Goal: Task Accomplishment & Management: Manage account settings

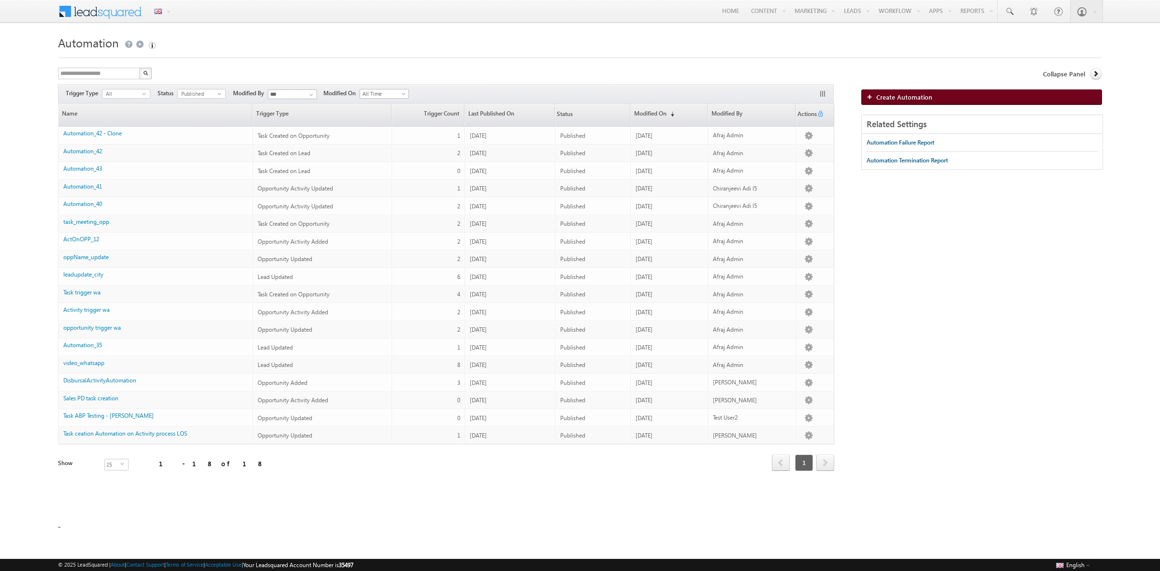
click at [864, 92] on link "Create Automation" at bounding box center [982, 96] width 241 height 15
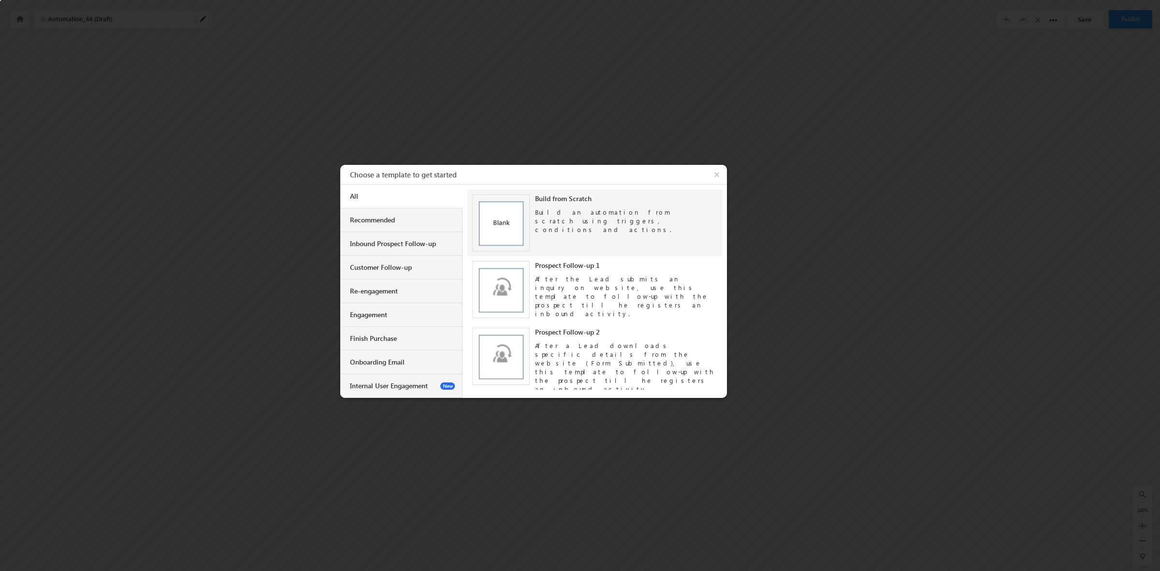
click at [518, 218] on img at bounding box center [501, 223] width 58 height 58
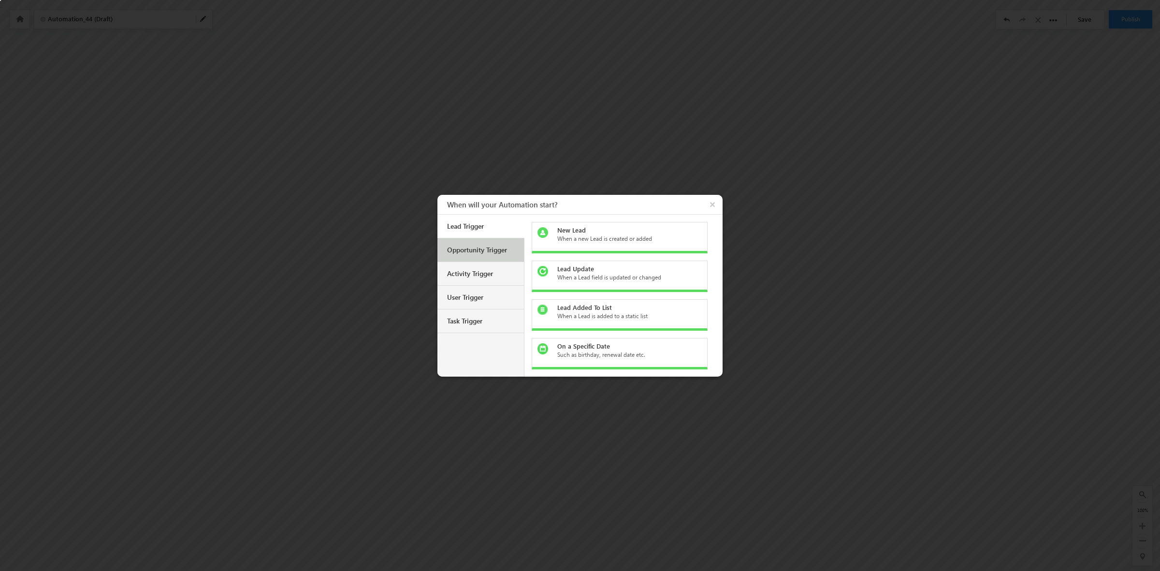
click at [492, 260] on div "Opportunity Trigger" at bounding box center [481, 250] width 87 height 24
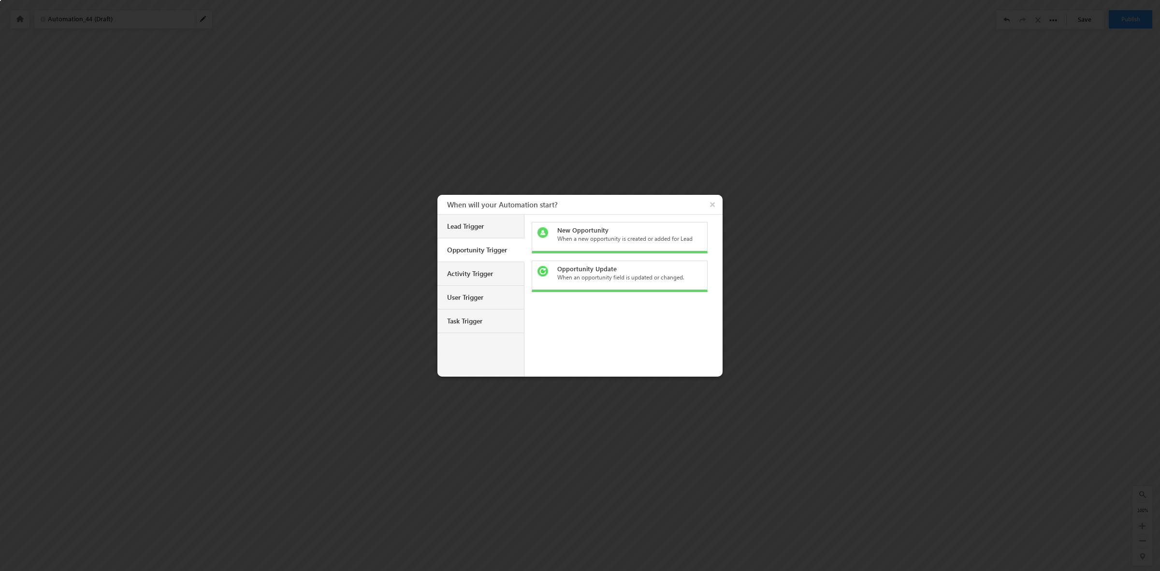
click at [571, 273] on div "Opportunity Update" at bounding box center [625, 268] width 136 height 9
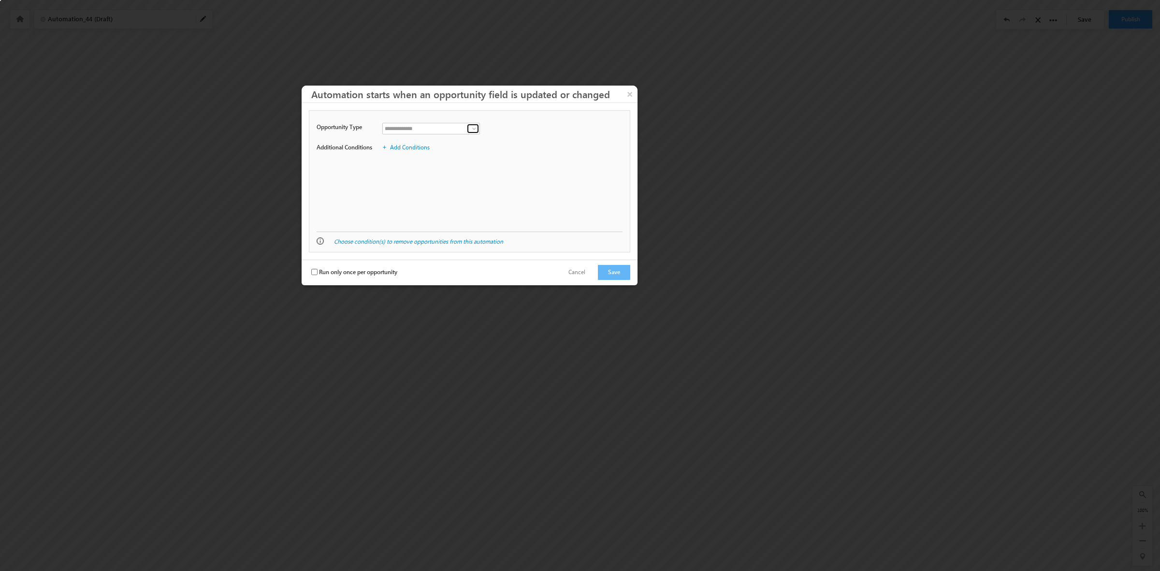
click at [474, 126] on span at bounding box center [474, 129] width 8 height 8
drag, startPoint x: 418, startPoint y: 138, endPoint x: 352, endPoint y: 271, distance: 149.0
click at [418, 138] on link "[DATE]" at bounding box center [431, 139] width 98 height 11
type input "******"
click at [340, 272] on span "Run only once per opportunity" at bounding box center [358, 271] width 78 height 7
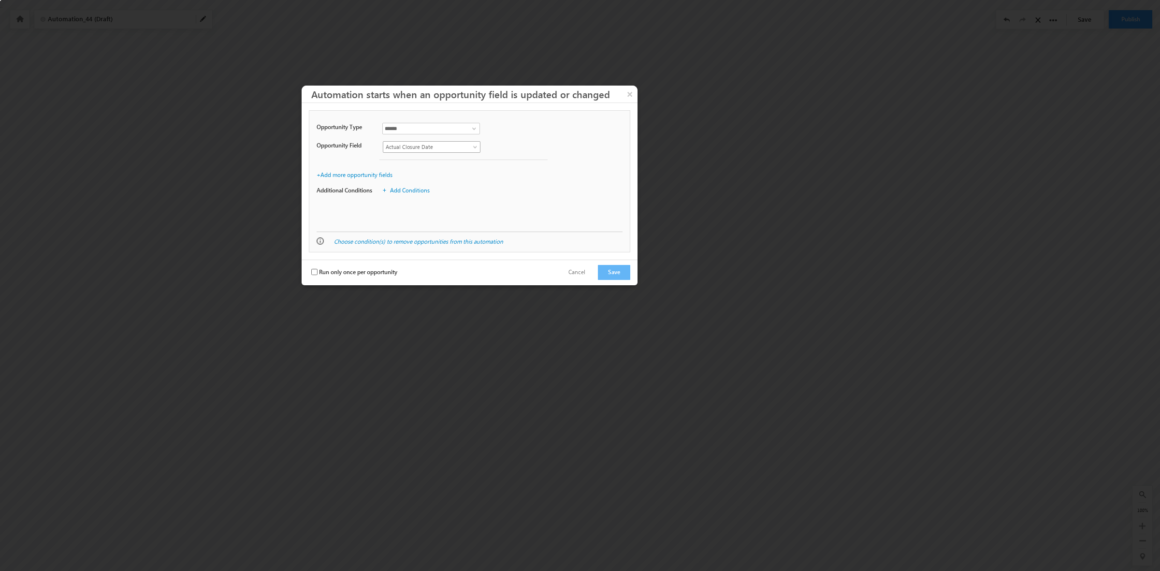
click at [475, 147] on span at bounding box center [476, 149] width 8 height 8
click at [429, 207] on link "Opportunity Name" at bounding box center [417, 205] width 68 height 9
click at [620, 275] on button "Save" at bounding box center [614, 272] width 32 height 15
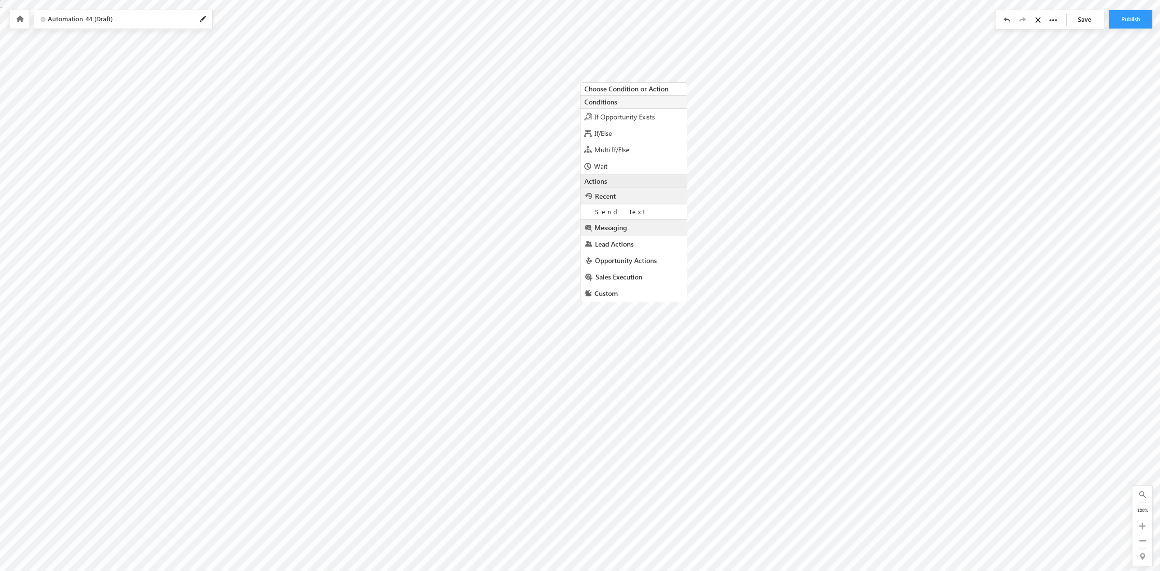
click at [624, 228] on span "Messaging" at bounding box center [611, 227] width 32 height 9
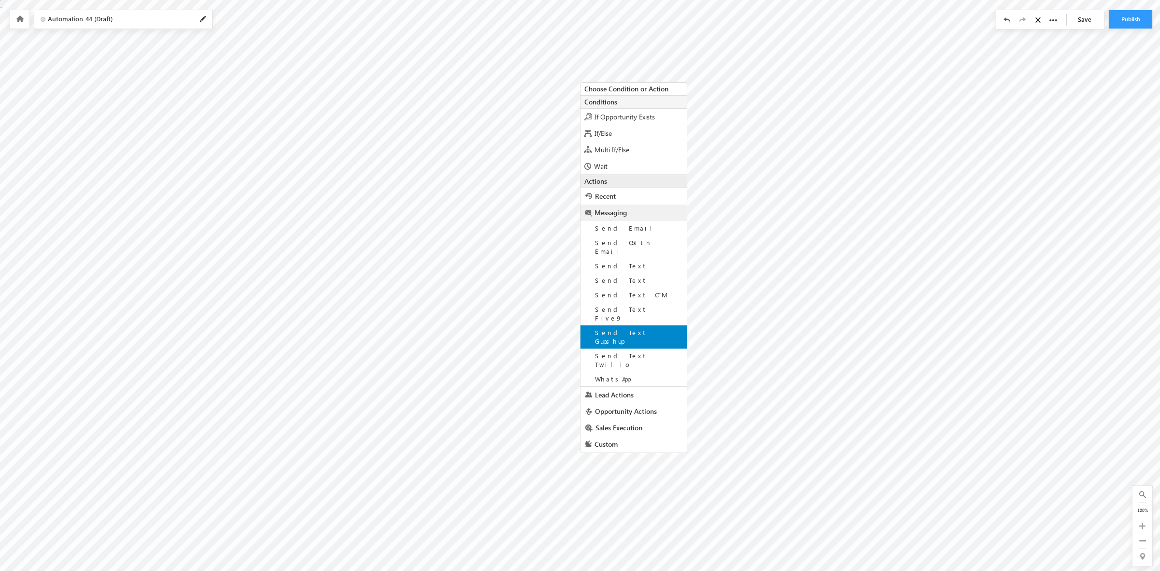
click at [621, 325] on div "Send Text Gupshup" at bounding box center [634, 336] width 106 height 23
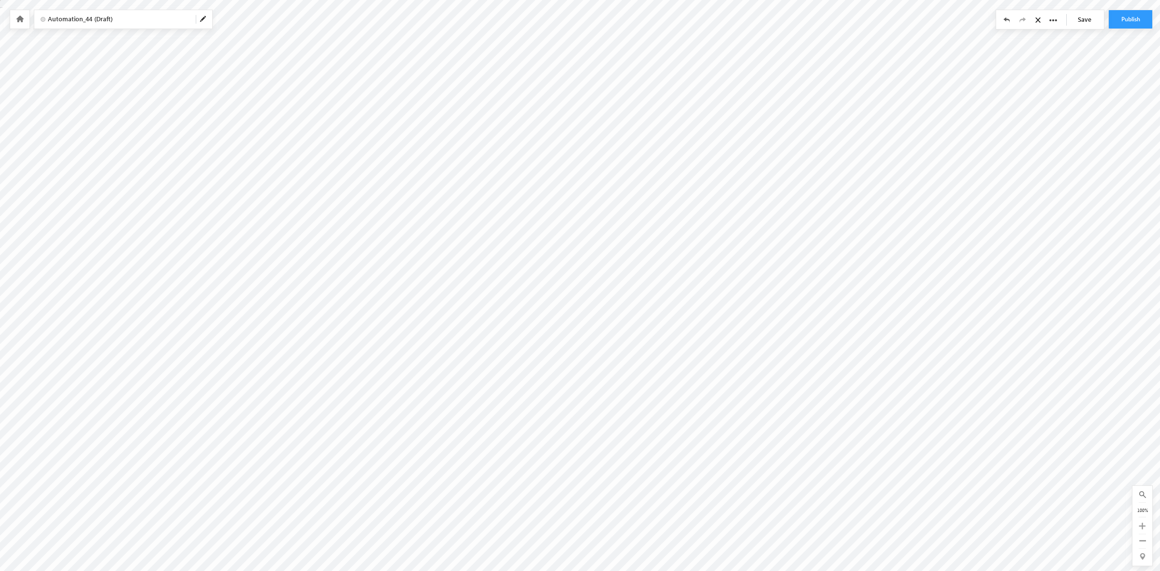
click at [204, 16] on span at bounding box center [204, 19] width 8 height 8
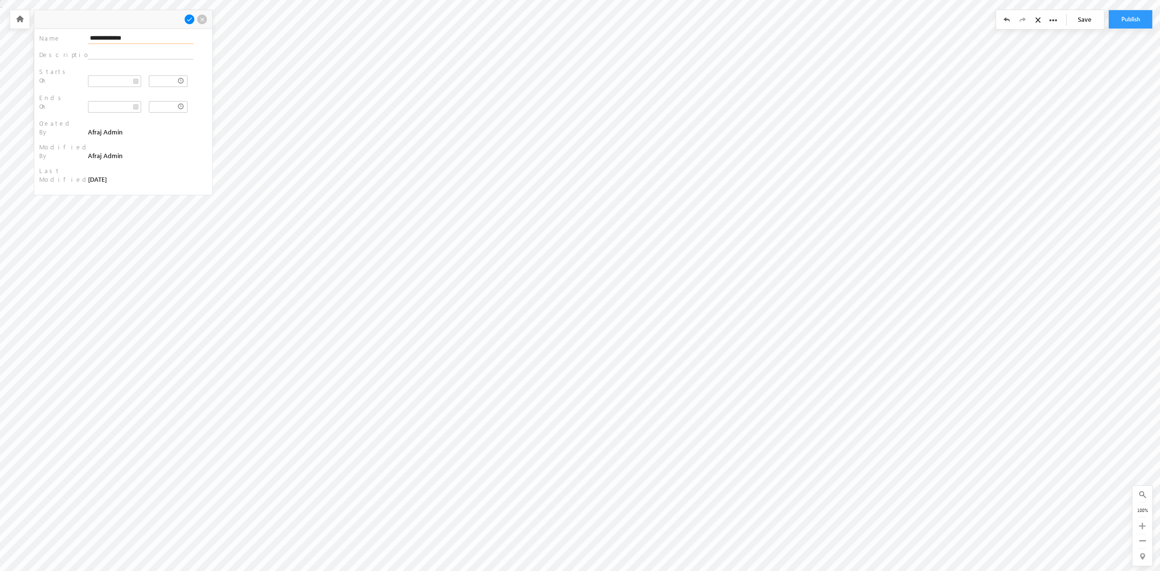
drag, startPoint x: 148, startPoint y: 37, endPoint x: 70, endPoint y: 28, distance: 78.9
click at [70, 29] on div "**********" at bounding box center [122, 87] width 179 height 116
type input "**********"
click at [189, 16] on span at bounding box center [189, 19] width 11 height 11
click at [1134, 20] on button "Publish" at bounding box center [1131, 19] width 44 height 18
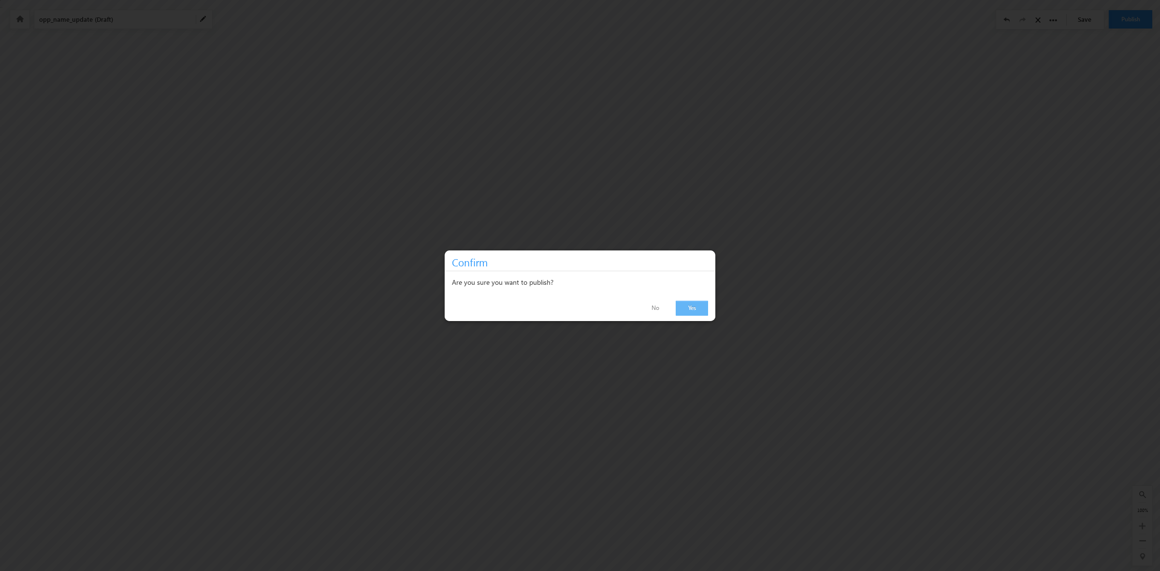
click at [697, 306] on link "Yes" at bounding box center [692, 308] width 32 height 15
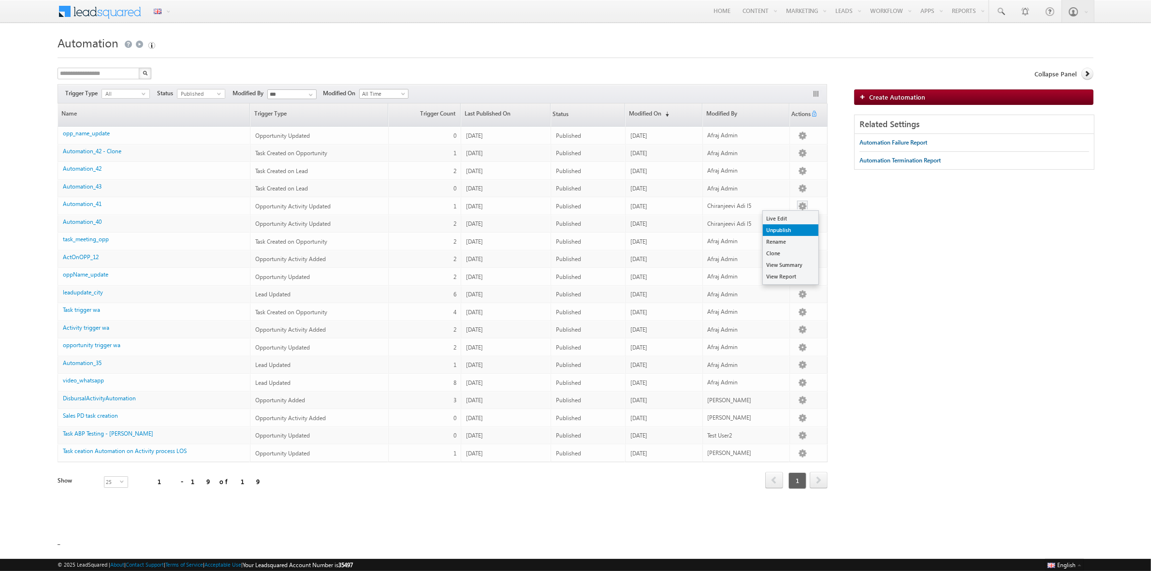
click at [791, 228] on link "Unpublish" at bounding box center [791, 230] width 56 height 12
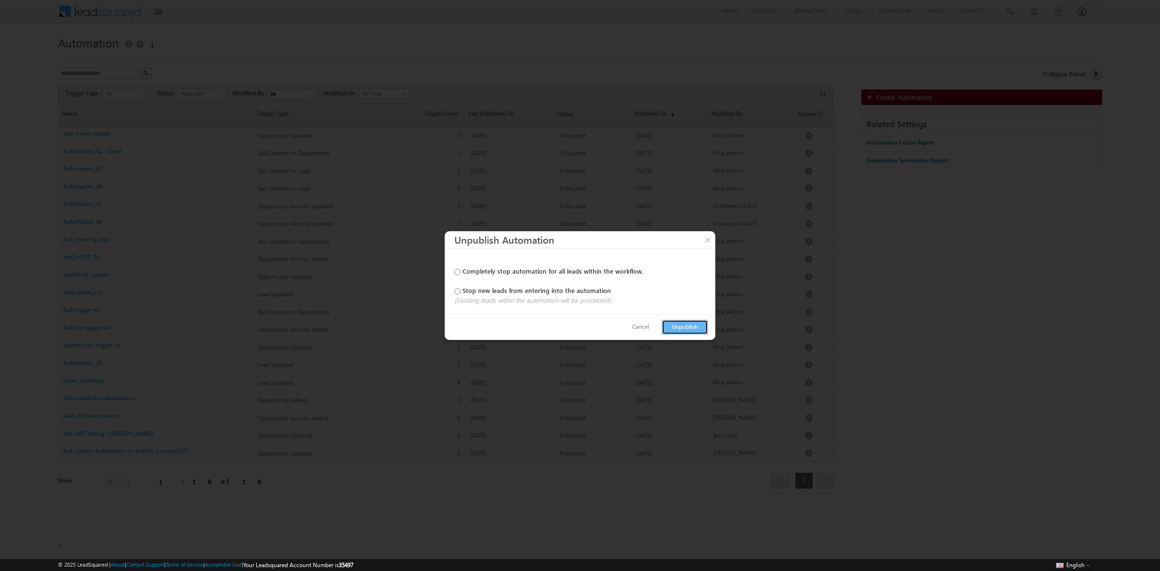
click at [690, 327] on button "Unpublish" at bounding box center [685, 327] width 46 height 15
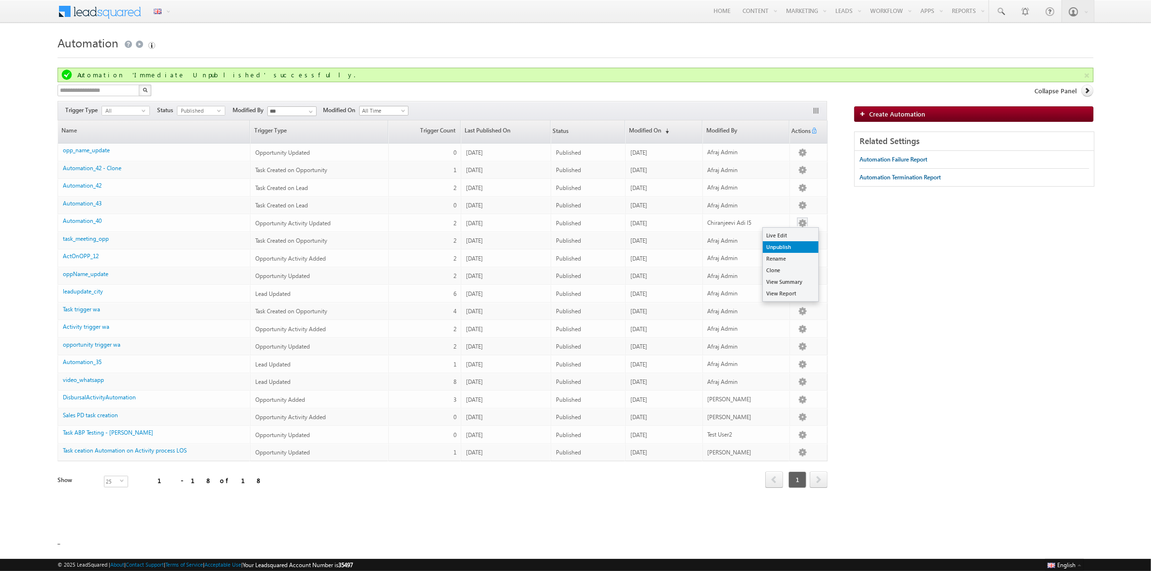
click at [786, 247] on link "Unpublish" at bounding box center [791, 247] width 56 height 12
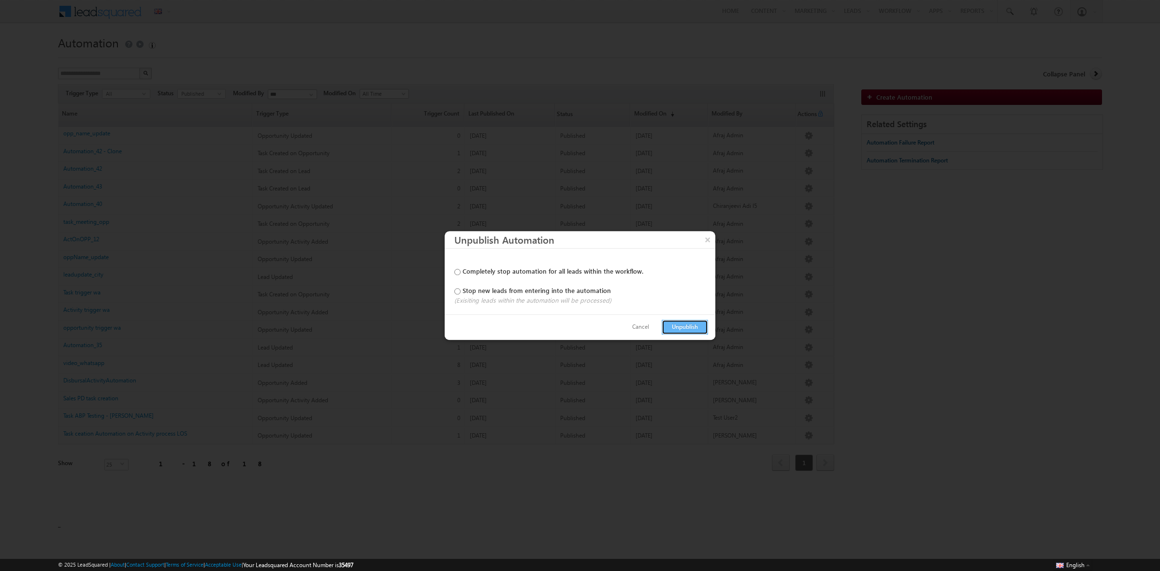
click at [697, 323] on button "Unpublish" at bounding box center [685, 327] width 46 height 15
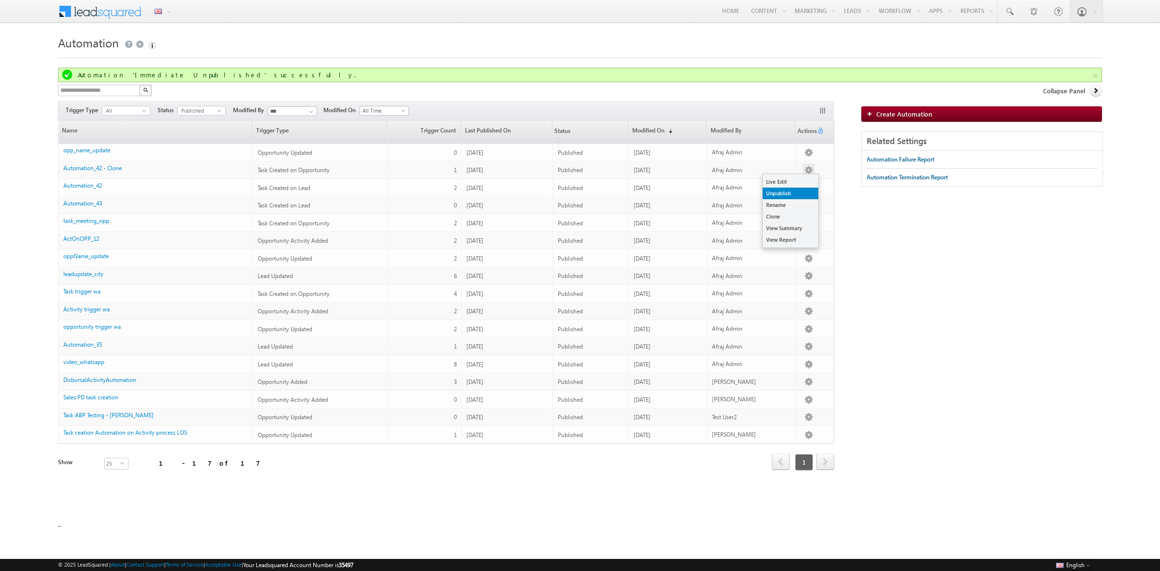
click at [801, 191] on link "Unpublish" at bounding box center [791, 194] width 56 height 12
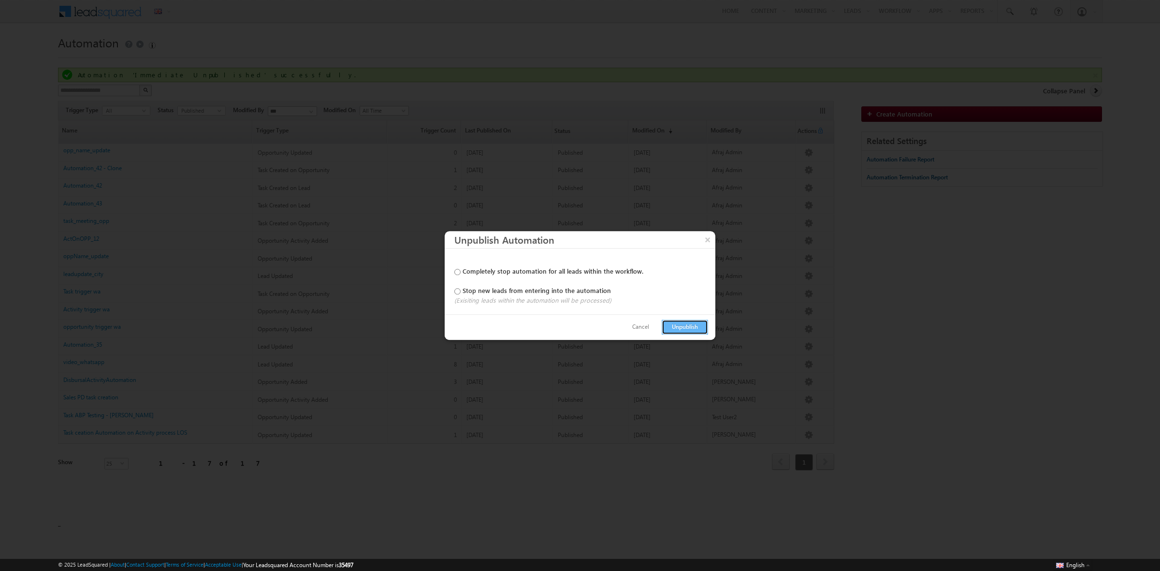
click at [687, 335] on button "Unpublish" at bounding box center [685, 327] width 46 height 15
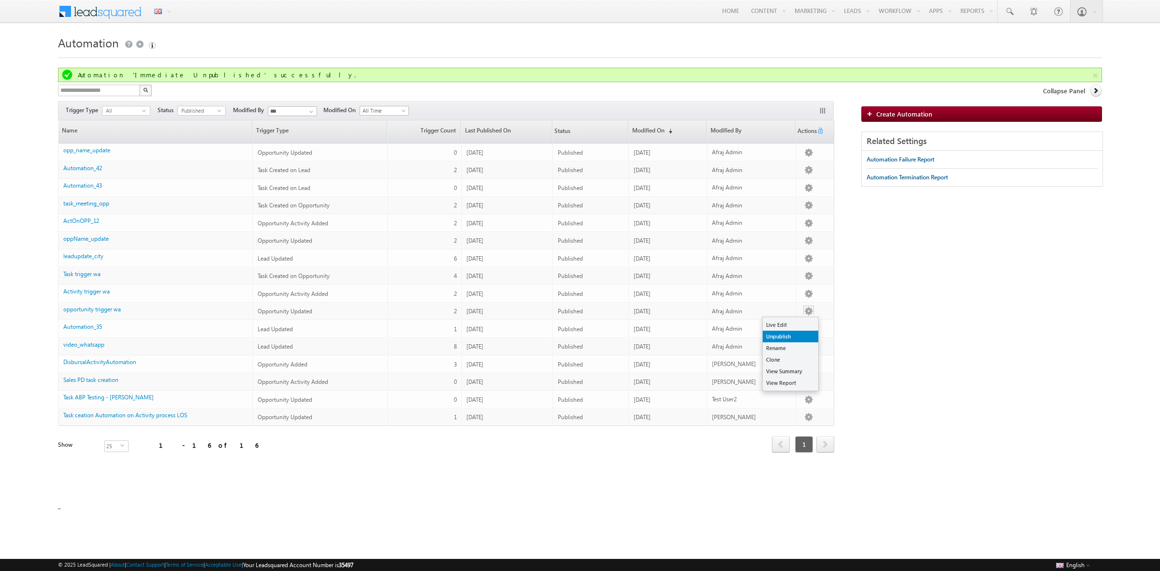
click at [798, 335] on link "Unpublish" at bounding box center [791, 337] width 56 height 12
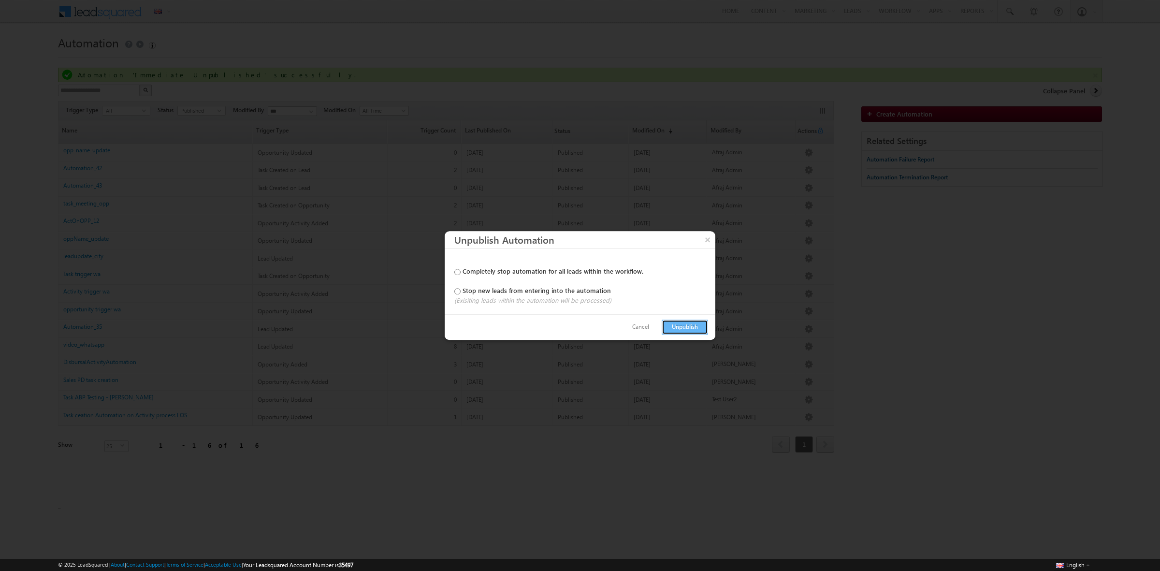
click at [695, 328] on button "Unpublish" at bounding box center [685, 327] width 46 height 15
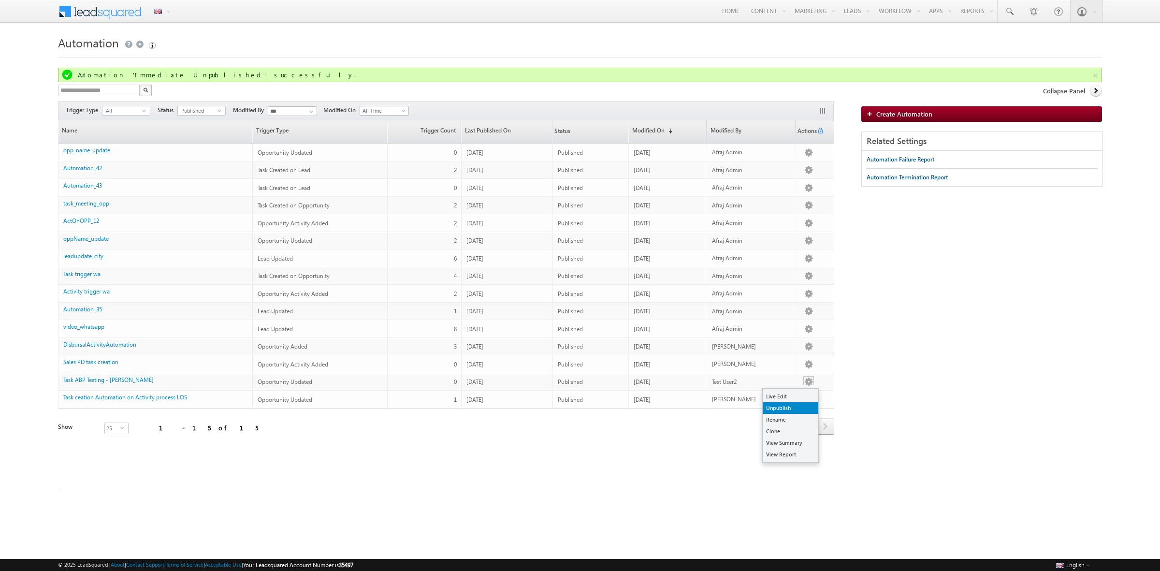
click at [794, 404] on link "Unpublish" at bounding box center [791, 408] width 56 height 12
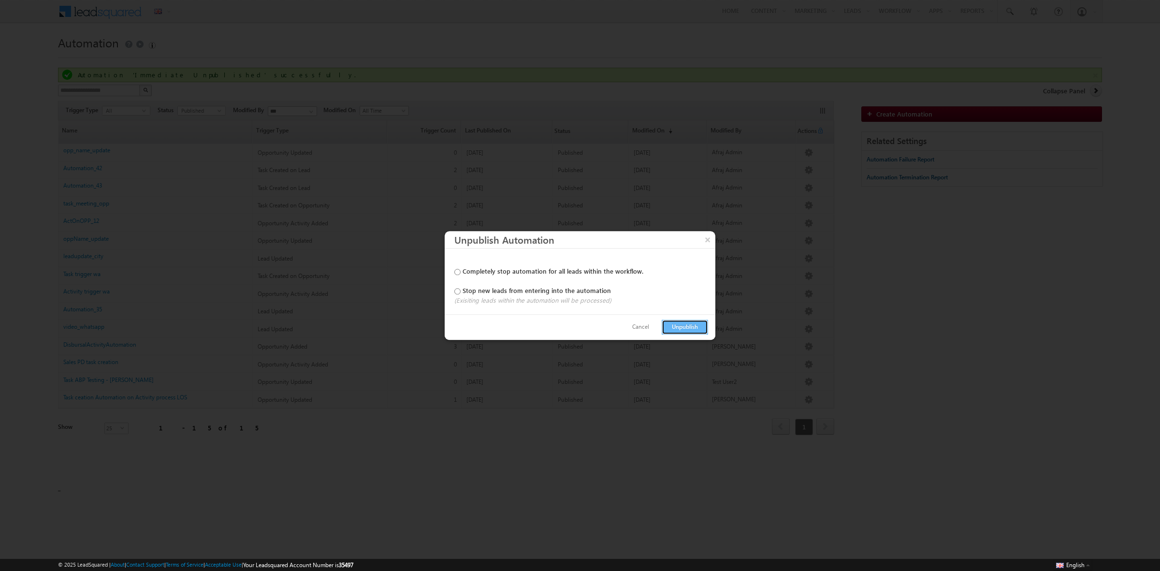
click at [669, 329] on button "Unpublish" at bounding box center [685, 327] width 46 height 15
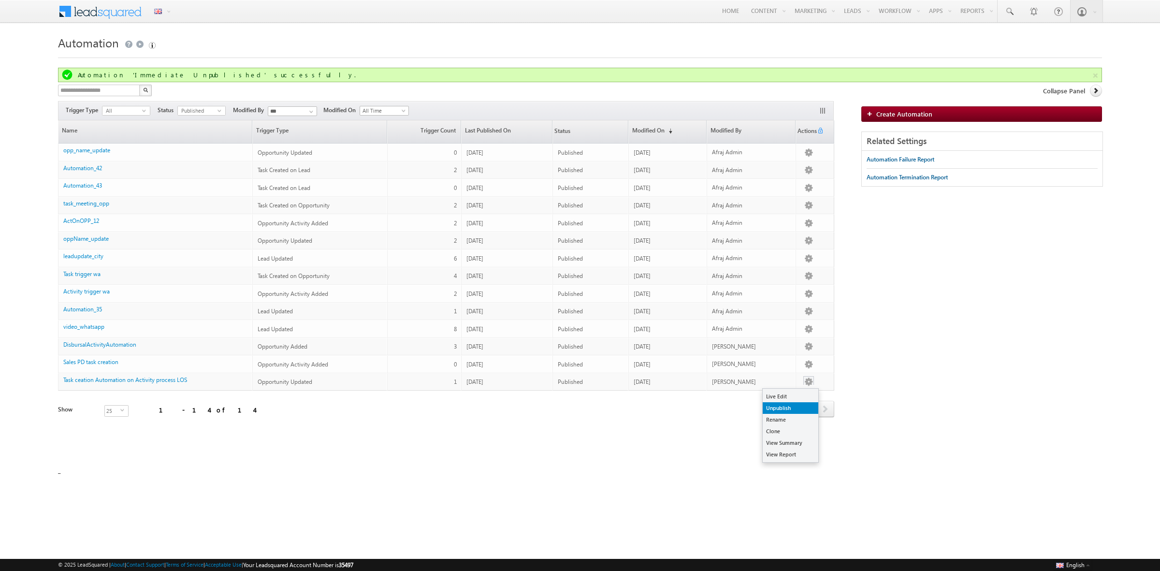
click at [795, 402] on link "Unpublish" at bounding box center [791, 408] width 56 height 12
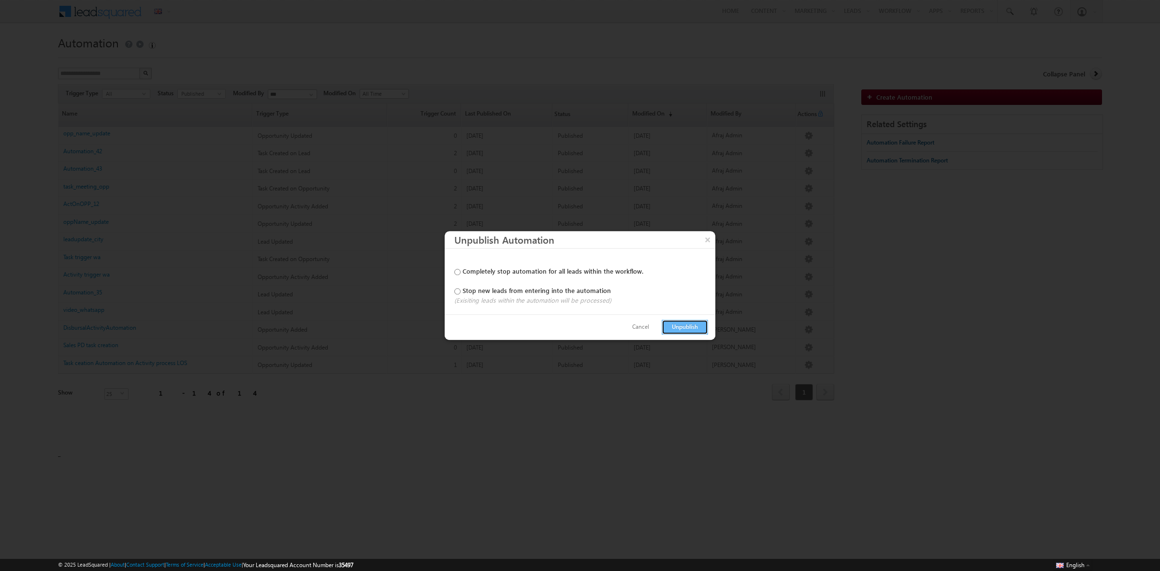
click at [690, 325] on button "Unpublish" at bounding box center [685, 327] width 46 height 15
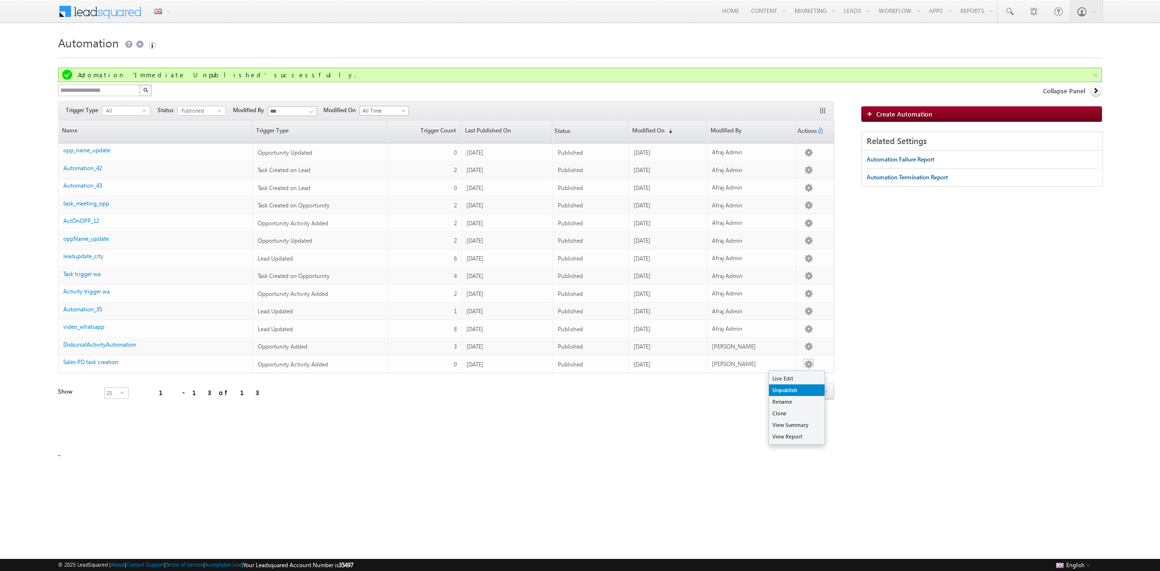
click at [793, 387] on link "Unpublish" at bounding box center [797, 390] width 56 height 12
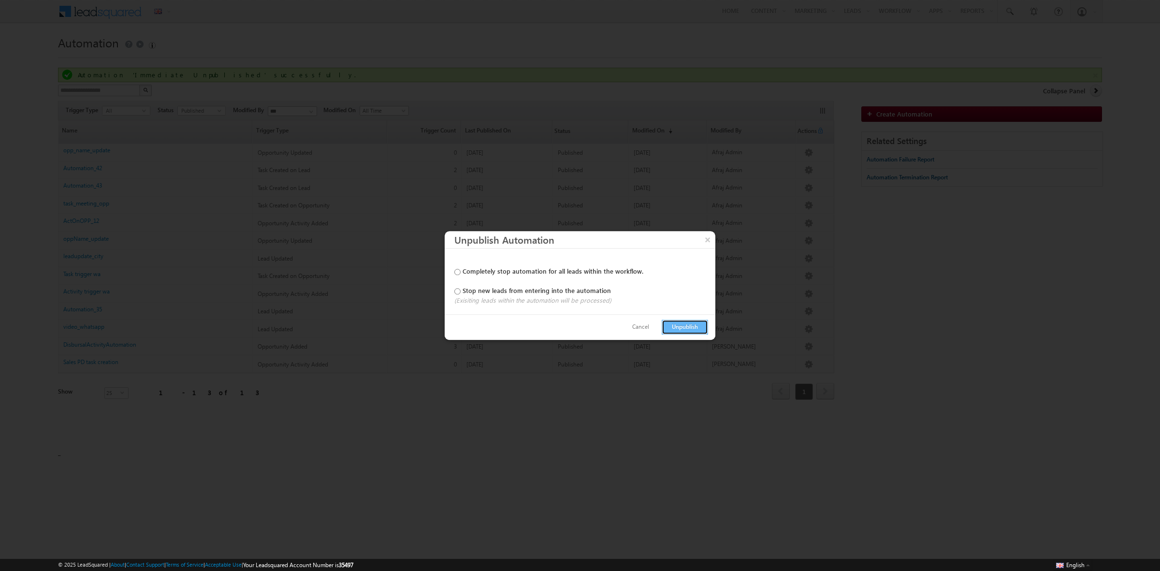
click at [699, 329] on button "Unpublish" at bounding box center [685, 327] width 46 height 15
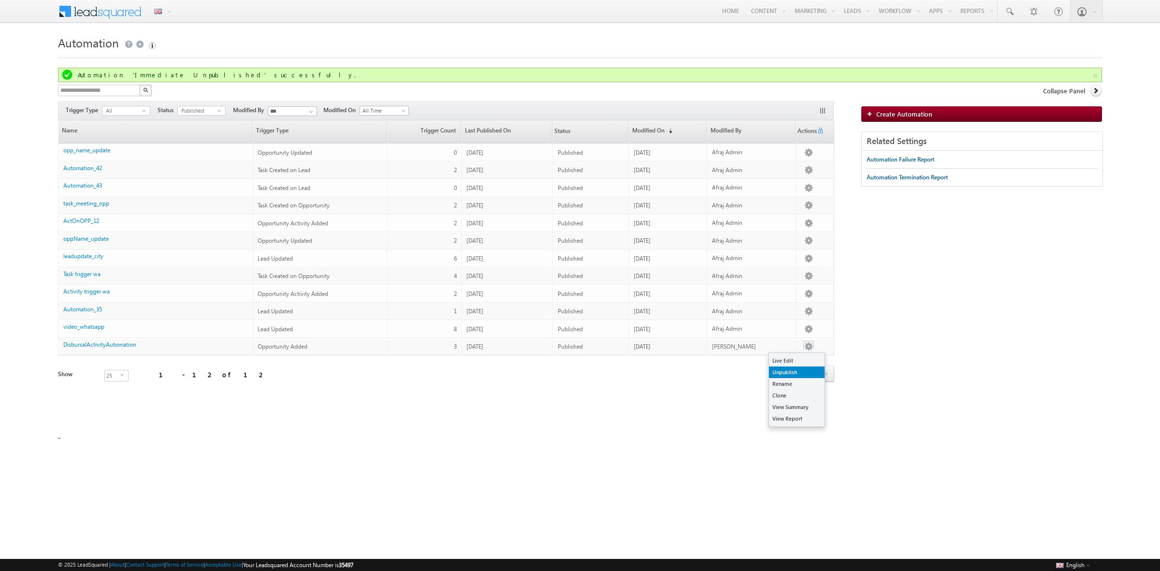
click at [799, 367] on link "Unpublish" at bounding box center [797, 372] width 56 height 12
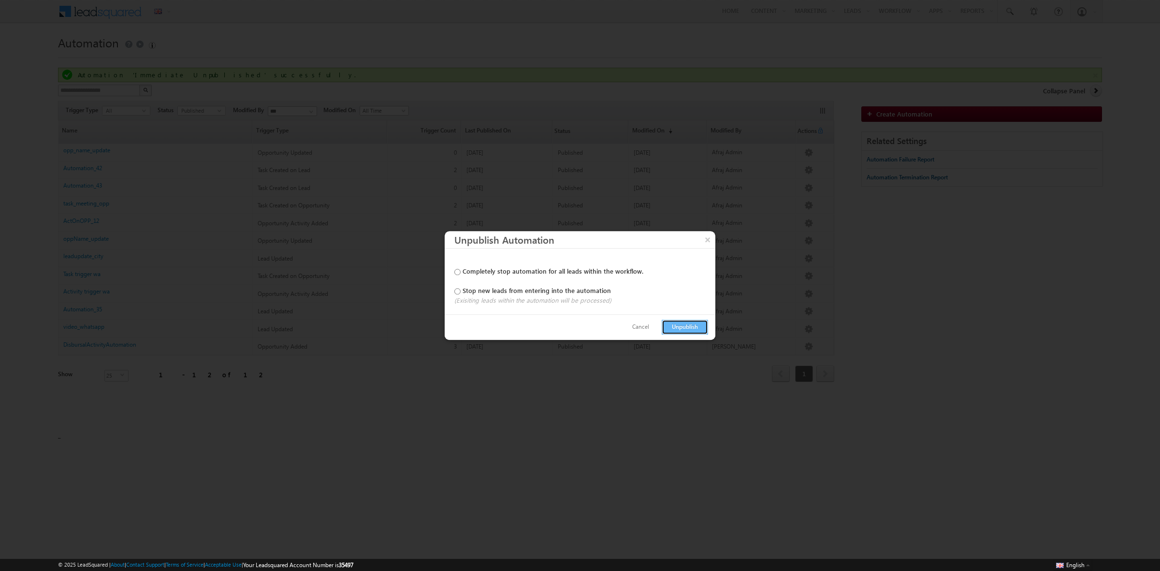
click at [699, 322] on button "Unpublish" at bounding box center [685, 327] width 46 height 15
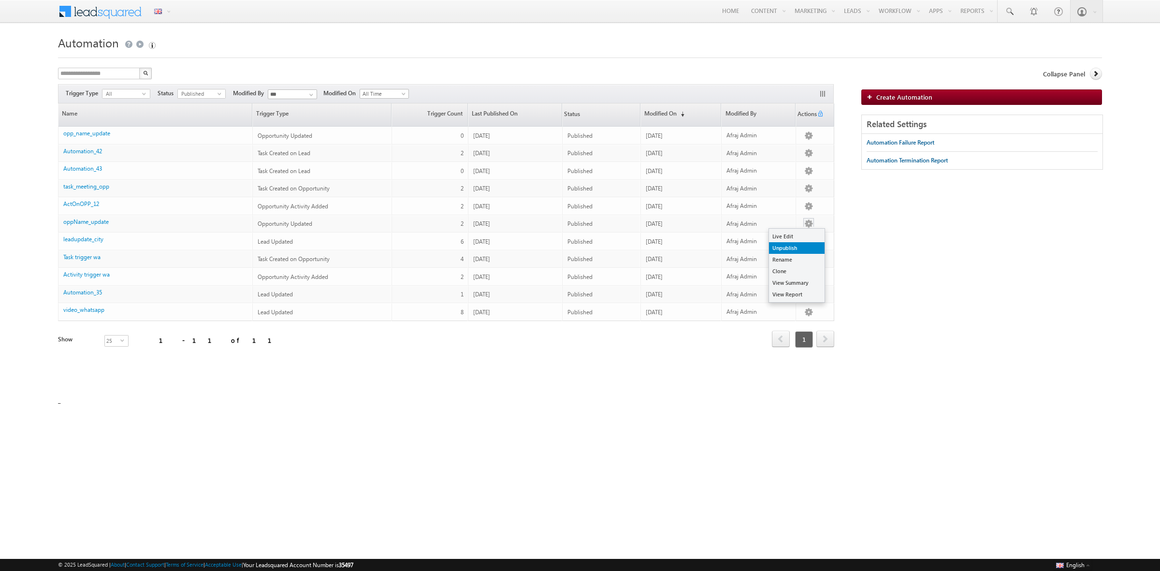
click at [800, 247] on link "Unpublish" at bounding box center [797, 248] width 56 height 12
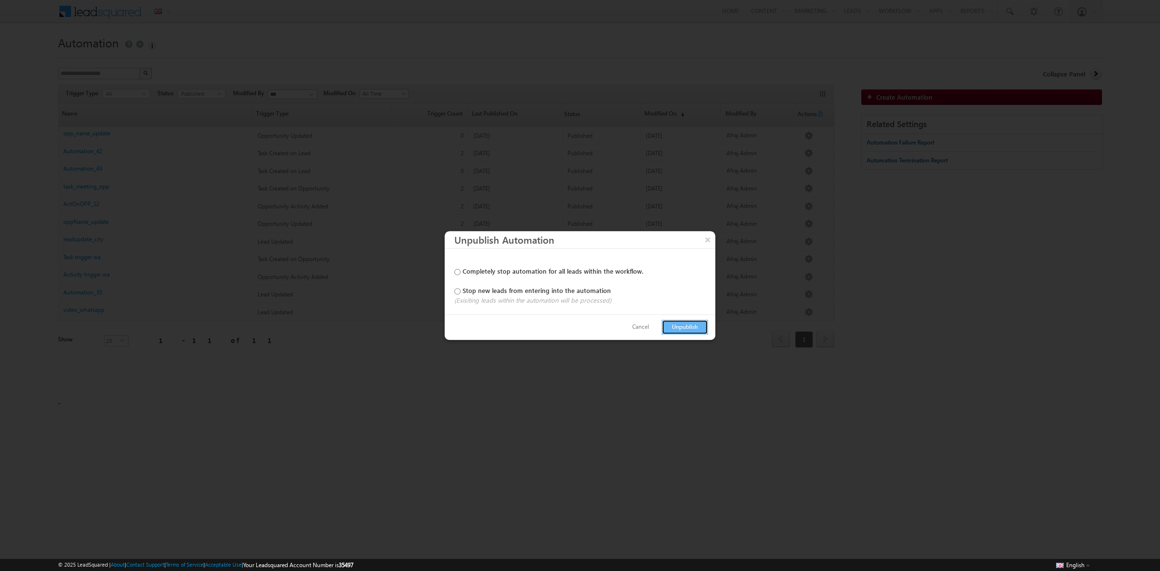
click at [690, 327] on button "Unpublish" at bounding box center [685, 327] width 46 height 15
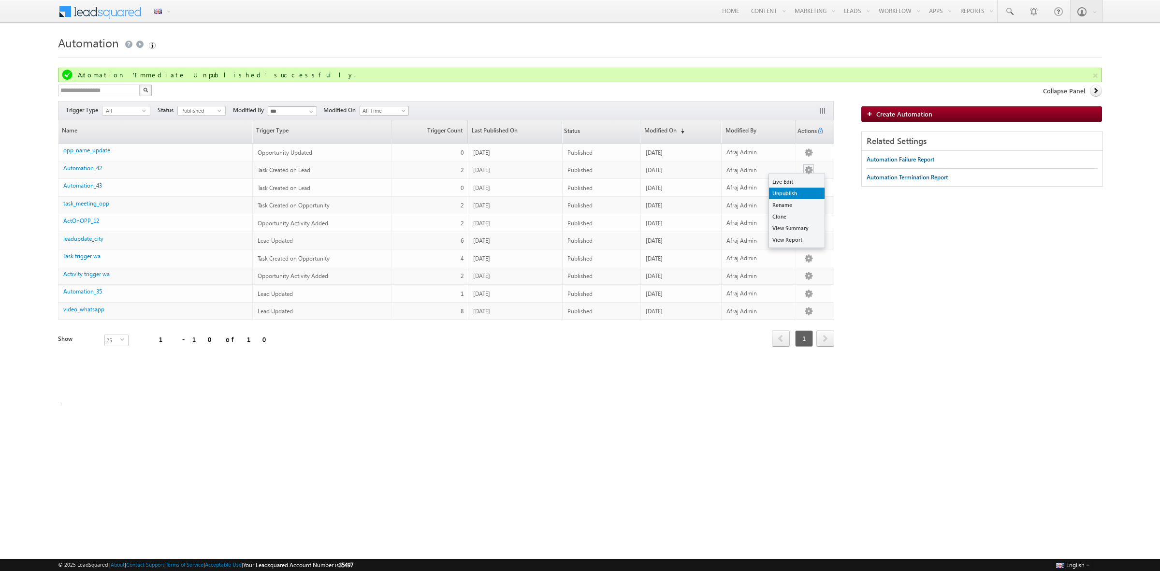
click at [801, 190] on link "Unpublish" at bounding box center [797, 194] width 56 height 12
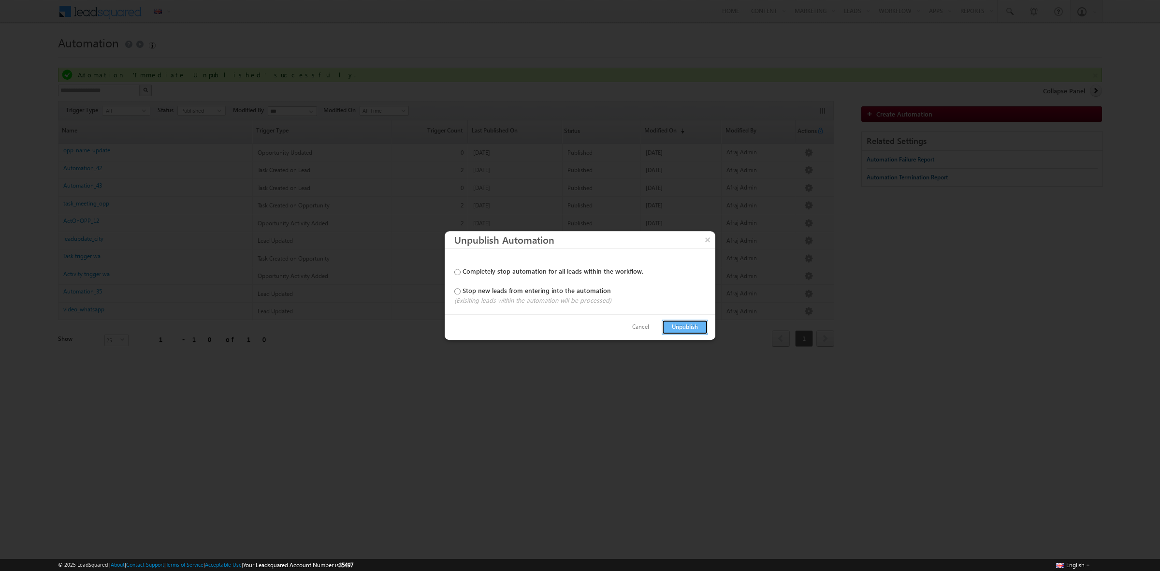
click at [686, 321] on button "Unpublish" at bounding box center [685, 327] width 46 height 15
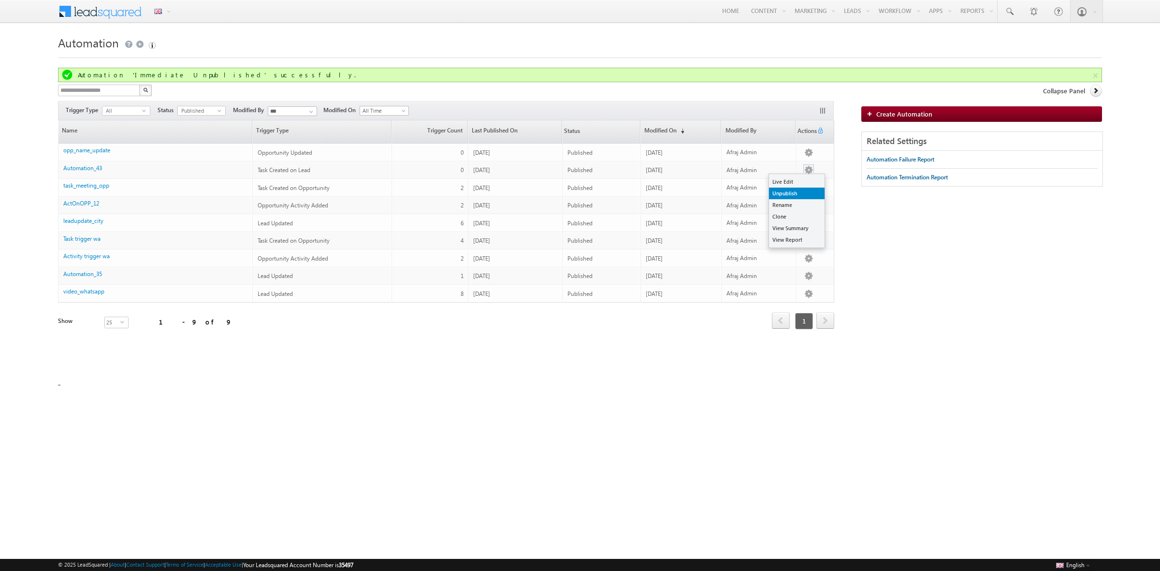
click at [793, 197] on link "Unpublish" at bounding box center [797, 194] width 56 height 12
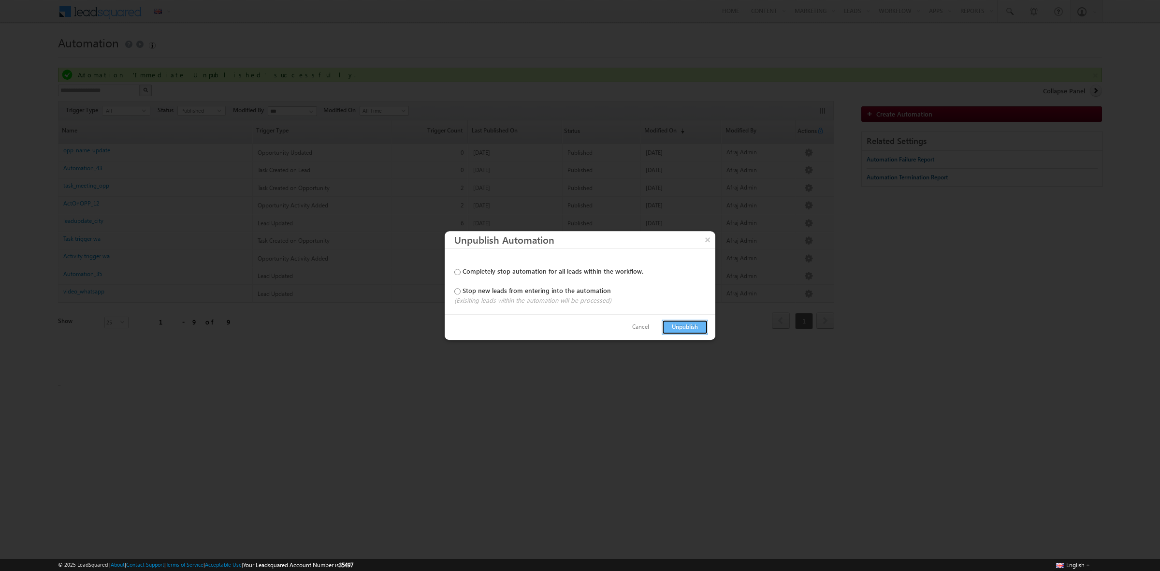
click at [700, 327] on button "Unpublish" at bounding box center [685, 327] width 46 height 15
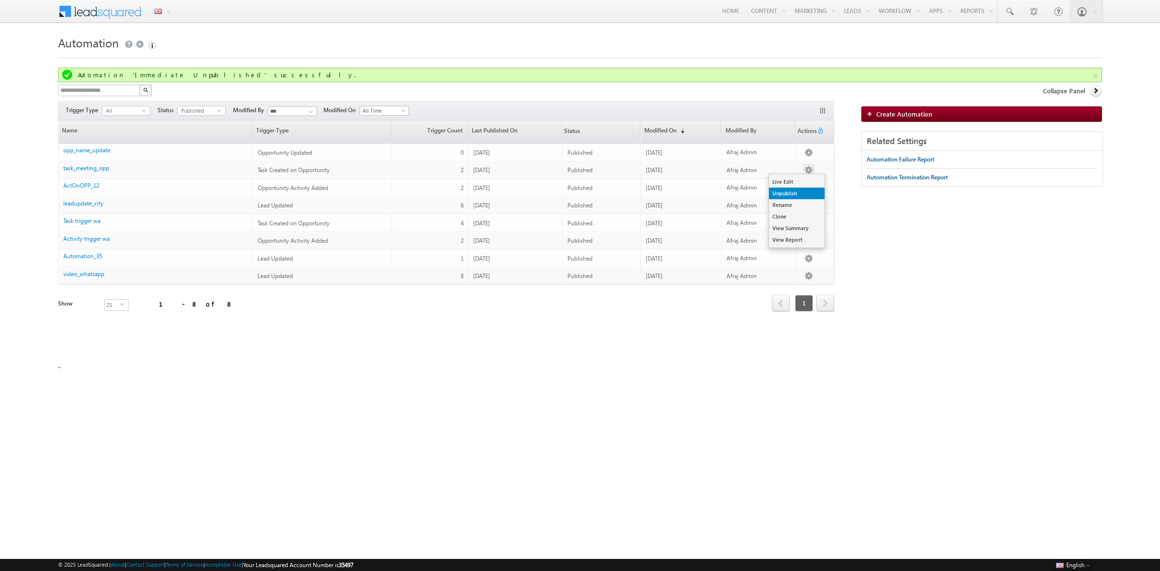
click at [799, 193] on link "Unpublish" at bounding box center [797, 194] width 56 height 12
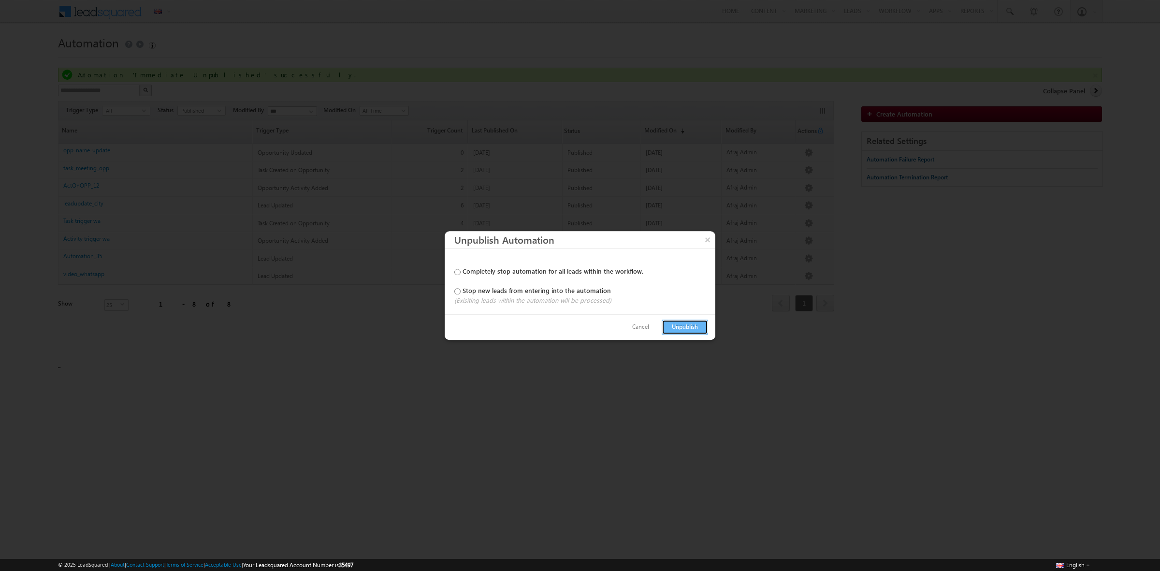
click at [696, 322] on button "Unpublish" at bounding box center [685, 327] width 46 height 15
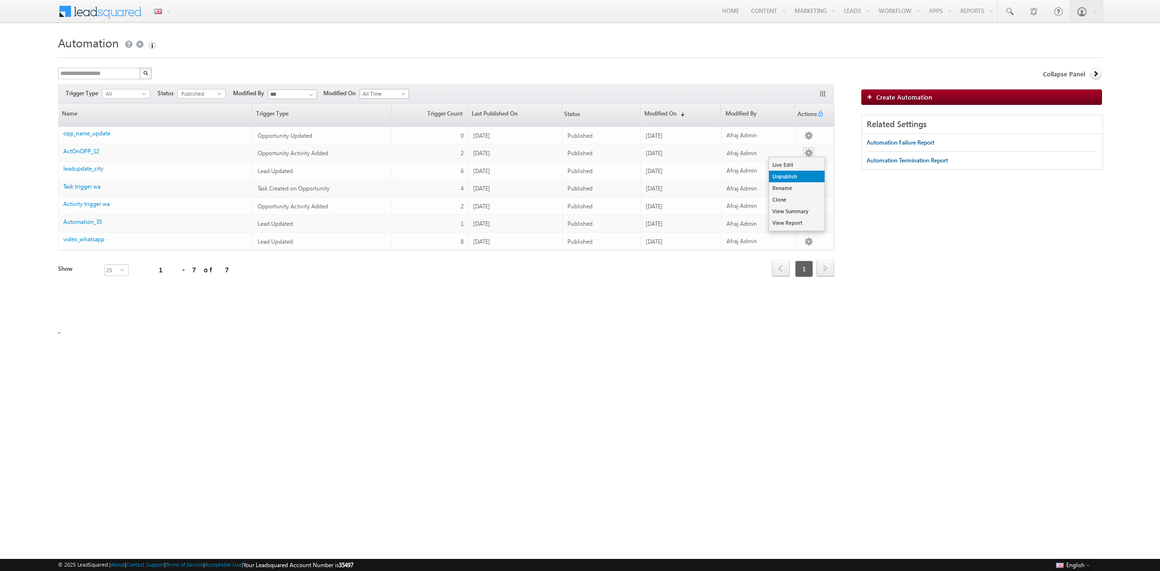
click at [810, 177] on link "Unpublish" at bounding box center [797, 177] width 56 height 12
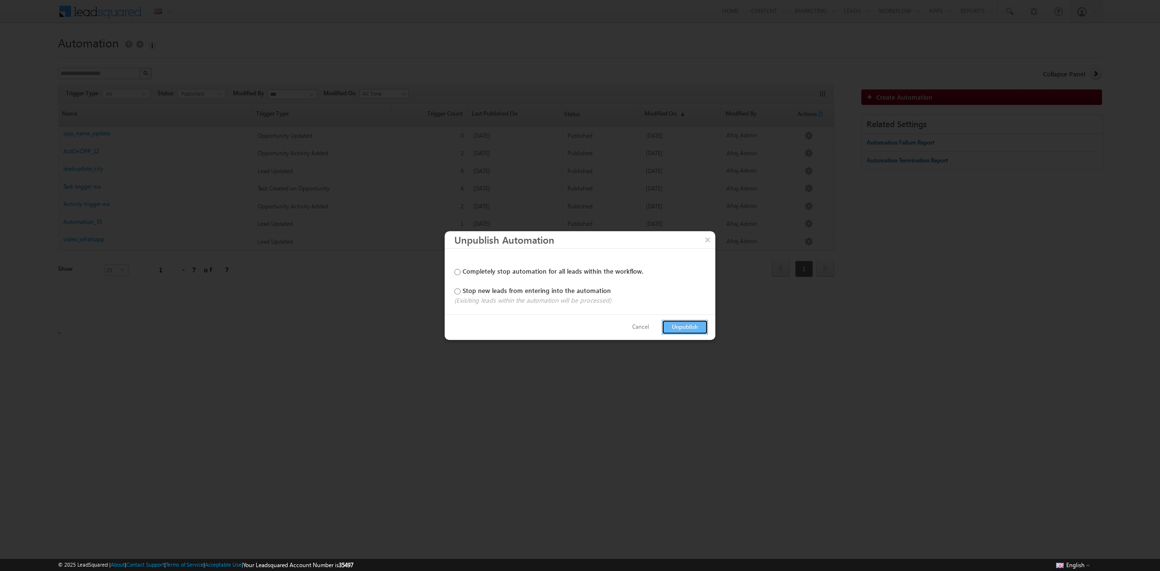
click at [697, 324] on button "Unpublish" at bounding box center [685, 327] width 46 height 15
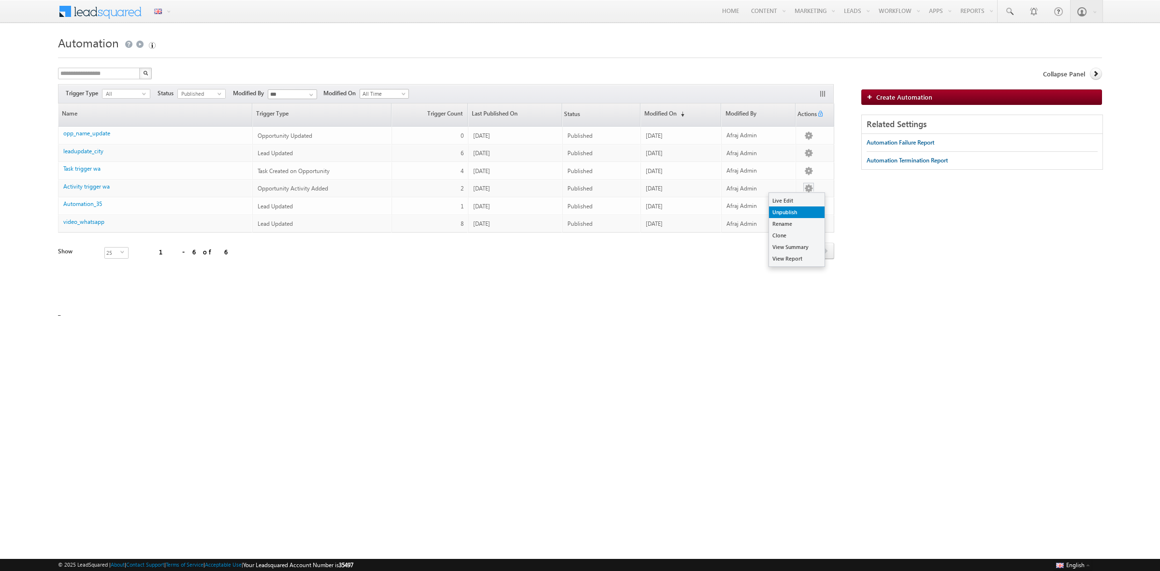
click at [801, 207] on link "Unpublish" at bounding box center [797, 212] width 56 height 12
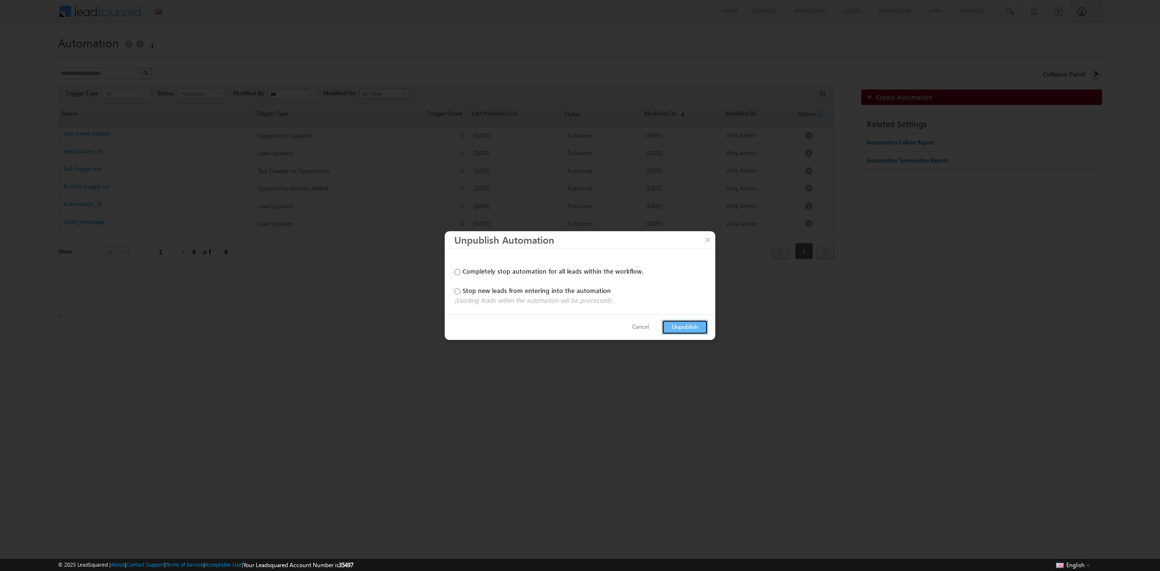
click at [699, 325] on button "Unpublish" at bounding box center [685, 327] width 46 height 15
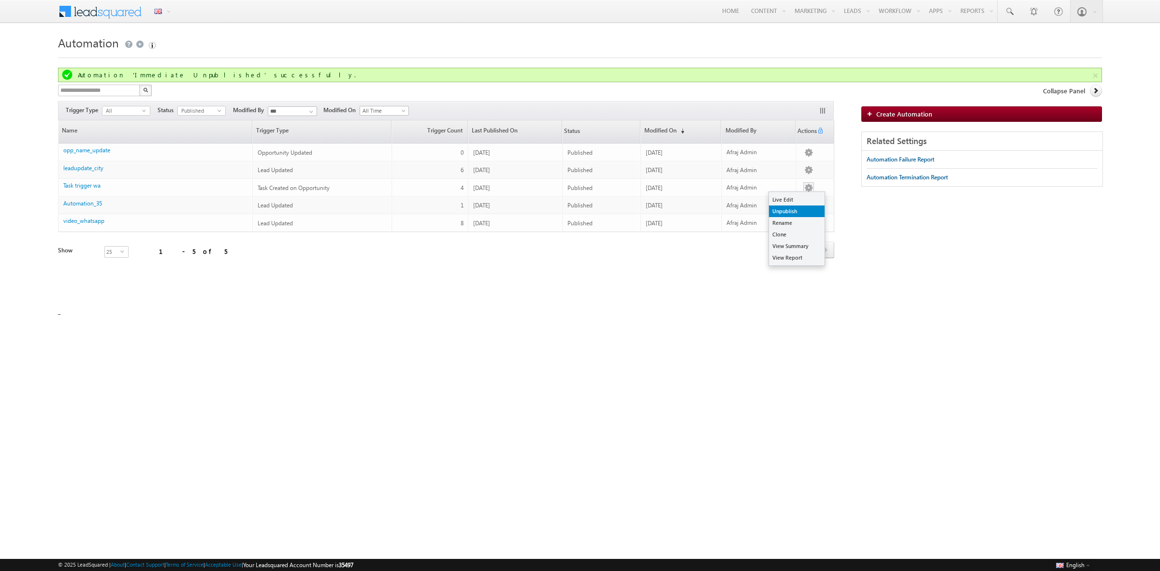
click at [802, 213] on link "Unpublish" at bounding box center [797, 211] width 56 height 12
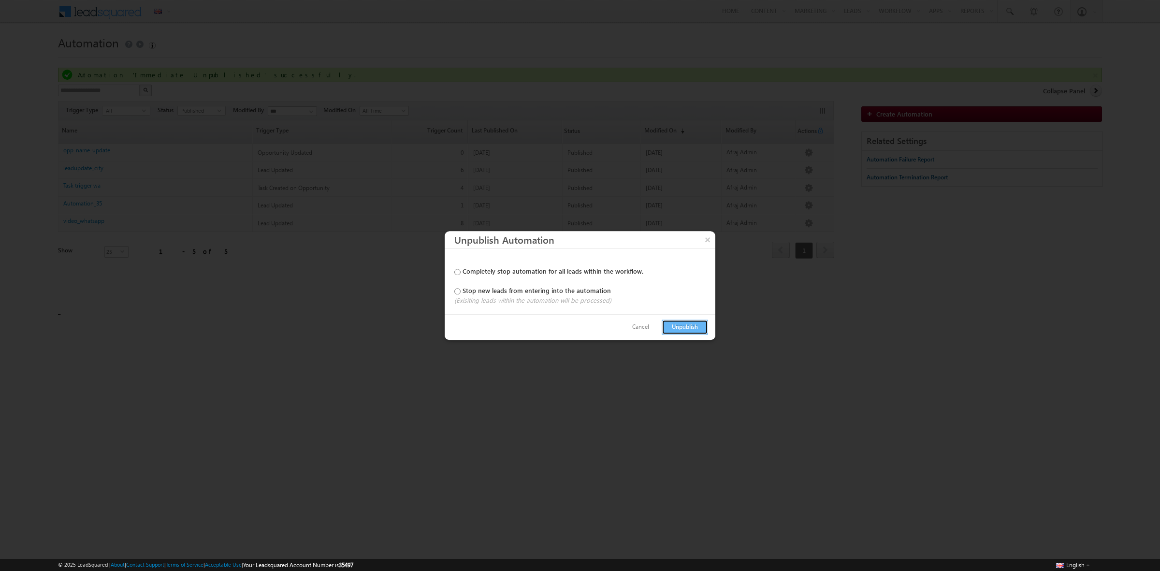
click at [696, 324] on button "Unpublish" at bounding box center [685, 327] width 46 height 15
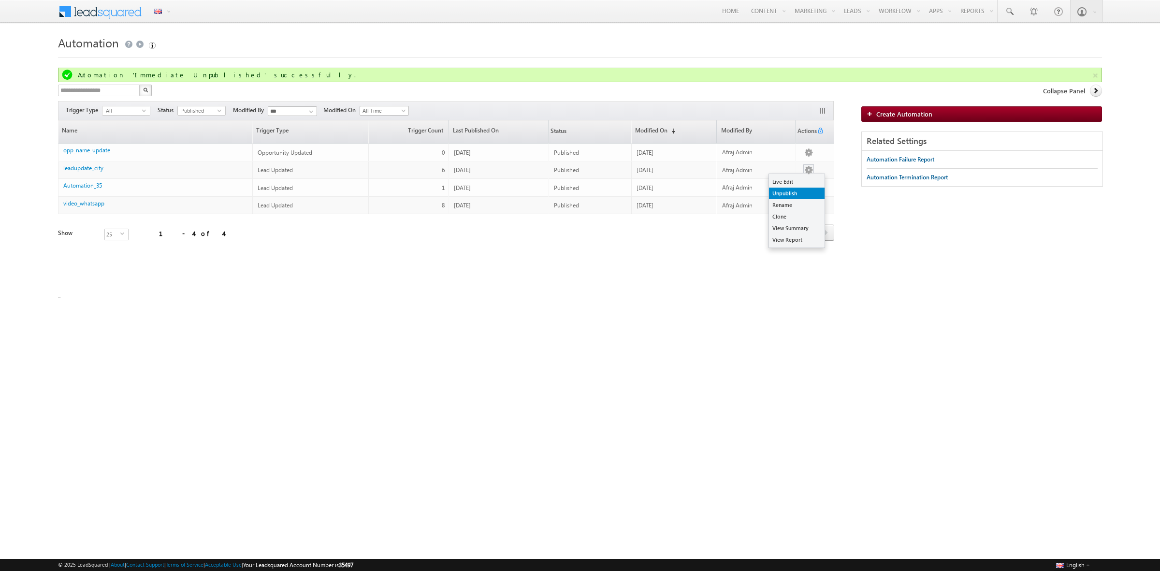
click at [802, 191] on link "Unpublish" at bounding box center [797, 194] width 56 height 12
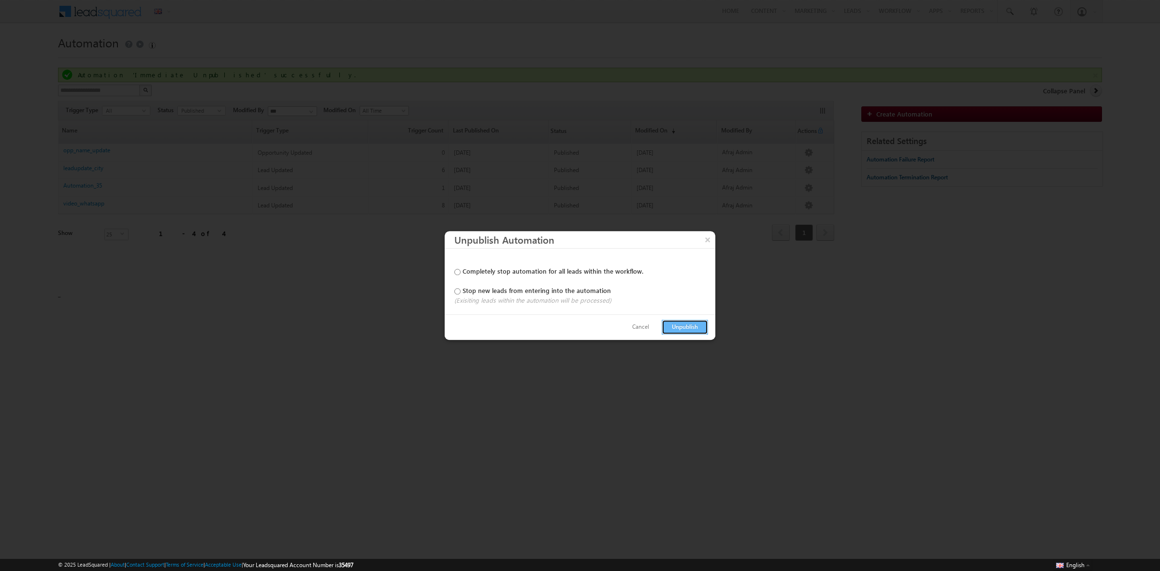
click at [694, 325] on button "Unpublish" at bounding box center [685, 327] width 46 height 15
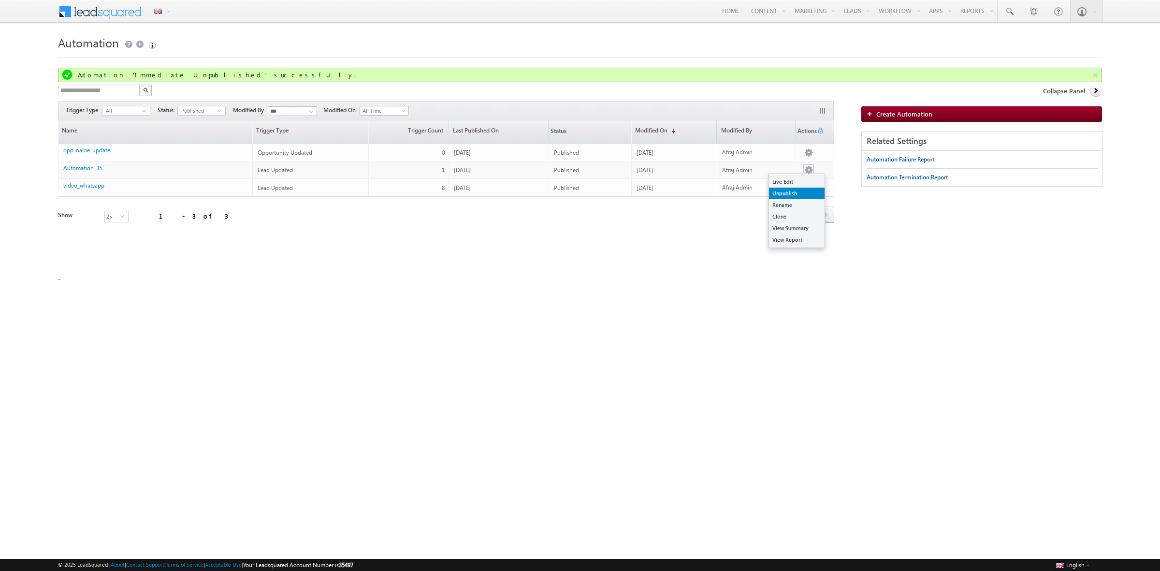
click at [794, 191] on link "Unpublish" at bounding box center [797, 194] width 56 height 12
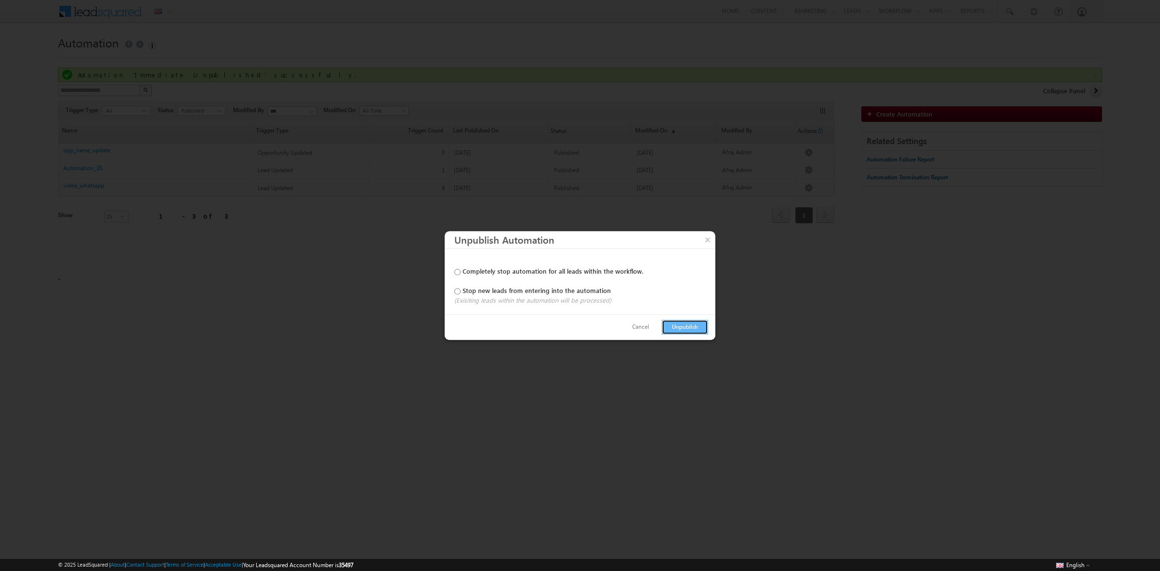
click at [692, 320] on button "Unpublish" at bounding box center [685, 327] width 46 height 15
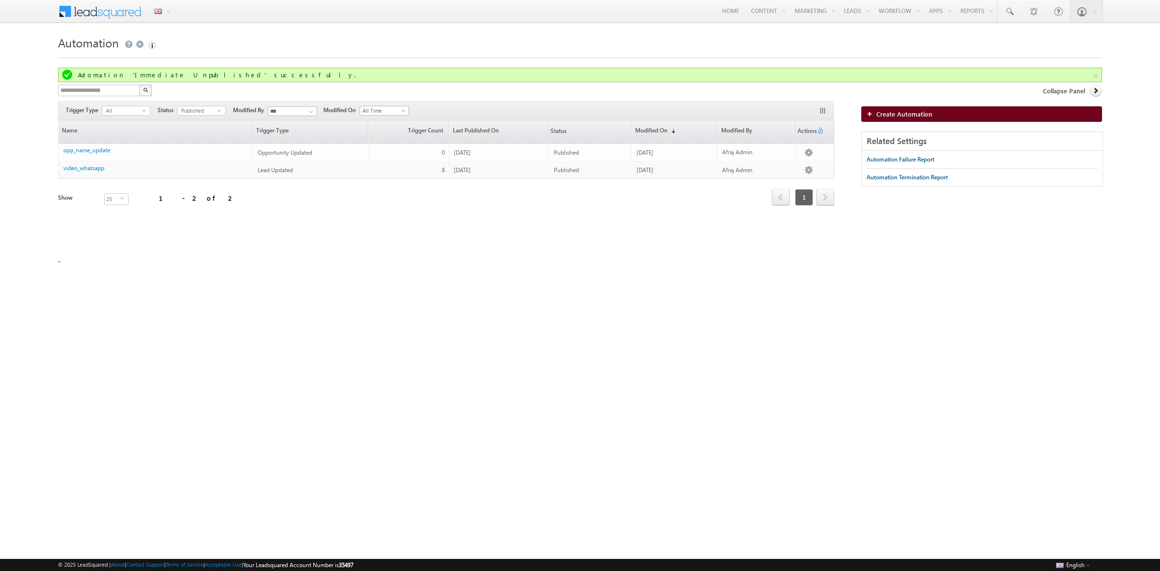
click at [891, 115] on span "Create Automation" at bounding box center [905, 114] width 56 height 8
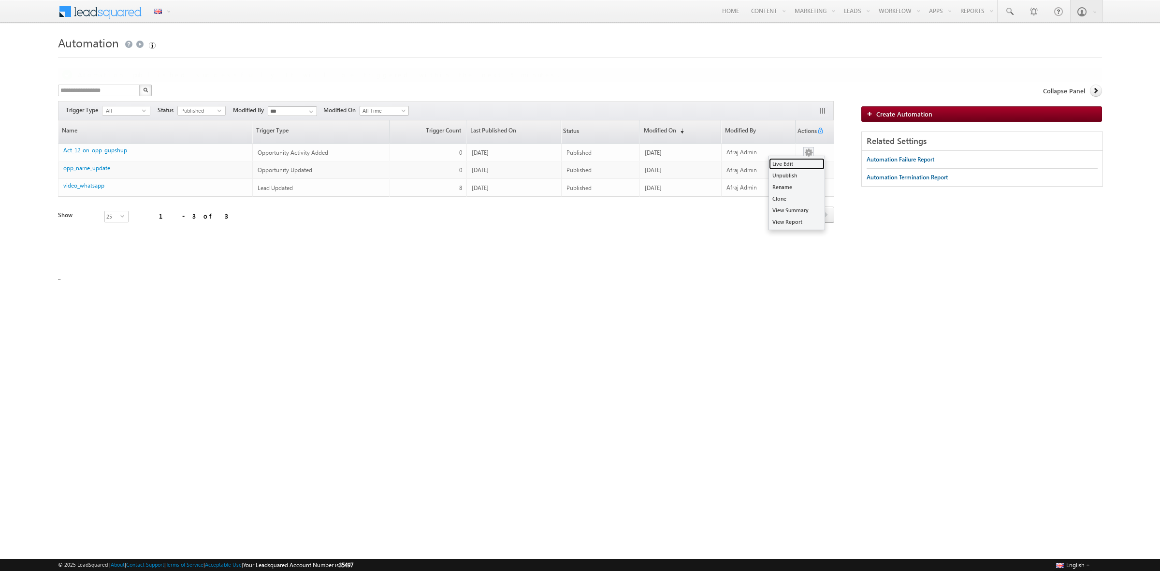
click at [800, 162] on link "Live Edit" at bounding box center [797, 164] width 56 height 12
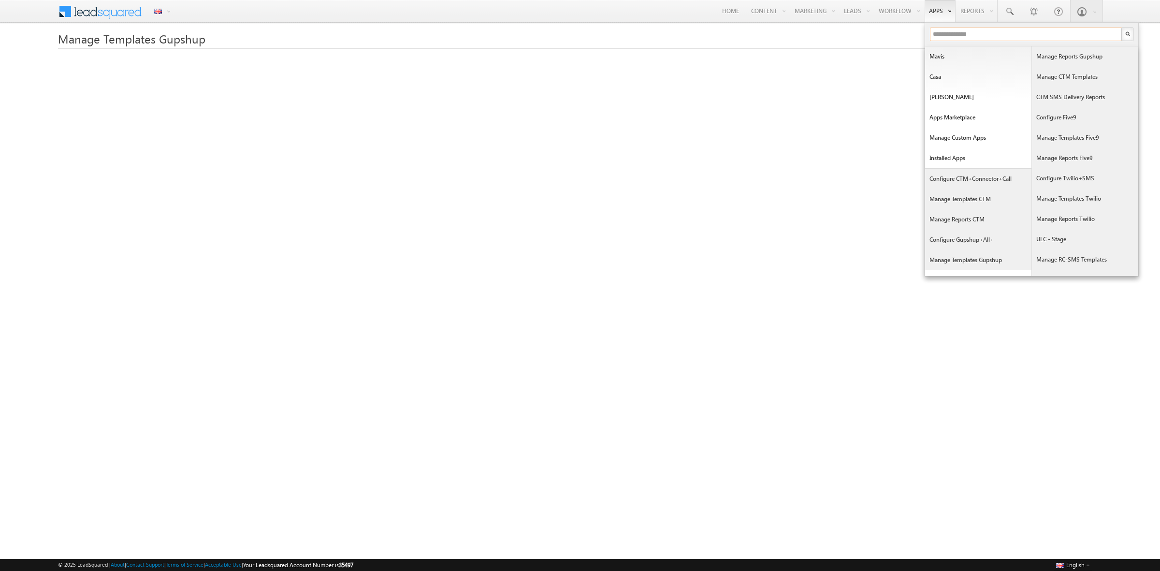
click at [946, 32] on input "text" at bounding box center [1026, 35] width 193 height 14
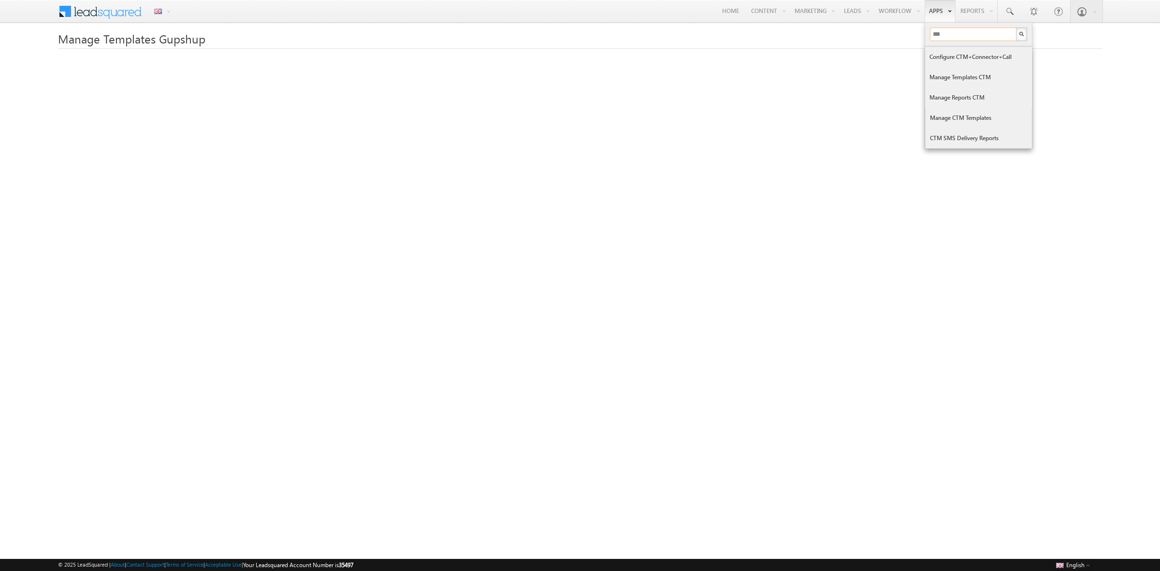
type input "***"
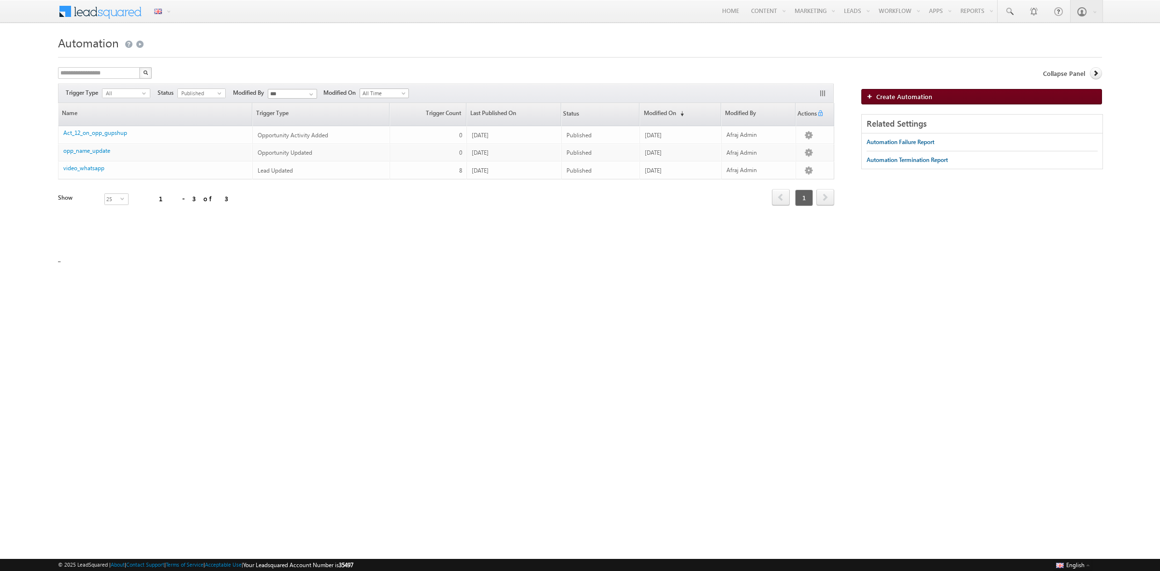
click at [881, 92] on link "Create Automation" at bounding box center [982, 96] width 241 height 15
click at [874, 94] on img at bounding box center [872, 97] width 10 height 6
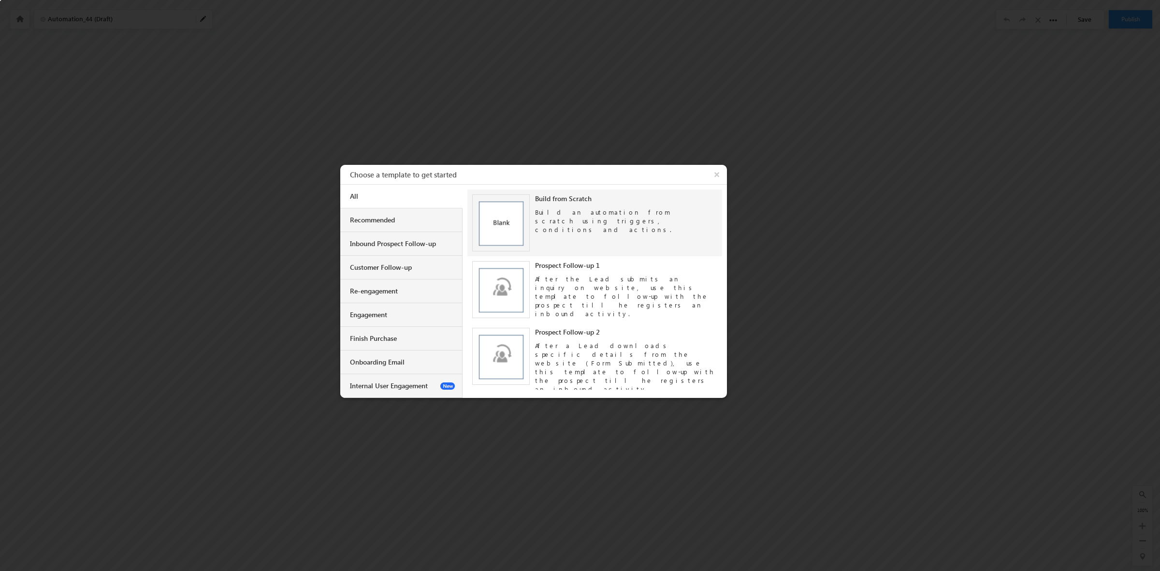
click at [523, 224] on img at bounding box center [501, 223] width 58 height 58
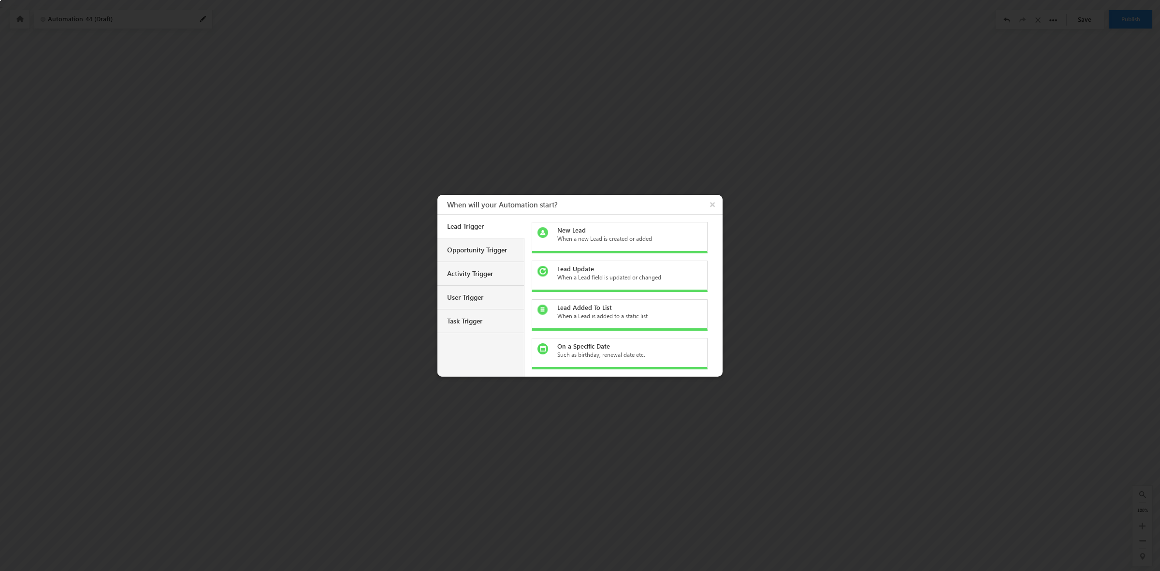
click at [580, 269] on div "Lead Update" at bounding box center [625, 268] width 136 height 9
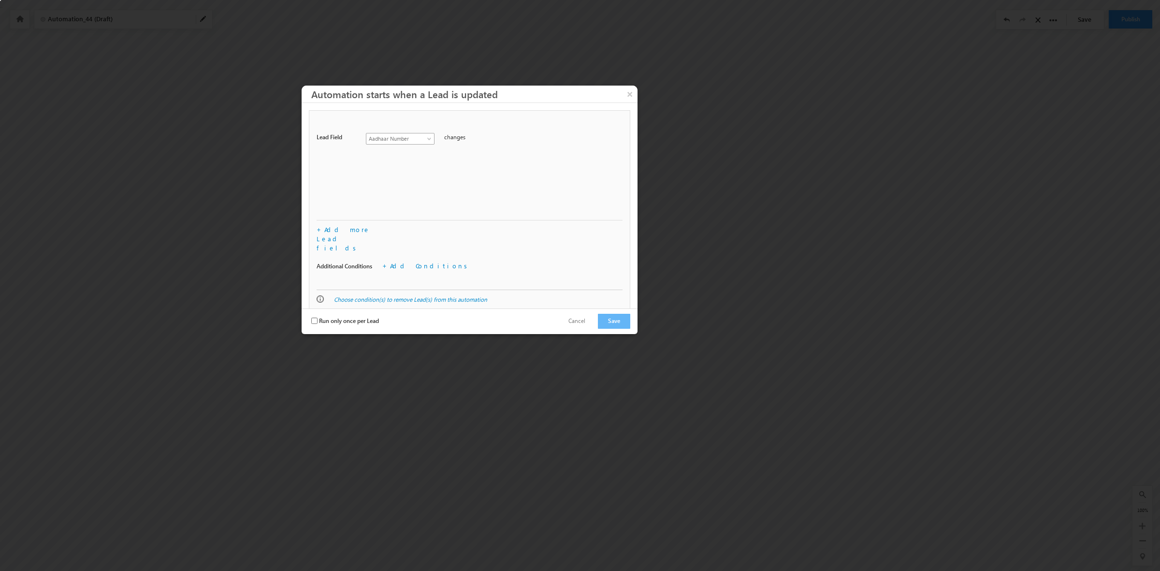
click at [428, 141] on span at bounding box center [430, 141] width 8 height 8
click at [392, 203] on li "City" at bounding box center [400, 198] width 68 height 10
click at [335, 317] on span "Run only once per Lead" at bounding box center [349, 320] width 60 height 7
click at [625, 319] on button "Save" at bounding box center [614, 321] width 32 height 15
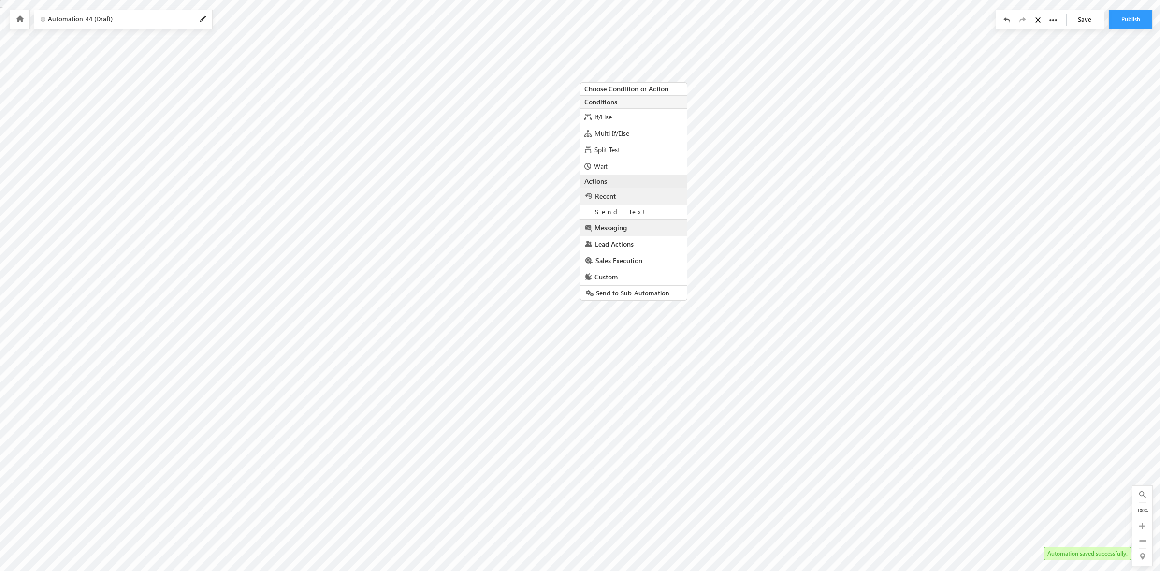
click at [614, 227] on span "Messaging" at bounding box center [611, 227] width 32 height 9
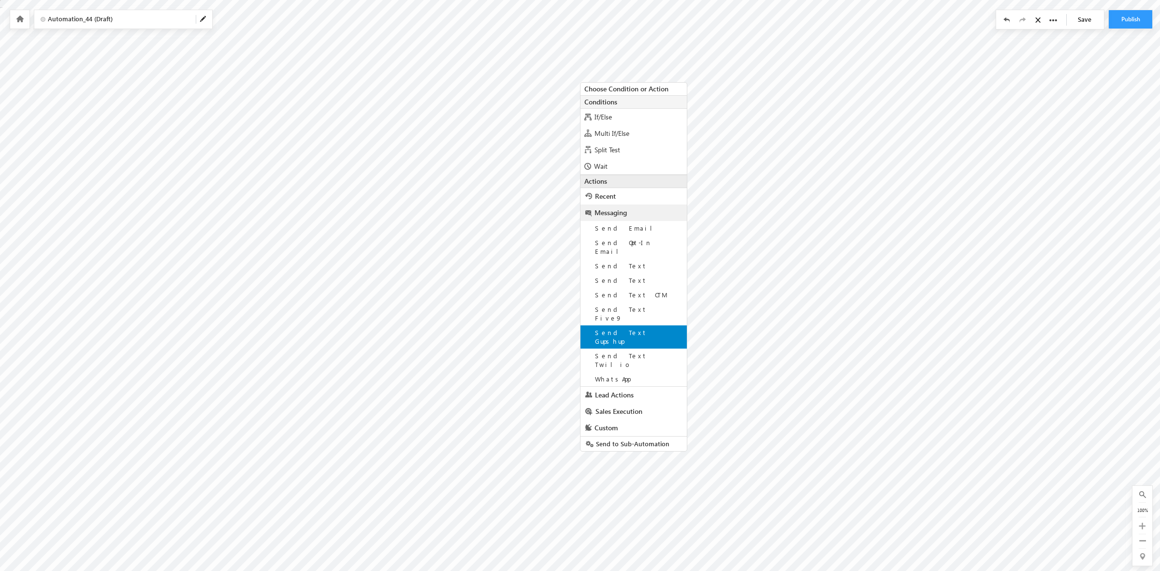
click at [641, 328] on span "Send Text Gupshup" at bounding box center [621, 336] width 52 height 17
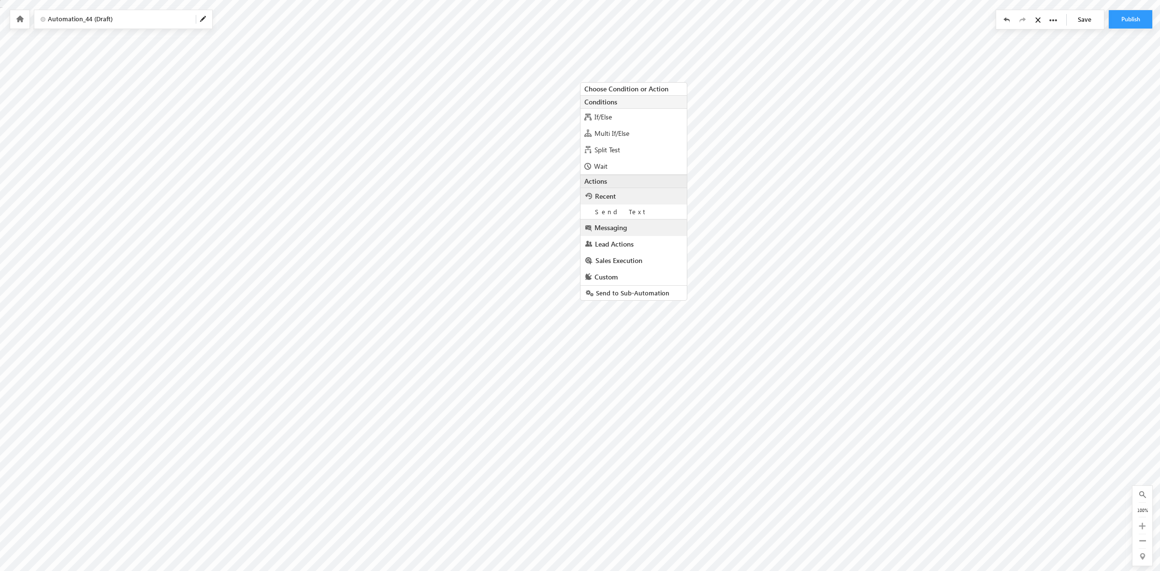
click at [641, 226] on link "Messaging" at bounding box center [634, 228] width 106 height 16
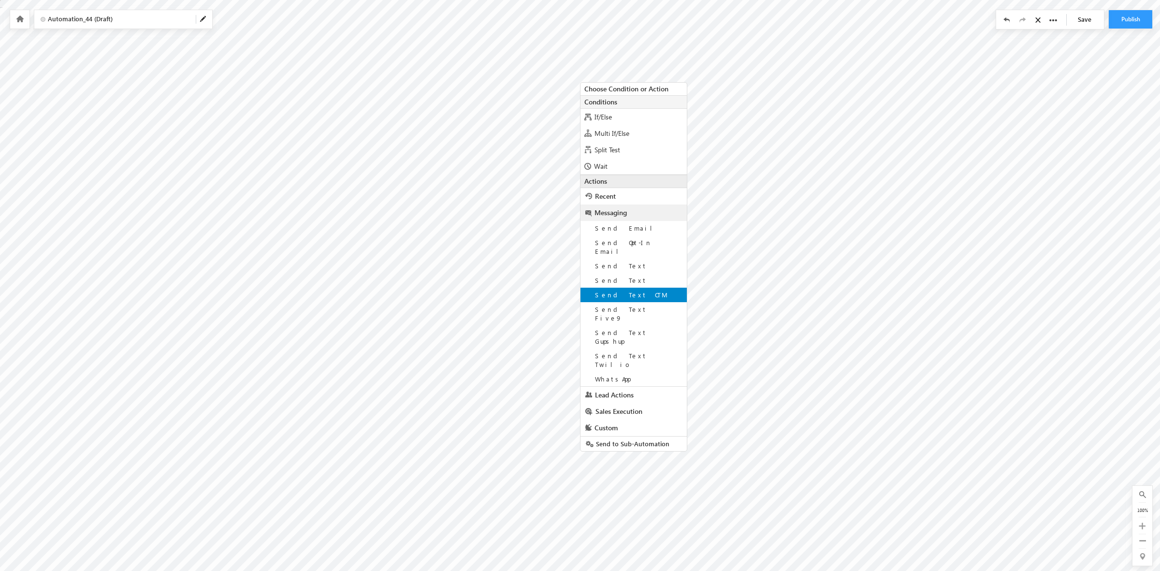
click at [641, 290] on div "Send Text CTM" at bounding box center [634, 295] width 106 height 15
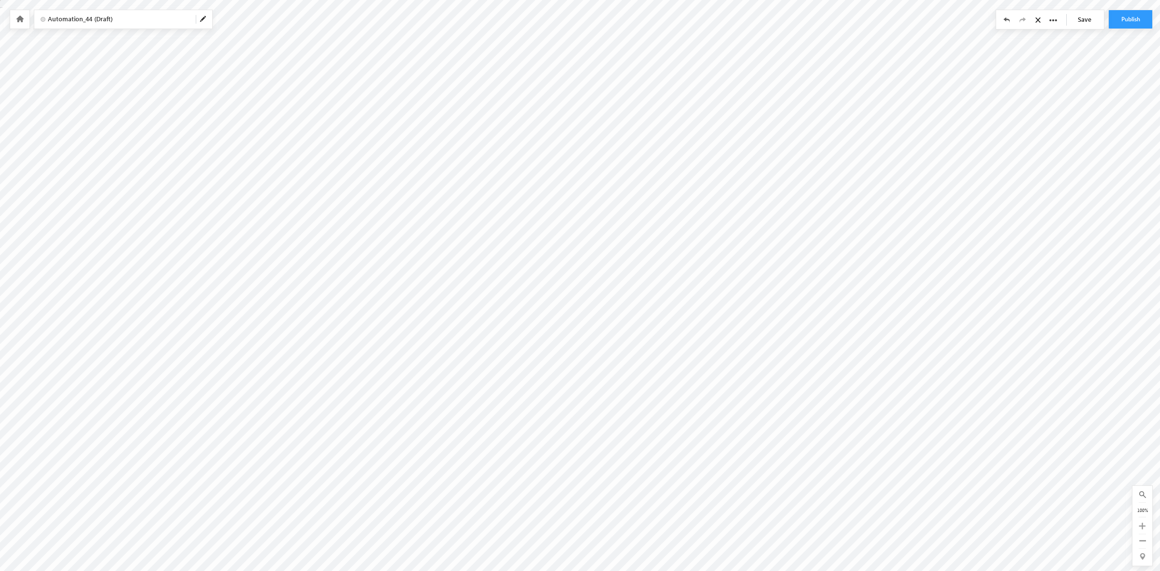
click at [200, 21] on span at bounding box center [204, 19] width 8 height 8
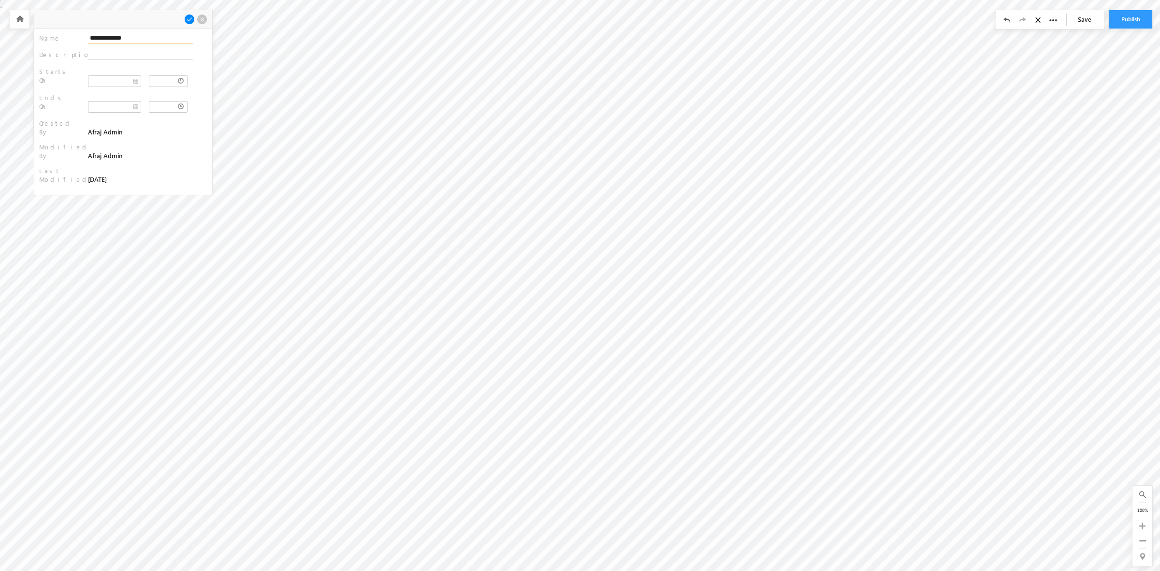
drag, startPoint x: 146, startPoint y: 40, endPoint x: 60, endPoint y: 35, distance: 85.7
click at [60, 35] on div "**********" at bounding box center [123, 39] width 168 height 10
type input "**********"
click at [187, 22] on span at bounding box center [189, 19] width 11 height 11
drag, startPoint x: 1128, startPoint y: 18, endPoint x: 1139, endPoint y: 24, distance: 12.5
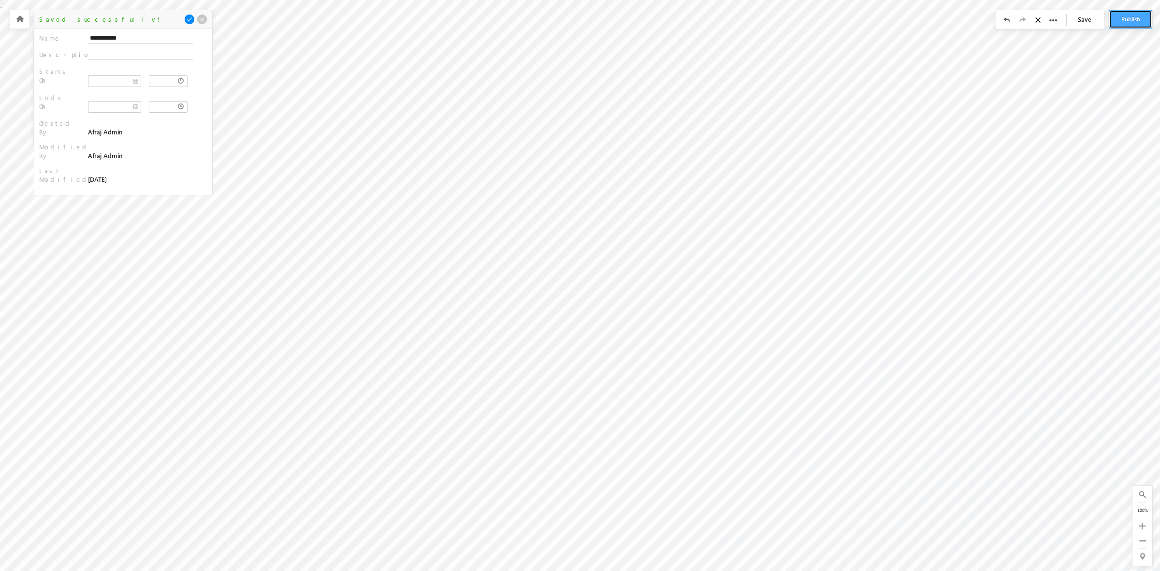
click at [1128, 18] on button "Publish" at bounding box center [1131, 19] width 44 height 18
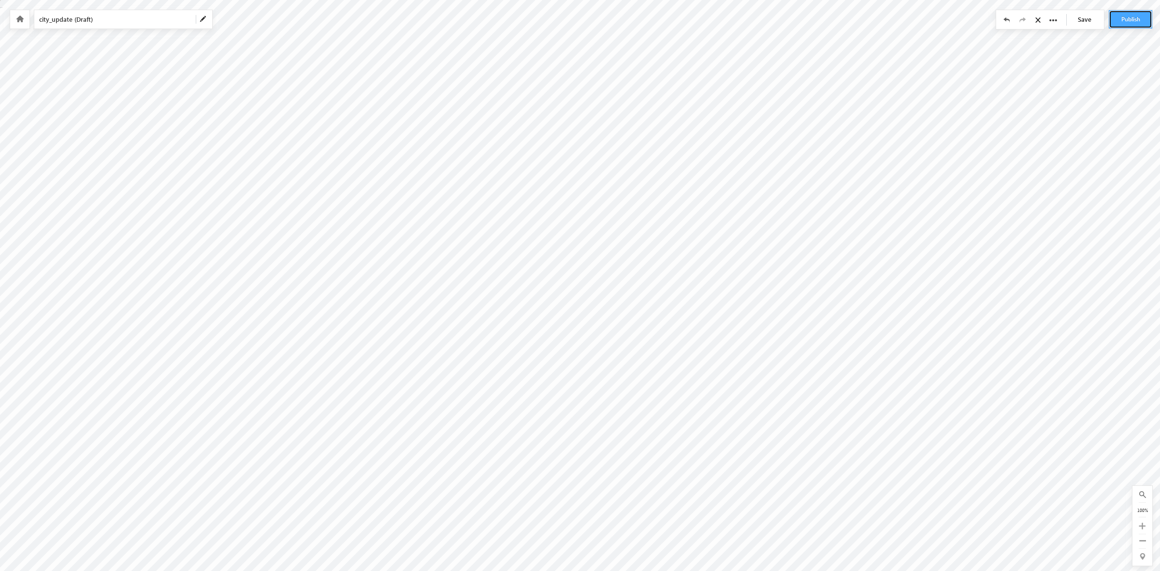
click at [1139, 24] on button "Publish" at bounding box center [1131, 19] width 44 height 18
click at [1123, 20] on button "Publish" at bounding box center [1131, 19] width 44 height 18
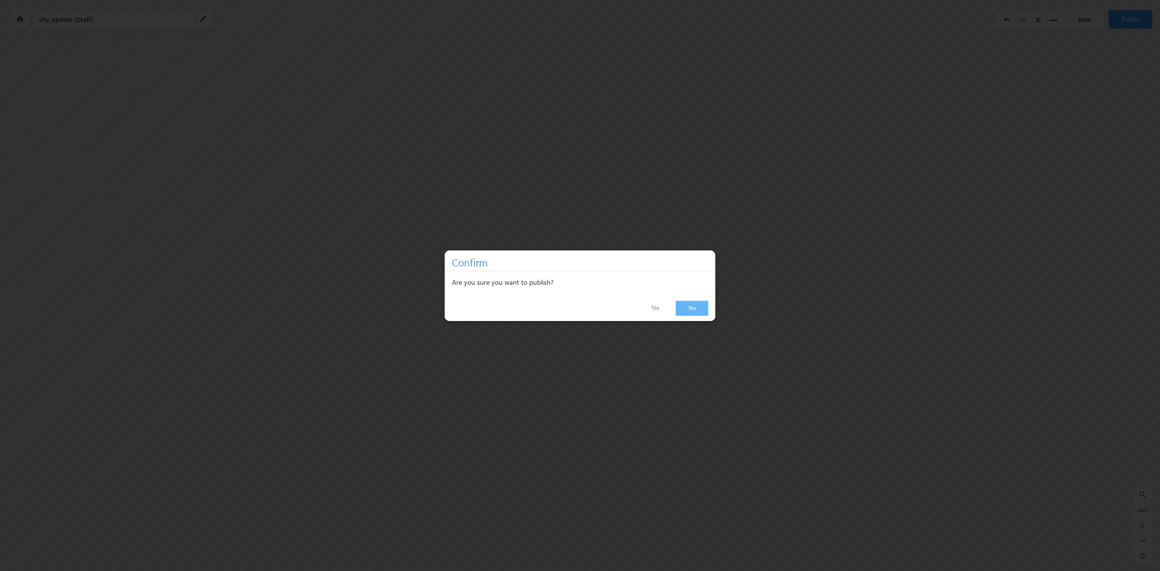
click at [697, 305] on link "Yes" at bounding box center [692, 308] width 32 height 15
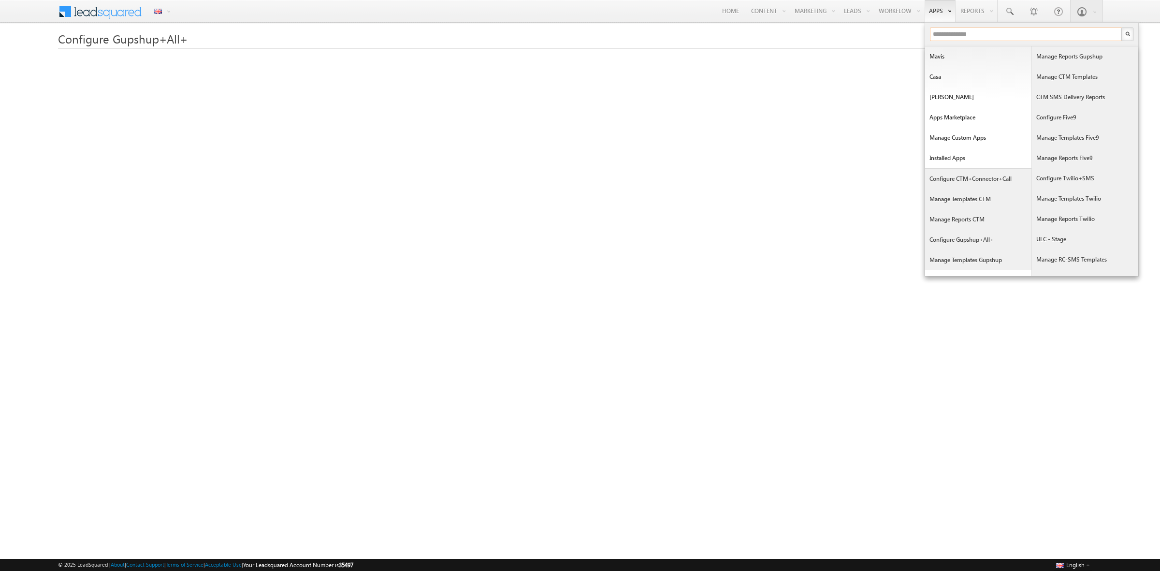
drag, startPoint x: 0, startPoint y: 0, endPoint x: 944, endPoint y: 31, distance: 944.3
click at [944, 31] on input "text" at bounding box center [1026, 35] width 193 height 14
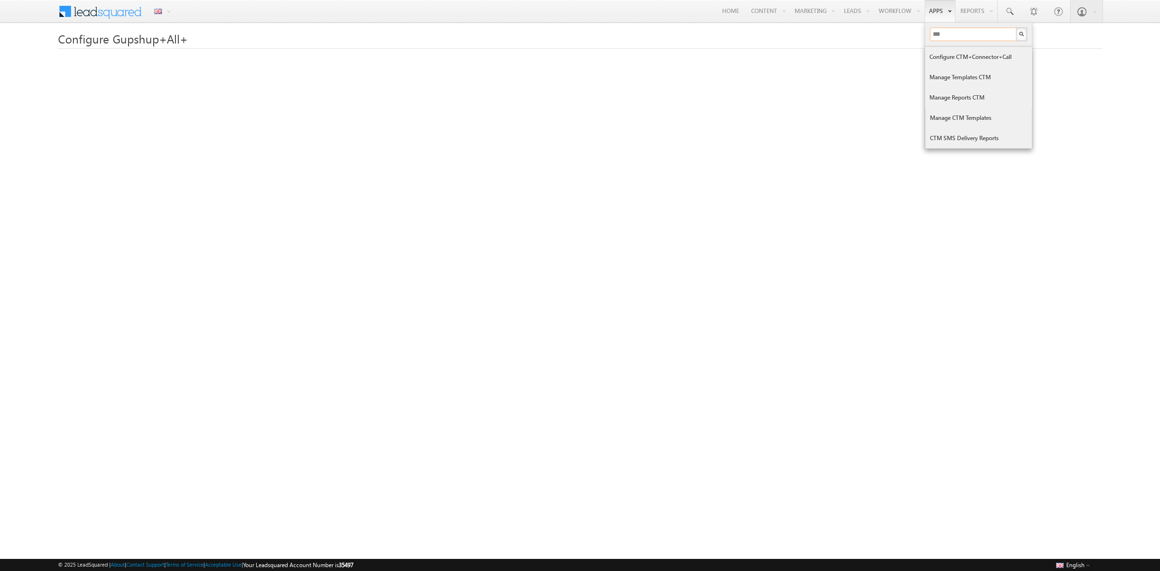
type input "***"
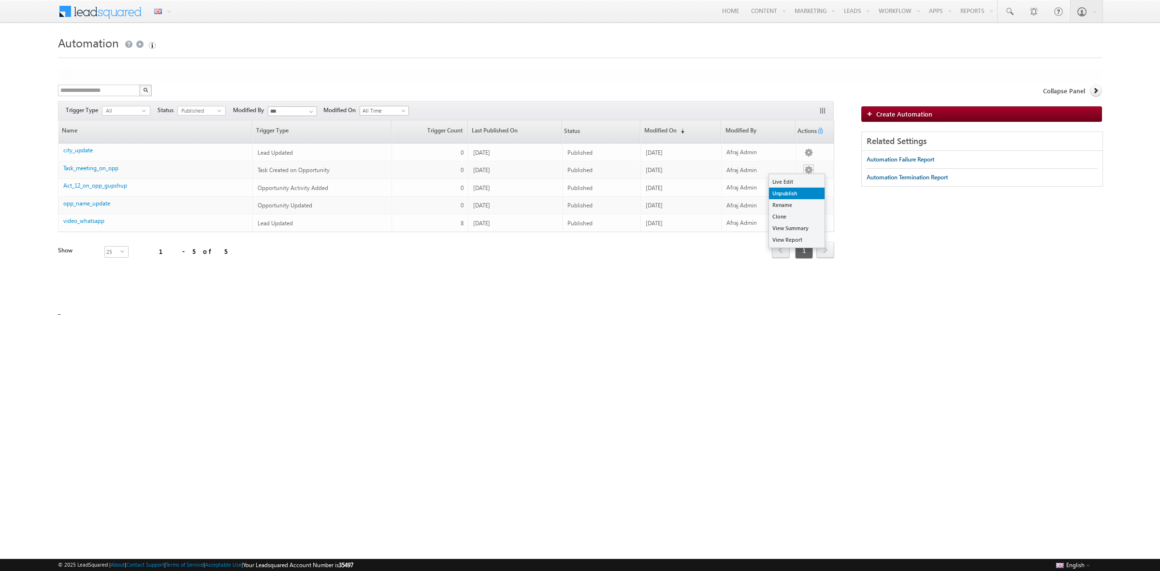
click at [799, 189] on link "Unpublish" at bounding box center [797, 194] width 56 height 12
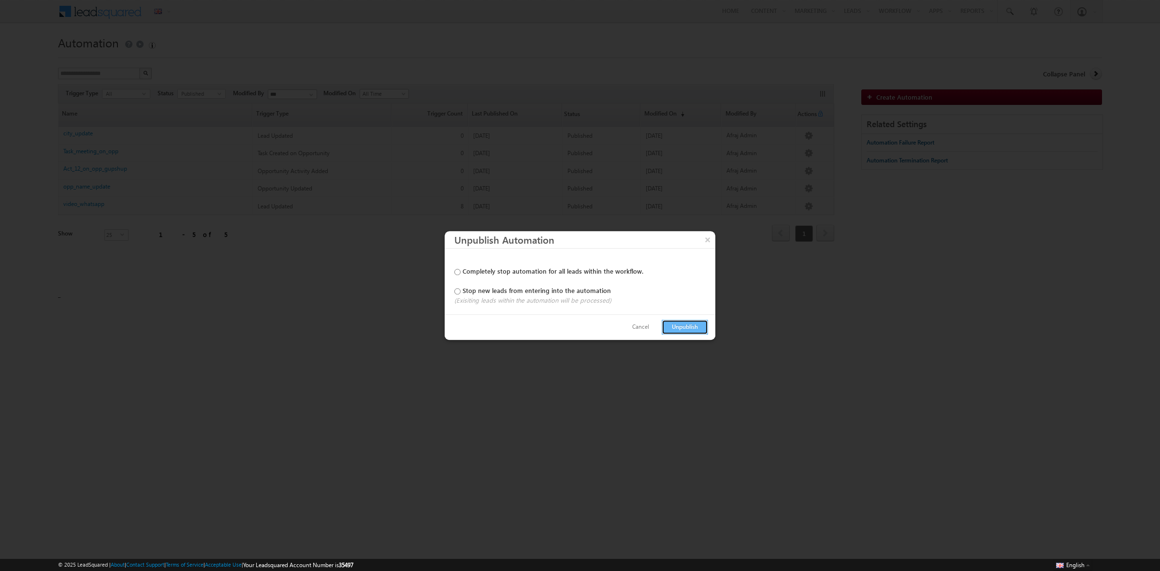
click at [684, 326] on button "Unpublish" at bounding box center [685, 327] width 46 height 15
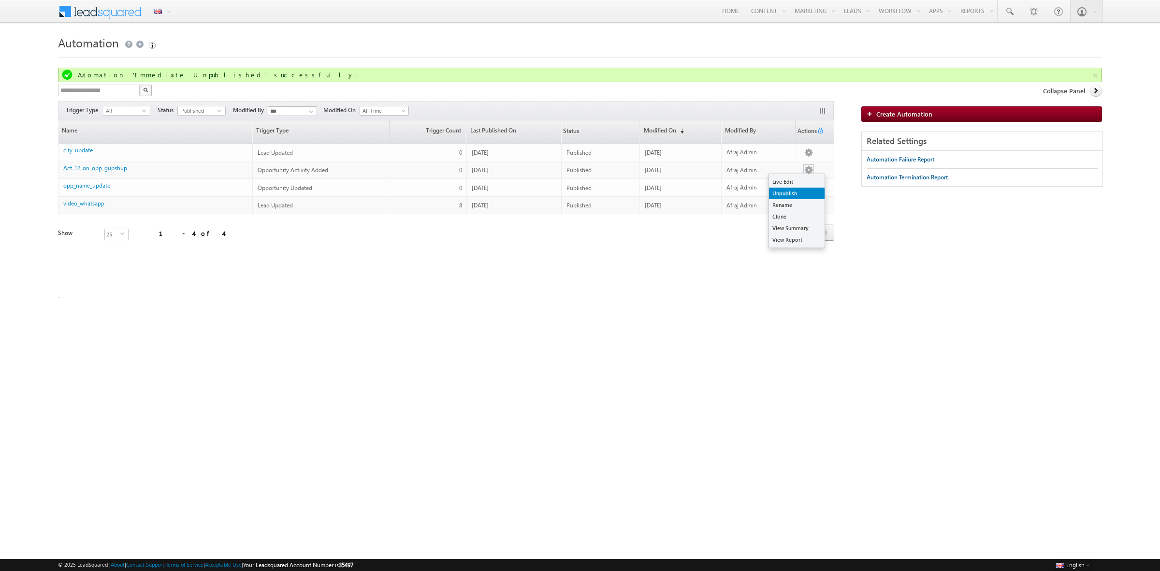
click at [800, 192] on link "Unpublish" at bounding box center [797, 194] width 56 height 12
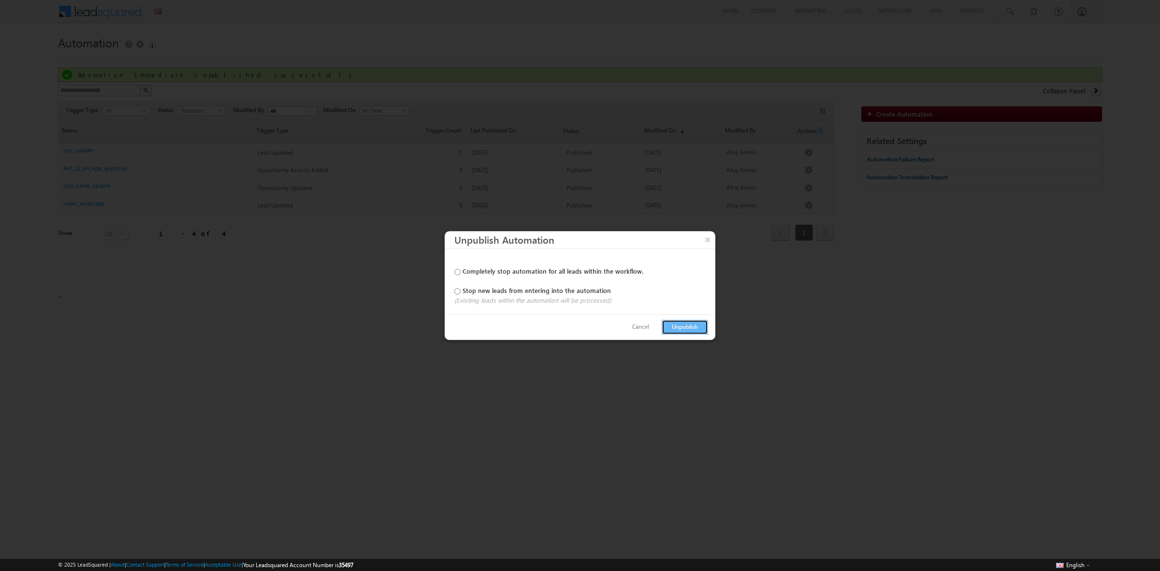
click at [700, 328] on button "Unpublish" at bounding box center [685, 327] width 46 height 15
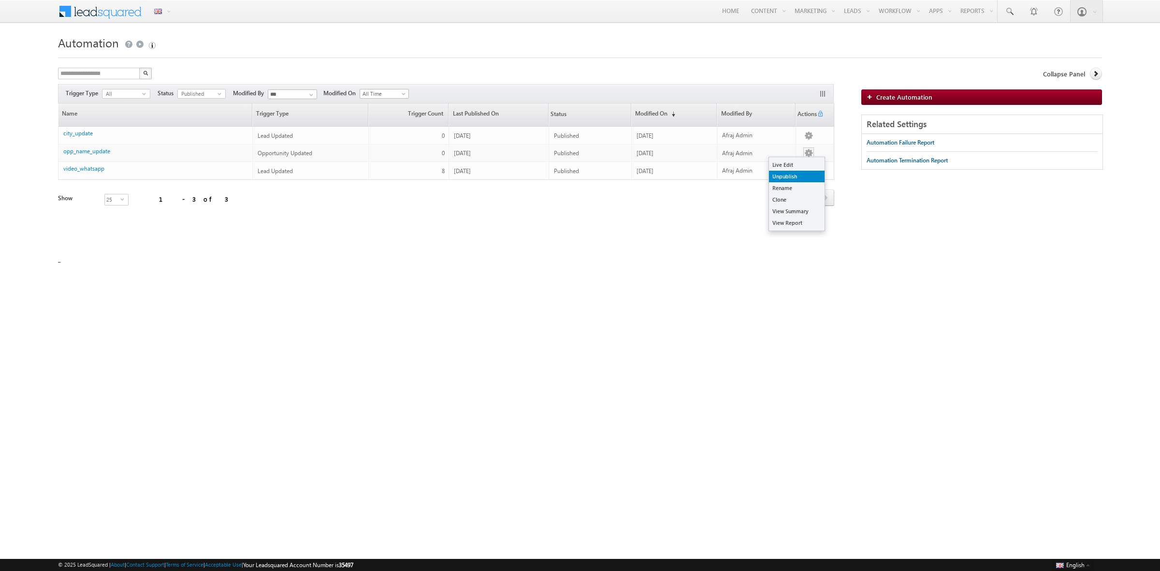
click at [789, 176] on link "Unpublish" at bounding box center [797, 177] width 56 height 12
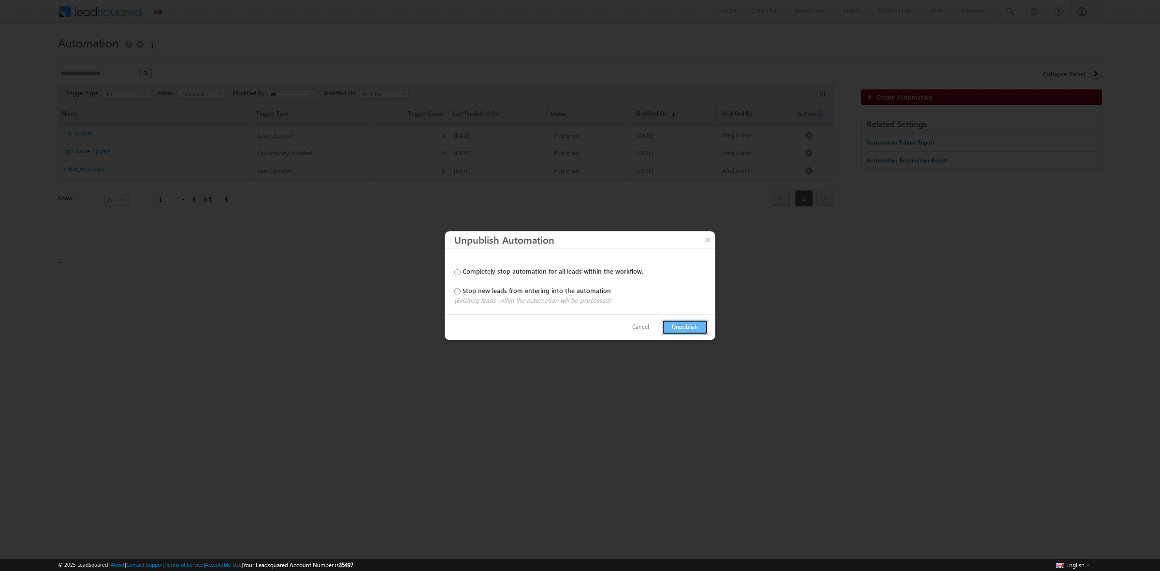
click at [685, 328] on button "Unpublish" at bounding box center [685, 327] width 46 height 15
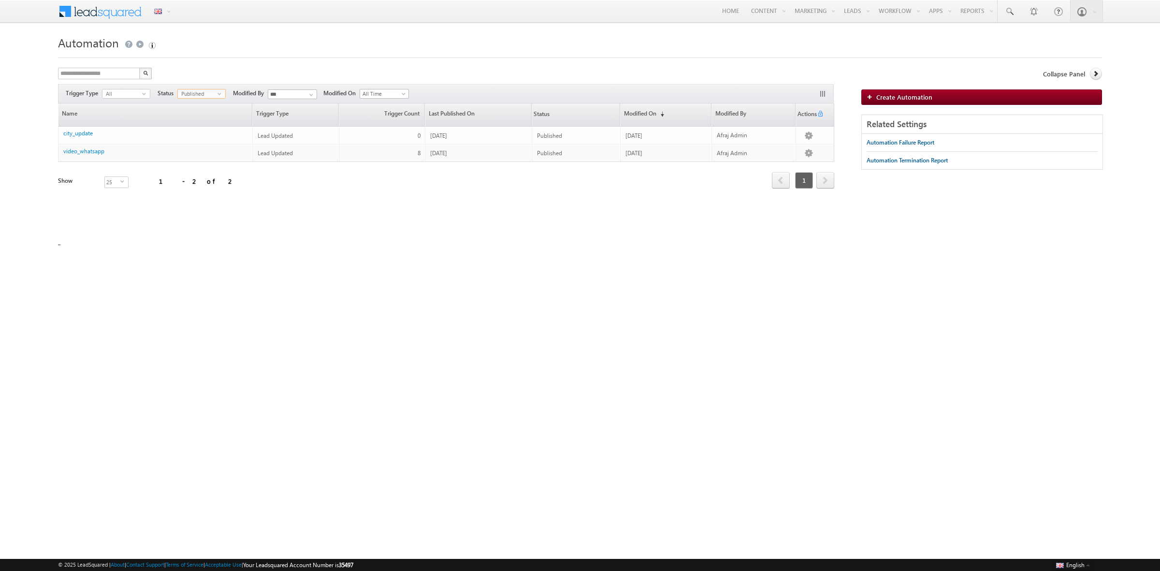
click at [218, 92] on span "select" at bounding box center [222, 93] width 8 height 4
click at [200, 132] on li "Unpublished" at bounding box center [201, 133] width 47 height 10
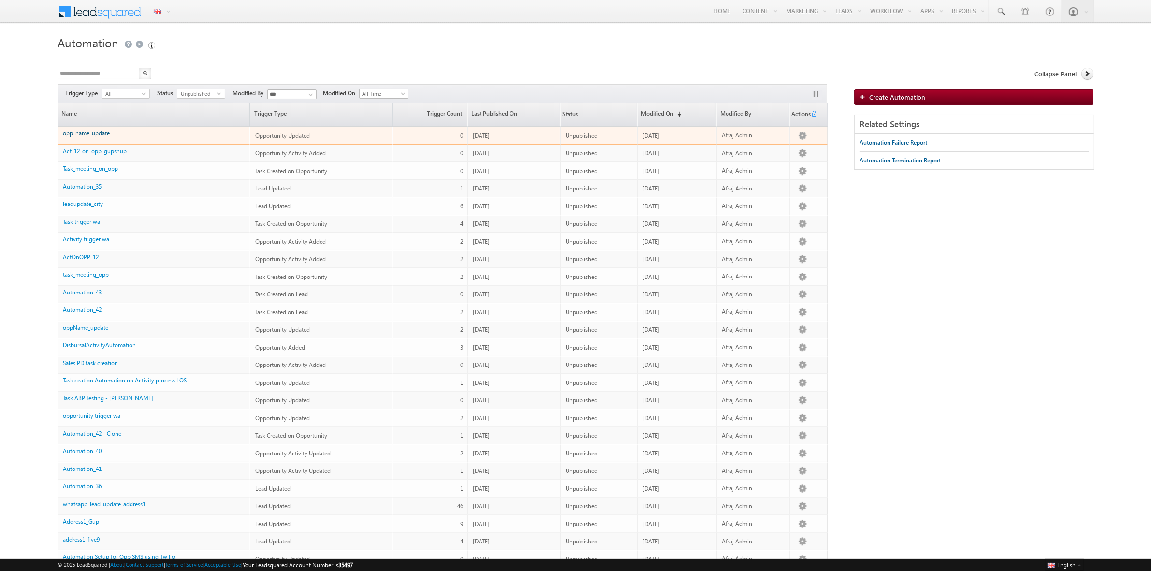
click at [106, 133] on link "opp_name_update" at bounding box center [86, 133] width 47 height 7
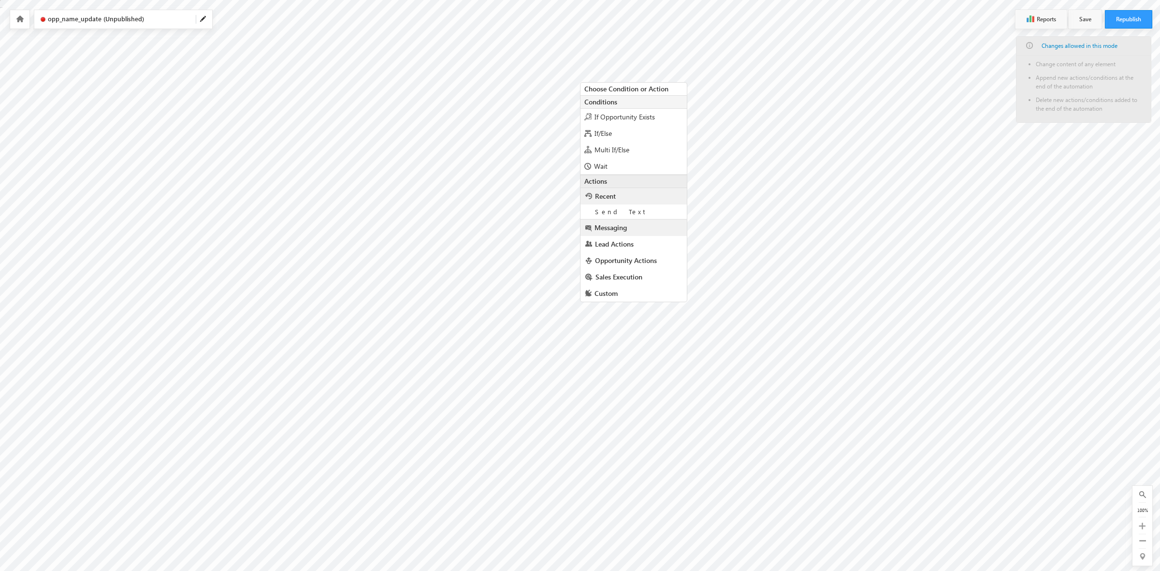
click at [641, 221] on link "Messaging" at bounding box center [634, 228] width 106 height 16
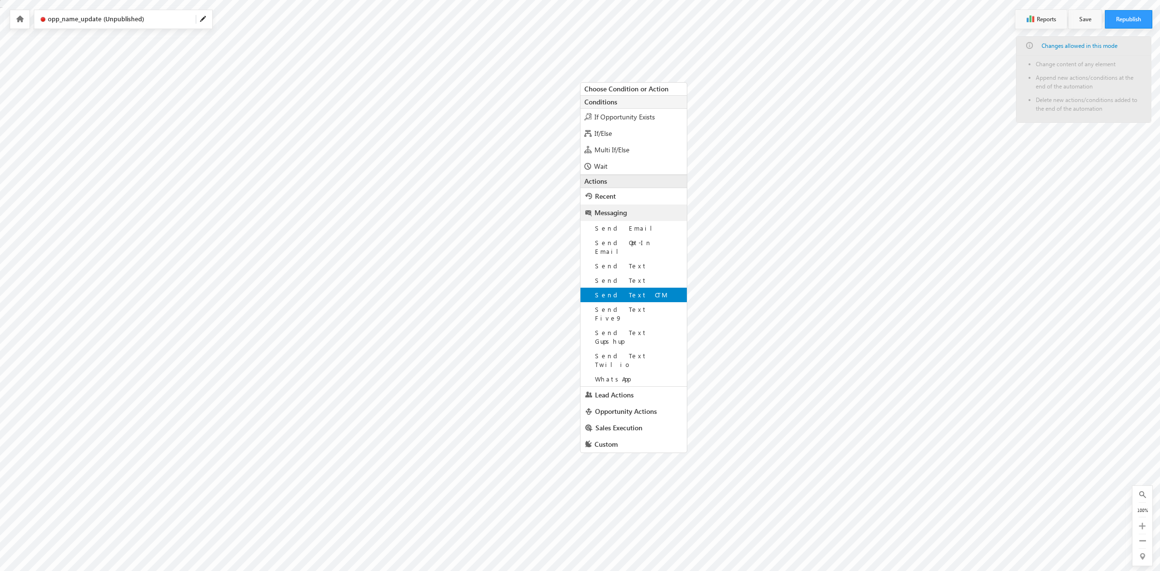
click at [640, 288] on div "Send Text CTM" at bounding box center [634, 295] width 106 height 15
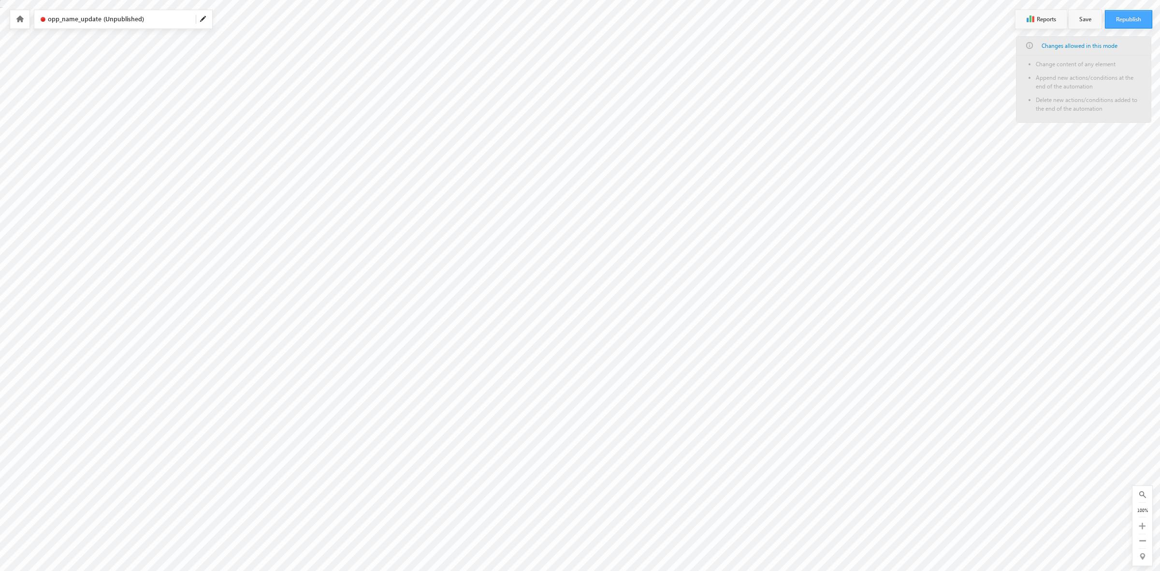
click at [1122, 17] on button "Republish" at bounding box center [1128, 19] width 47 height 18
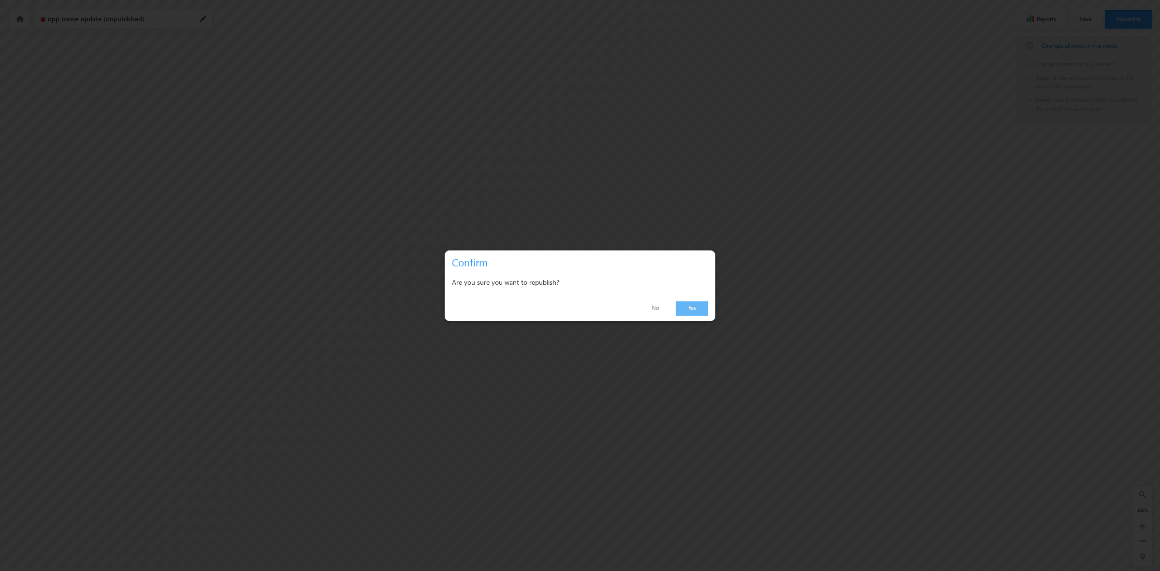
click at [703, 304] on link "Yes" at bounding box center [692, 308] width 32 height 15
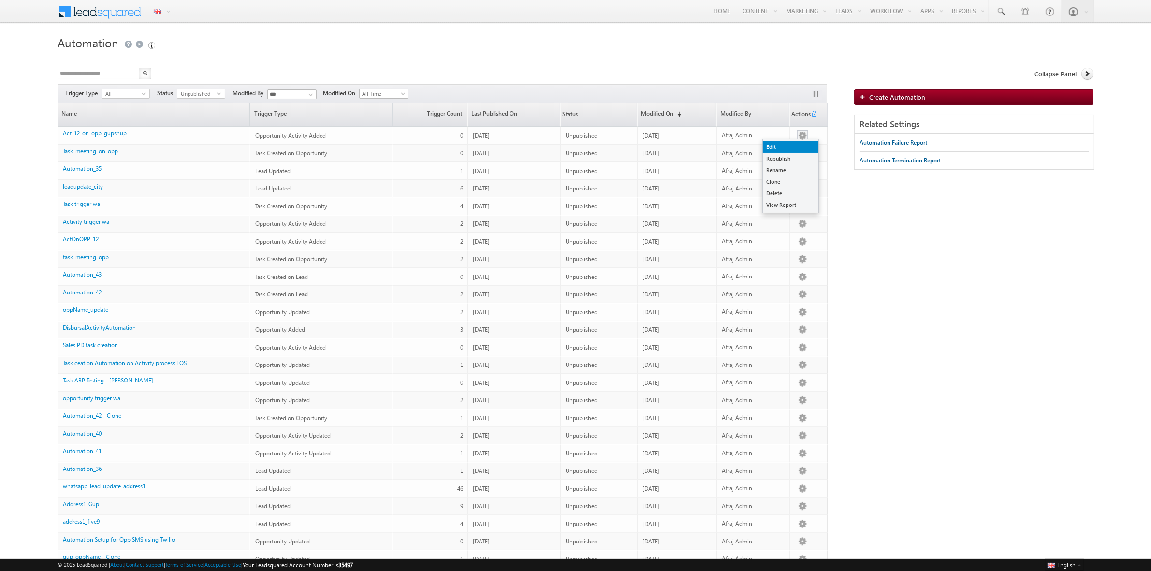
click at [796, 143] on link "Edit" at bounding box center [791, 147] width 56 height 12
click at [789, 145] on link "Edit" at bounding box center [791, 147] width 56 height 12
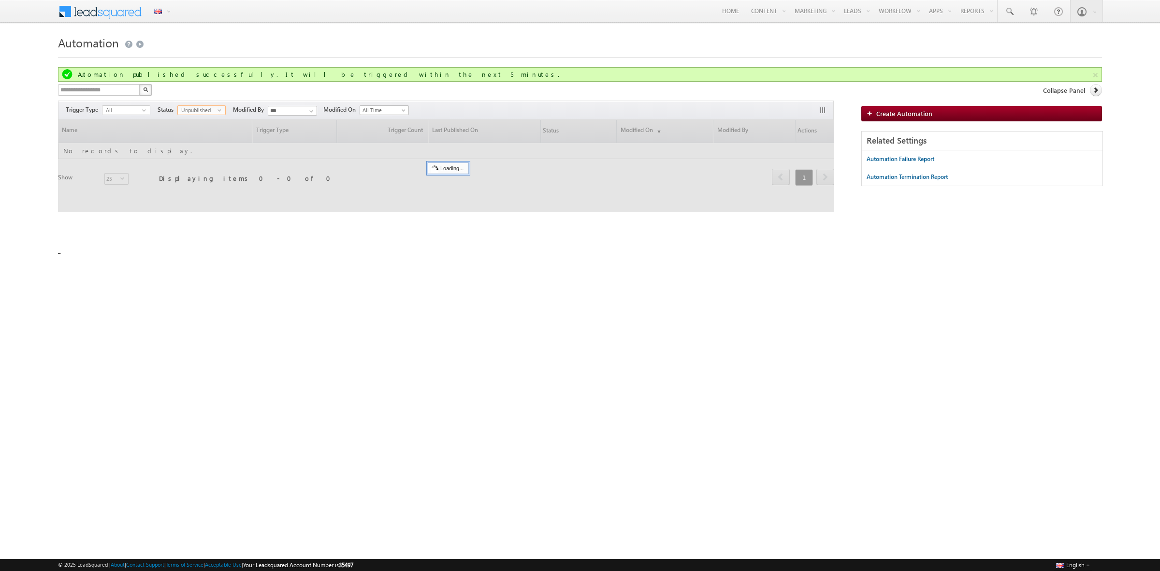
click at [221, 107] on span "select" at bounding box center [222, 114] width 8 height 16
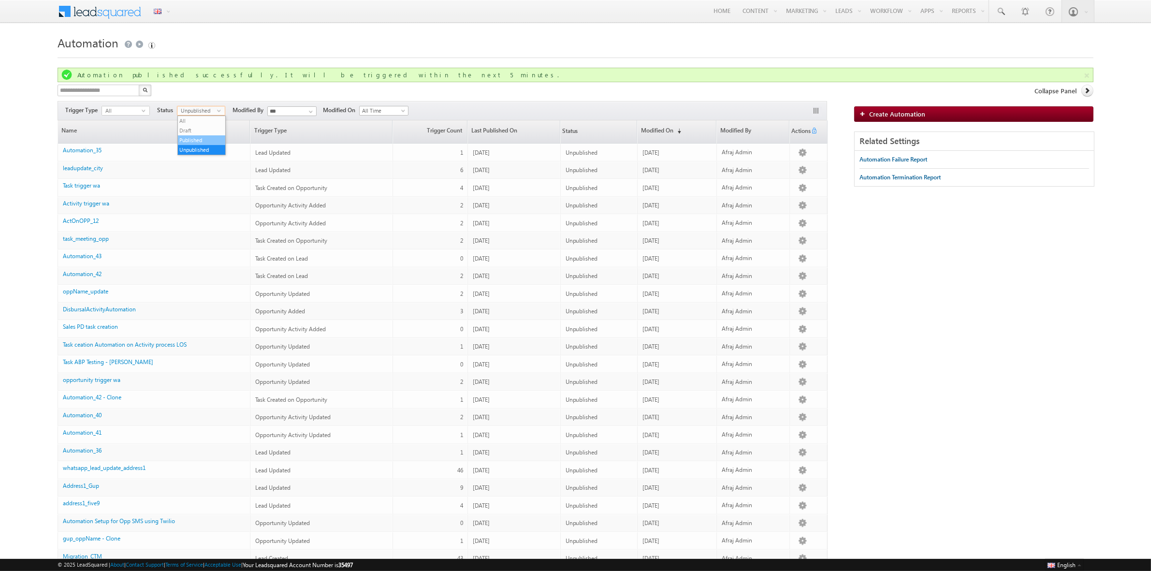
click at [200, 139] on li "Published" at bounding box center [201, 140] width 47 height 10
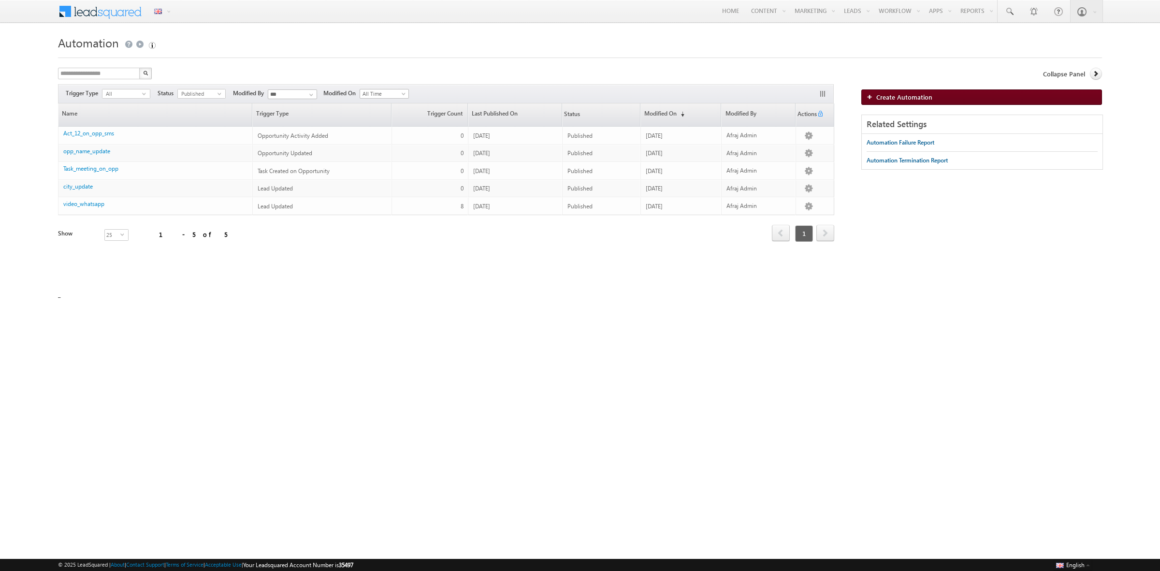
click at [895, 92] on link "Create Automation" at bounding box center [982, 96] width 241 height 15
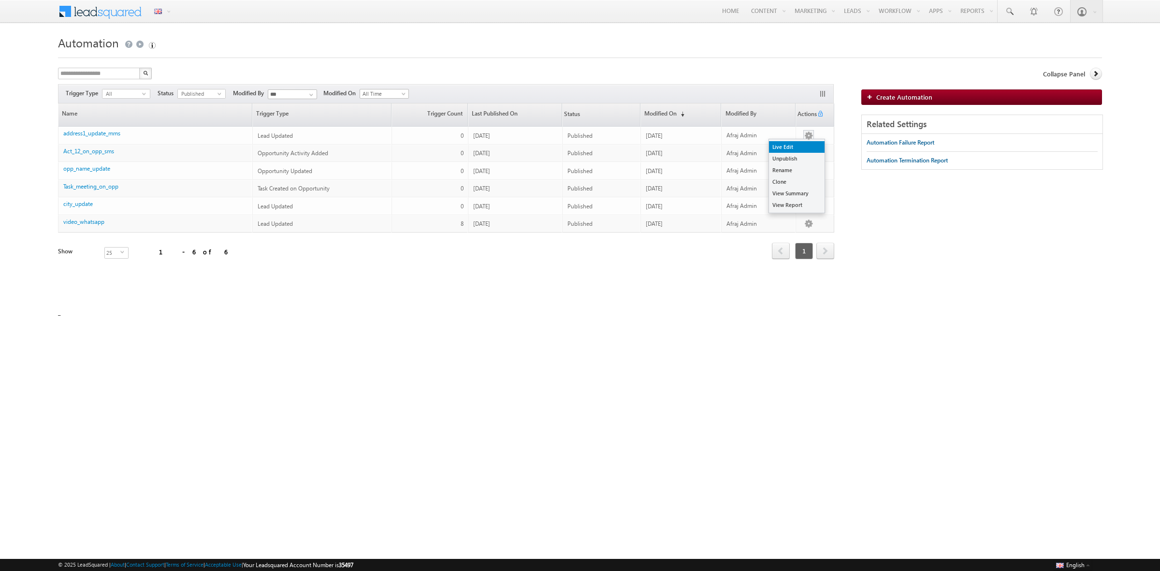
click at [794, 144] on link "Live Edit" at bounding box center [797, 147] width 56 height 12
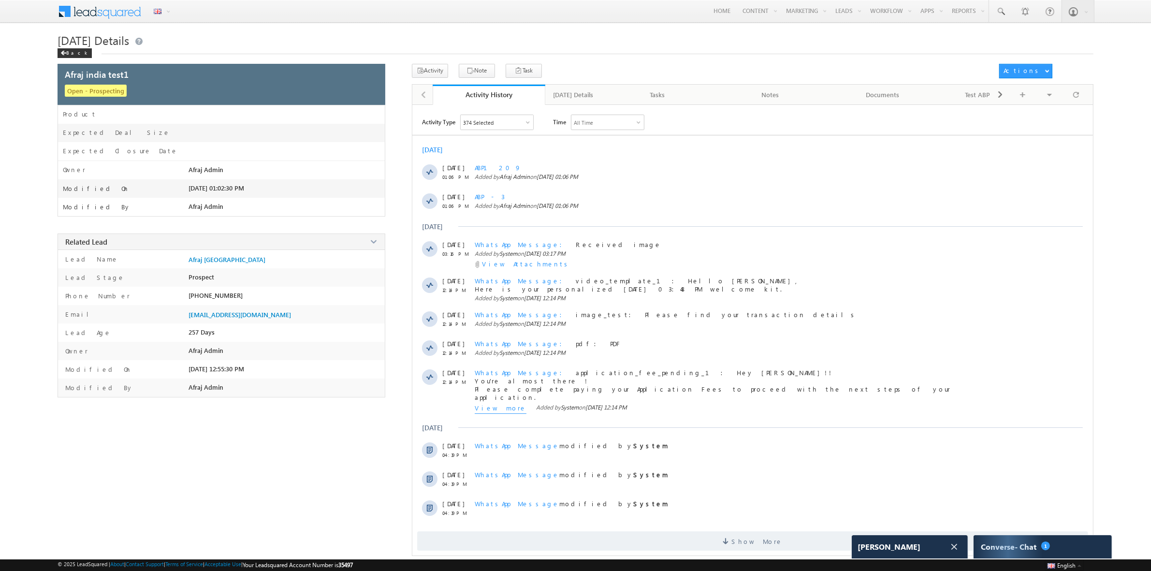
scroll to position [3243, 0]
click at [1035, 93] on link "Automation Report" at bounding box center [1046, 90] width 93 height 20
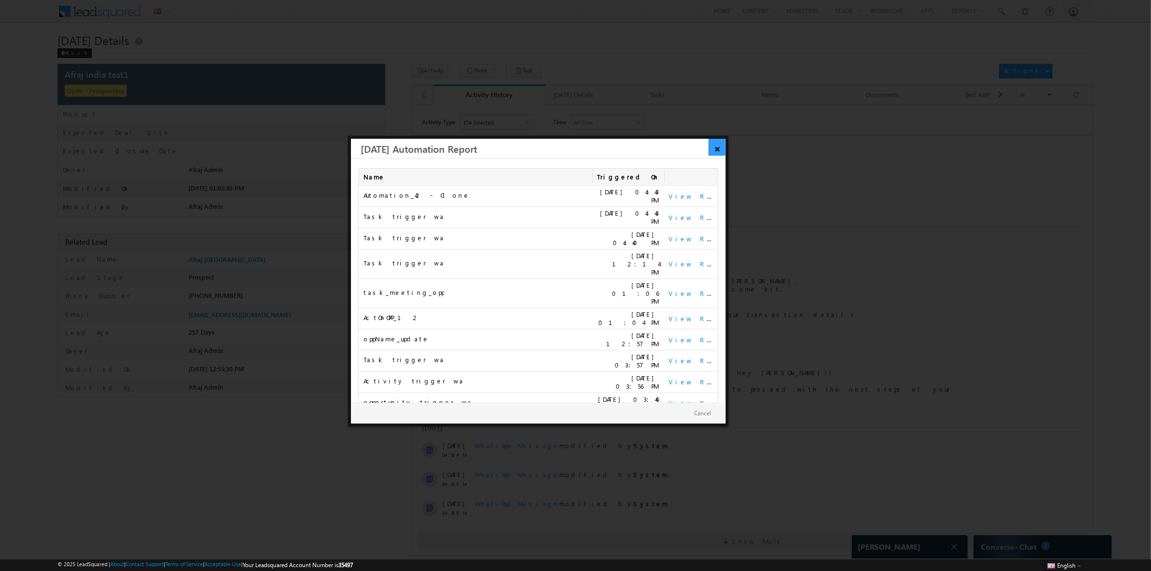
click at [716, 149] on link "×" at bounding box center [717, 147] width 17 height 17
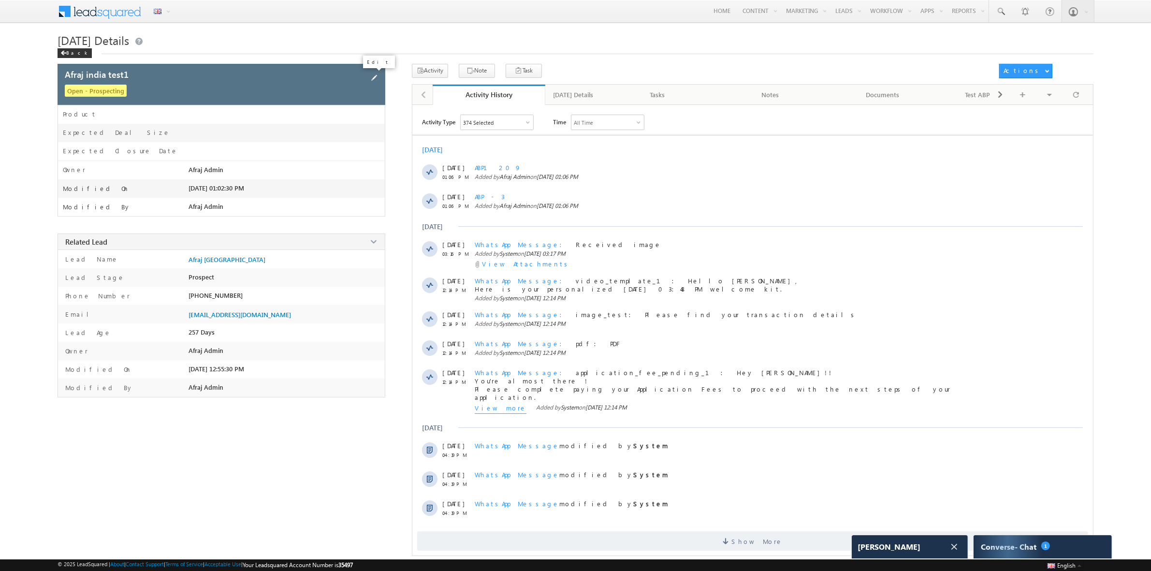
click at [371, 76] on span at bounding box center [374, 78] width 11 height 11
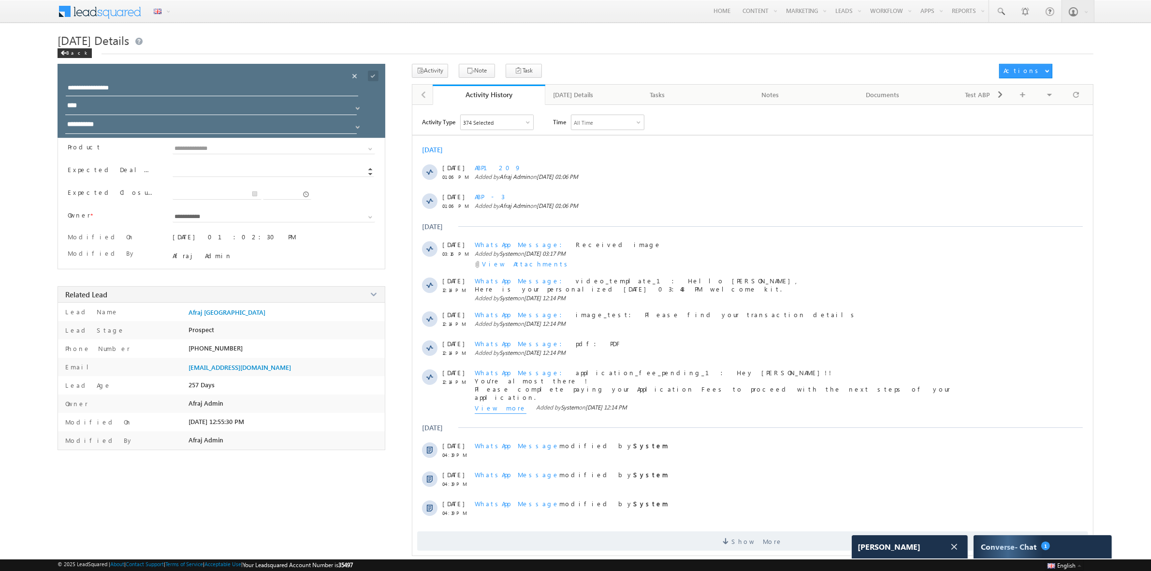
click at [359, 73] on div "Cancel" at bounding box center [373, 65] width 44 height 17
click at [359, 73] on span at bounding box center [355, 76] width 11 height 11
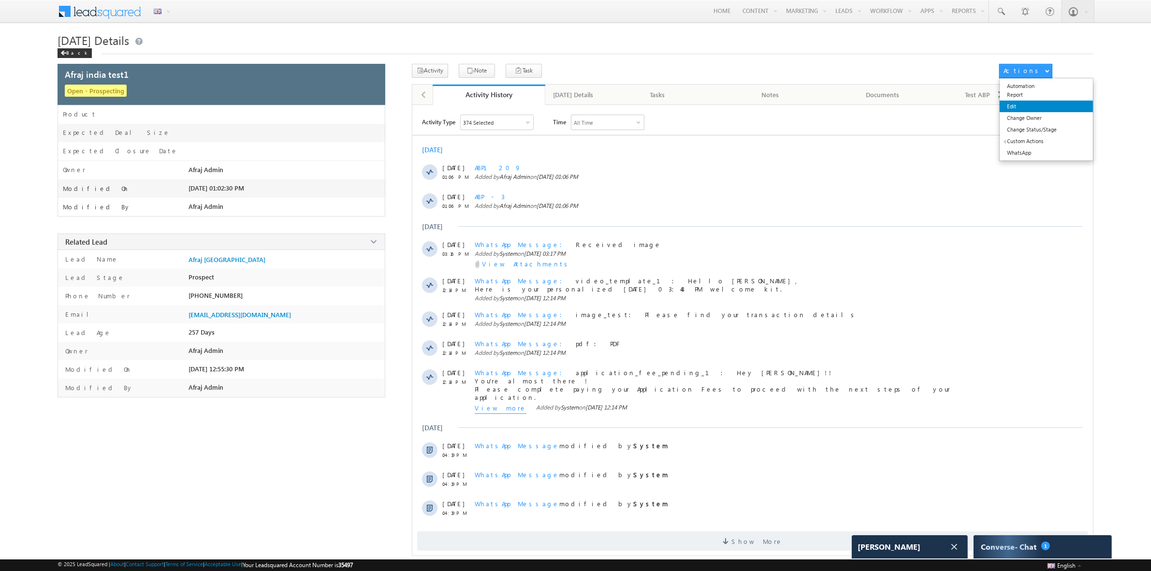
click at [1036, 104] on link "Edit" at bounding box center [1046, 107] width 93 height 12
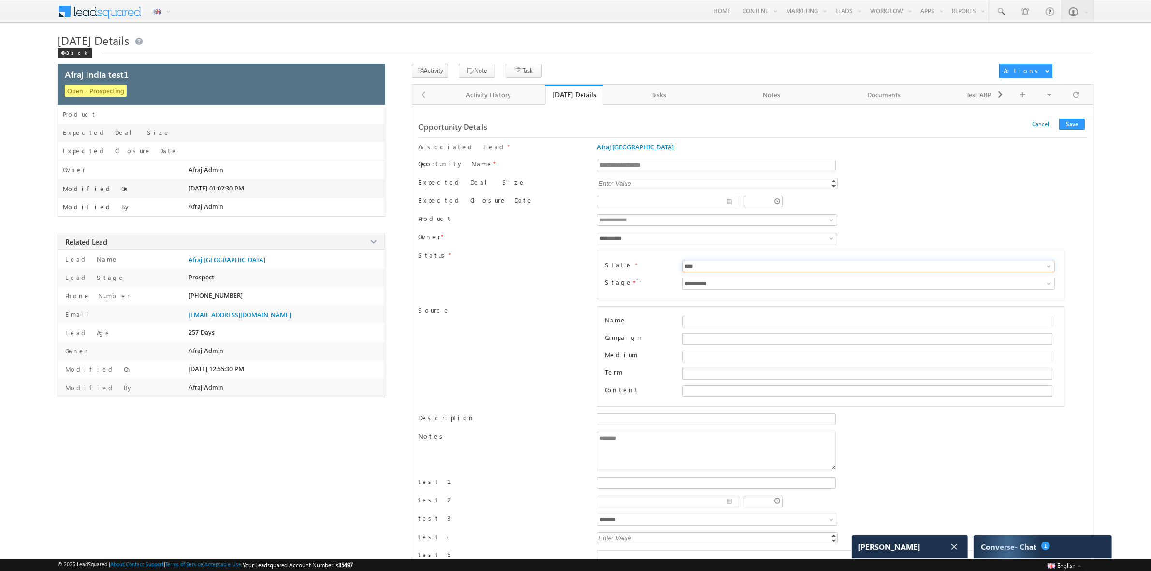
click at [712, 266] on input "****" at bounding box center [868, 267] width 373 height 12
click at [833, 269] on input "****" at bounding box center [868, 267] width 373 height 12
click at [1051, 269] on span at bounding box center [1049, 267] width 8 height 8
click at [910, 291] on link "Won" at bounding box center [868, 287] width 373 height 11
type input "***"
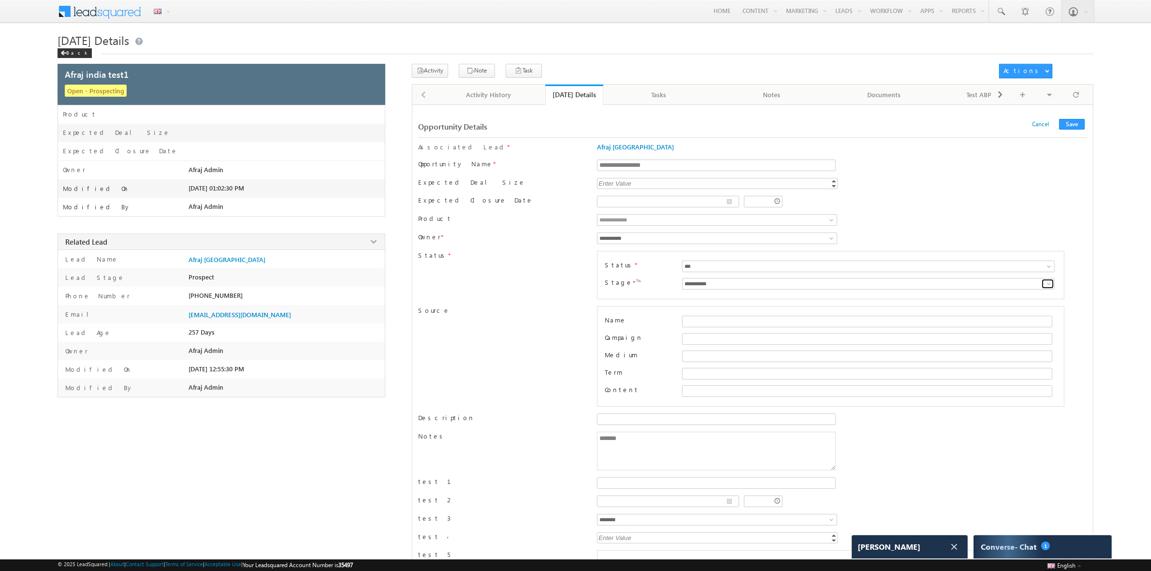
click at [1052, 283] on span at bounding box center [1049, 284] width 8 height 8
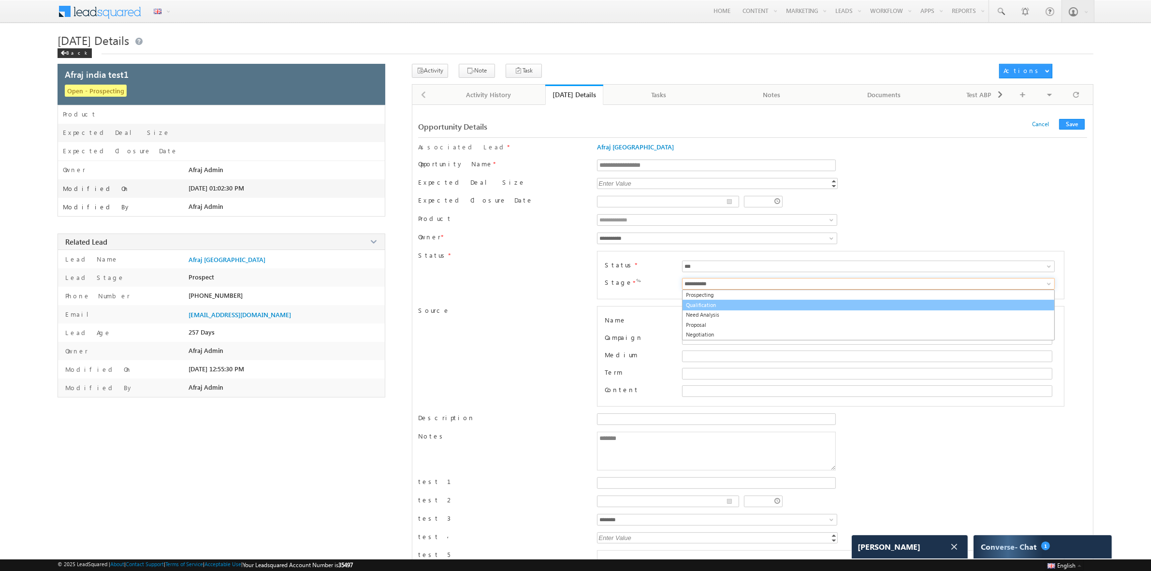
click at [886, 304] on link "Qualification" at bounding box center [868, 305] width 373 height 11
type input "**********"
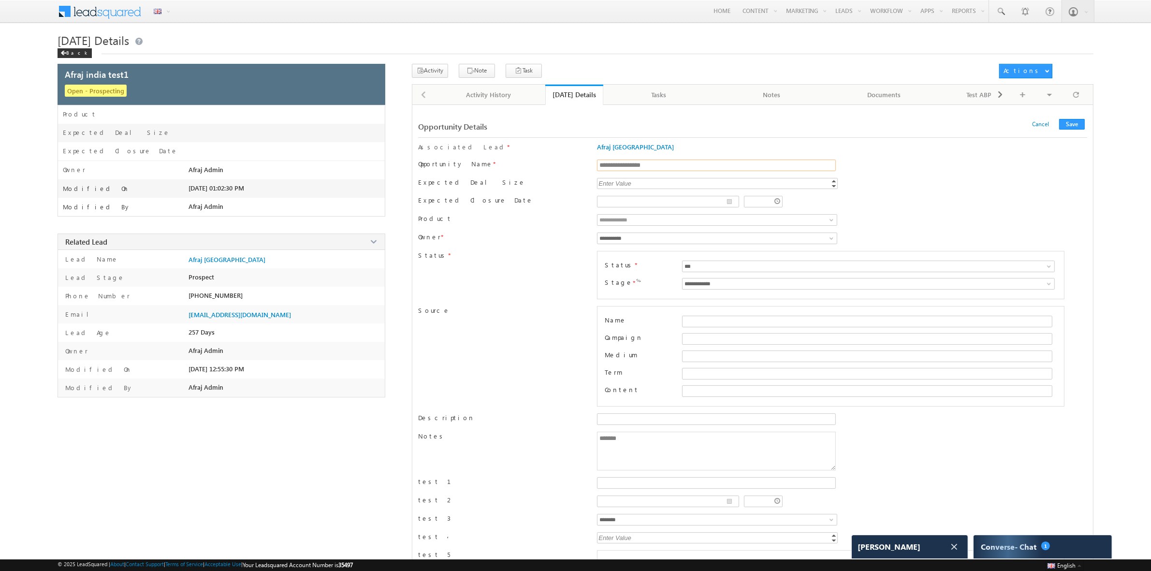
click at [651, 169] on input "**********" at bounding box center [716, 166] width 238 height 12
type input "**********"
click at [1078, 126] on button "Save" at bounding box center [1072, 124] width 26 height 11
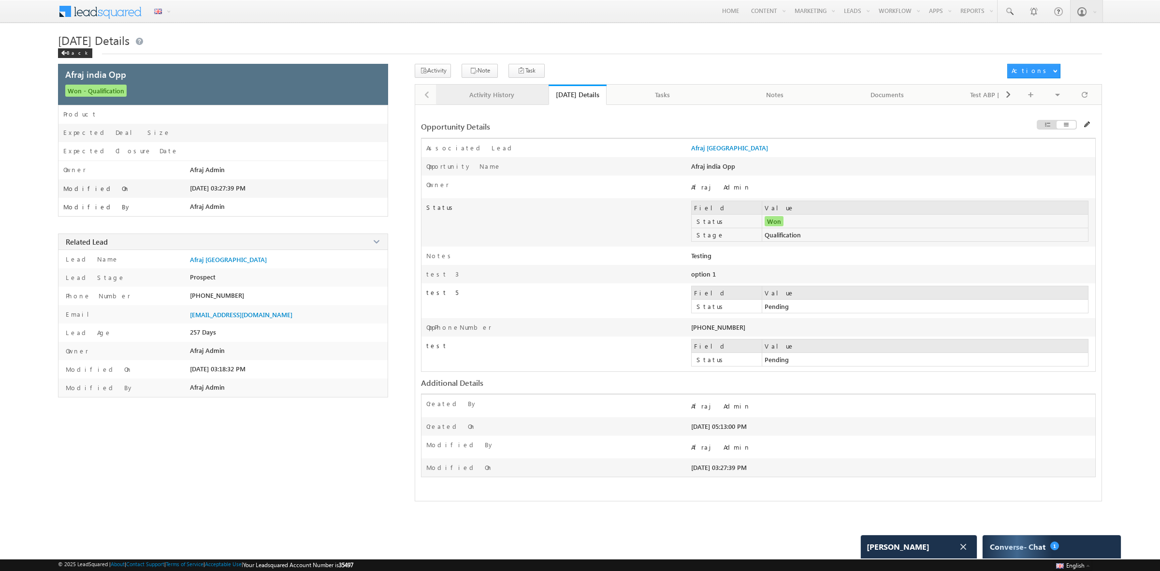
click at [499, 88] on link "Activity History" at bounding box center [492, 95] width 113 height 20
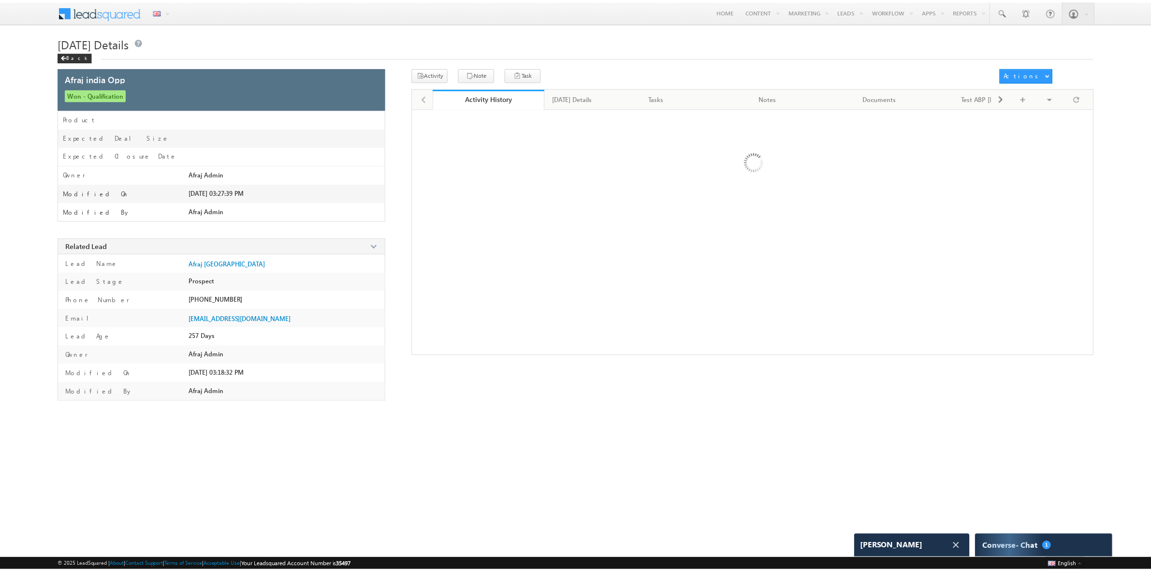
scroll to position [3297, 0]
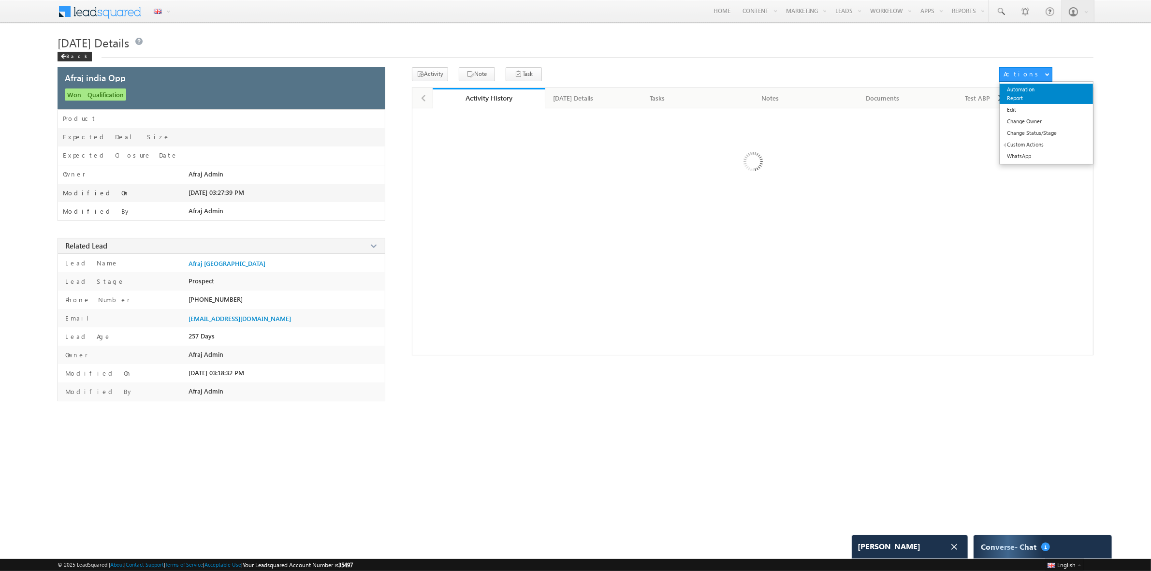
click at [1040, 88] on link "Automation Report" at bounding box center [1046, 94] width 93 height 20
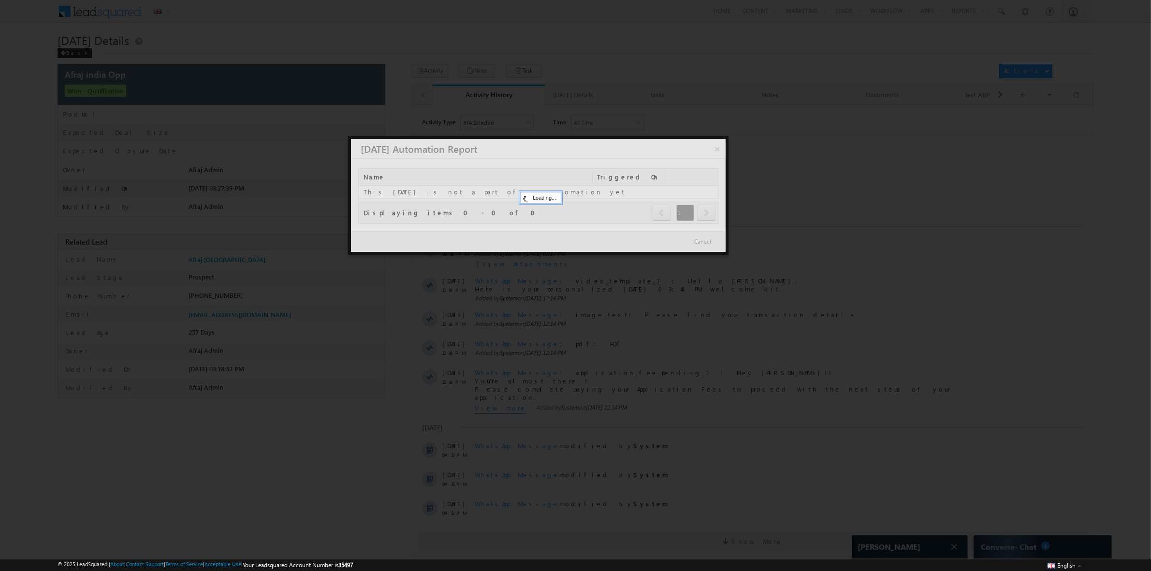
scroll to position [3243, 0]
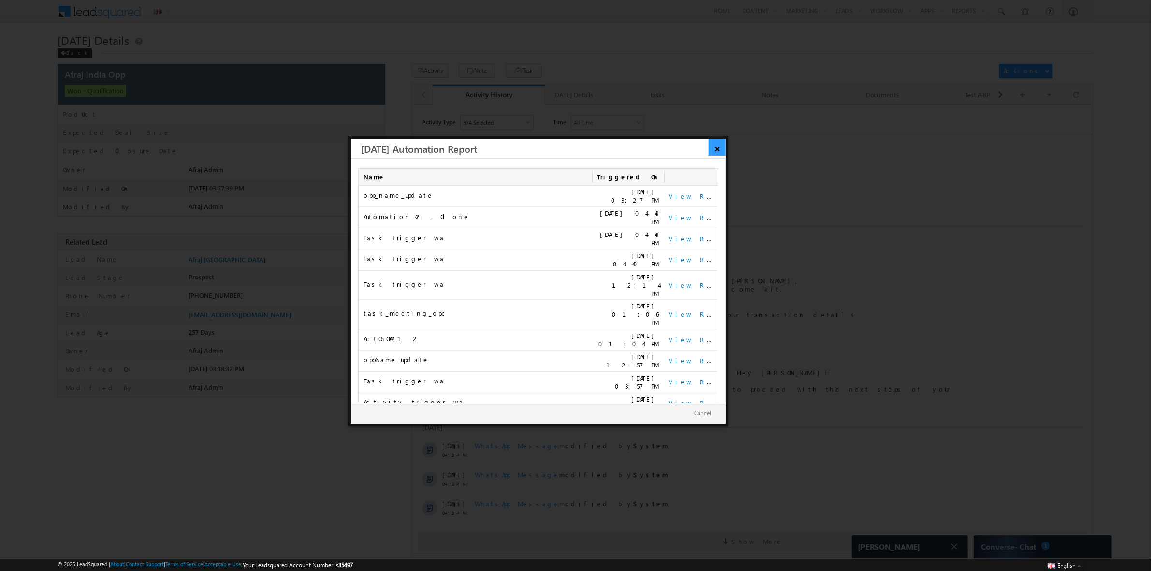
click at [711, 150] on link "×" at bounding box center [717, 147] width 17 height 17
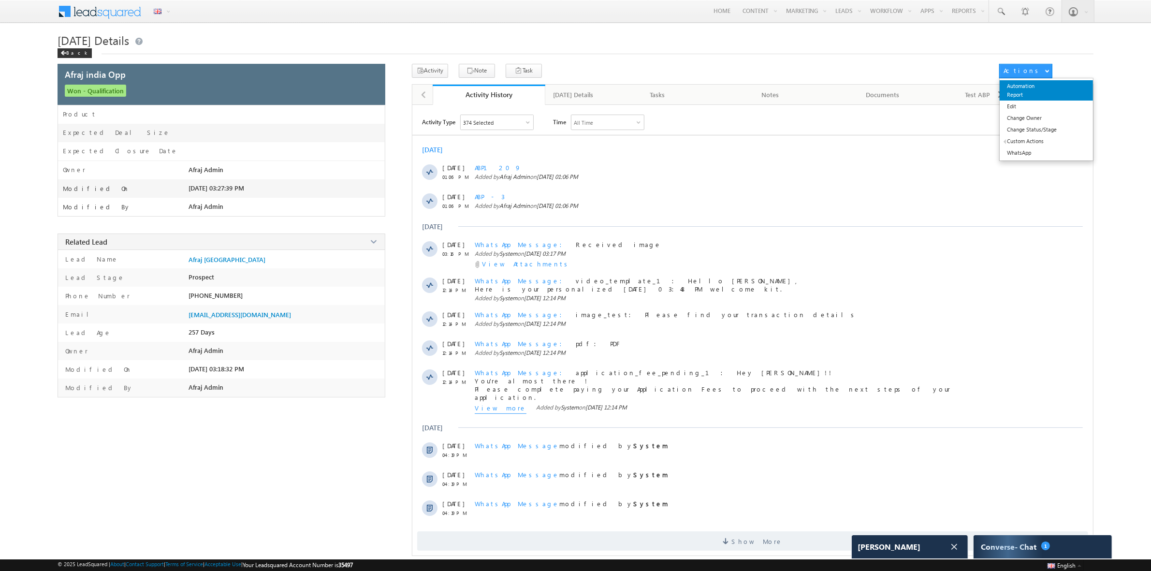
click at [1045, 95] on link "Automation Report" at bounding box center [1046, 90] width 93 height 20
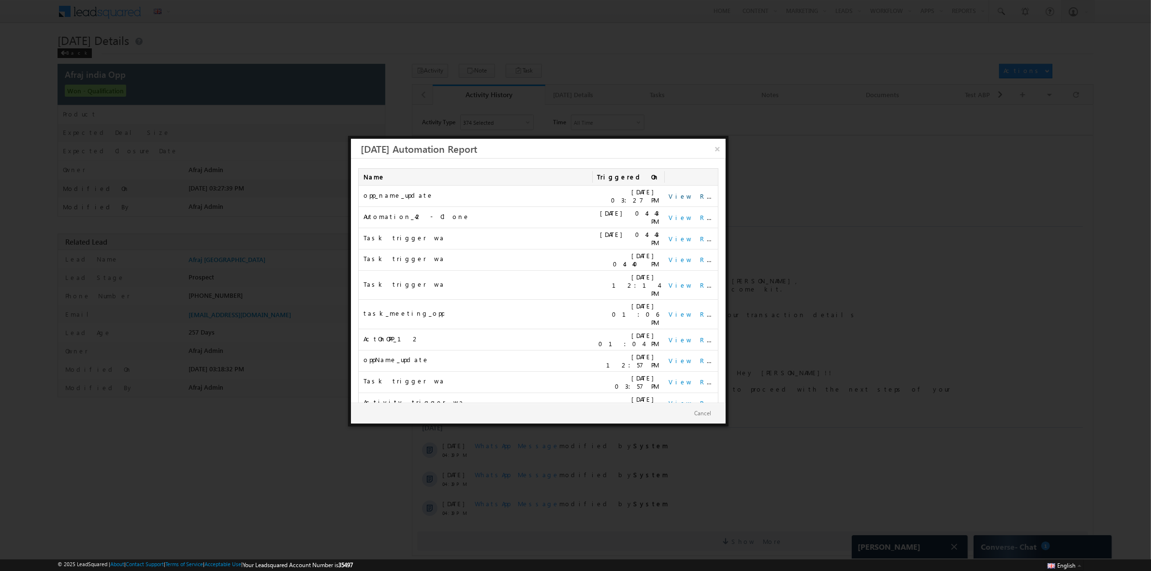
click at [682, 197] on link "View Report" at bounding box center [699, 196] width 60 height 8
click at [717, 148] on link "×" at bounding box center [717, 147] width 17 height 17
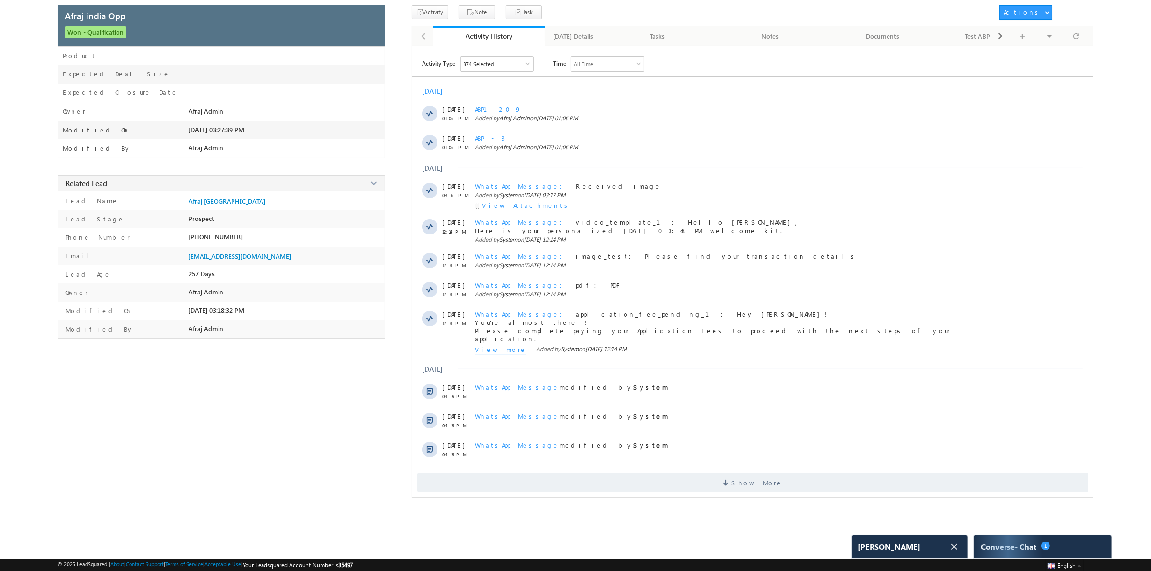
scroll to position [0, 0]
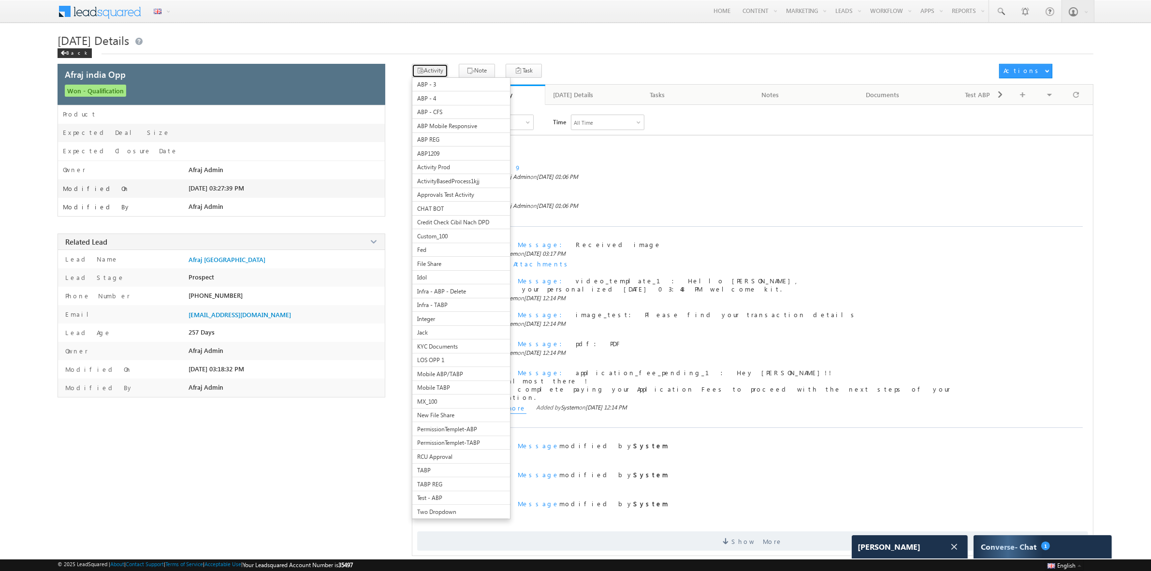
click at [428, 73] on button "Activity" at bounding box center [430, 71] width 36 height 14
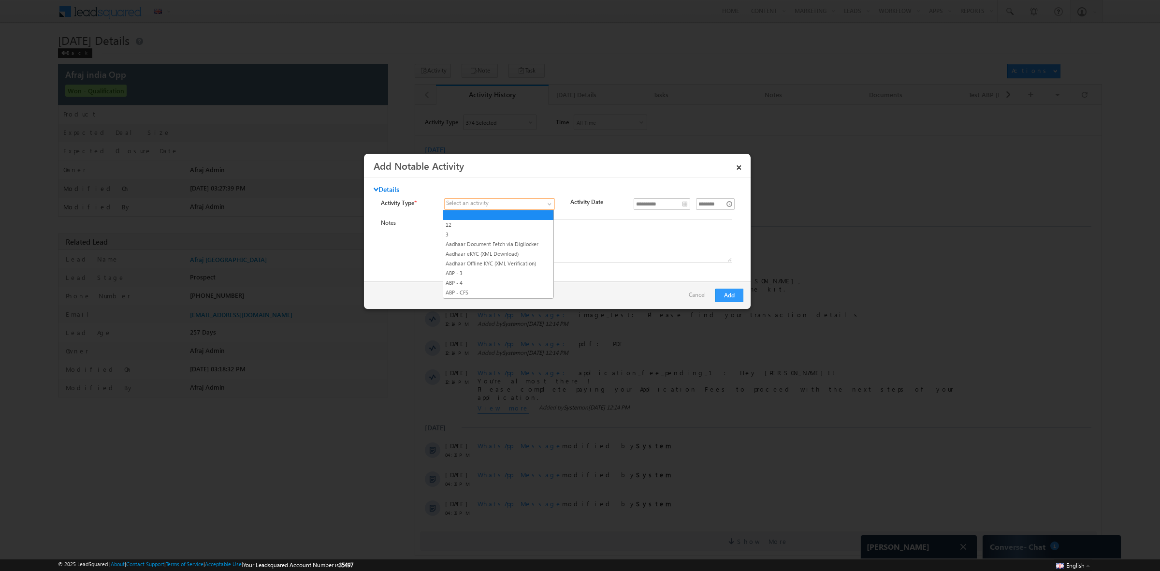
click at [549, 205] on span at bounding box center [551, 206] width 8 height 8
click at [533, 228] on link "12" at bounding box center [498, 224] width 110 height 9
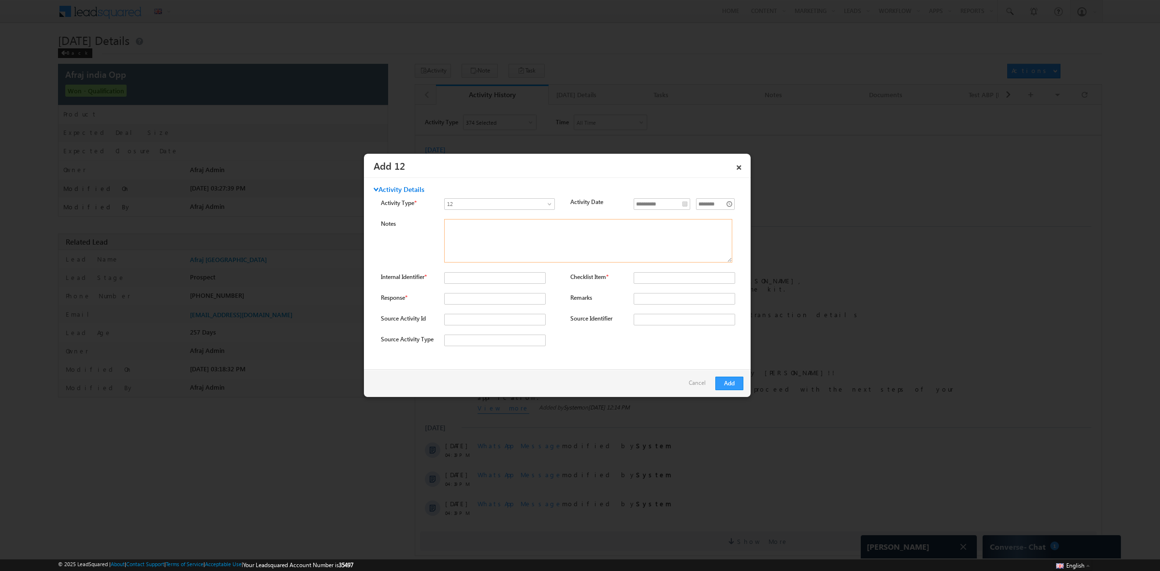
click at [533, 228] on textarea "Notes" at bounding box center [588, 241] width 288 height 44
type textarea "**********"
click at [653, 277] on input "Checklist Item *" at bounding box center [685, 278] width 102 height 12
type input "*"
type input "**********"
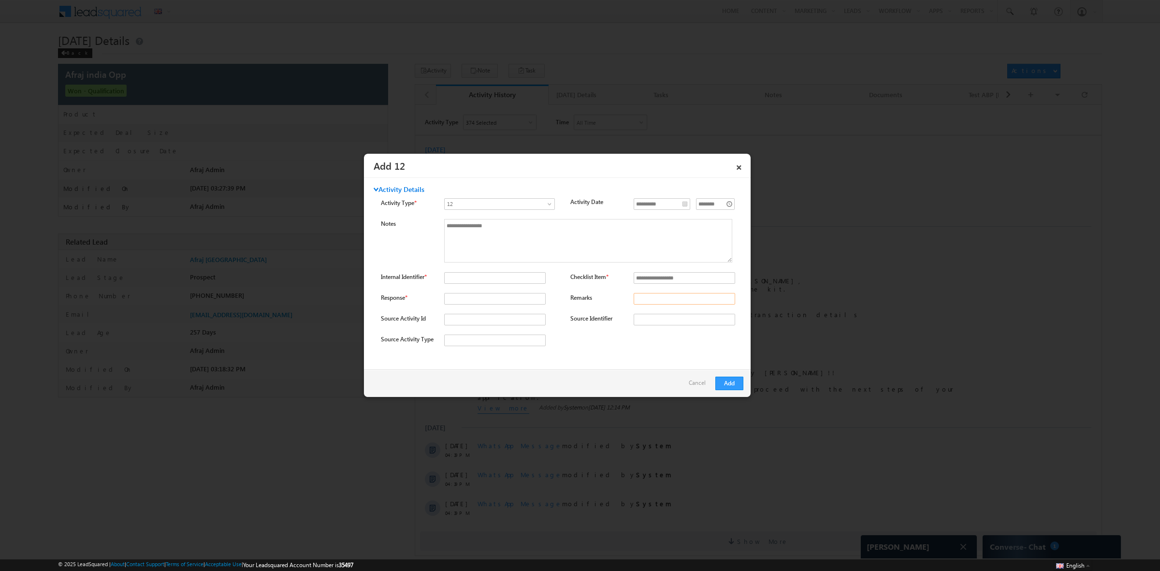
click at [661, 300] on input "Remarks" at bounding box center [685, 299] width 102 height 12
type input "**********"
click at [477, 320] on input "Source Activity Id" at bounding box center [495, 320] width 102 height 12
type input "*********"
click at [487, 302] on input "Response *" at bounding box center [495, 299] width 102 height 12
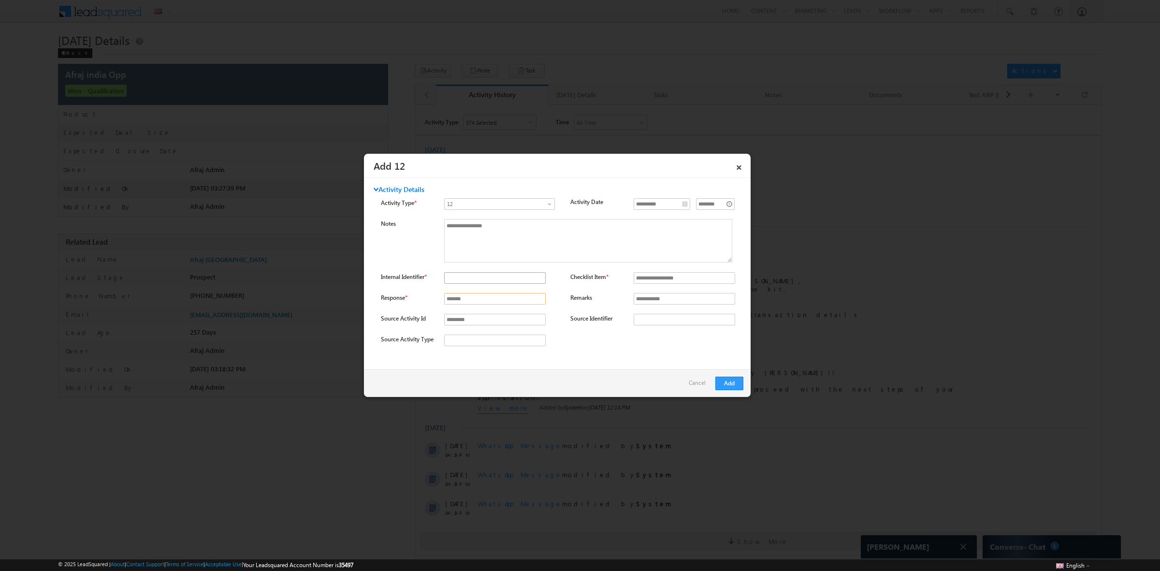
type input "*******"
click at [472, 278] on input "Internal Identifier *" at bounding box center [495, 278] width 102 height 12
paste input "**********"
type input "**********"
click at [513, 343] on input "Source Activity Type" at bounding box center [495, 341] width 102 height 12
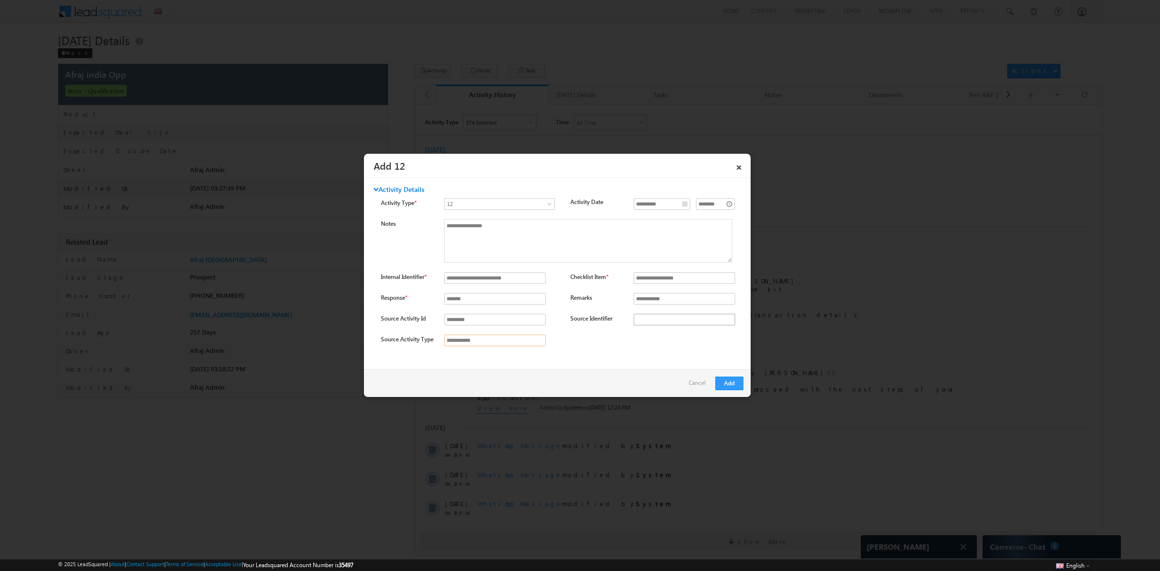
type input "**********"
click at [681, 317] on input "Source Identifier" at bounding box center [685, 320] width 102 height 12
type input "**********"
click at [735, 382] on button "Add" at bounding box center [730, 384] width 28 height 14
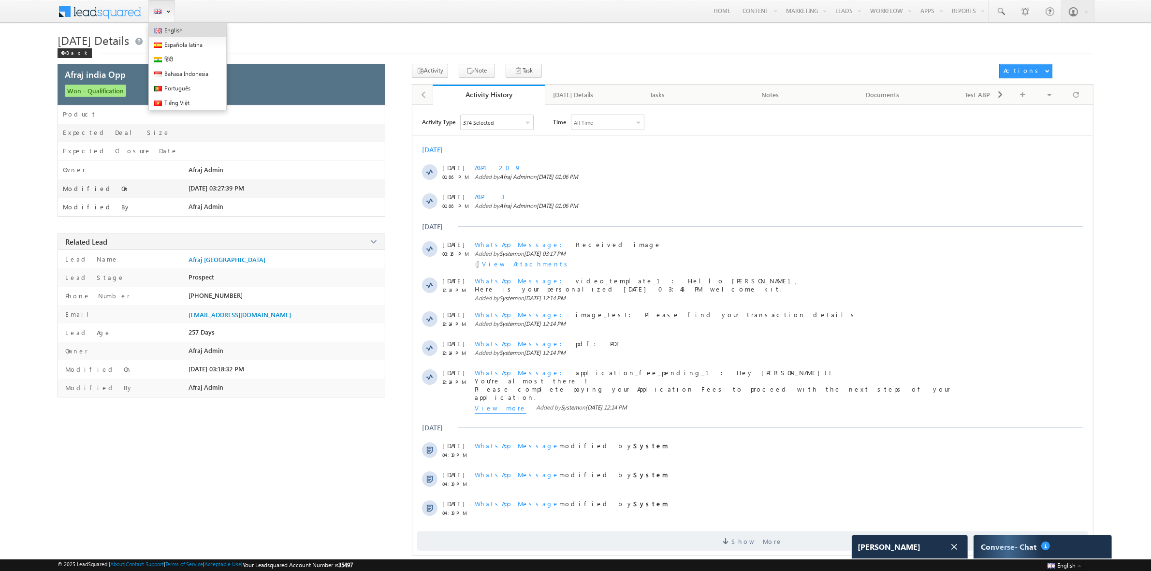
scroll to position [3243, 0]
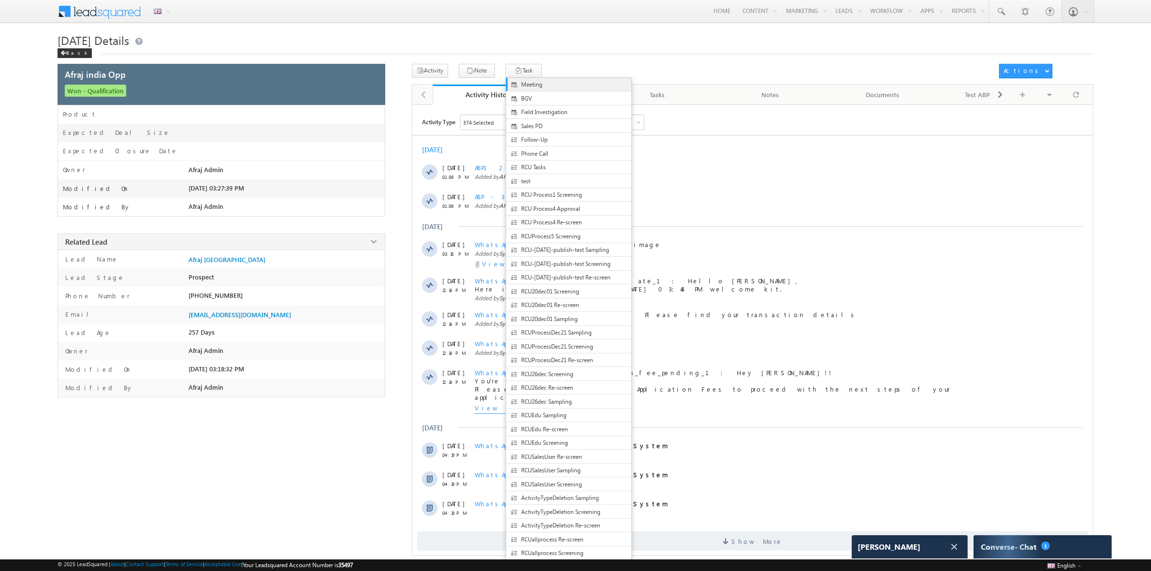
click at [521, 84] on span "Meeting" at bounding box center [576, 84] width 110 height 9
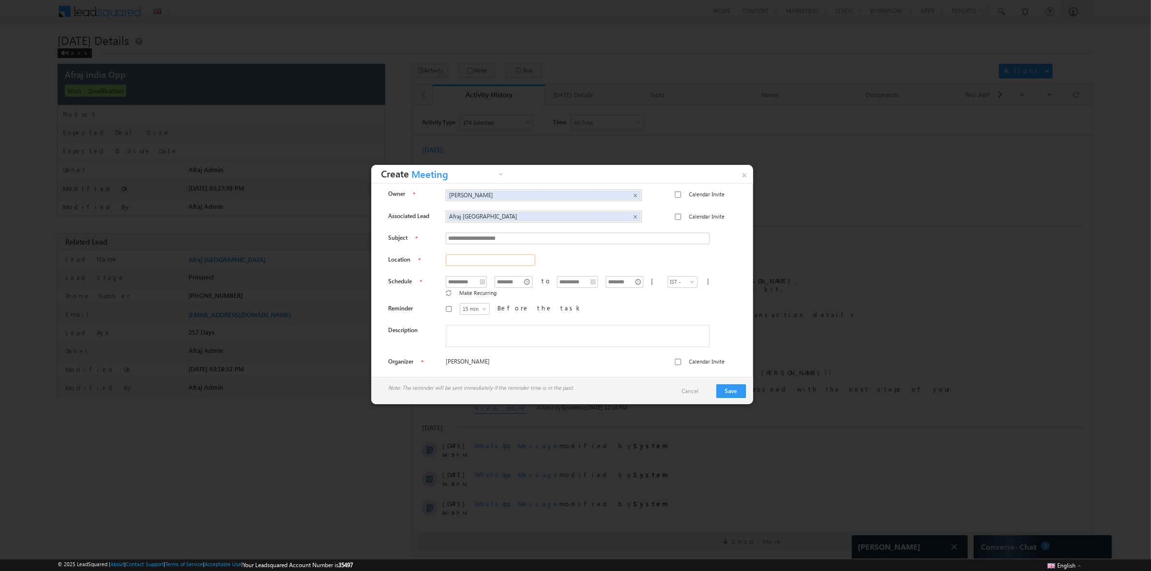
click at [480, 264] on input "text" at bounding box center [490, 260] width 89 height 12
type input "*****"
click at [460, 306] on span "15 min" at bounding box center [474, 309] width 29 height 9
click at [465, 329] on link "30 min" at bounding box center [461, 324] width 29 height 9
click at [639, 336] on textarea at bounding box center [578, 336] width 264 height 22
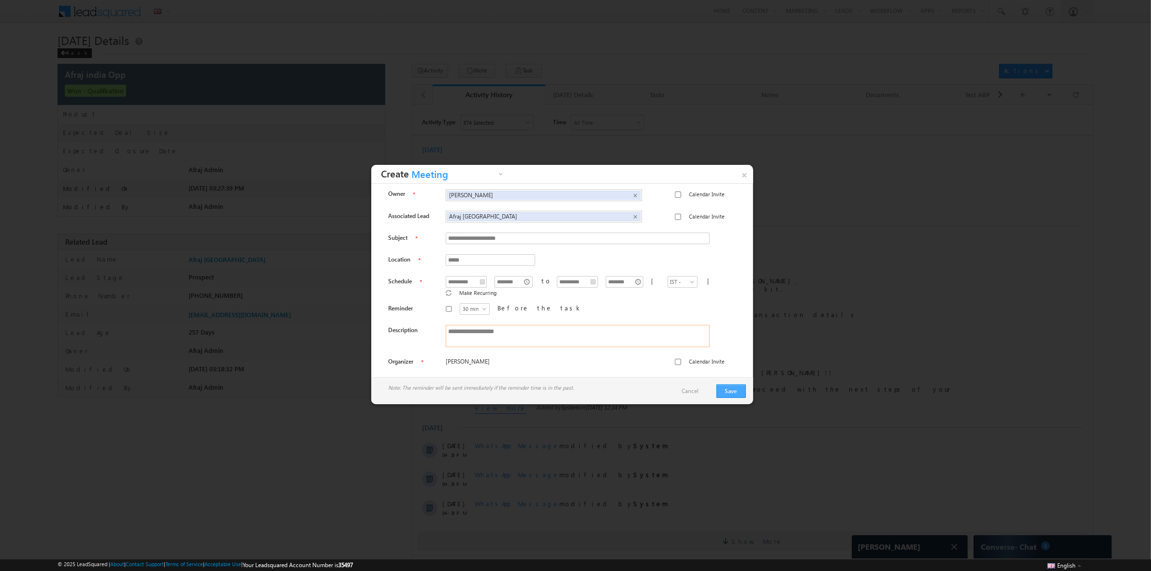
type textarea "**********"
click at [740, 388] on button "Save" at bounding box center [731, 391] width 29 height 14
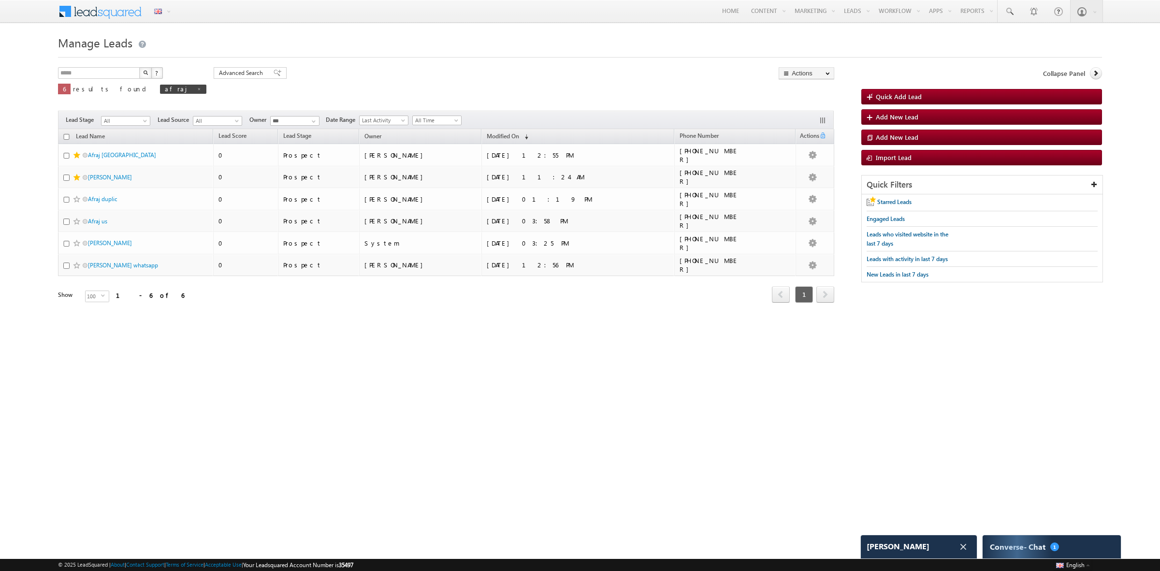
scroll to position [3279, 0]
click at [109, 155] on link "Afraj [GEOGRAPHIC_DATA]" at bounding box center [122, 154] width 68 height 7
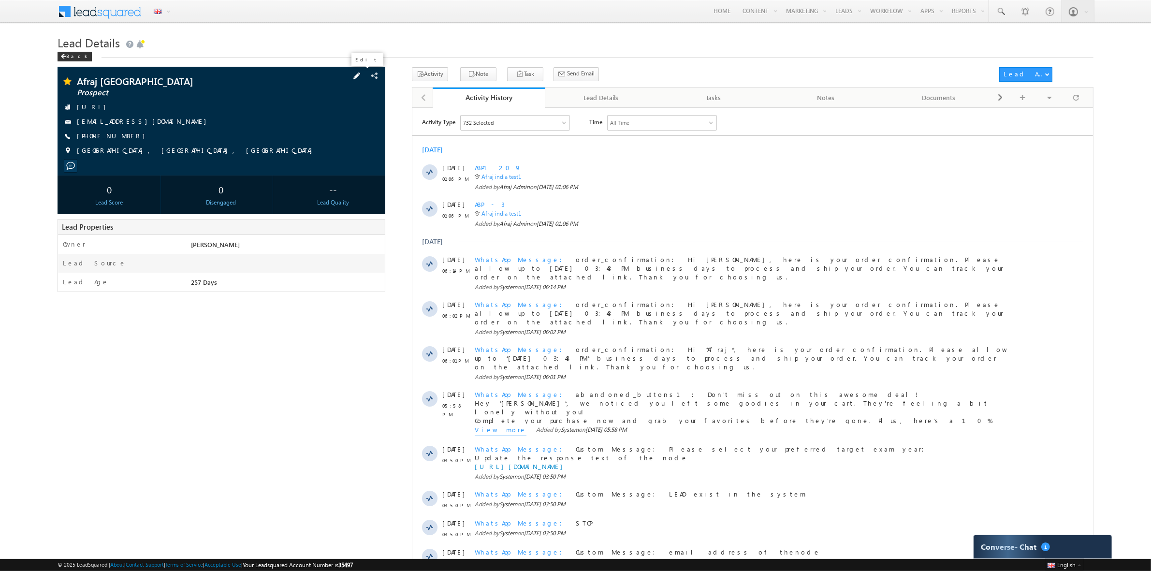
click at [362, 73] on span at bounding box center [357, 76] width 11 height 11
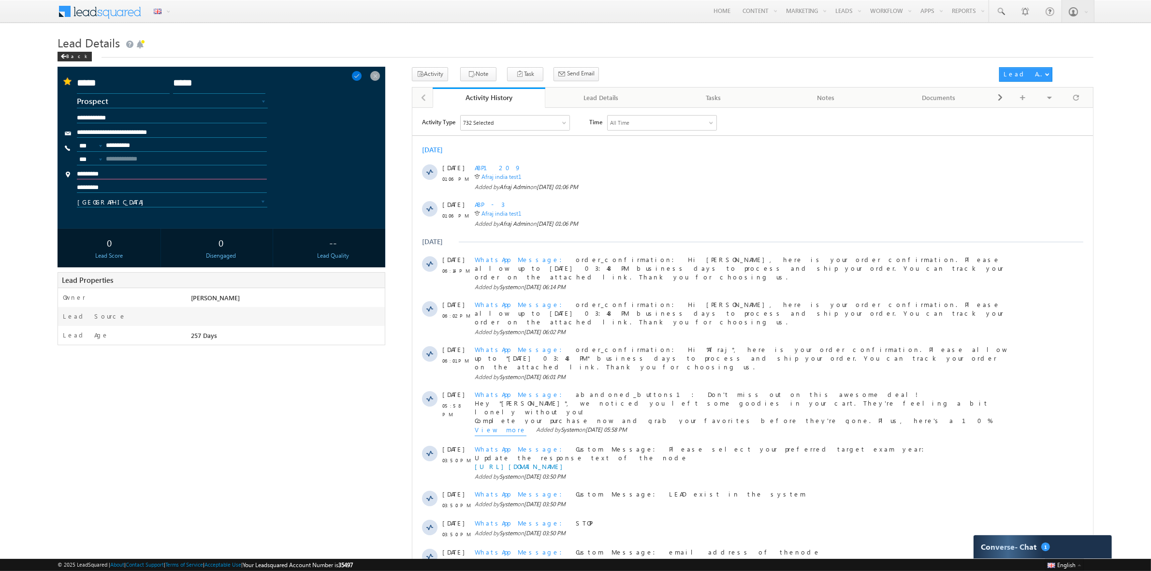
drag, startPoint x: 115, startPoint y: 175, endPoint x: 73, endPoint y: 167, distance: 42.7
click at [73, 167] on div "**********" at bounding box center [221, 147] width 318 height 143
type input "***"
click at [362, 75] on span at bounding box center [357, 76] width 11 height 11
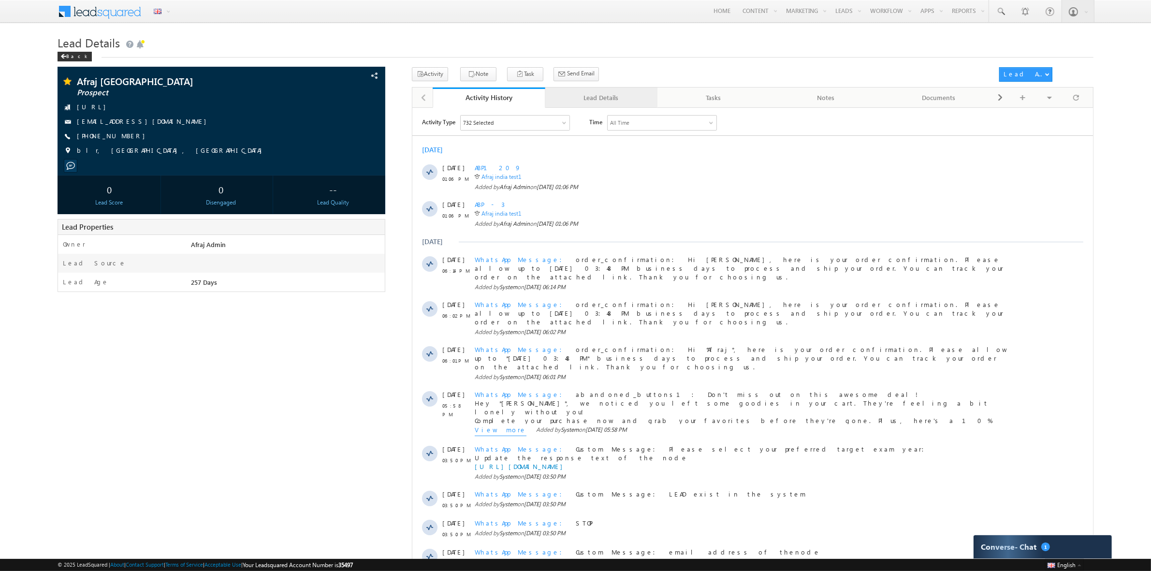
click at [574, 100] on div "Lead Details" at bounding box center [601, 98] width 96 height 12
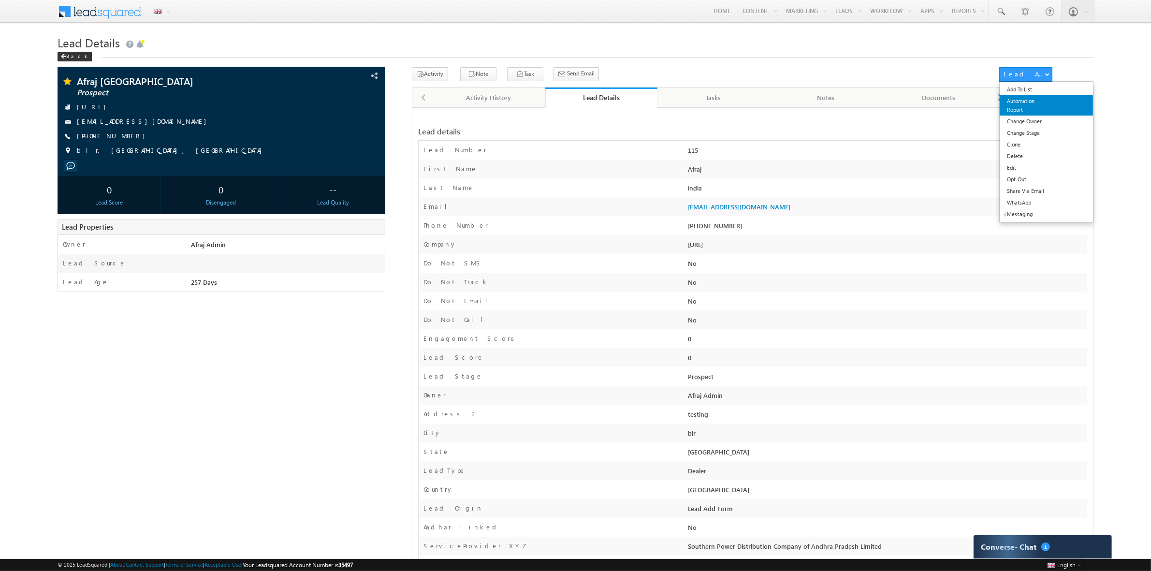
click at [1029, 104] on link "Automation Report" at bounding box center [1046, 105] width 93 height 20
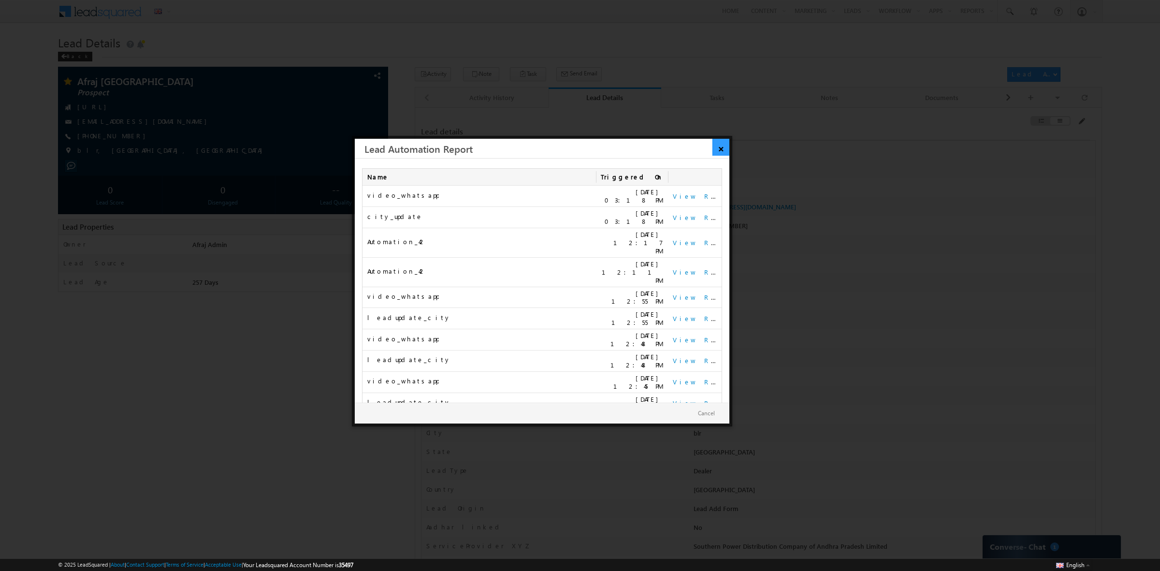
click at [721, 146] on link "×" at bounding box center [721, 147] width 17 height 17
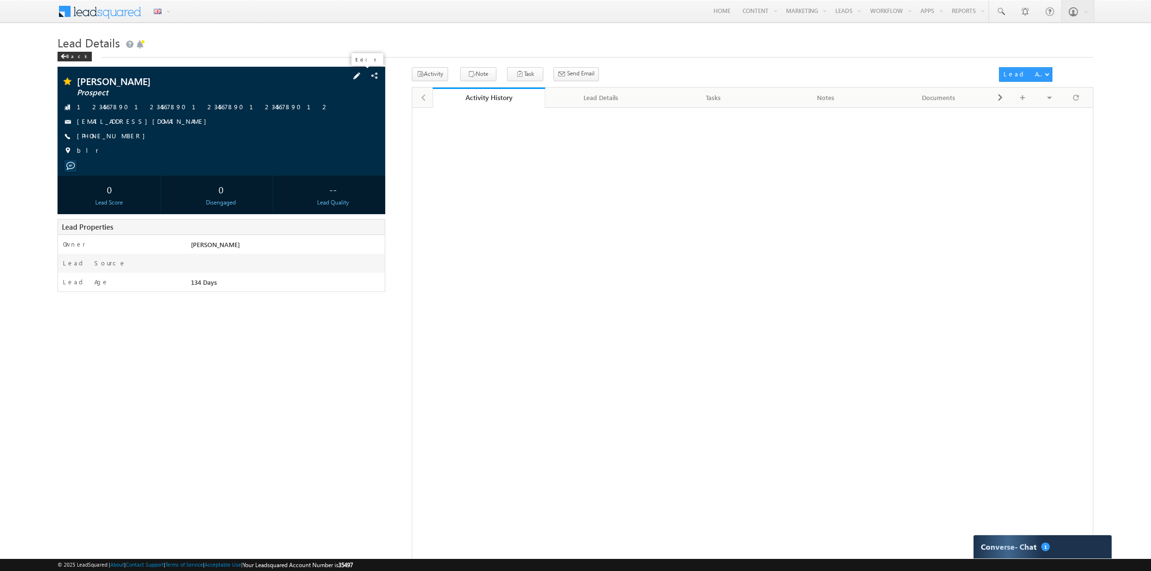
click at [361, 74] on span at bounding box center [357, 76] width 11 height 11
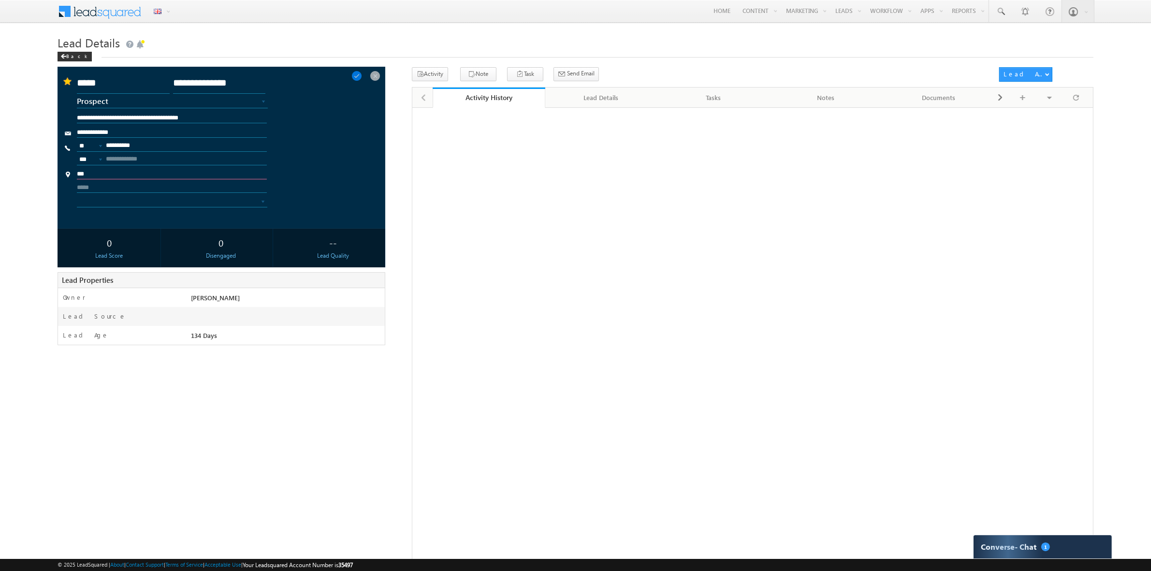
click at [110, 176] on input "***" at bounding box center [172, 174] width 190 height 9
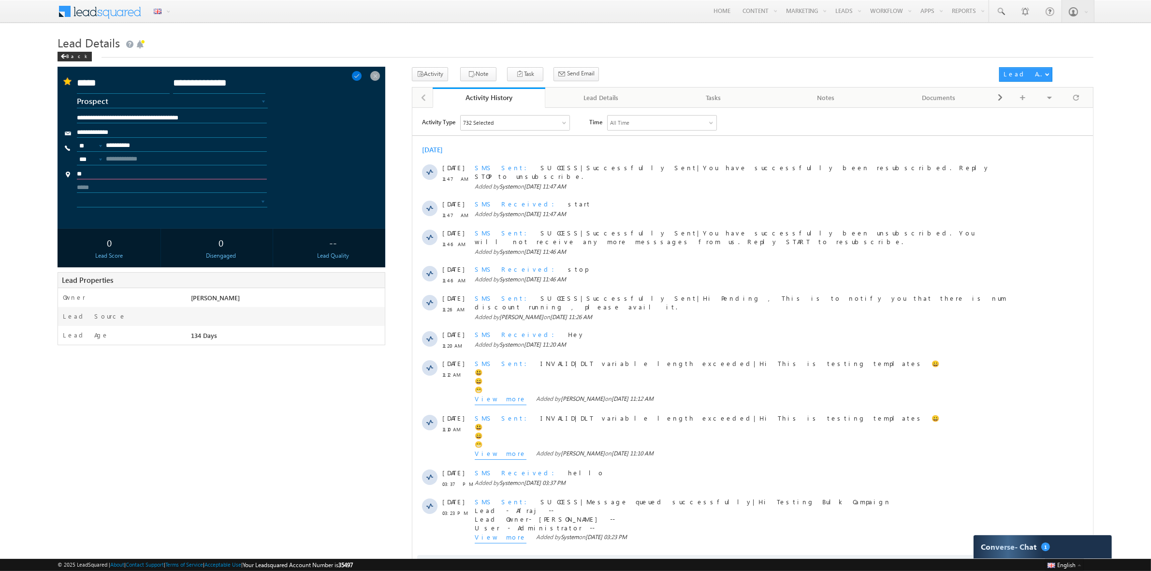
type input "*"
type input "*********"
click at [362, 76] on span at bounding box center [357, 76] width 11 height 11
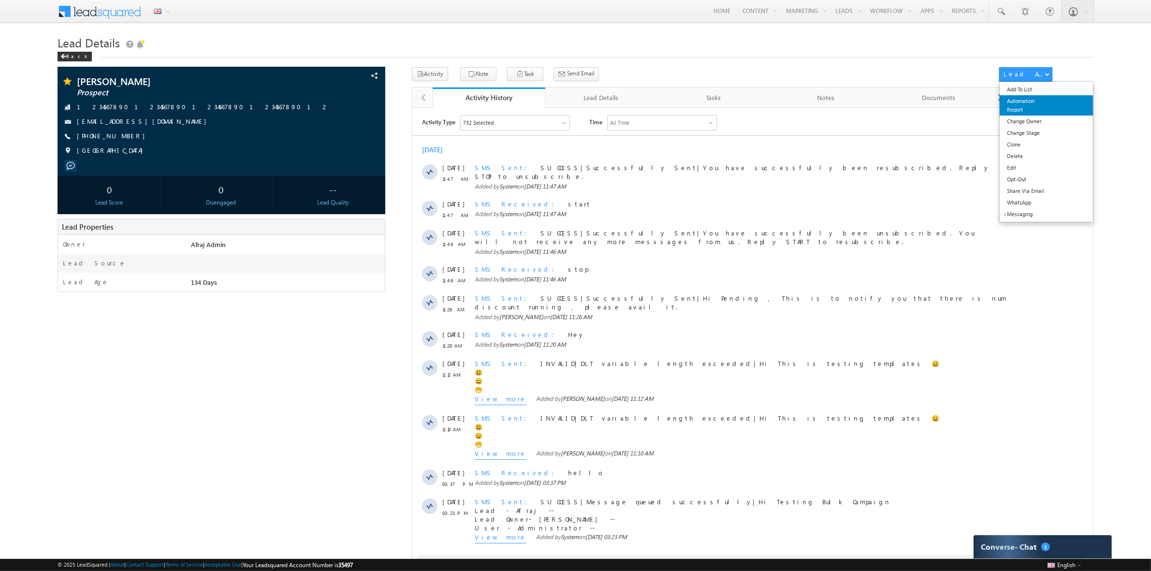
click at [1033, 102] on link "Automation Report" at bounding box center [1046, 105] width 93 height 20
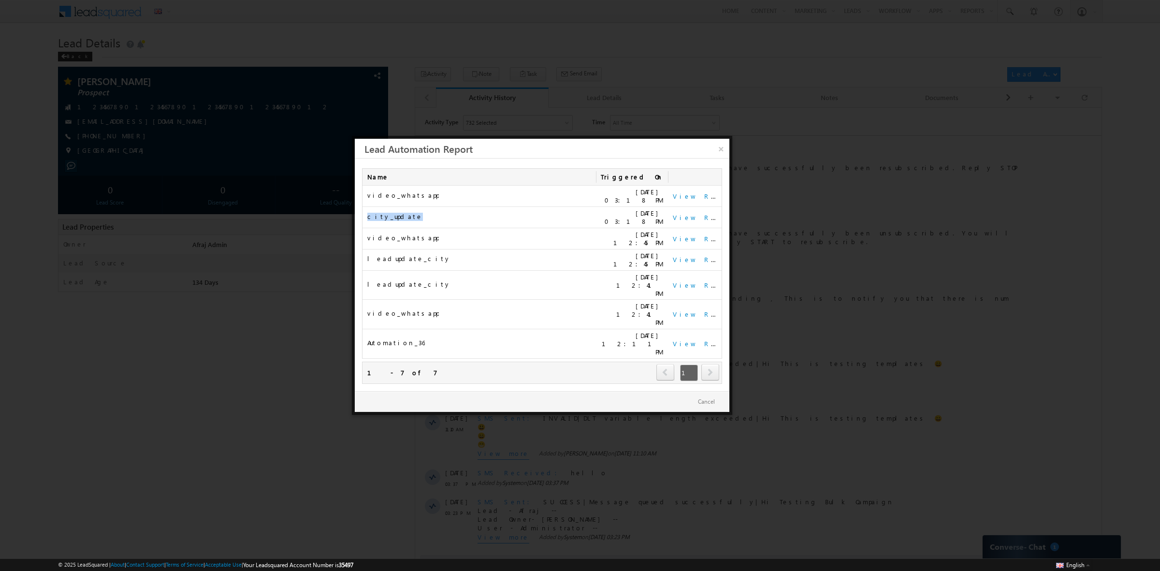
drag, startPoint x: 402, startPoint y: 216, endPoint x: 364, endPoint y: 218, distance: 38.3
click at [364, 218] on td "city_update" at bounding box center [480, 217] width 234 height 21
drag, startPoint x: 719, startPoint y: 150, endPoint x: 306, endPoint y: 40, distance: 428.3
click at [719, 150] on link "×" at bounding box center [721, 147] width 17 height 17
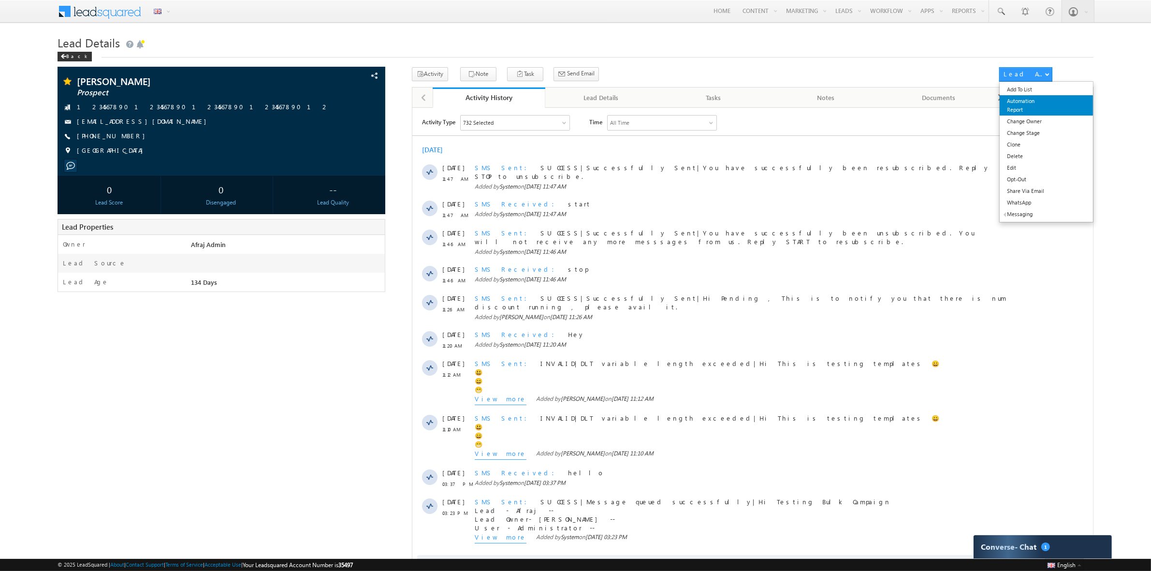
click at [1031, 102] on link "Automation Report" at bounding box center [1046, 105] width 93 height 20
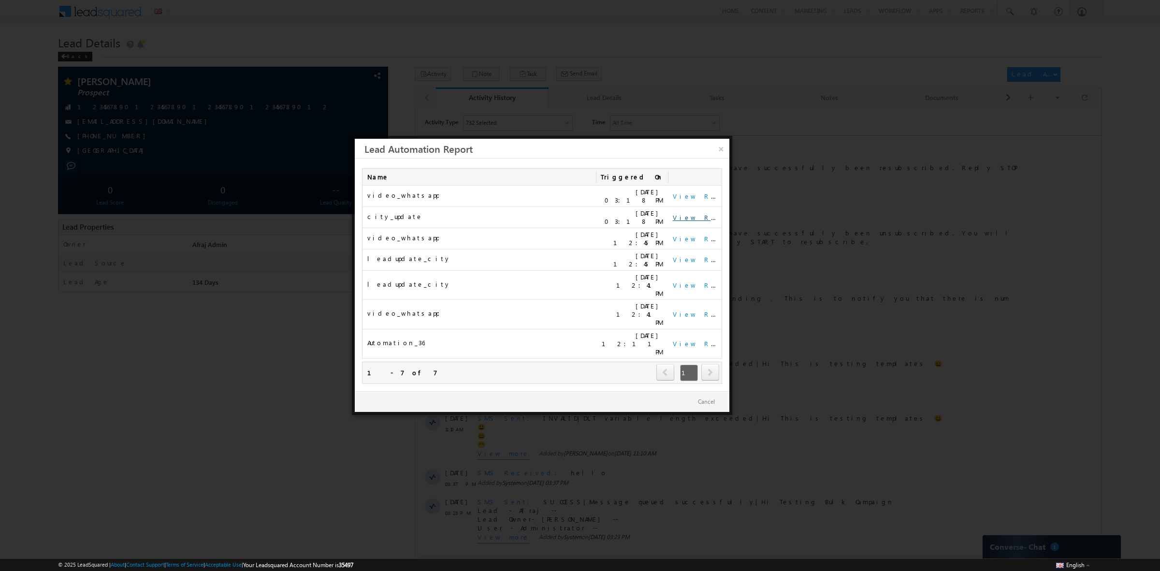
click at [698, 218] on link "View Report" at bounding box center [703, 217] width 60 height 8
click at [714, 151] on link "×" at bounding box center [721, 147] width 17 height 17
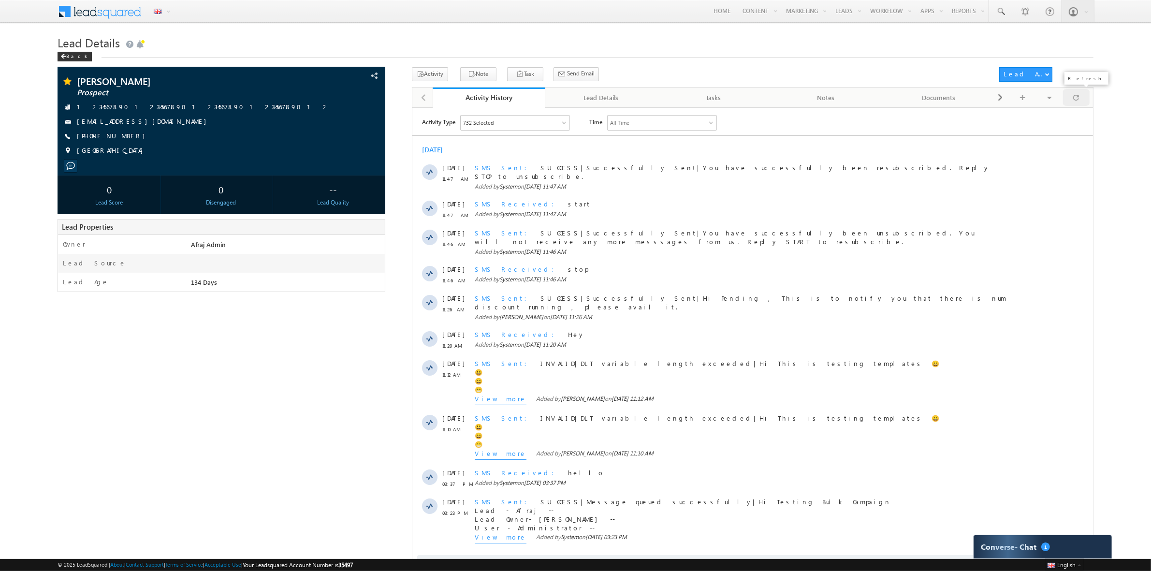
click at [1077, 98] on span at bounding box center [1076, 97] width 6 height 17
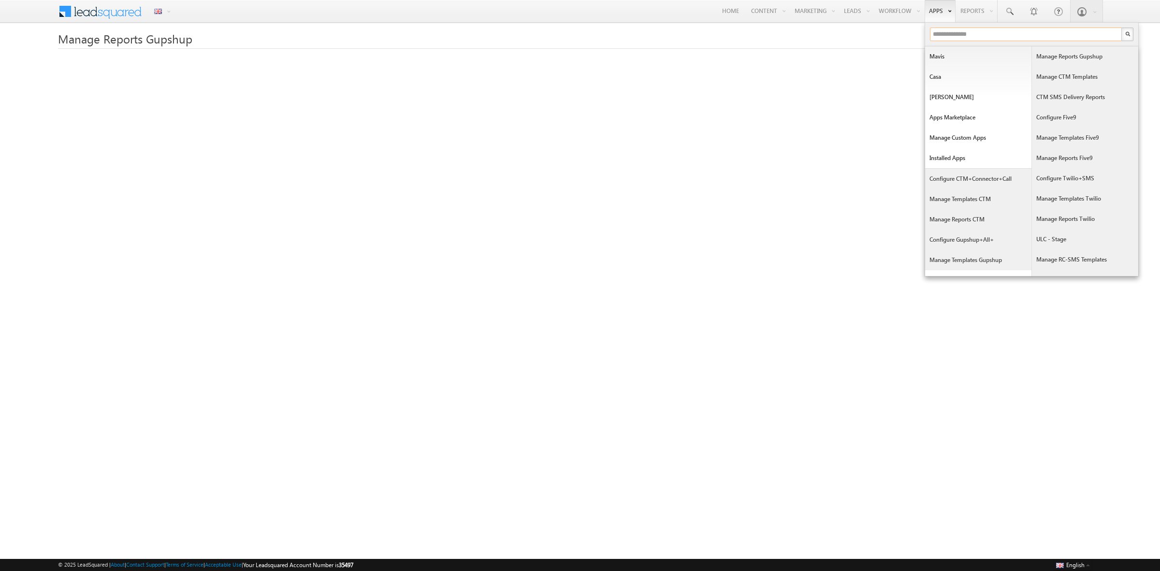
click at [991, 34] on input "text" at bounding box center [1026, 35] width 193 height 14
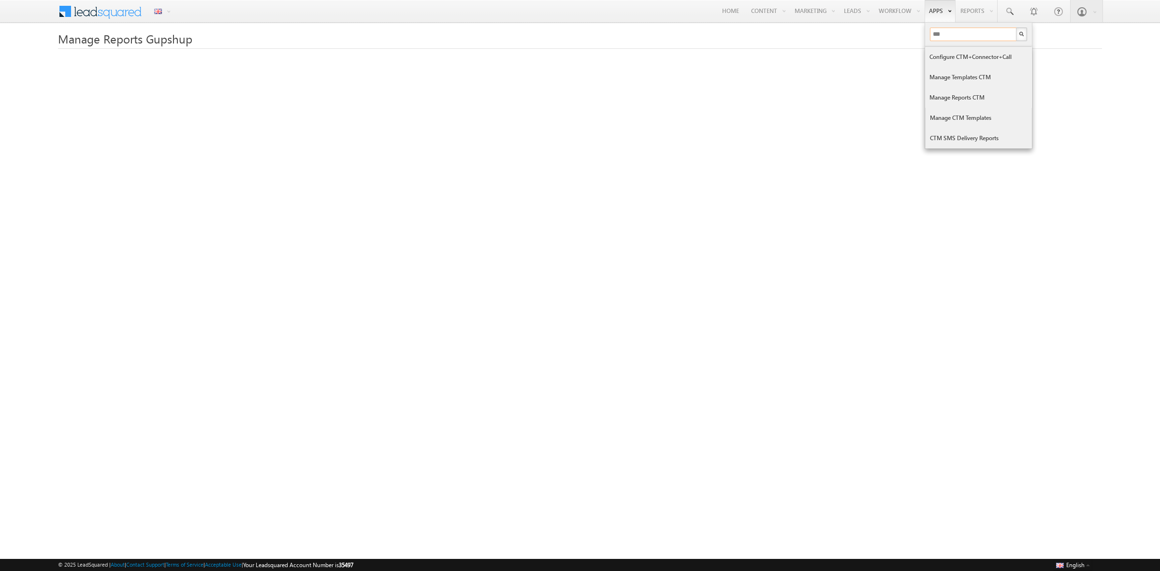
type input "***"
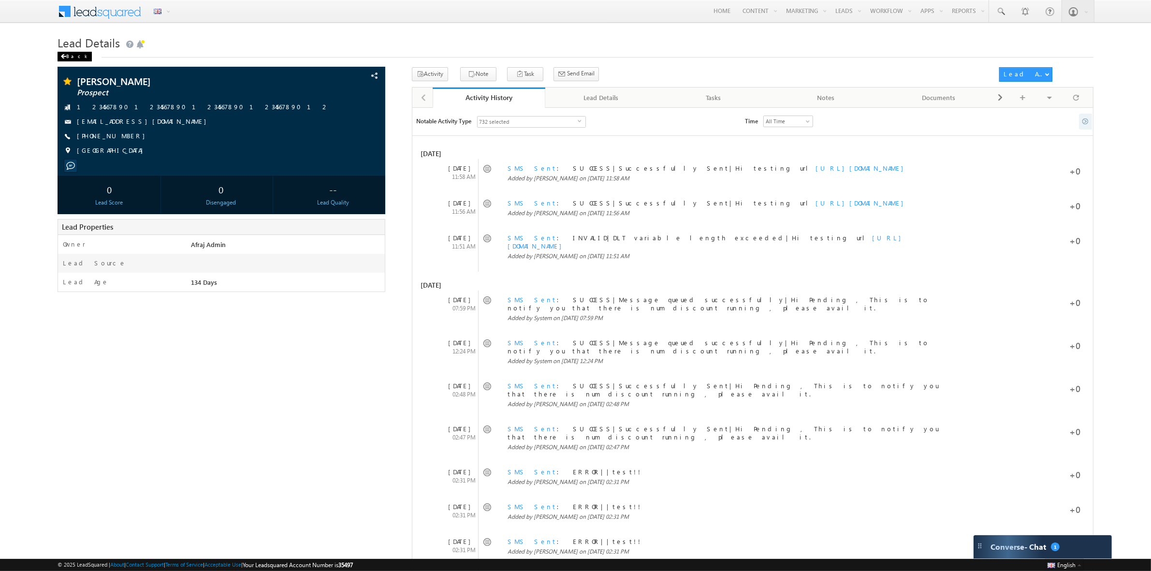
click at [67, 53] on div "Back" at bounding box center [75, 57] width 34 height 10
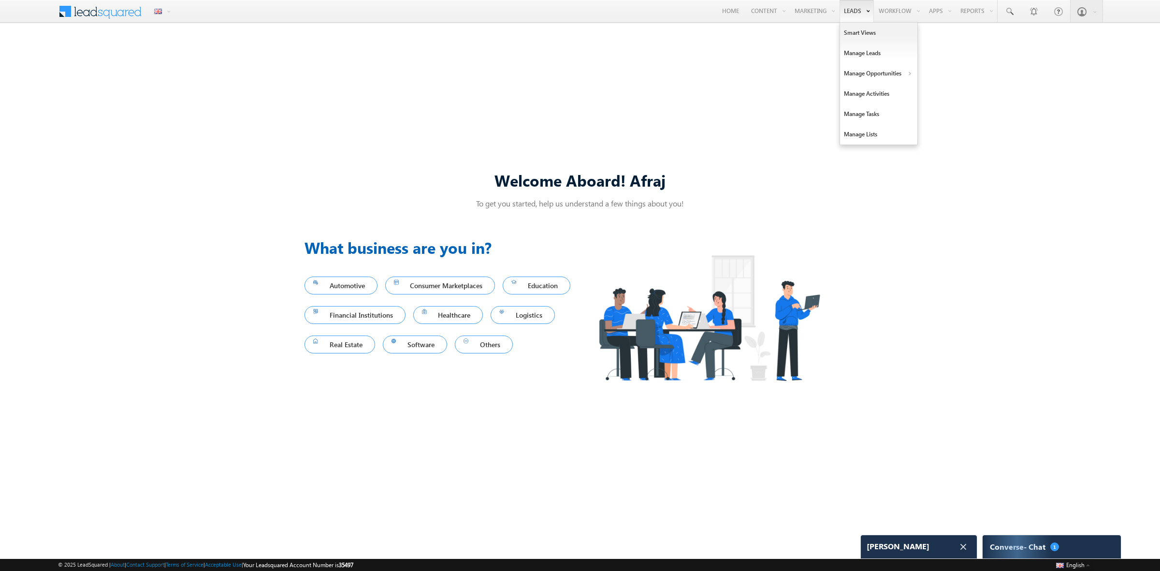
scroll to position [3298, 0]
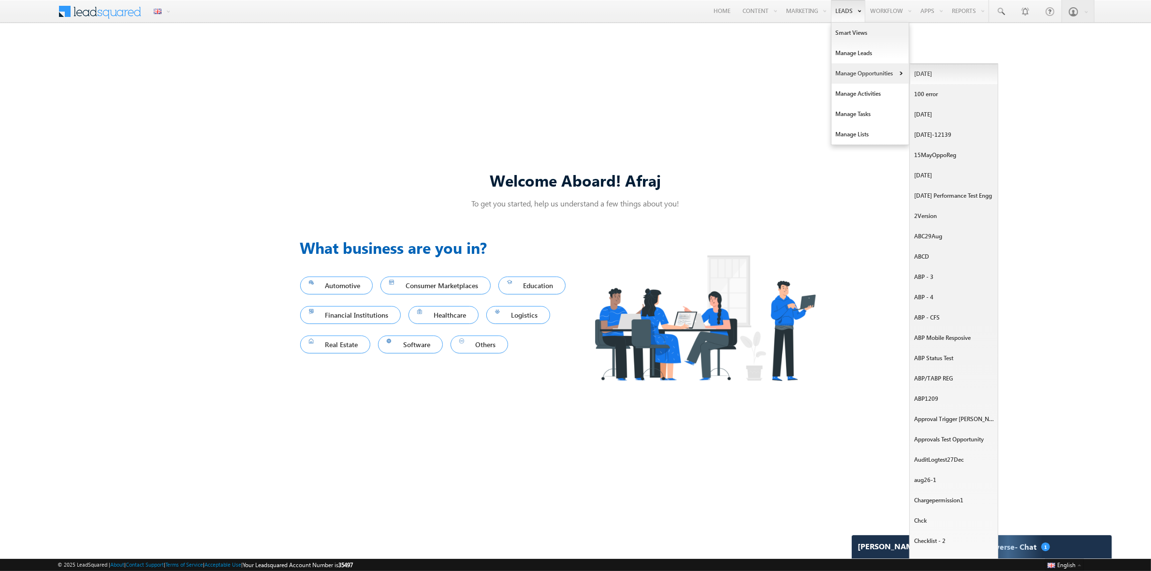
click at [931, 75] on link "[DATE]" at bounding box center [954, 74] width 88 height 20
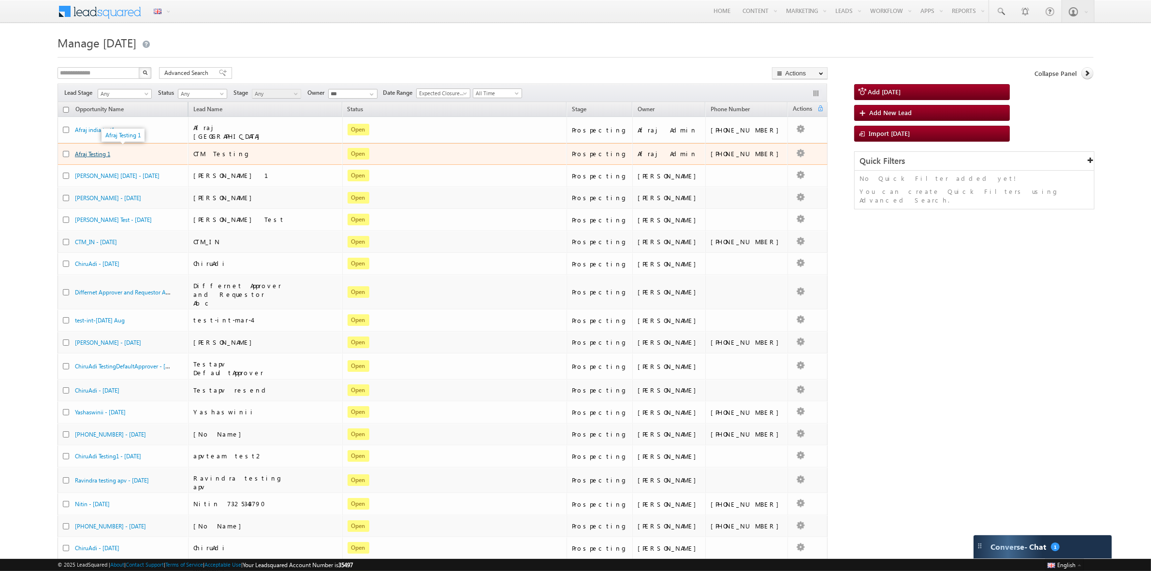
click at [105, 151] on link "Afraj Testing 1" at bounding box center [92, 153] width 35 height 7
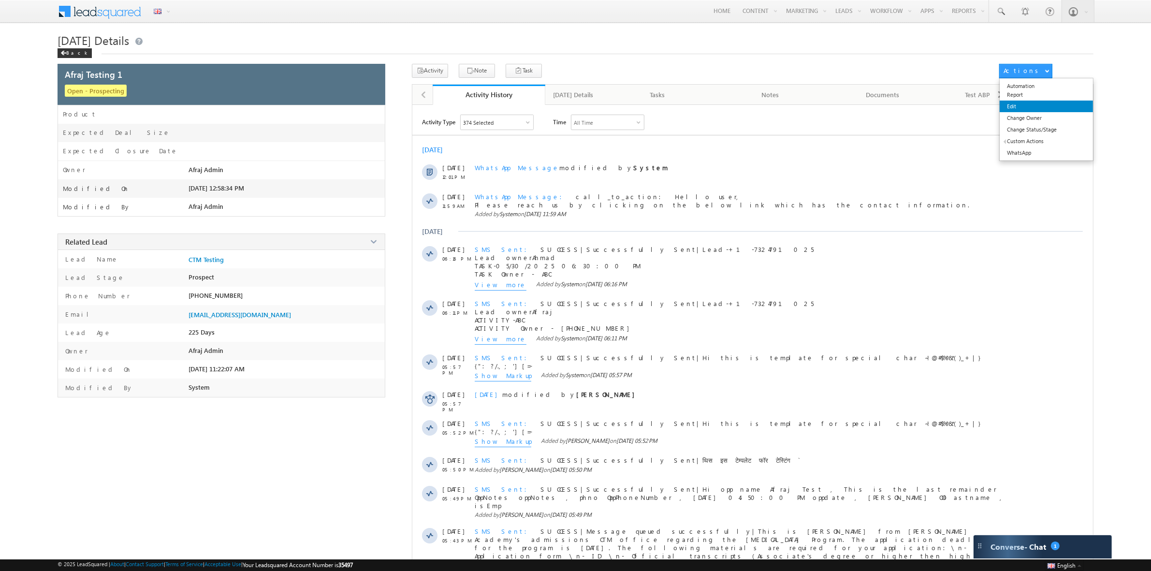
click at [1023, 106] on link "Edit" at bounding box center [1046, 107] width 93 height 12
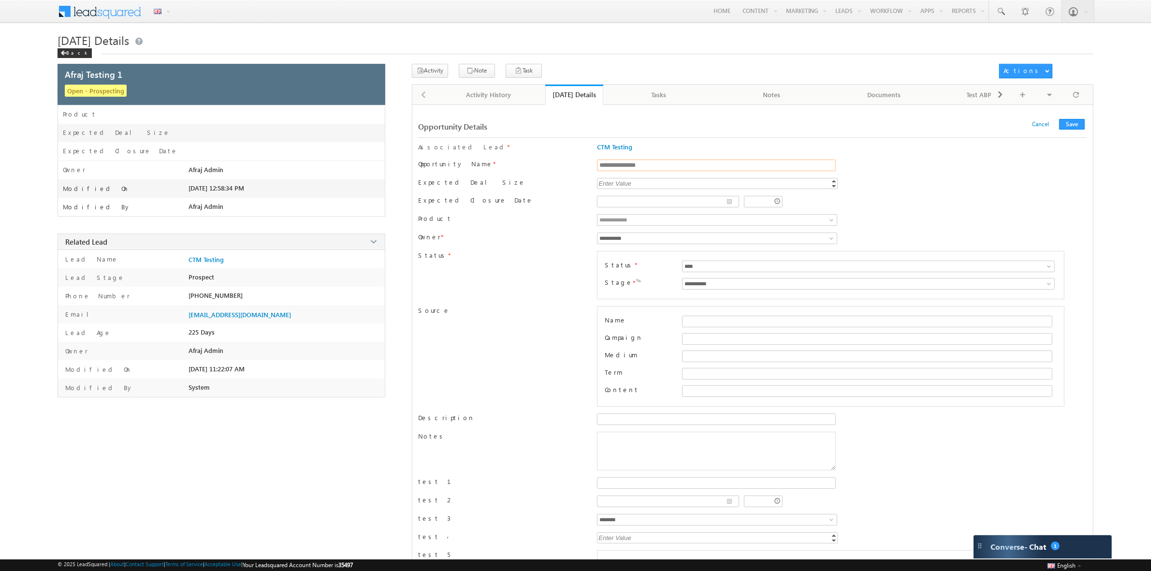
click at [659, 164] on input "**********" at bounding box center [716, 166] width 238 height 12
type input "**********"
click at [1067, 126] on button "Save" at bounding box center [1072, 124] width 26 height 11
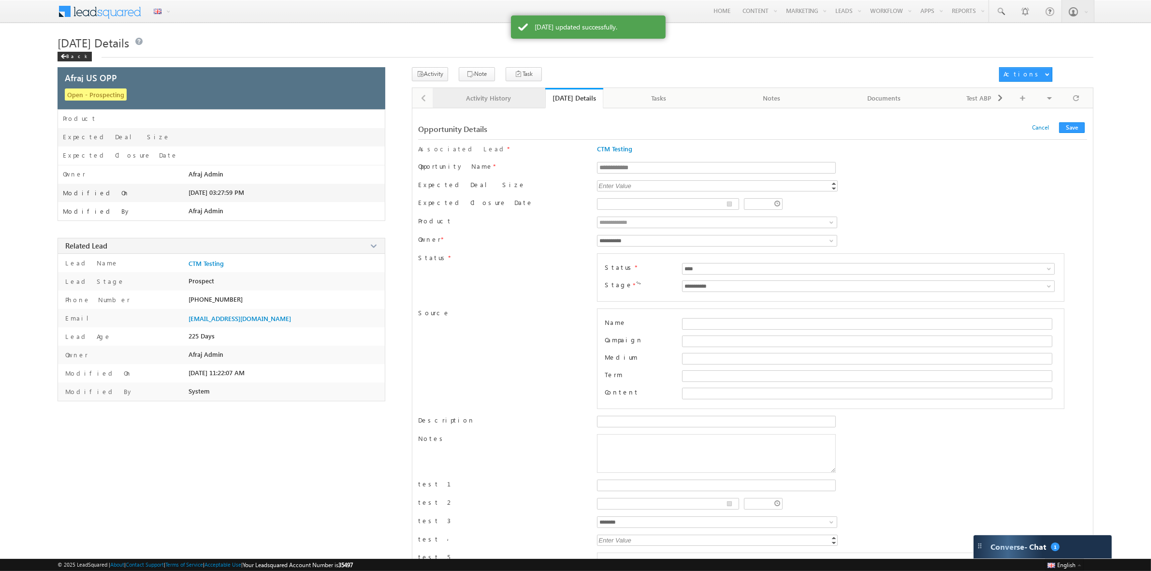
click at [511, 102] on div "Activity History" at bounding box center [488, 98] width 96 height 12
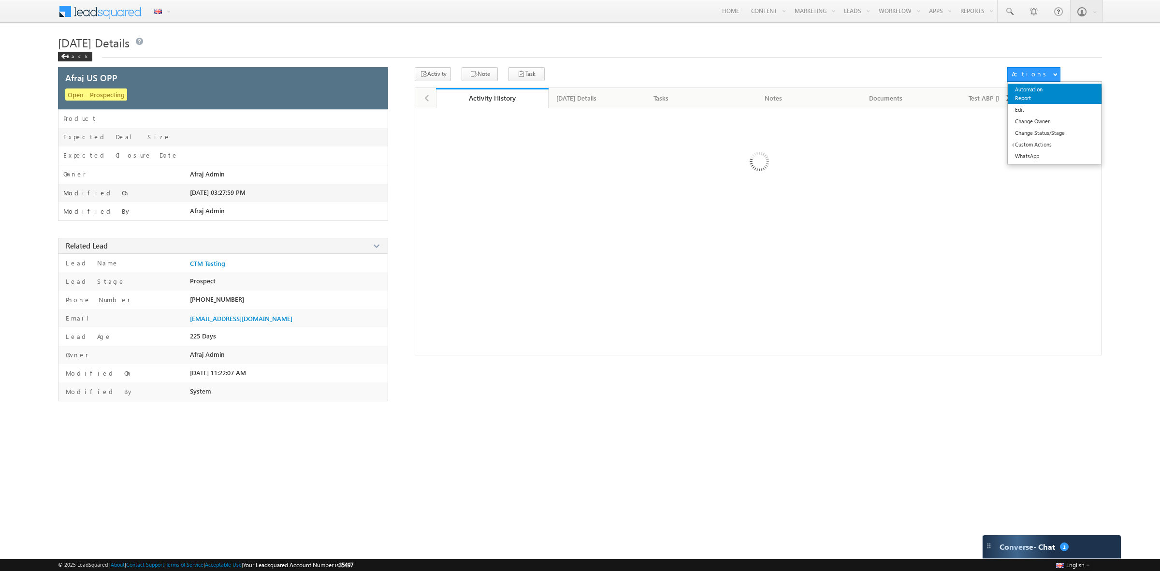
click at [1033, 97] on link "Automation Report" at bounding box center [1055, 94] width 94 height 20
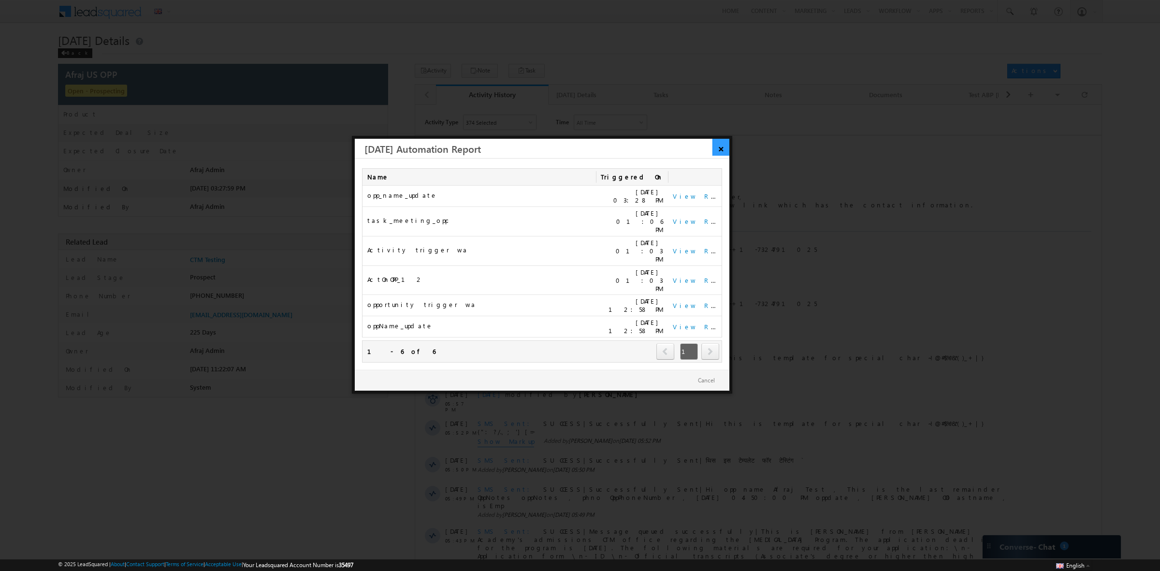
click at [722, 151] on link "×" at bounding box center [721, 147] width 17 height 17
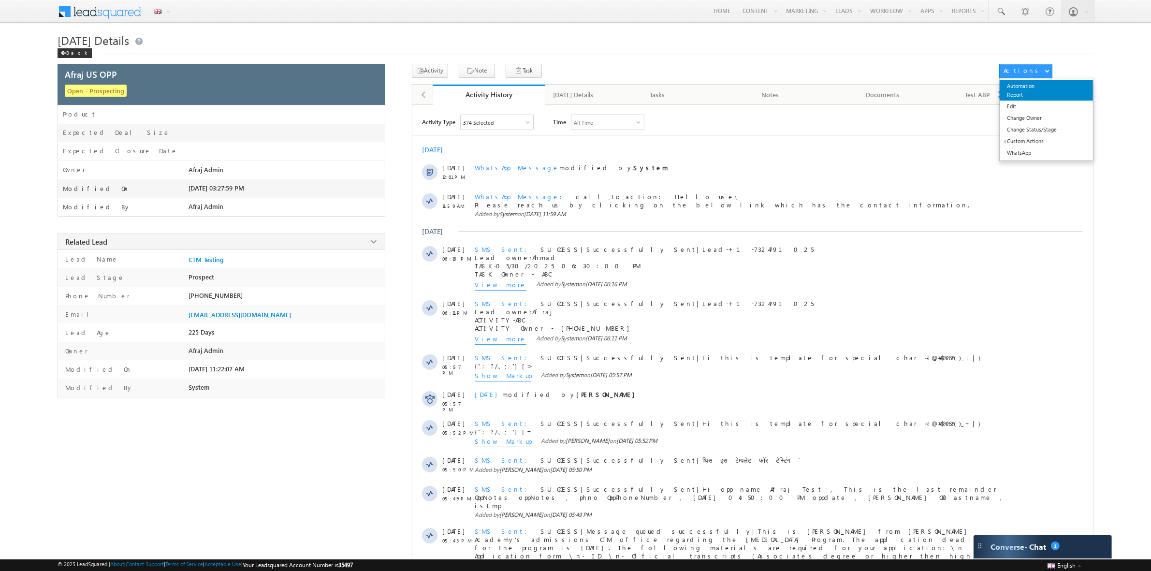
click at [1023, 86] on link "Automation Report" at bounding box center [1046, 90] width 93 height 20
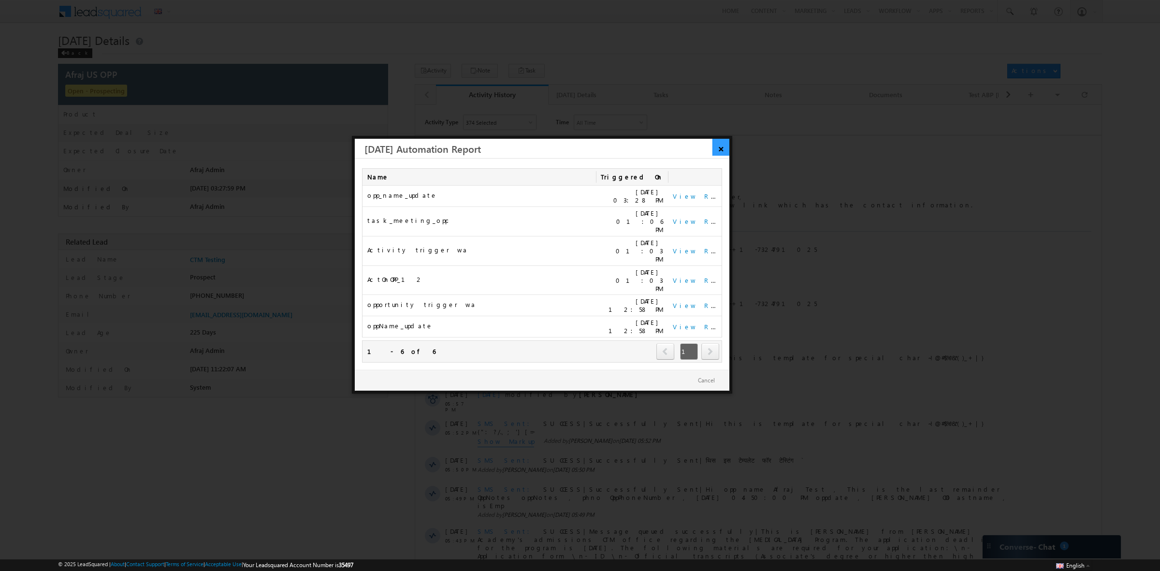
click at [717, 143] on link "×" at bounding box center [721, 147] width 17 height 17
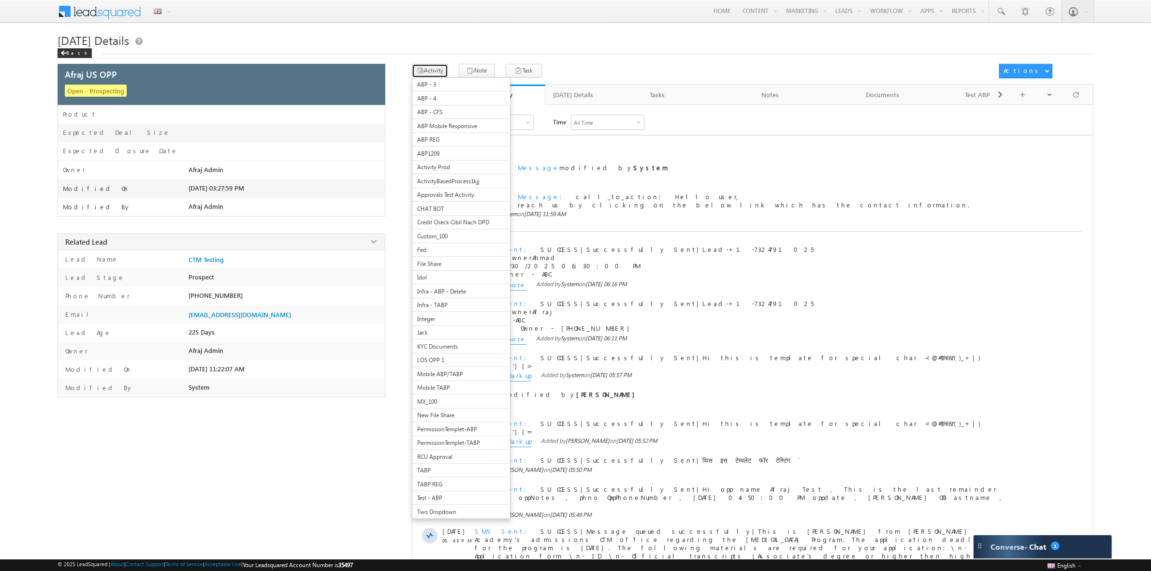
click at [429, 68] on button "Activity" at bounding box center [430, 71] width 36 height 14
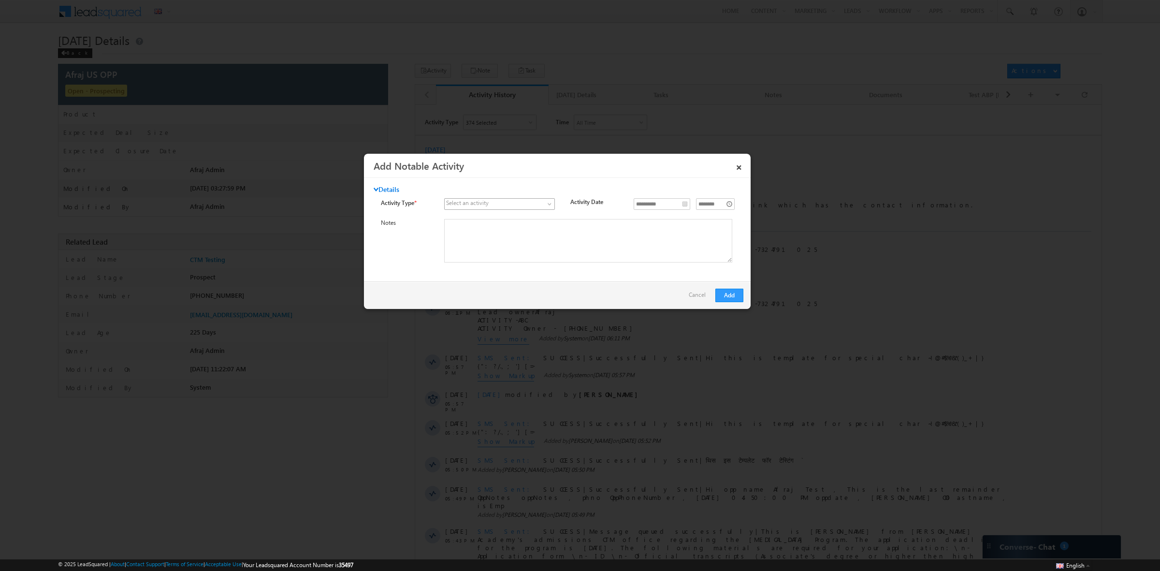
click at [550, 207] on span at bounding box center [551, 206] width 8 height 8
click at [521, 225] on link "12" at bounding box center [498, 224] width 110 height 9
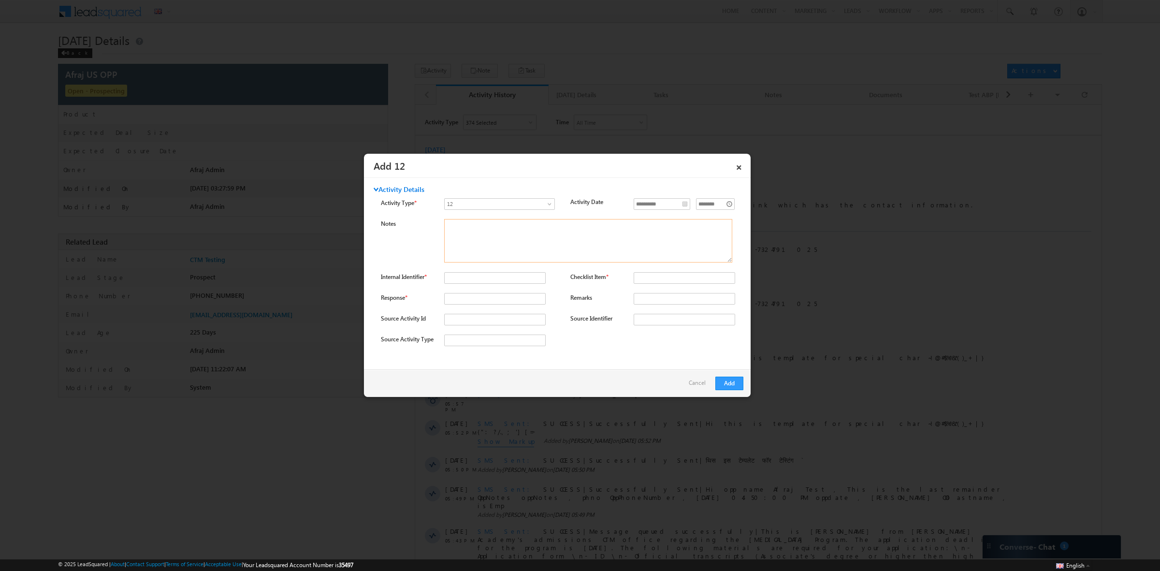
click at [513, 238] on textarea "Notes" at bounding box center [588, 241] width 288 height 44
type textarea "**********"
click at [503, 272] on input "Internal Identifier *" at bounding box center [495, 278] width 102 height 12
type input "********"
click at [667, 275] on input "Checklist Item *" at bounding box center [685, 278] width 102 height 12
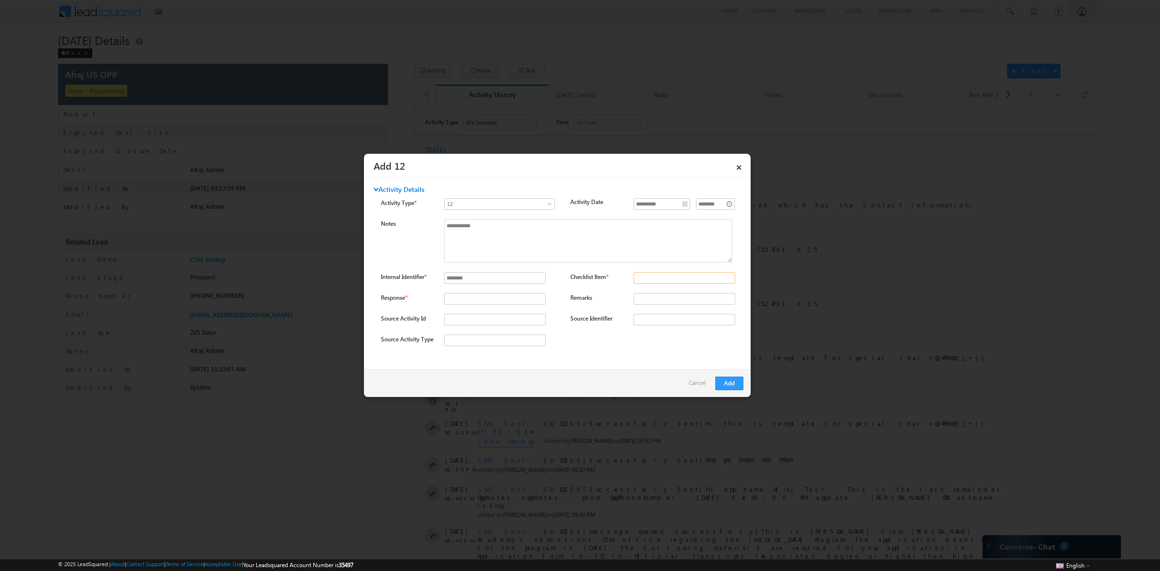
type input "**********"
click at [487, 295] on input "Response *" at bounding box center [495, 299] width 102 height 12
type input "*******"
click at [660, 296] on input "Remarks" at bounding box center [685, 299] width 102 height 12
type input "**********"
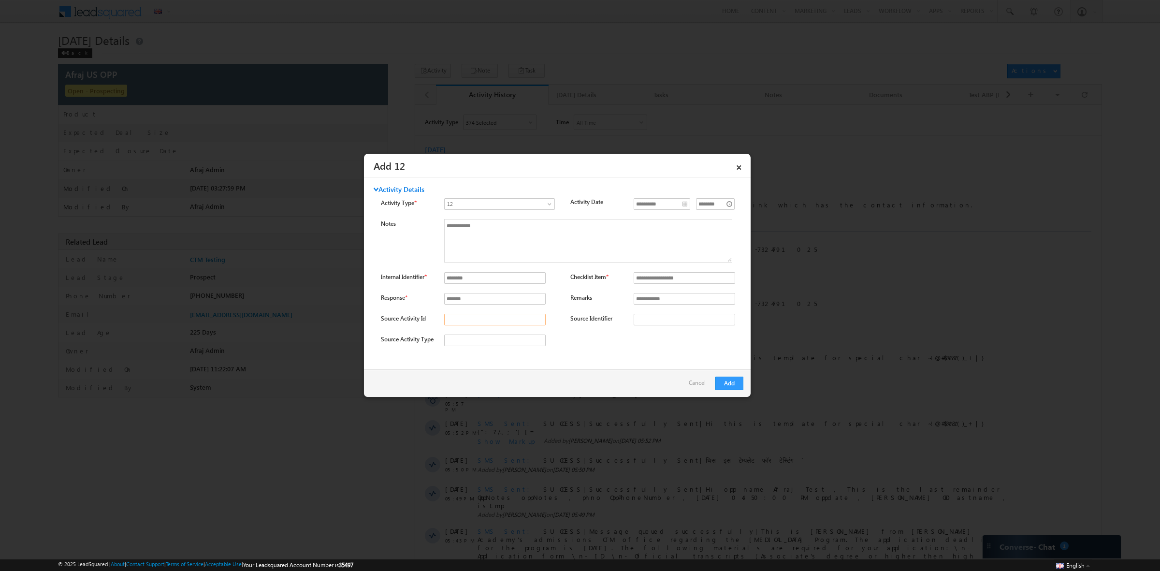
click at [499, 318] on input "Source Activity Id" at bounding box center [495, 320] width 102 height 12
type input "*****"
click at [660, 322] on input "Source Identifier" at bounding box center [685, 320] width 102 height 12
type input "**********"
click at [462, 335] on input "Source Activity Type" at bounding box center [495, 341] width 102 height 12
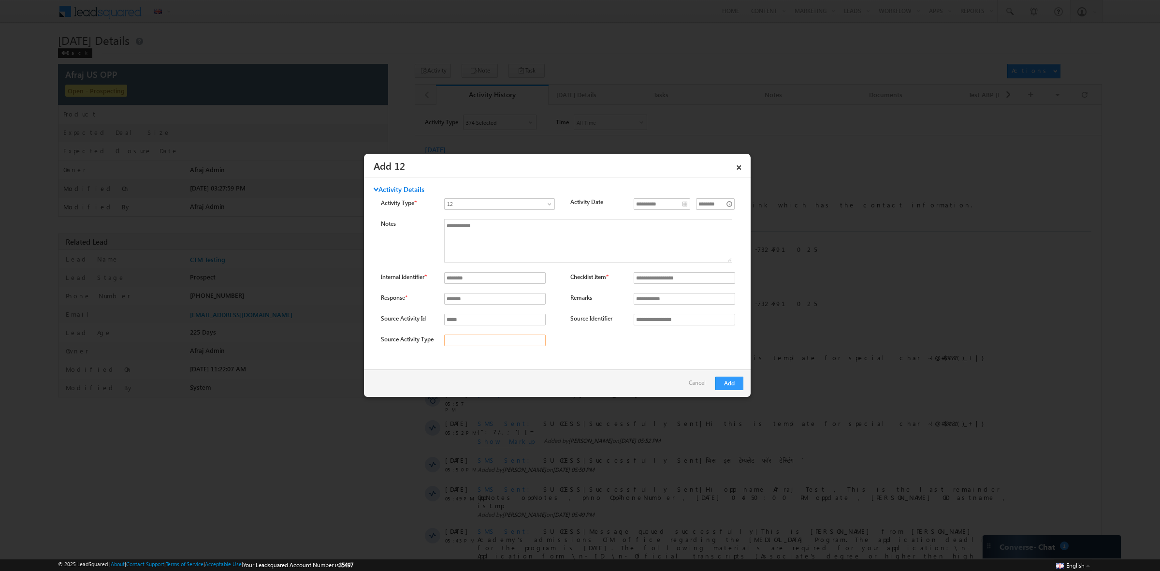
type input "**********"
click at [730, 386] on button "Add" at bounding box center [730, 384] width 28 height 14
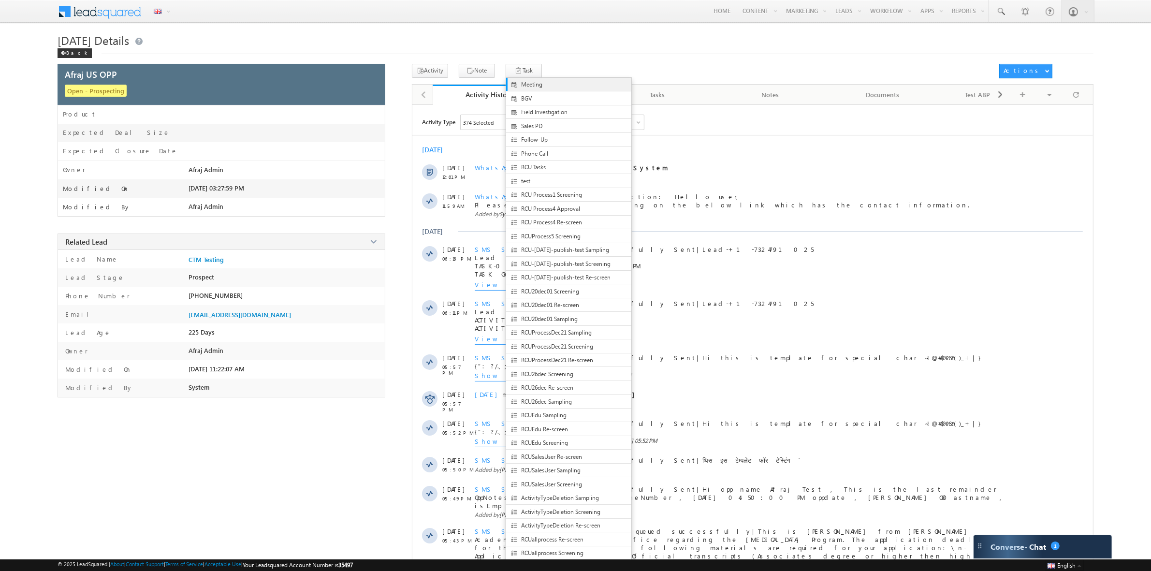
click at [522, 86] on span "Meeting" at bounding box center [576, 84] width 110 height 9
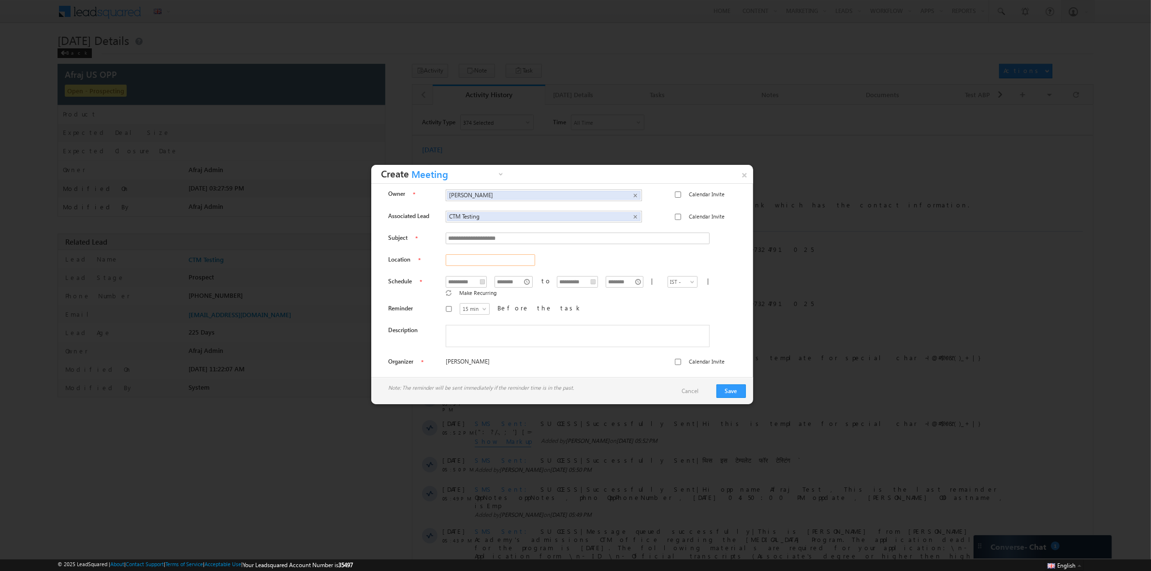
click at [475, 262] on input "text" at bounding box center [490, 260] width 89 height 12
drag, startPoint x: 486, startPoint y: 266, endPoint x: 437, endPoint y: 256, distance: 50.7
click at [437, 256] on div "Location ***" at bounding box center [477, 261] width 179 height 15
type input "*********"
click at [470, 310] on div "****** ****** ****** **** 15 min Before the task" at bounding box center [585, 310] width 279 height 15
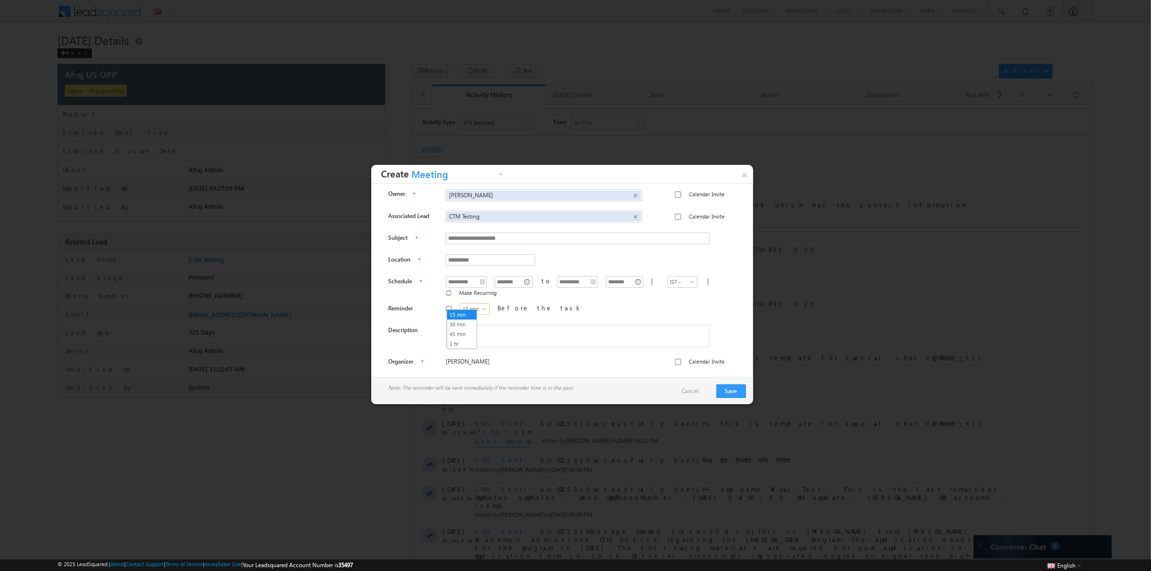
click at [482, 308] on span at bounding box center [486, 311] width 8 height 8
click at [468, 341] on link "1 hr" at bounding box center [461, 343] width 29 height 9
click at [548, 309] on div "****** ****** ****** **** 1 hr Before the task" at bounding box center [585, 310] width 279 height 15
click at [511, 329] on textarea at bounding box center [578, 336] width 264 height 22
type textarea "*******"
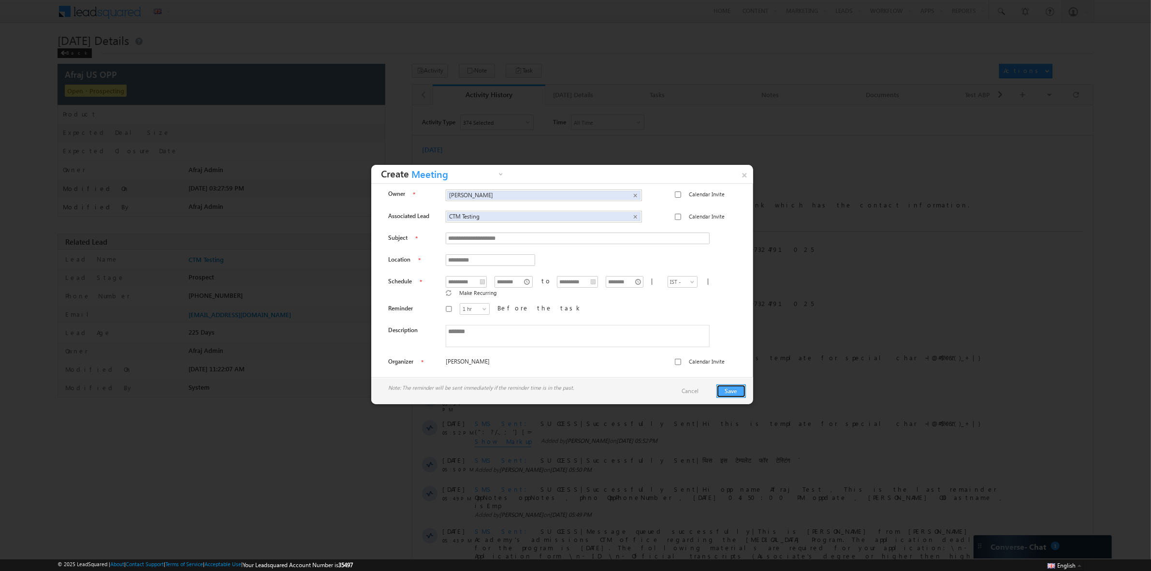
click at [732, 390] on button "Save" at bounding box center [731, 391] width 29 height 14
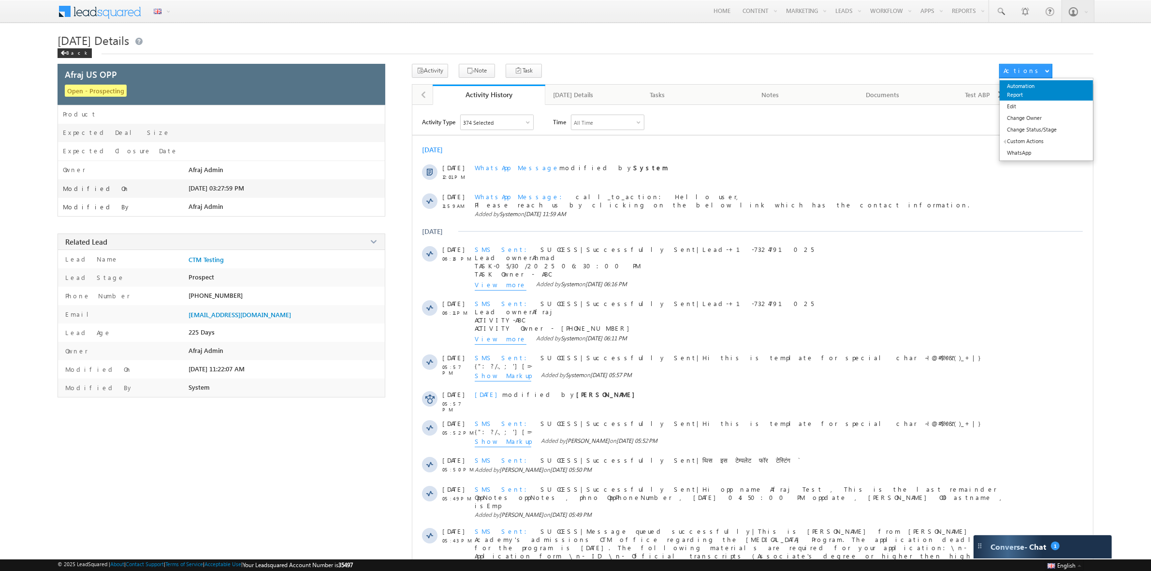
click at [1018, 81] on link "Automation Report" at bounding box center [1046, 90] width 93 height 20
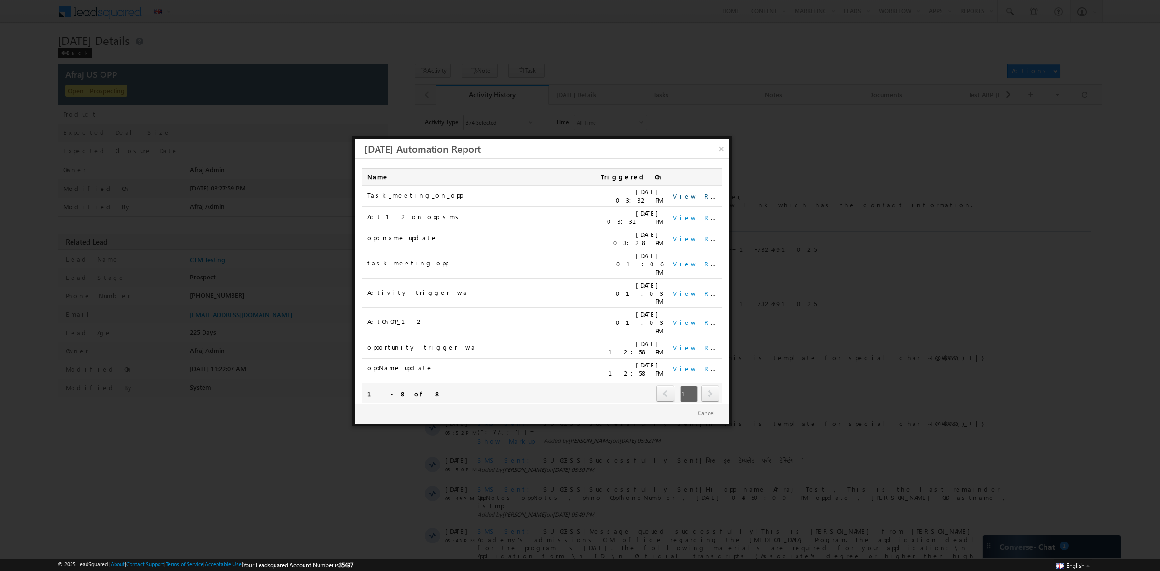
click at [689, 196] on link "View Report" at bounding box center [703, 196] width 60 height 8
click at [700, 213] on link "View Report" at bounding box center [703, 217] width 60 height 8
click at [721, 146] on link "×" at bounding box center [721, 147] width 17 height 17
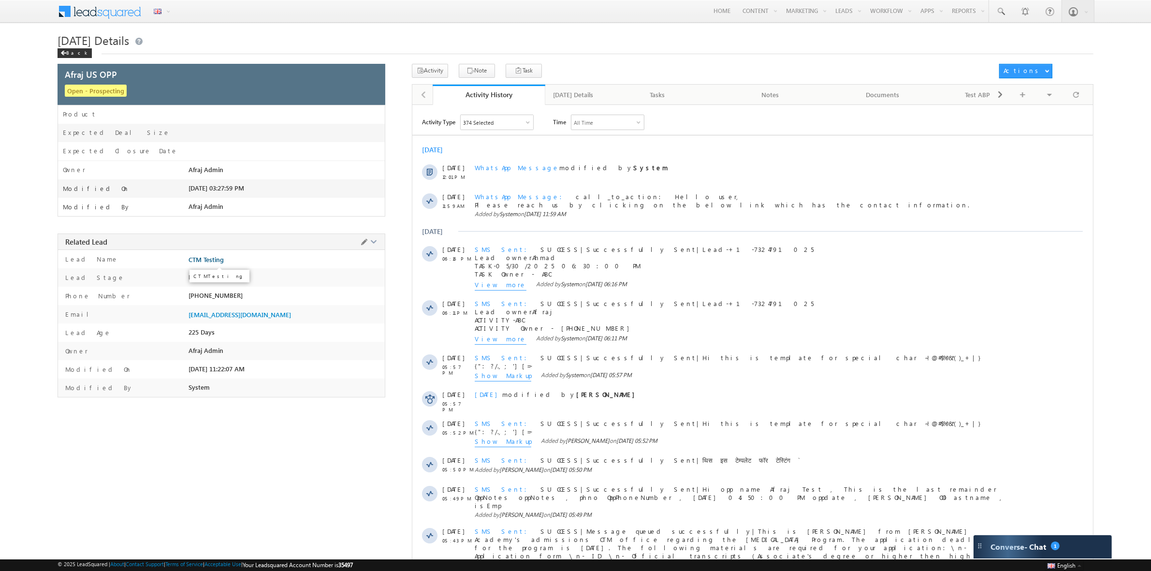
click at [206, 260] on span "CTM Testing" at bounding box center [206, 260] width 35 height 8
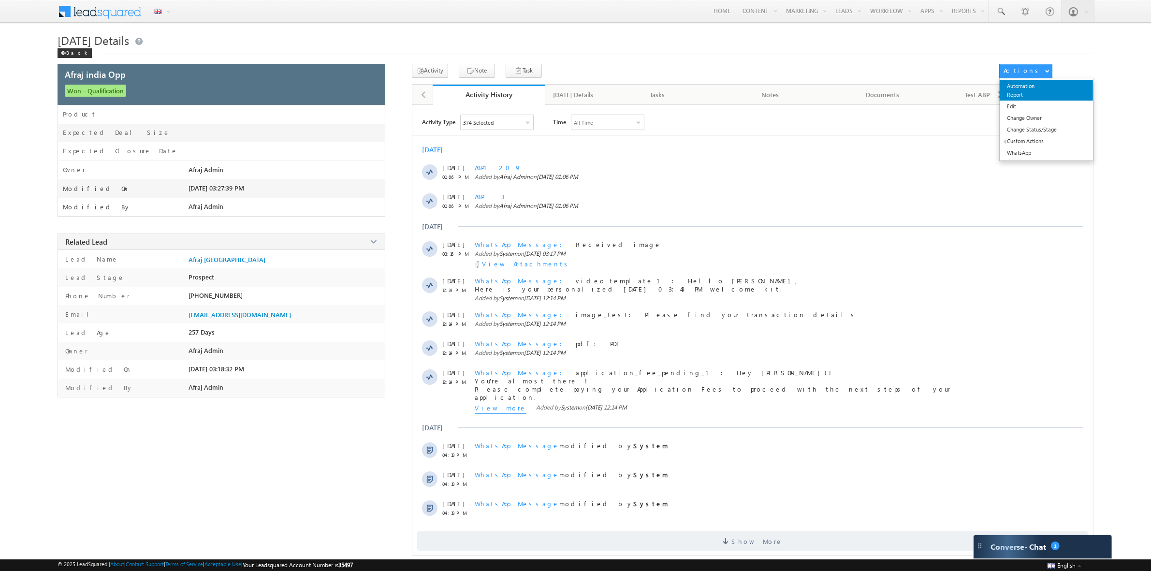
click at [1035, 90] on link "Automation Report" at bounding box center [1046, 90] width 93 height 20
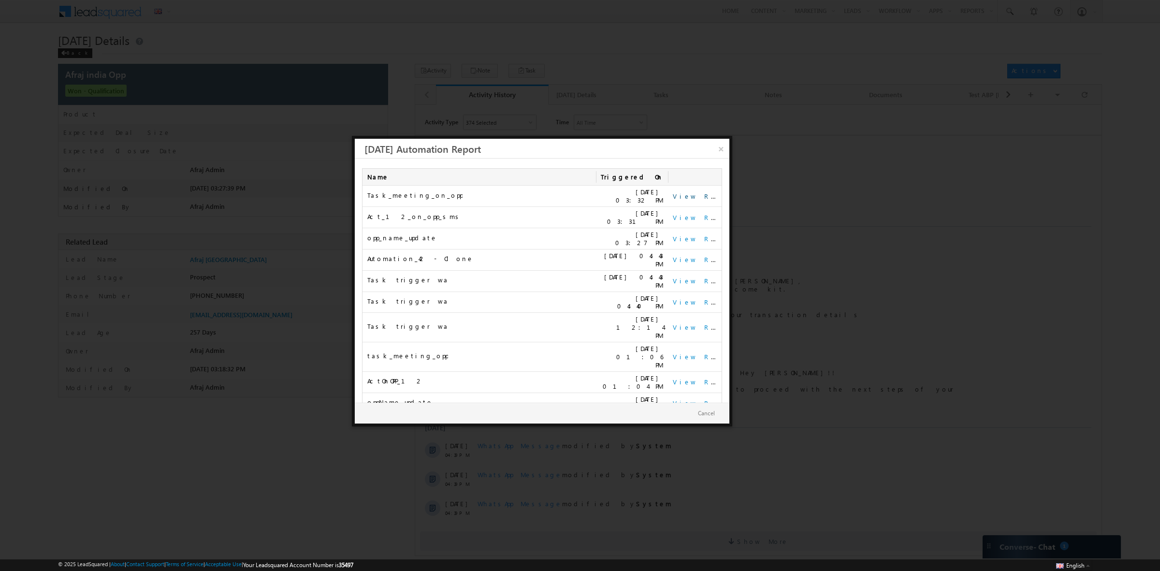
click at [682, 196] on link "View Report" at bounding box center [703, 196] width 60 height 8
click at [682, 215] on link "View Report" at bounding box center [703, 217] width 60 height 8
click at [697, 218] on link "View Report" at bounding box center [703, 217] width 60 height 8
click at [718, 150] on link "×" at bounding box center [721, 147] width 17 height 17
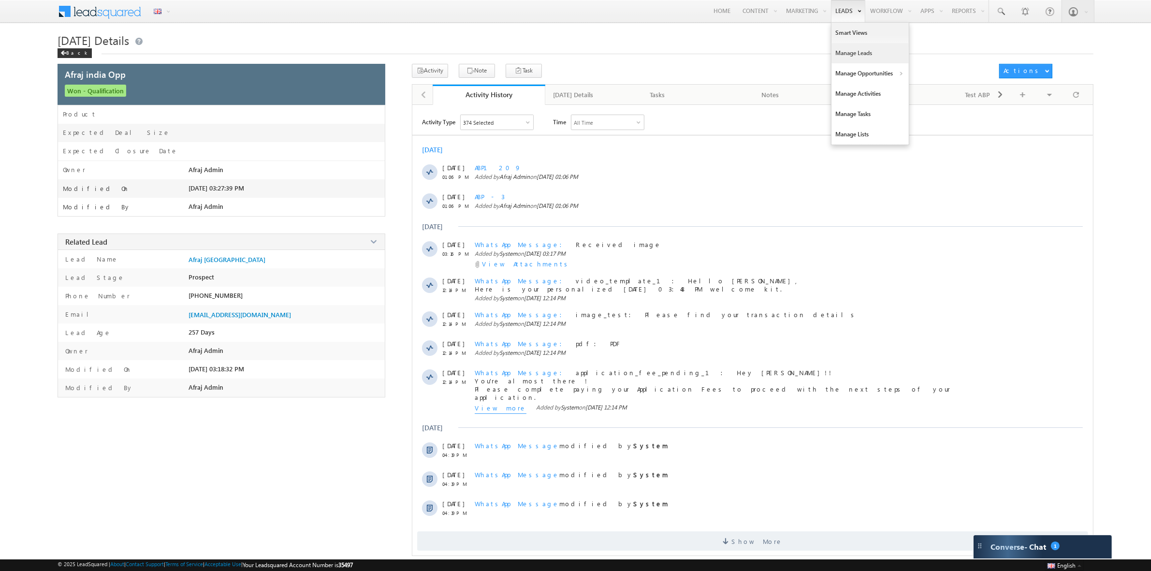
click at [856, 50] on link "Manage Leads" at bounding box center [870, 53] width 77 height 20
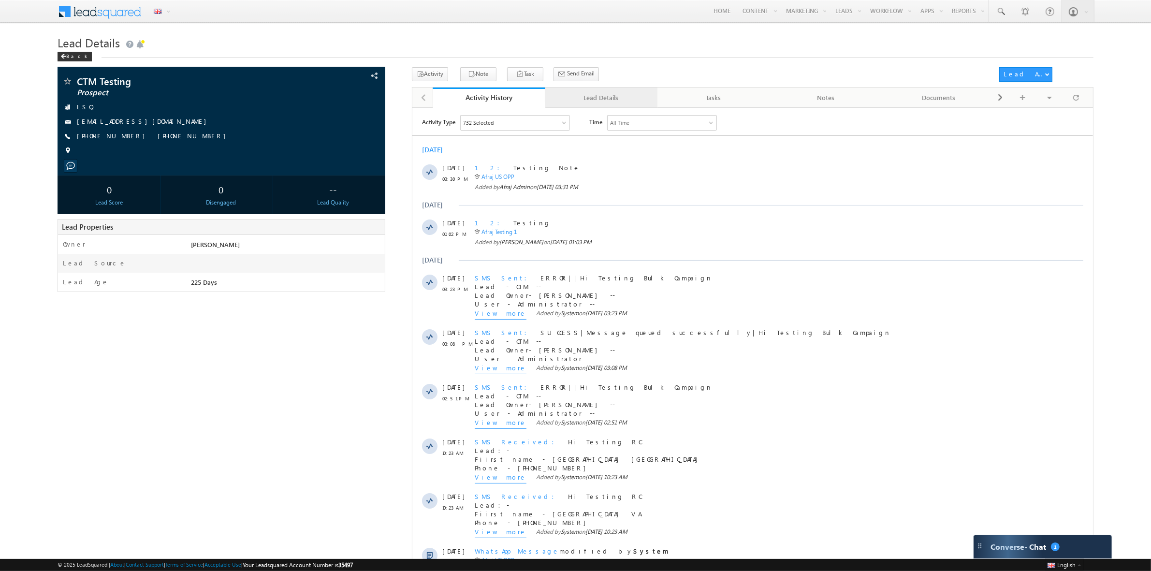
click at [577, 90] on link "Lead Details" at bounding box center [601, 98] width 113 height 20
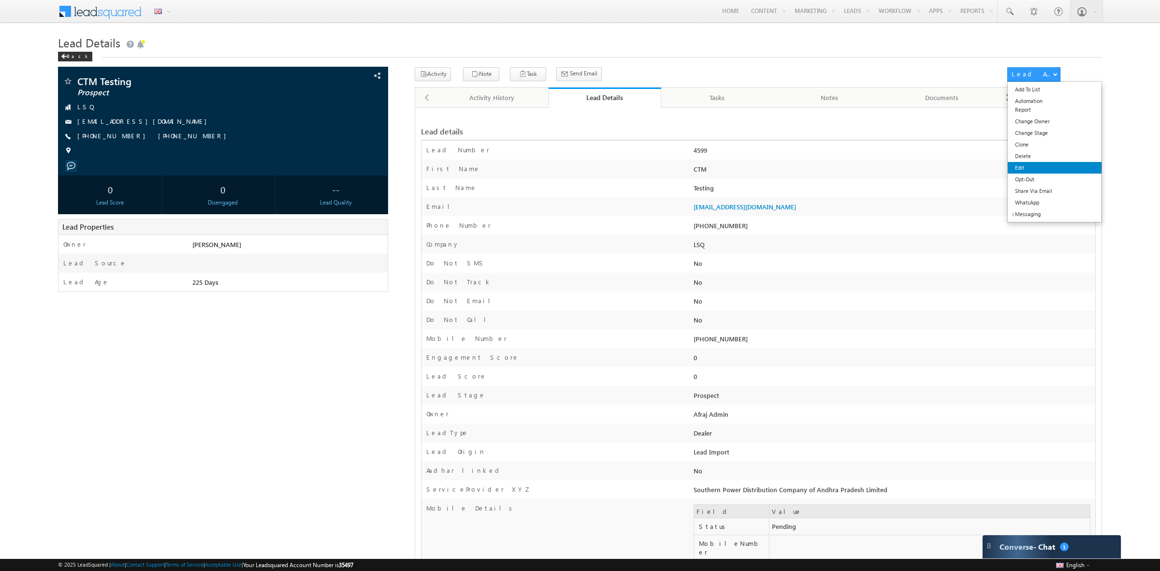
click at [1040, 162] on link "Edit" at bounding box center [1055, 168] width 94 height 12
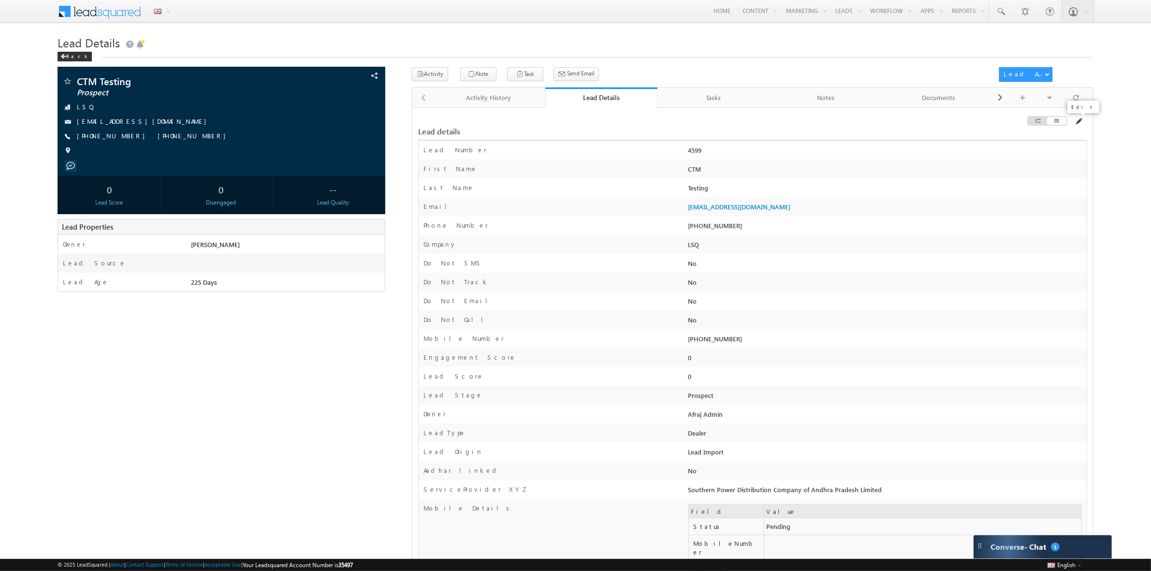
click at [1081, 121] on span at bounding box center [1079, 121] width 8 height 8
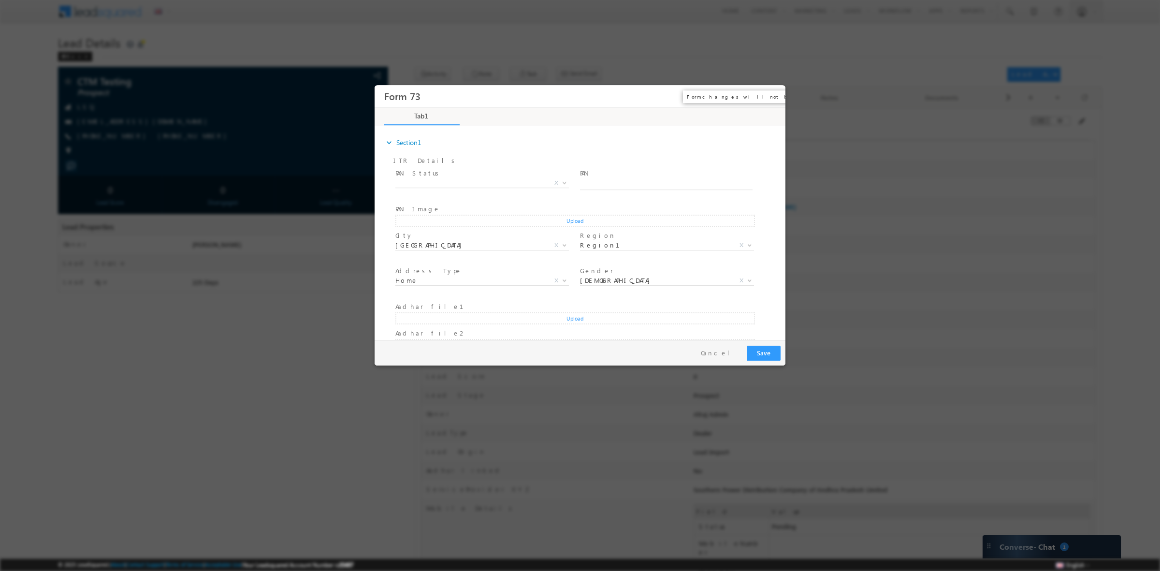
click at [770, 96] on button "×" at bounding box center [771, 97] width 16 height 18
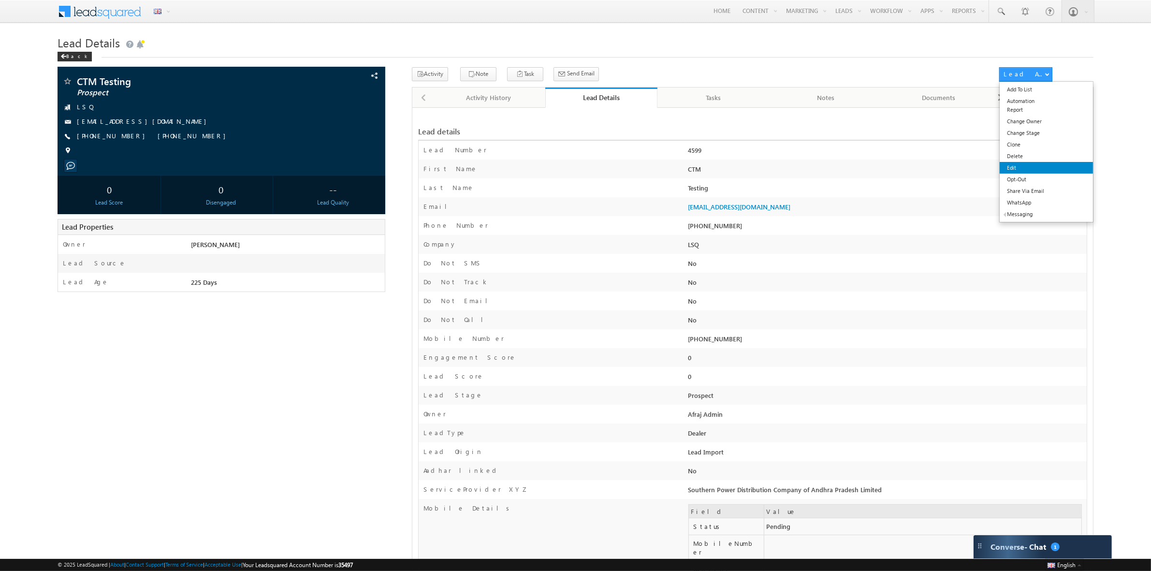
click at [1031, 165] on link "Edit" at bounding box center [1046, 168] width 93 height 12
click at [1079, 121] on span at bounding box center [1079, 121] width 8 height 8
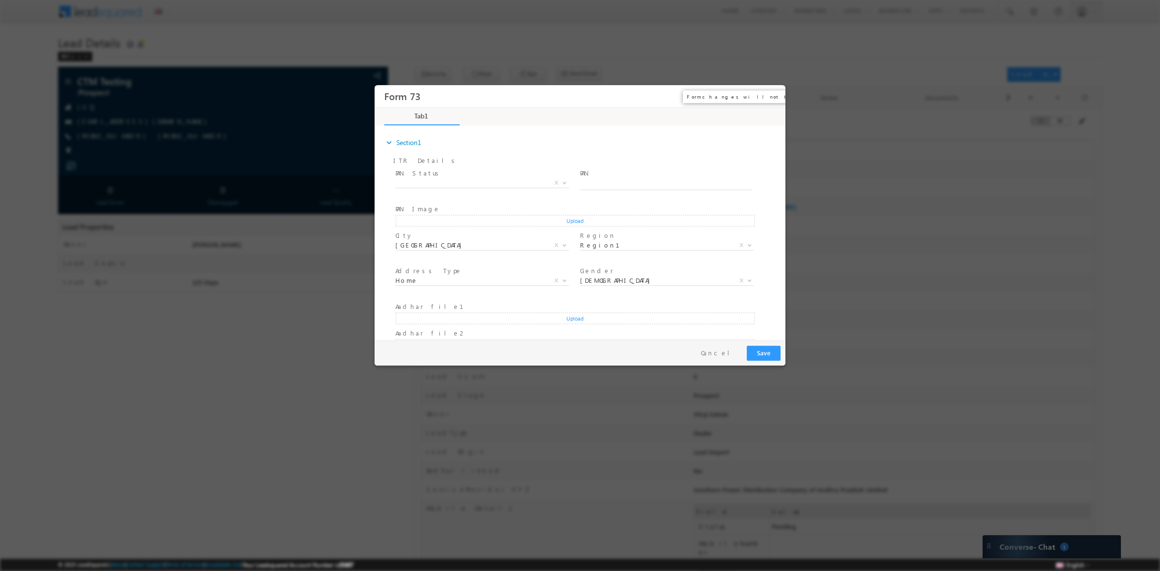
click at [774, 96] on button "×" at bounding box center [771, 97] width 16 height 18
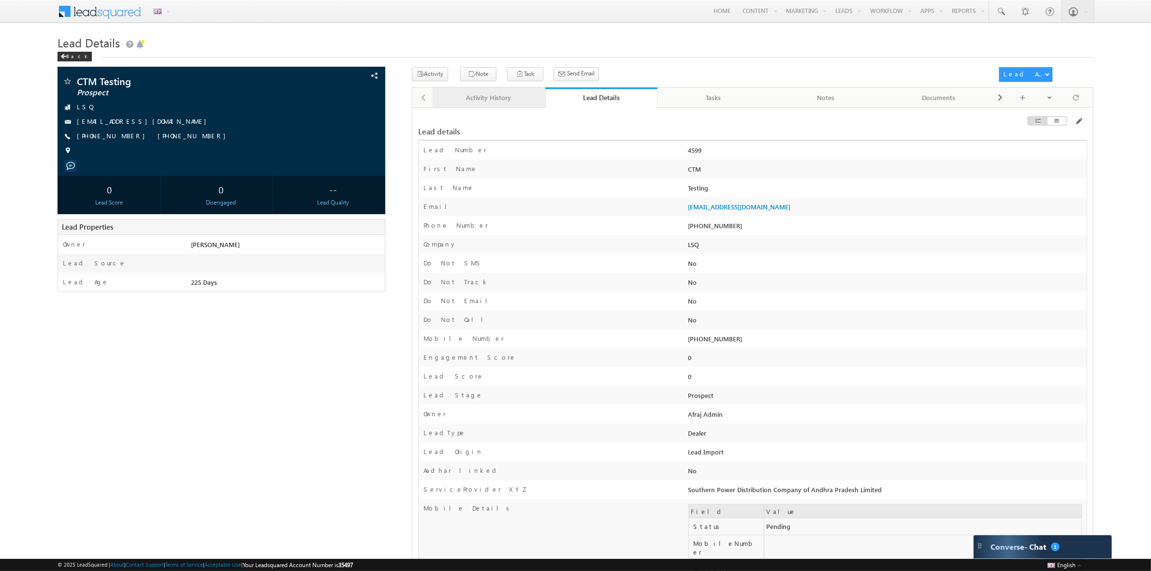
click at [516, 100] on div "Activity History" at bounding box center [488, 98] width 96 height 12
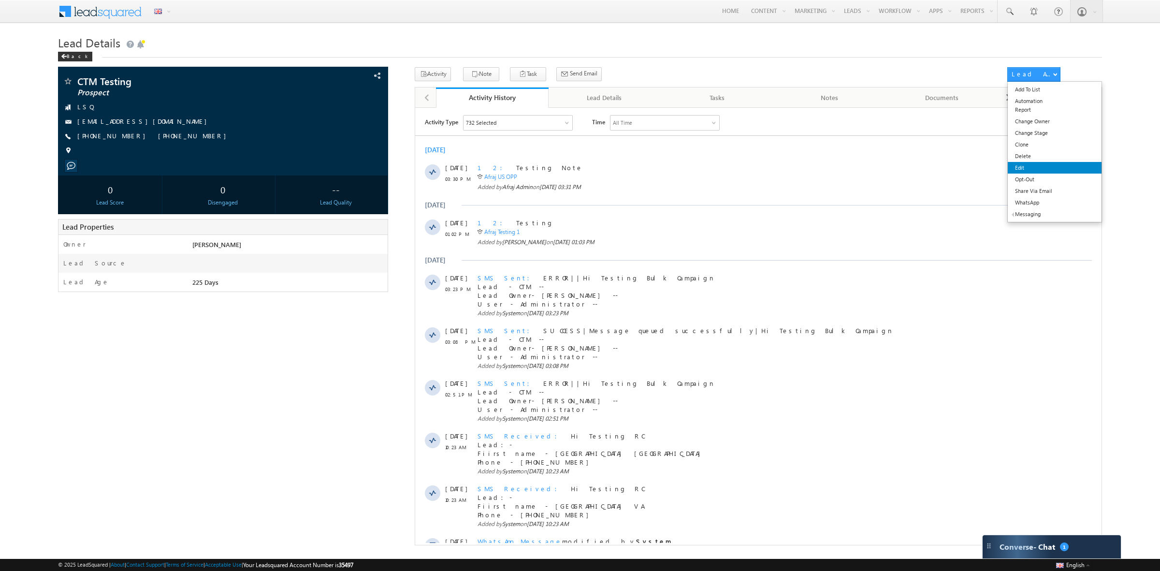
click at [1033, 167] on link "Edit" at bounding box center [1055, 168] width 94 height 12
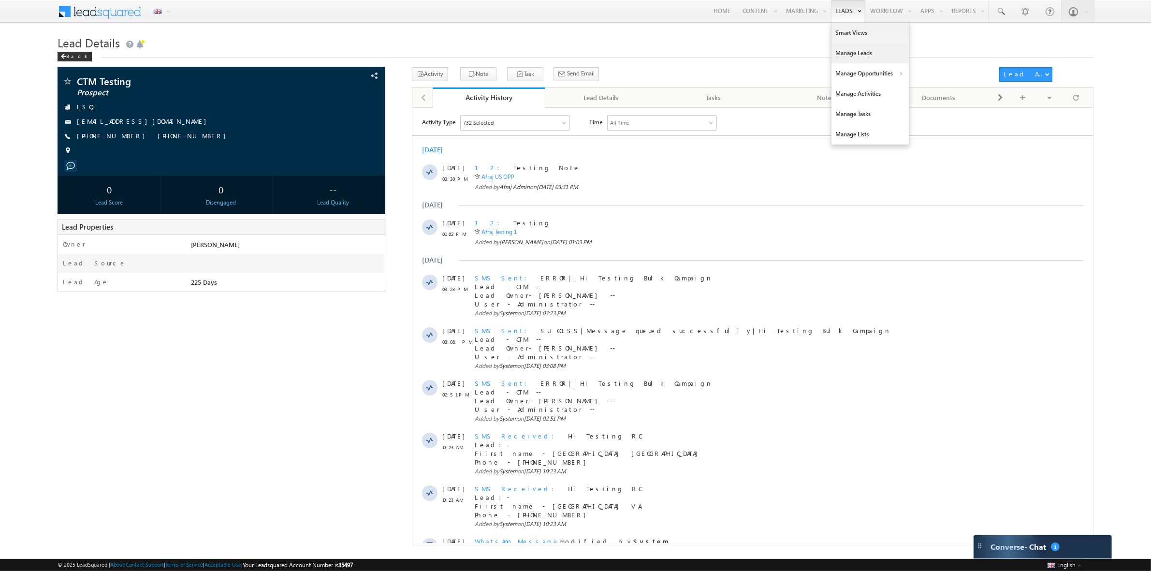
click at [855, 52] on link "Manage Leads" at bounding box center [870, 53] width 77 height 20
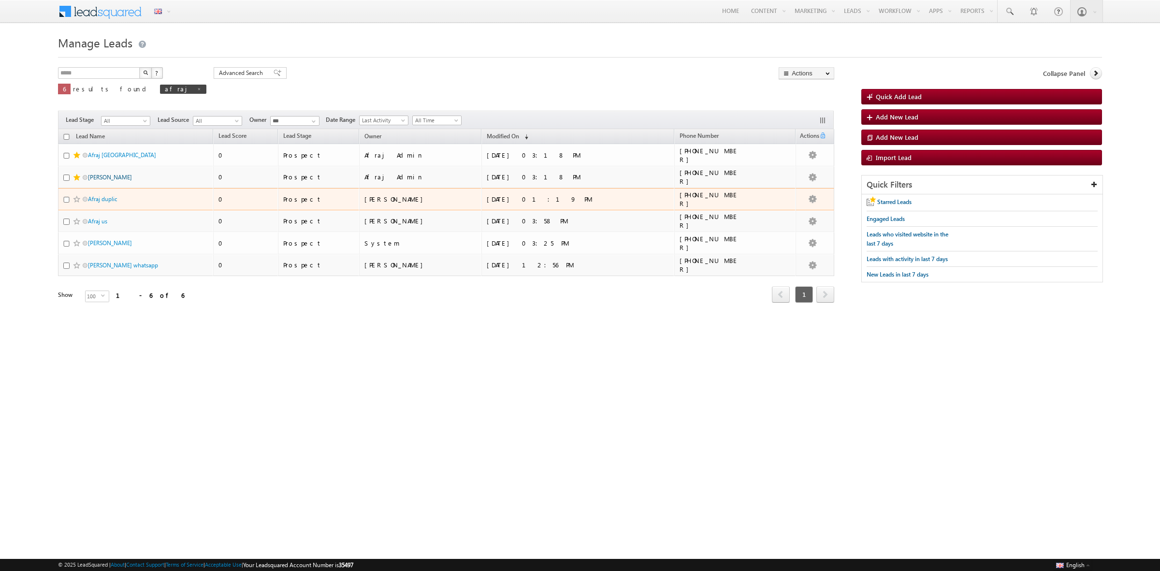
click at [131, 177] on link "[PERSON_NAME]" at bounding box center [110, 177] width 44 height 7
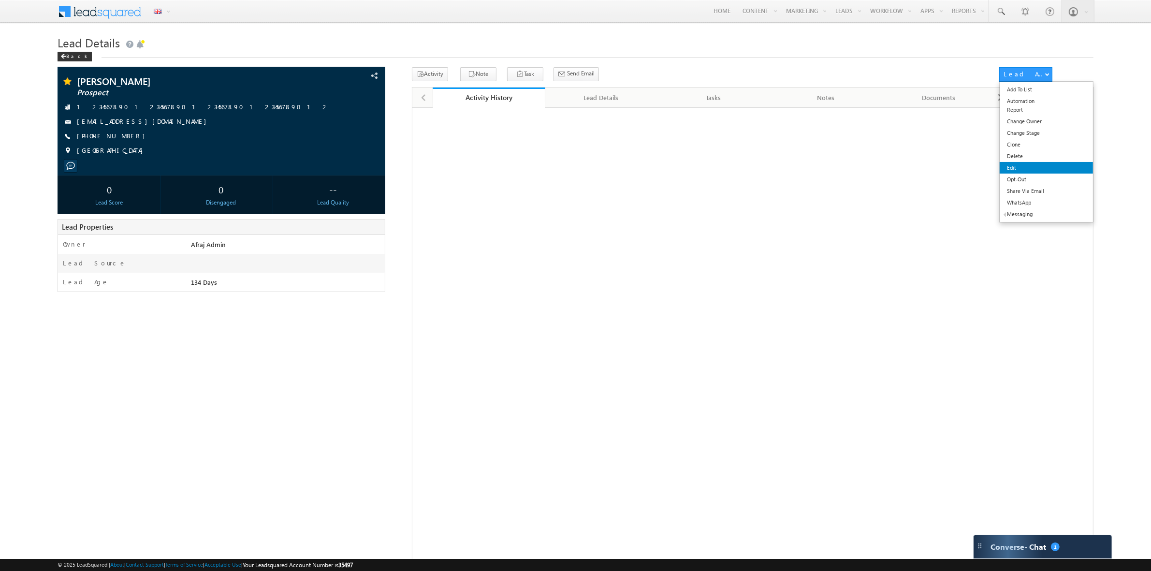
click at [1019, 165] on link "Edit" at bounding box center [1046, 168] width 93 height 12
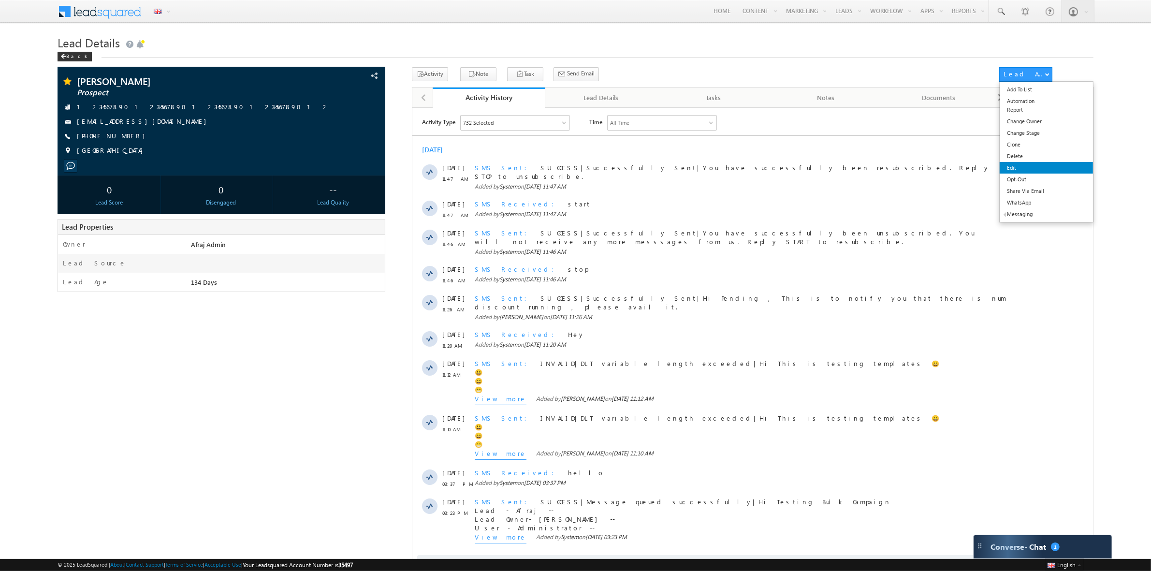
click at [1016, 169] on link "Edit" at bounding box center [1046, 168] width 93 height 12
click at [74, 56] on div "Back" at bounding box center [75, 57] width 34 height 10
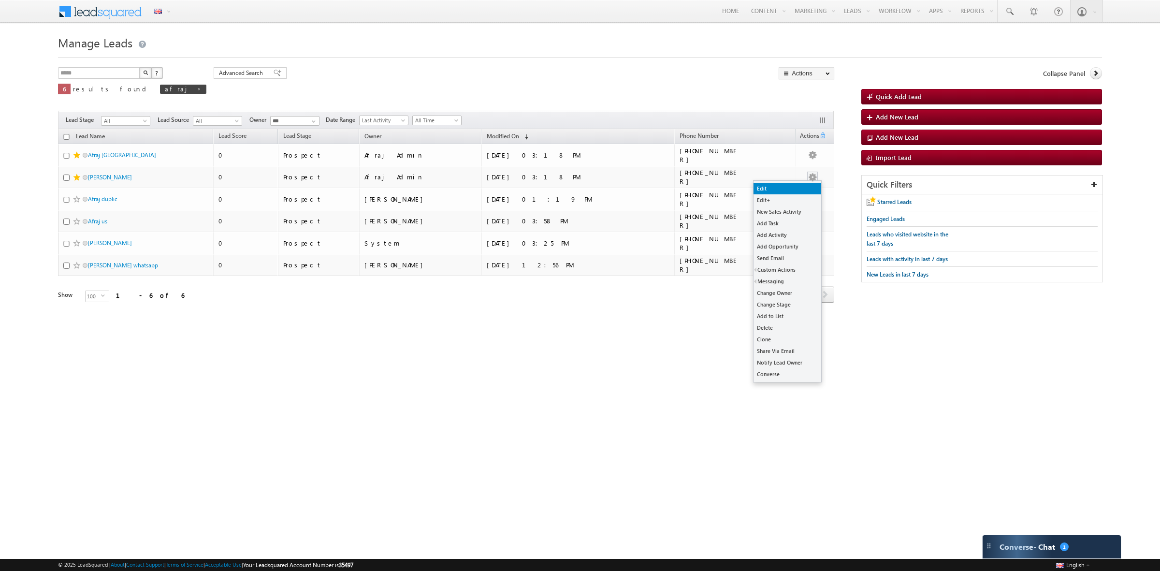
click at [796, 185] on link "Edit" at bounding box center [788, 189] width 68 height 12
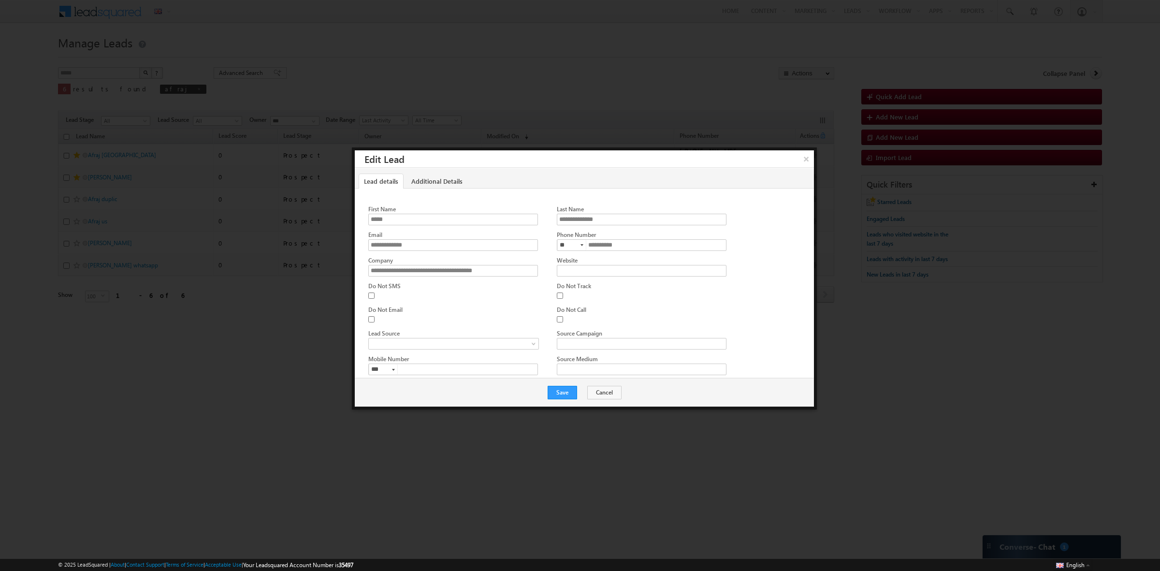
scroll to position [375, 0]
click at [441, 293] on input "Address1" at bounding box center [452, 299] width 169 height 12
type input "*******"
click at [554, 394] on button "Save" at bounding box center [562, 393] width 29 height 14
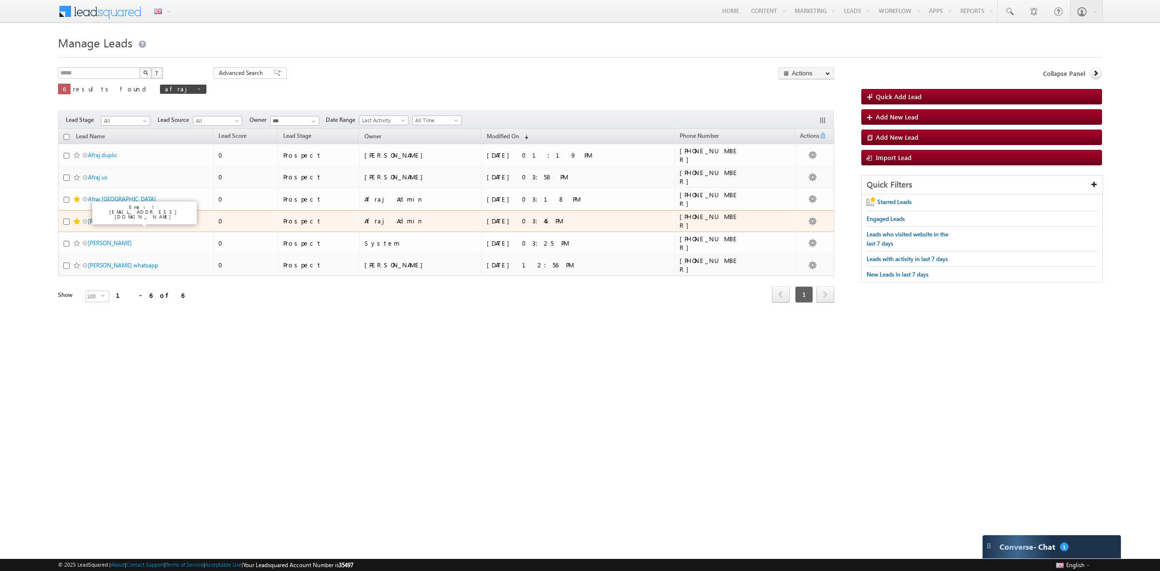
click at [124, 220] on link "[PERSON_NAME]" at bounding box center [110, 221] width 44 height 7
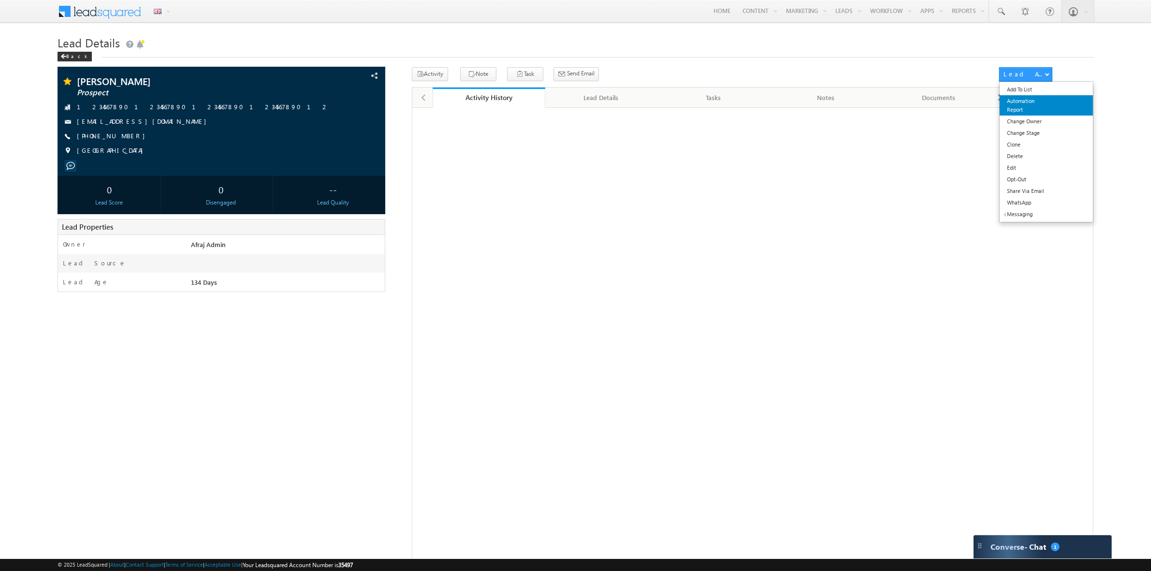
click at [1028, 100] on link "Automation Report" at bounding box center [1046, 105] width 93 height 20
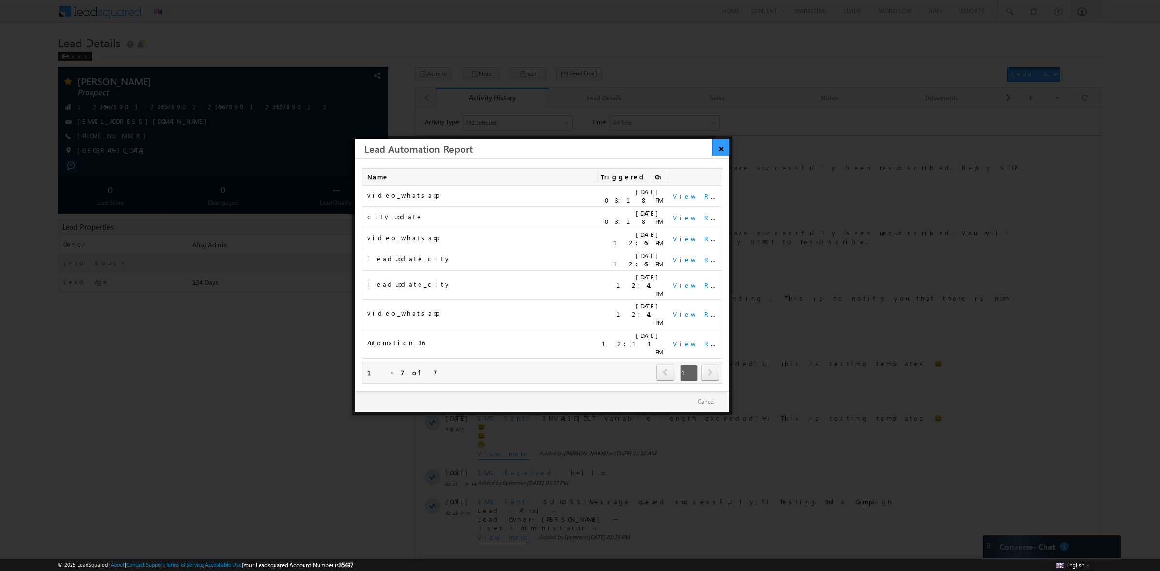
click at [721, 143] on link "×" at bounding box center [721, 147] width 17 height 17
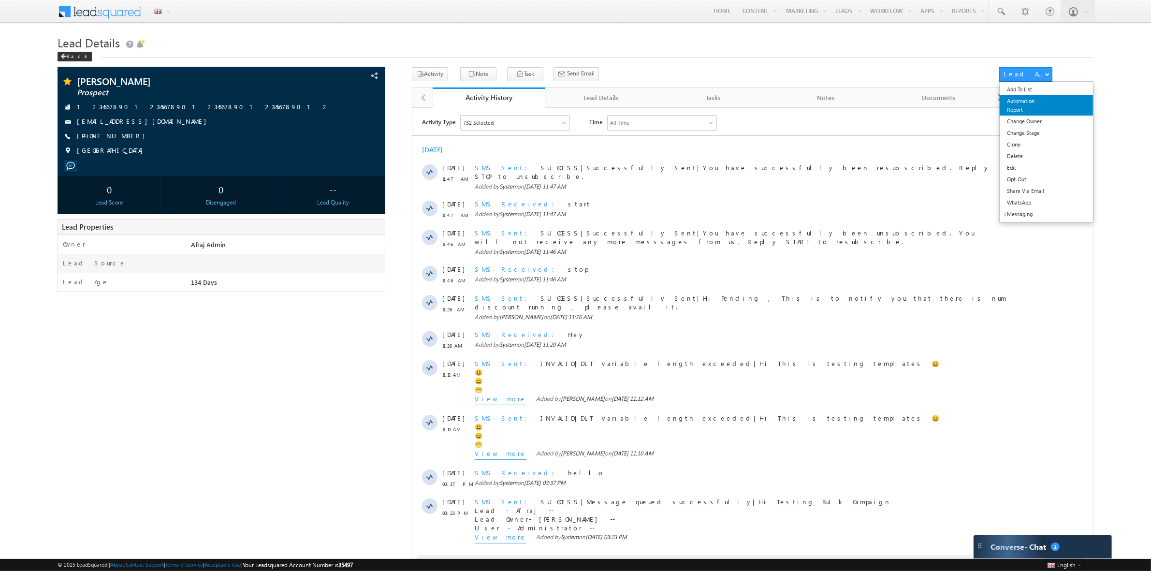
click at [1011, 107] on link "Automation Report" at bounding box center [1046, 105] width 93 height 20
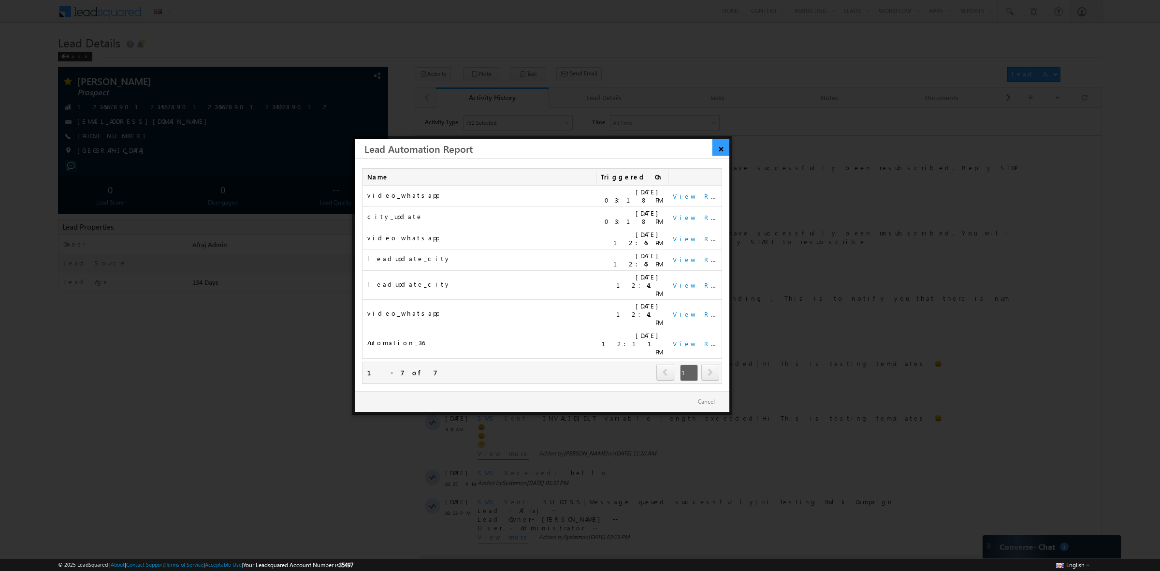
click at [721, 139] on link "×" at bounding box center [721, 147] width 17 height 17
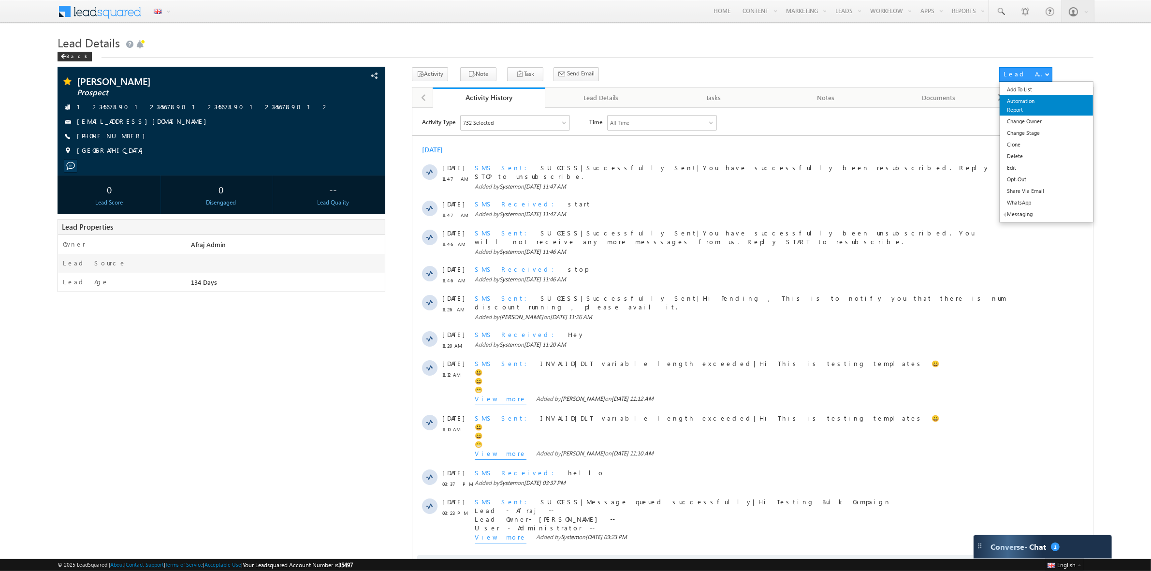
click at [1040, 100] on link "Automation Report" at bounding box center [1046, 105] width 93 height 20
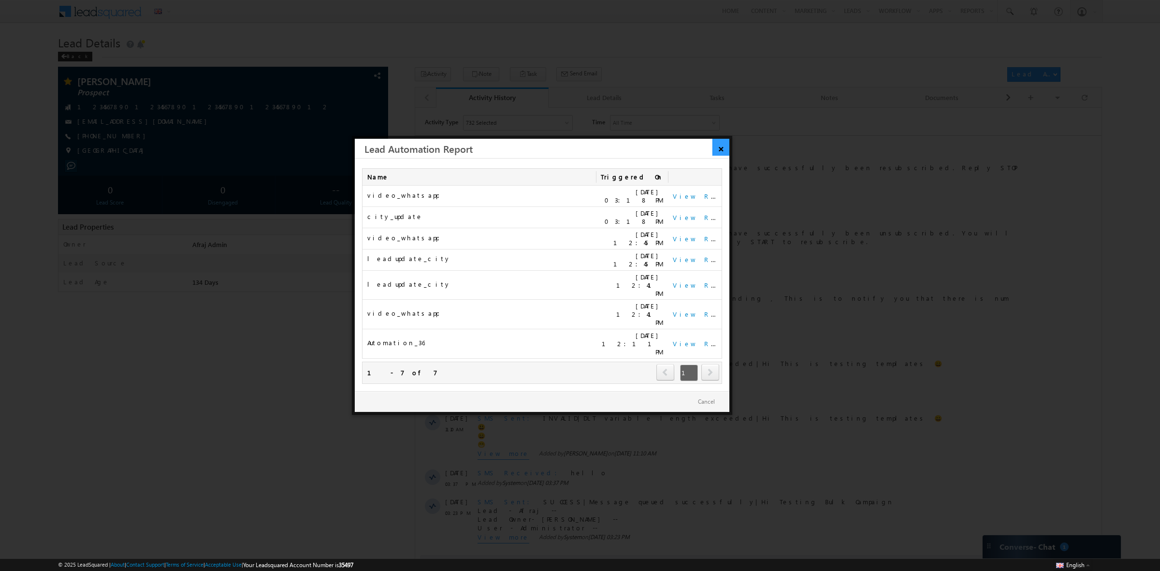
click at [723, 144] on link "×" at bounding box center [721, 147] width 17 height 17
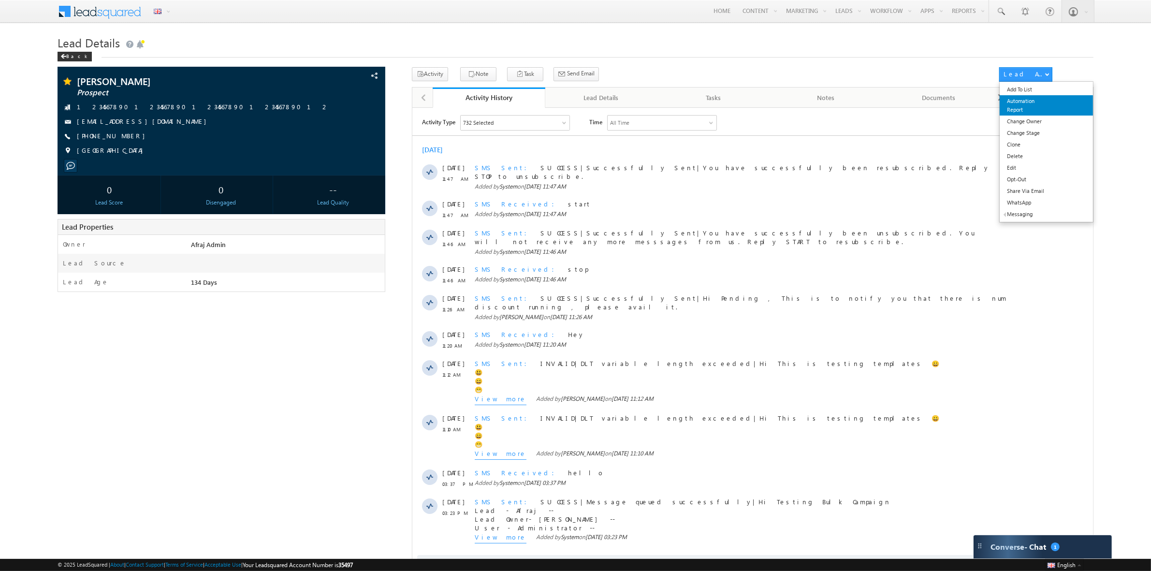
click at [1021, 104] on link "Automation Report" at bounding box center [1046, 105] width 93 height 20
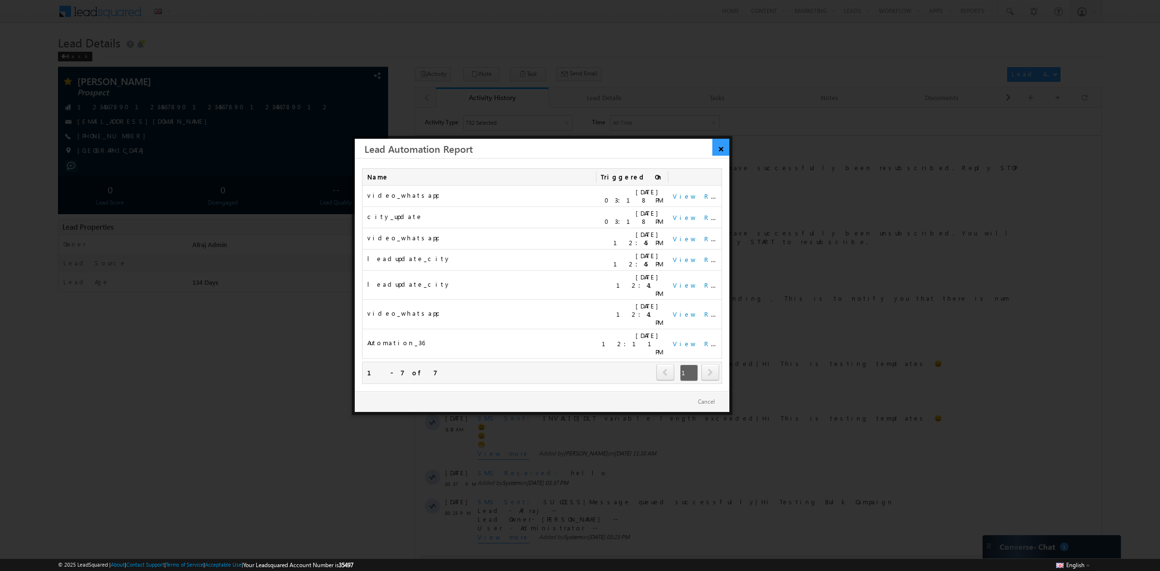
click at [724, 145] on link "×" at bounding box center [721, 147] width 17 height 17
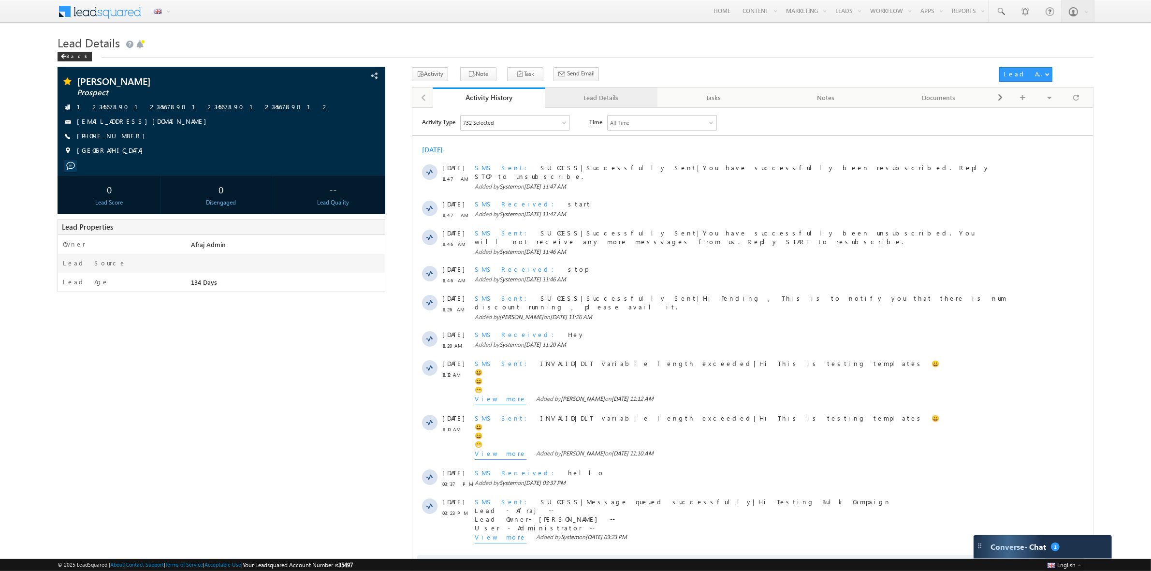
click at [586, 104] on link "Lead Details" at bounding box center [601, 98] width 113 height 20
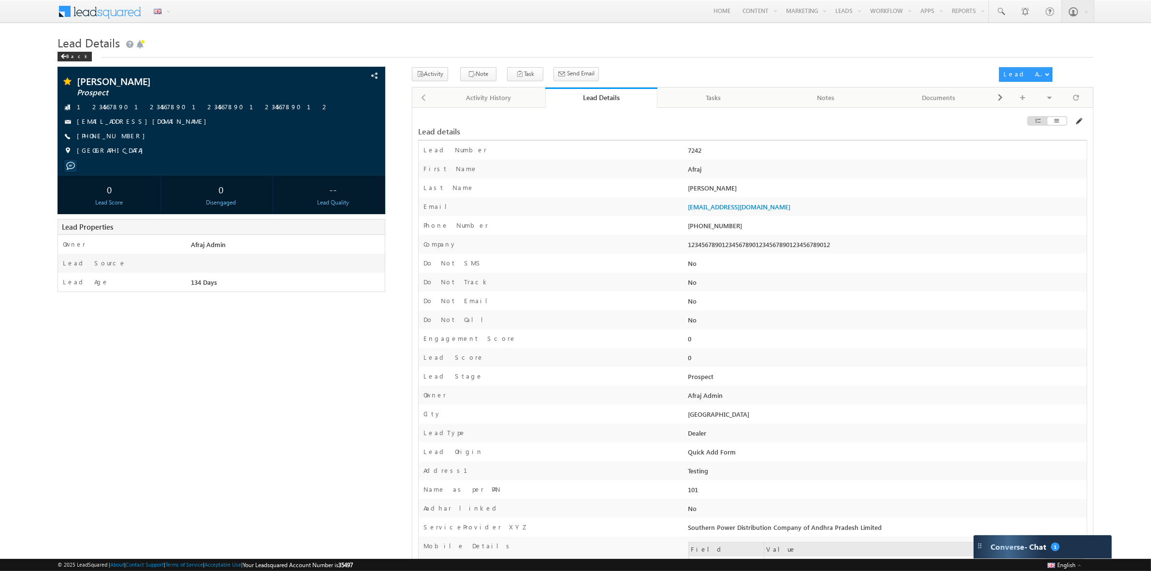
click at [1081, 121] on span at bounding box center [1079, 121] width 8 height 8
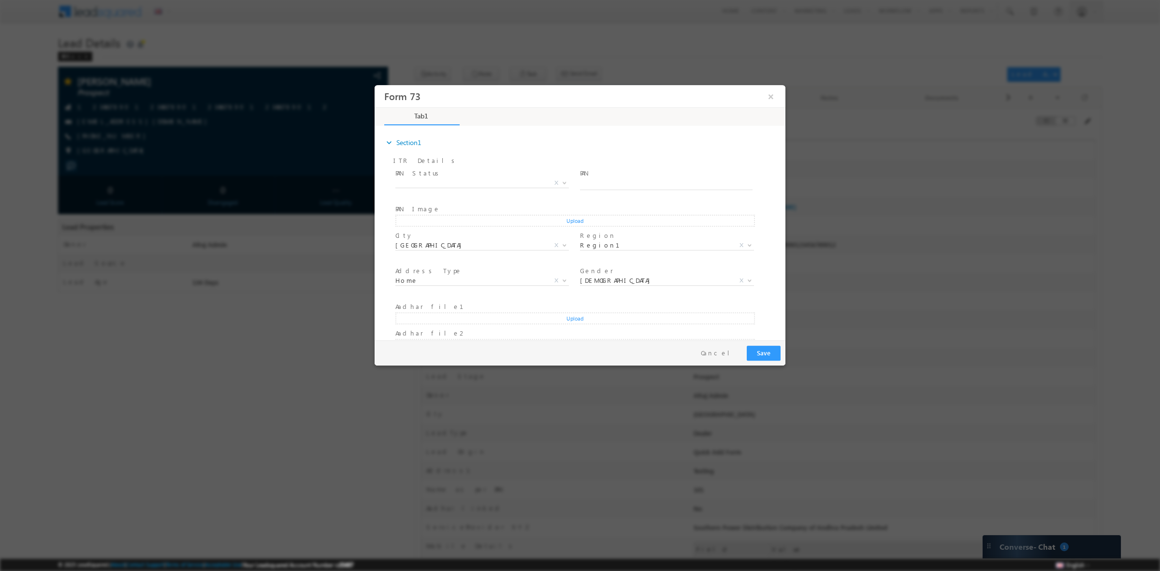
click at [390, 142] on icon "expand_more" at bounding box center [389, 143] width 10 height 10
click at [767, 94] on button "×" at bounding box center [771, 97] width 16 height 18
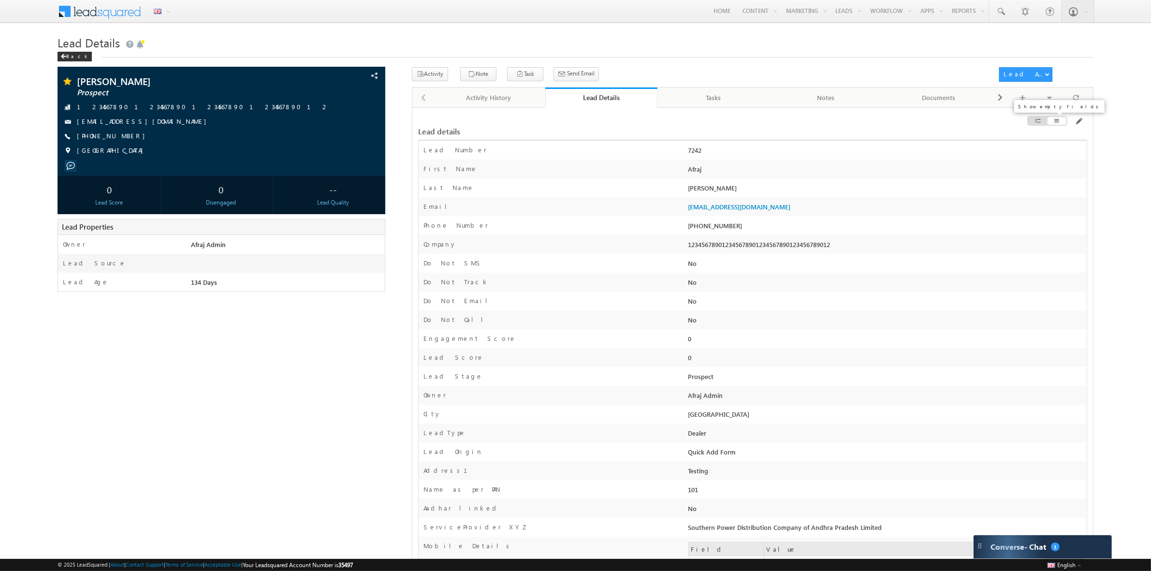
click at [1042, 121] on div at bounding box center [1037, 121] width 19 height 8
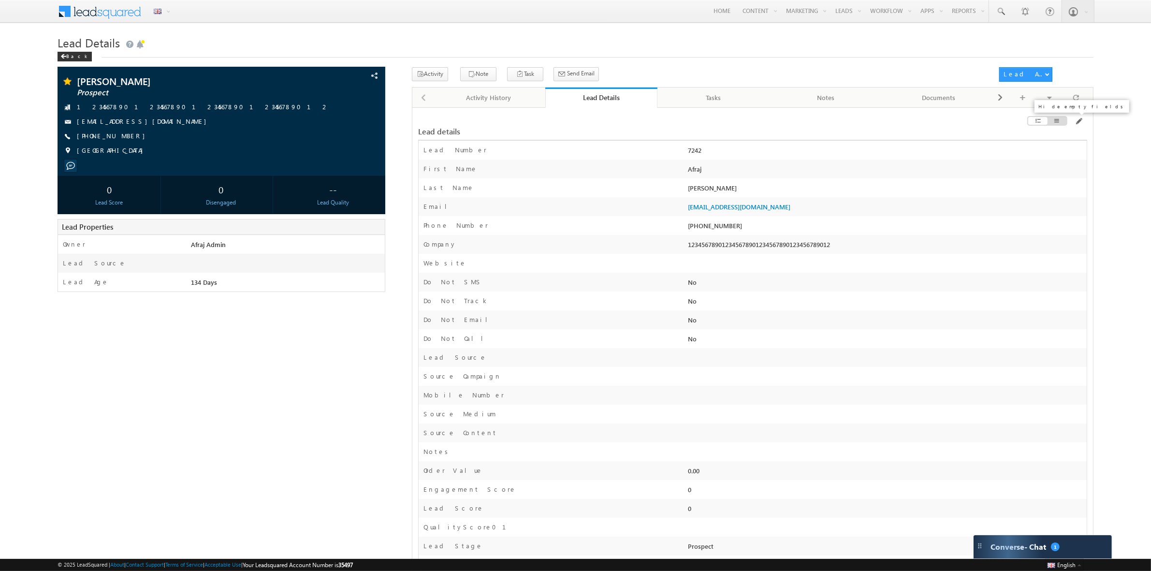
click at [1057, 119] on span at bounding box center [1057, 121] width 7 height 8
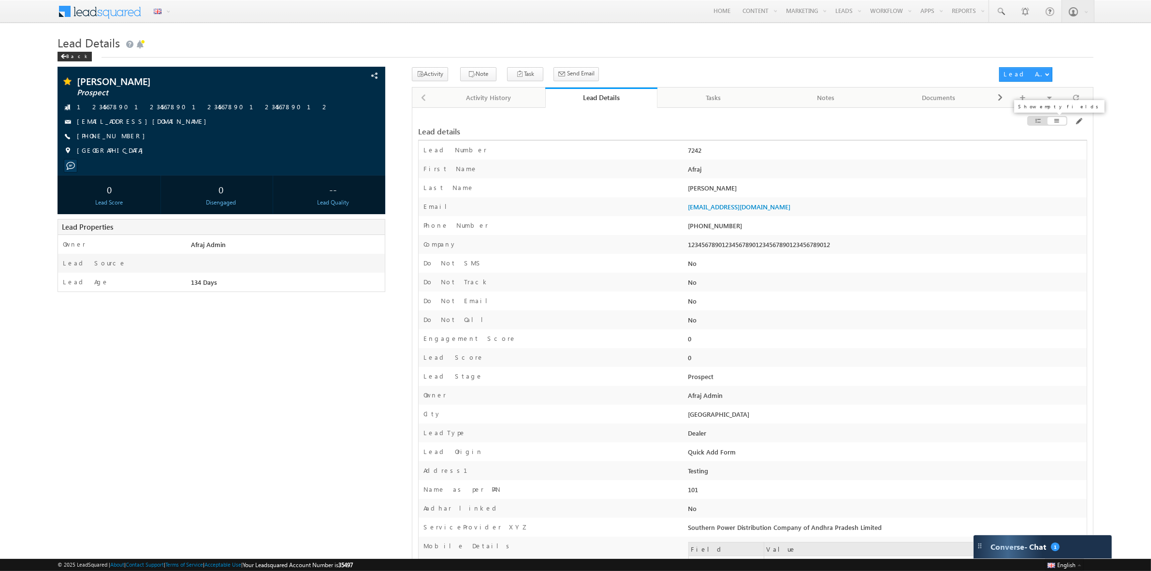
click at [1038, 124] on span at bounding box center [1038, 121] width 7 height 8
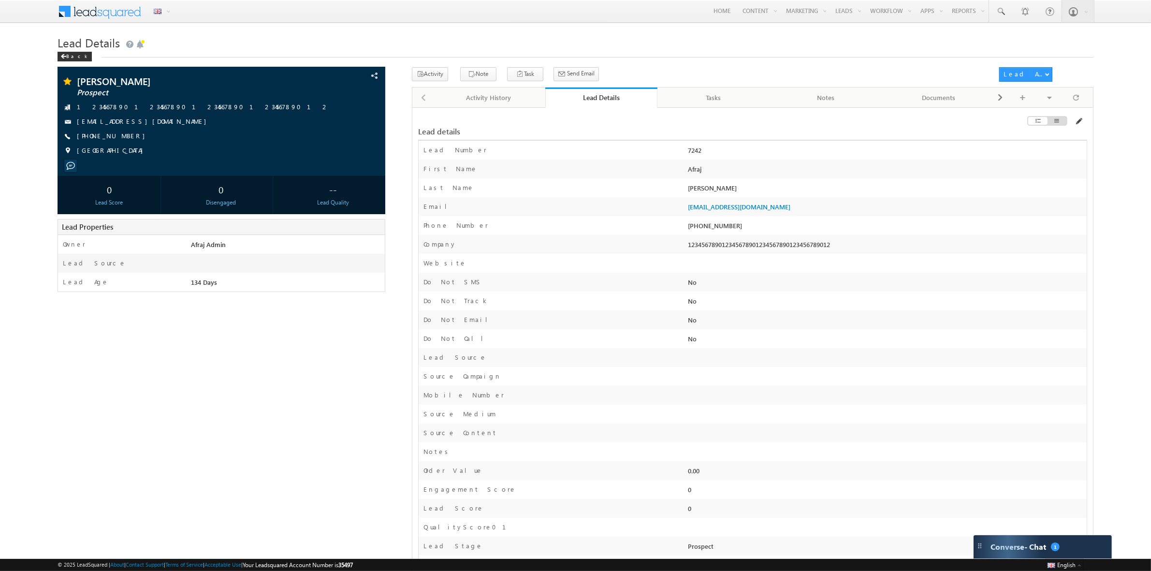
click at [1077, 121] on span at bounding box center [1079, 121] width 8 height 8
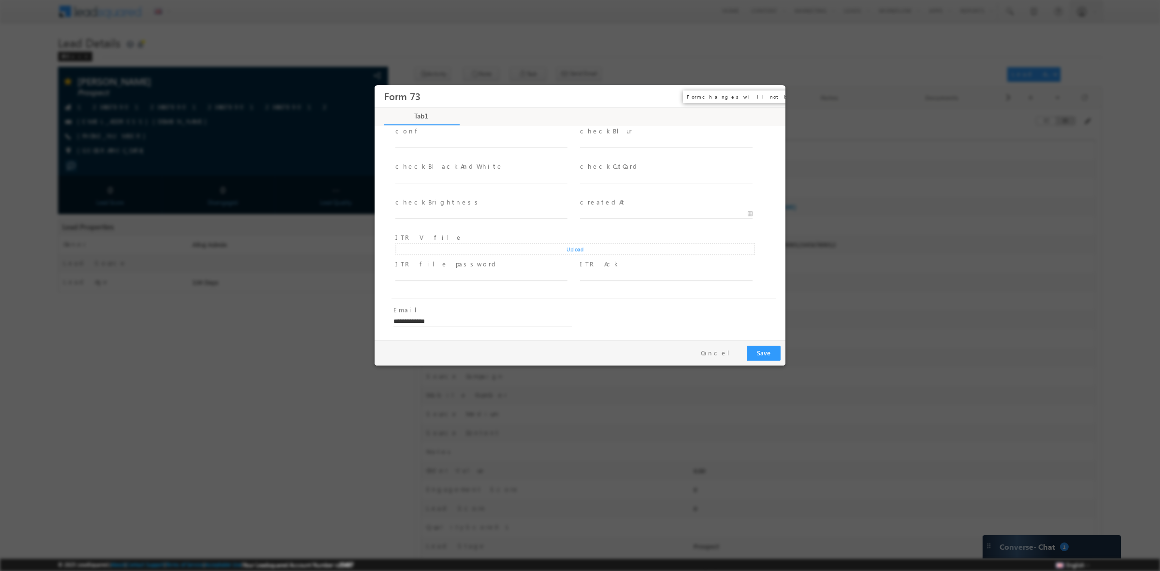
click at [767, 93] on button "×" at bounding box center [771, 97] width 16 height 18
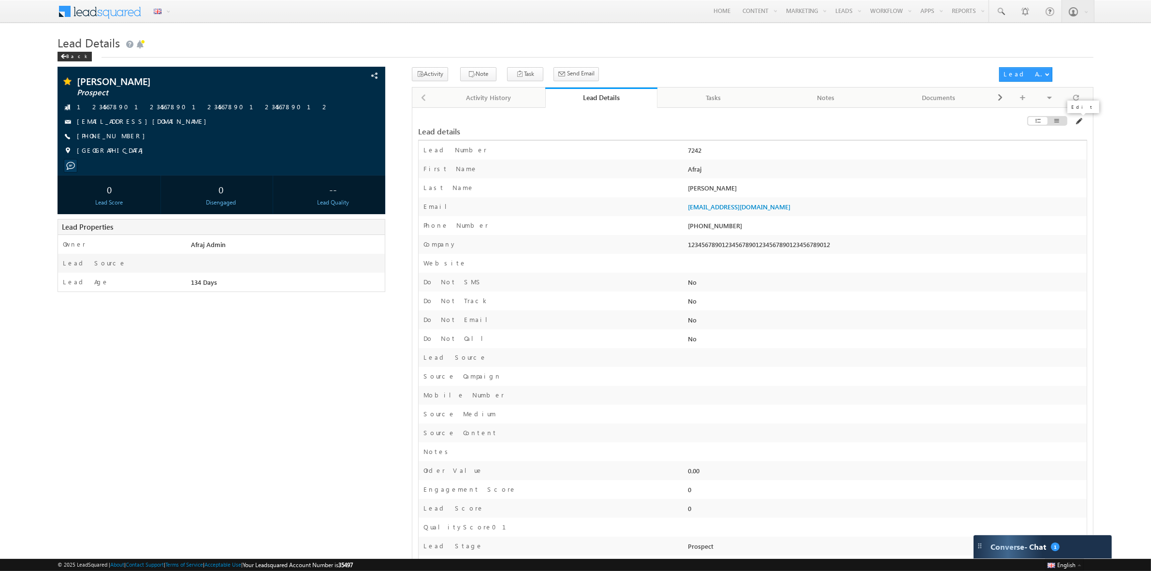
click at [1080, 119] on span at bounding box center [1079, 121] width 8 height 8
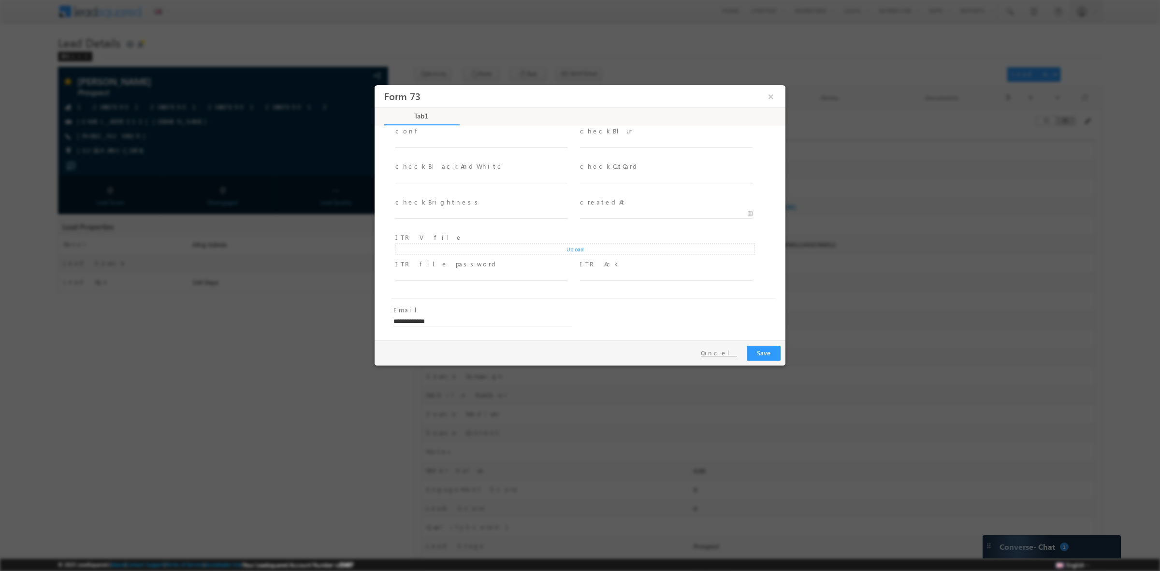
click at [721, 348] on button "Cancel" at bounding box center [719, 353] width 51 height 14
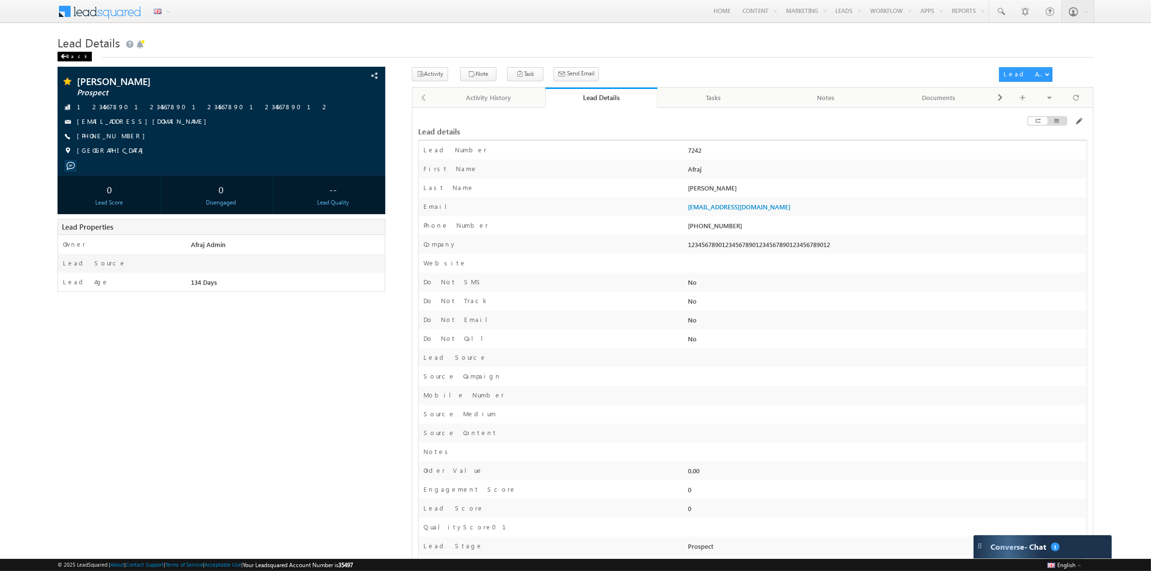
click at [69, 54] on div "Back" at bounding box center [75, 57] width 34 height 10
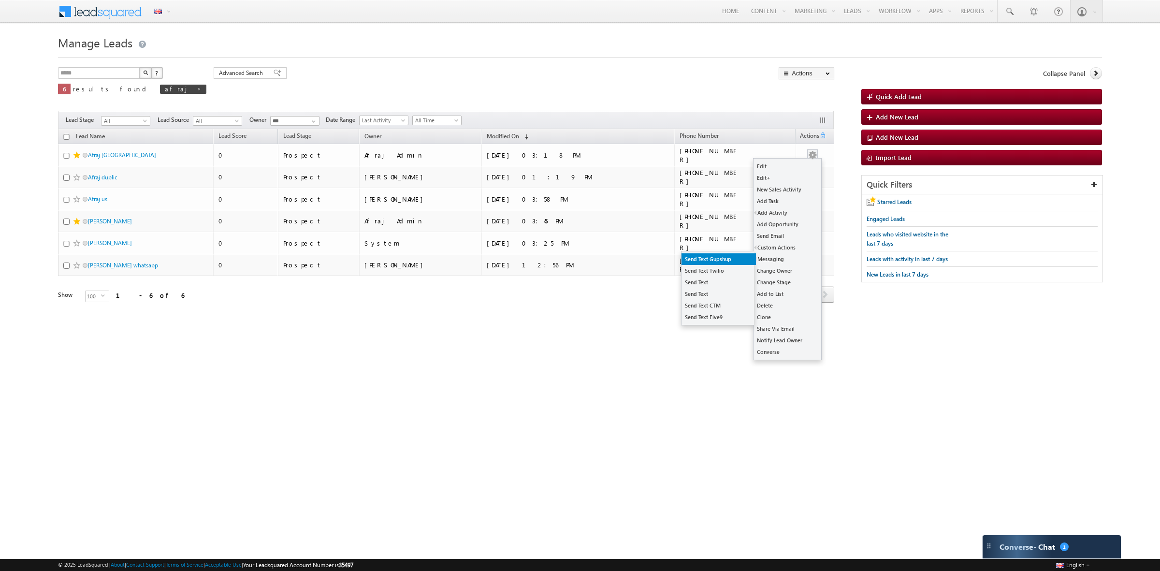
click at [746, 259] on link "Send Text Gupshup" at bounding box center [719, 259] width 74 height 12
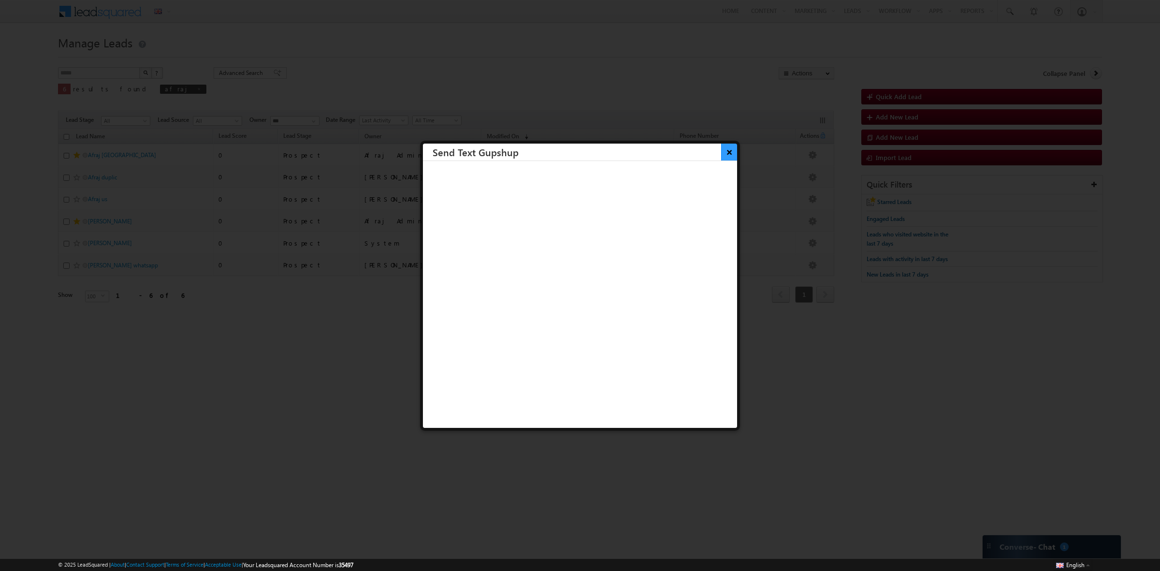
click at [721, 153] on button "×" at bounding box center [729, 152] width 16 height 17
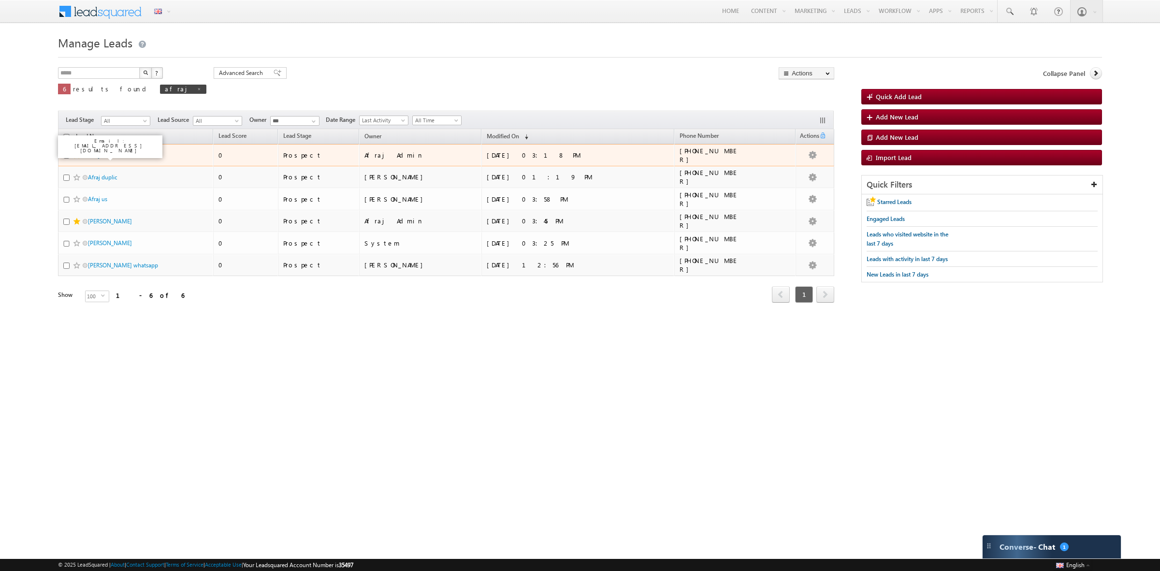
click at [108, 156] on link "Afraj [GEOGRAPHIC_DATA]" at bounding box center [122, 154] width 68 height 7
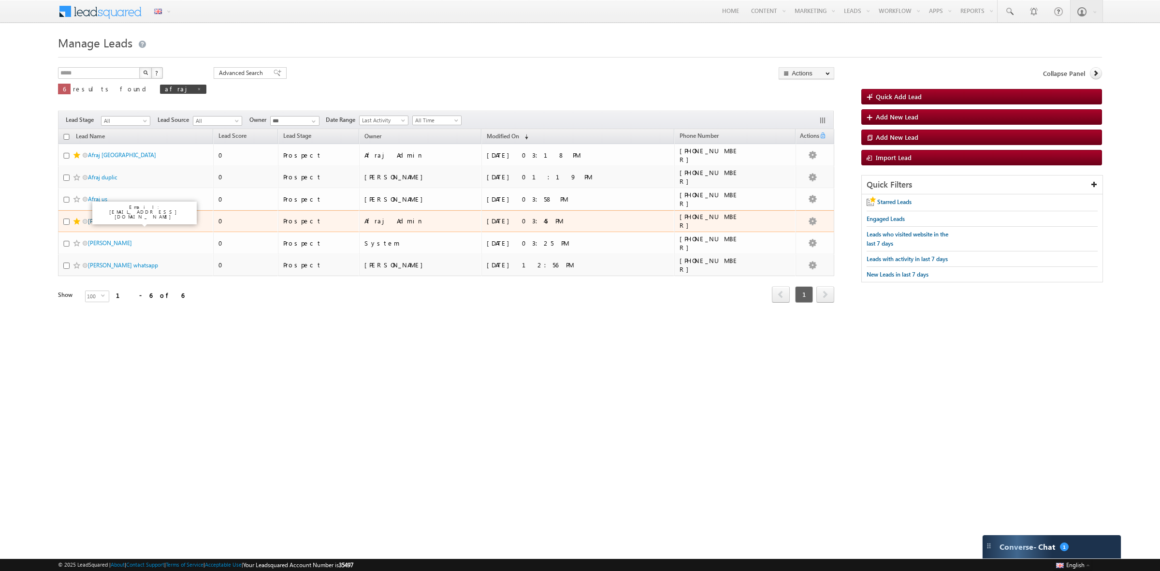
click at [131, 219] on link "[PERSON_NAME]" at bounding box center [110, 221] width 44 height 7
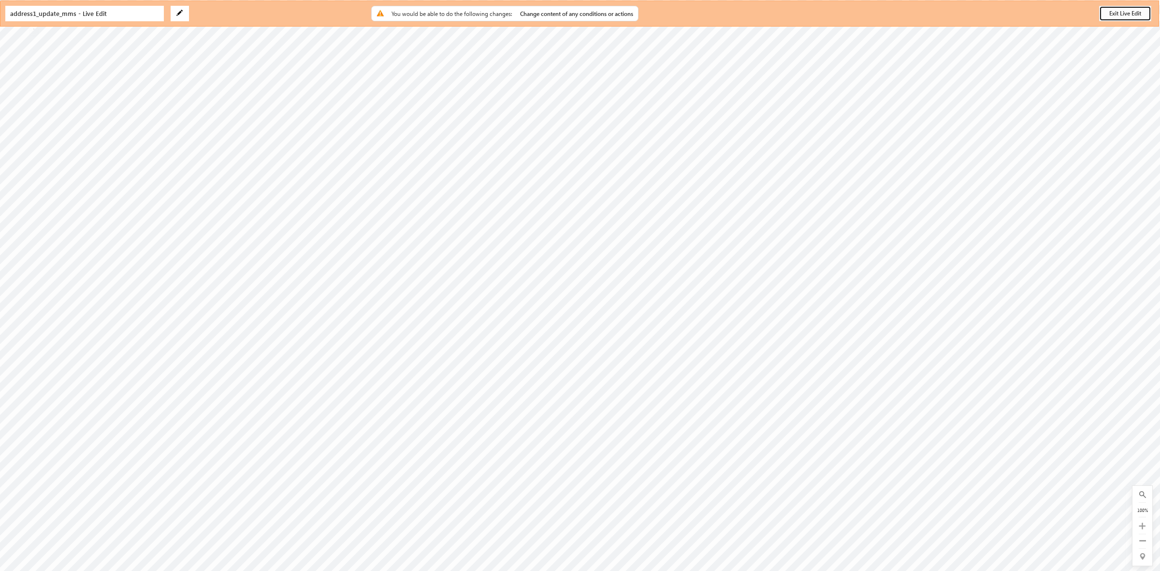
click at [1133, 17] on button "Exit Live Edit" at bounding box center [1125, 13] width 52 height 15
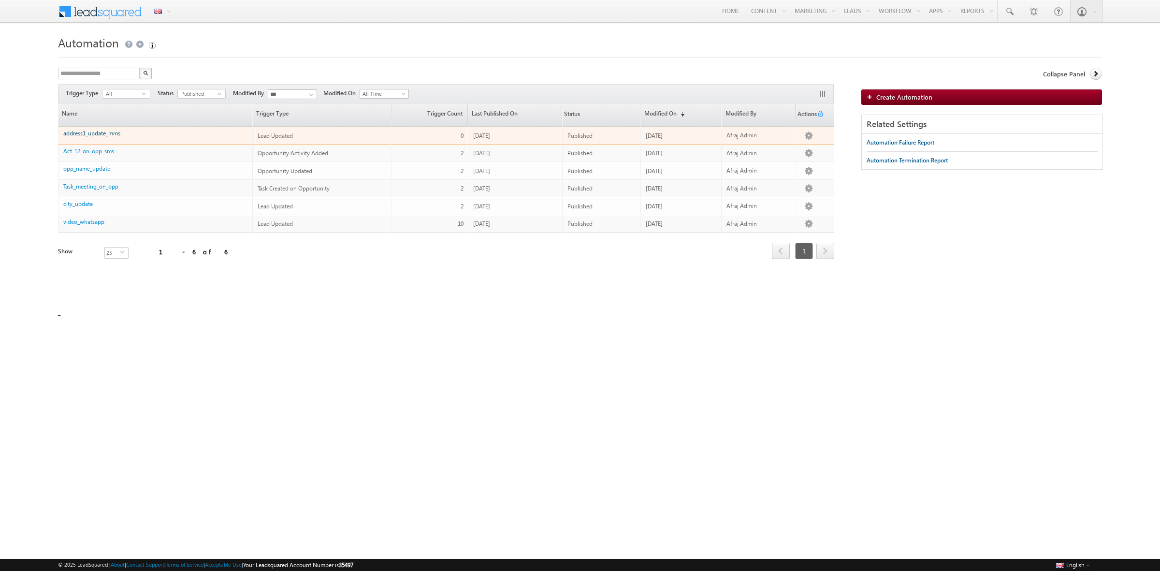
click at [103, 134] on link "address1_update_mms" at bounding box center [91, 133] width 57 height 7
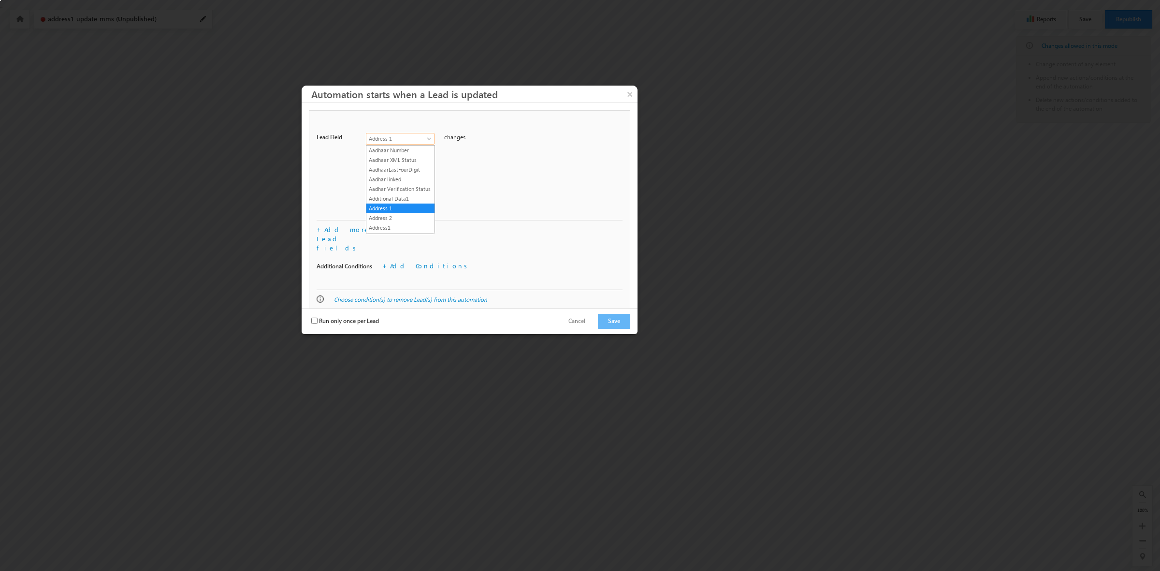
click at [428, 135] on span "Address 1" at bounding box center [397, 138] width 62 height 9
click at [611, 316] on button "Save" at bounding box center [614, 321] width 32 height 15
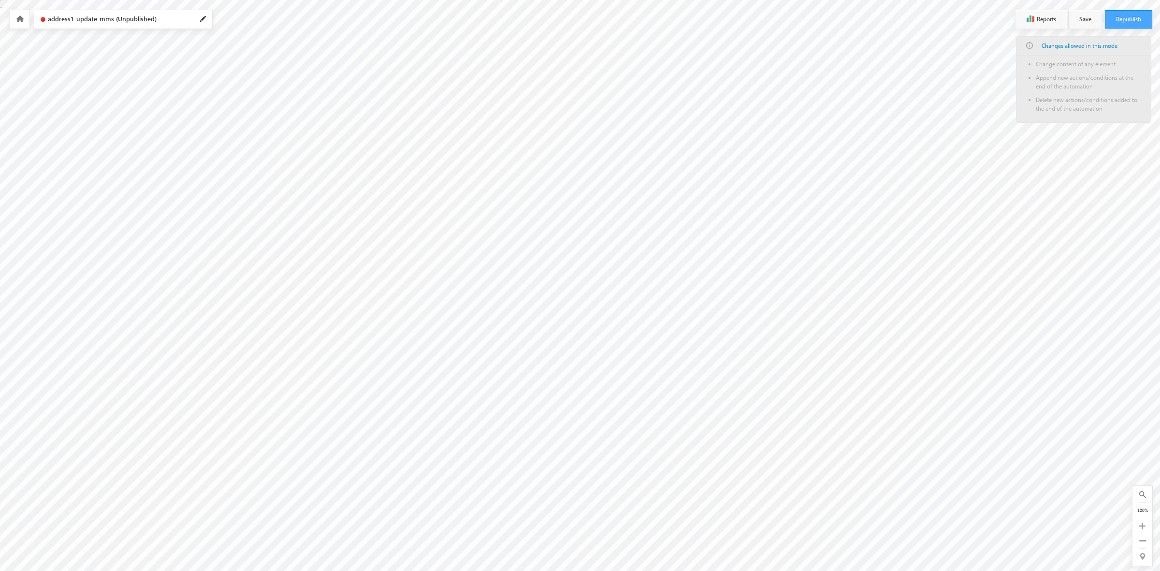
click at [1127, 23] on button "Republish" at bounding box center [1128, 19] width 47 height 18
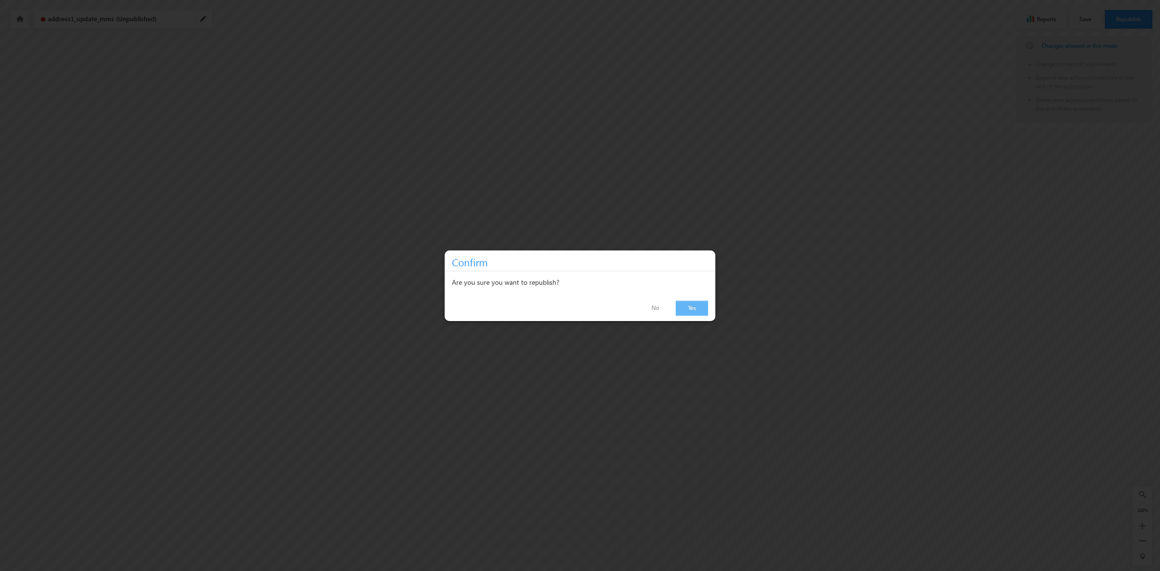
click at [700, 301] on link "Yes" at bounding box center [692, 308] width 32 height 15
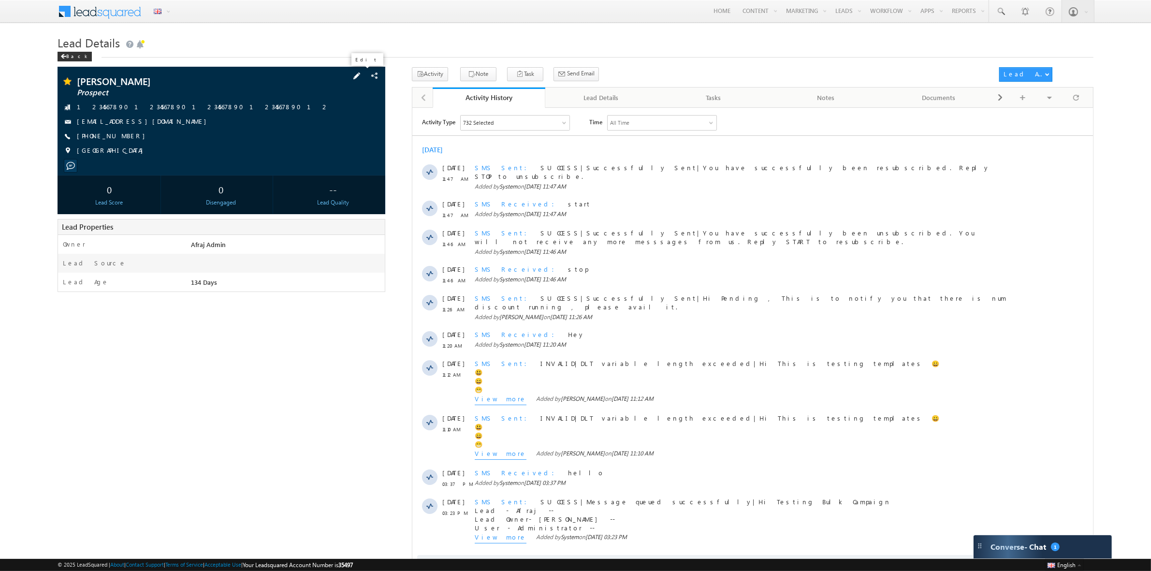
click at [358, 71] on span at bounding box center [357, 76] width 11 height 11
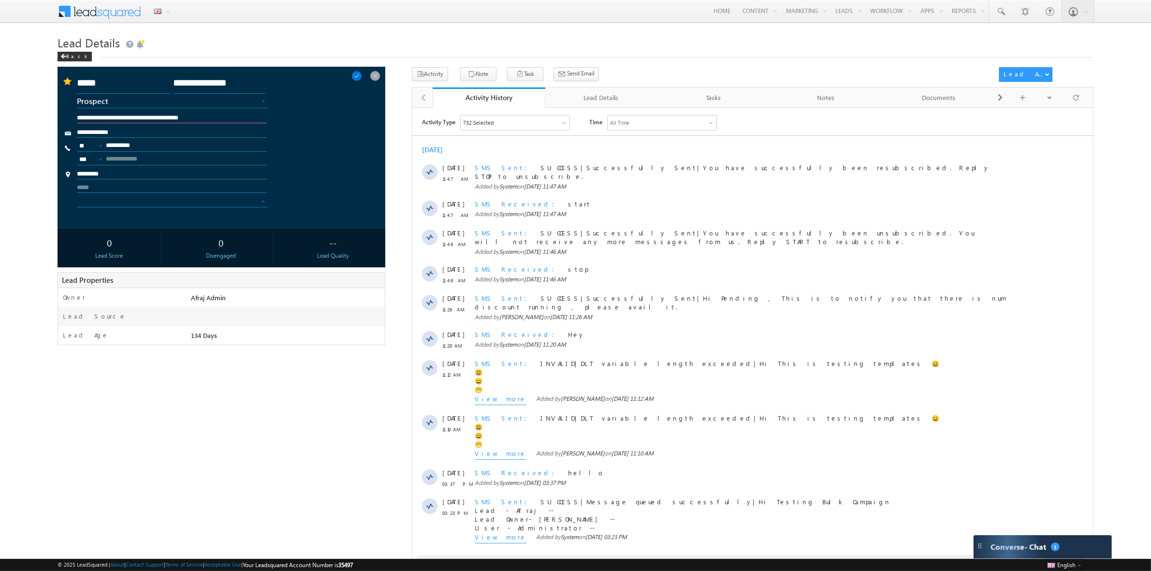
drag, startPoint x: 211, startPoint y: 117, endPoint x: 70, endPoint y: 118, distance: 140.7
click at [70, 118] on div "**********" at bounding box center [221, 119] width 318 height 10
type input "*******"
click at [359, 77] on span at bounding box center [357, 76] width 11 height 11
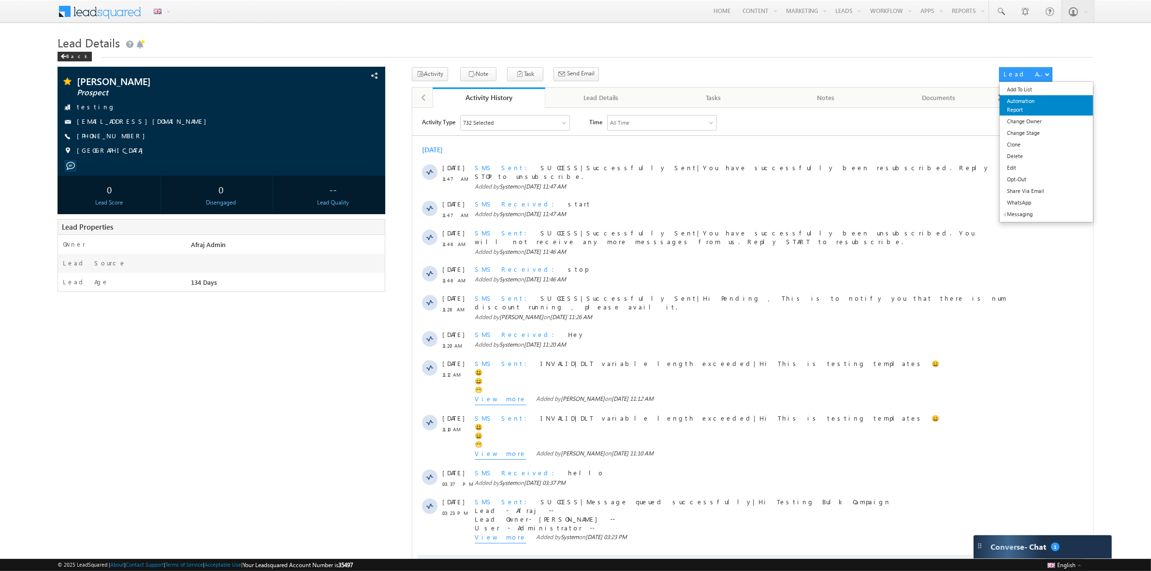
click at [1034, 102] on link "Automation Report" at bounding box center [1046, 105] width 93 height 20
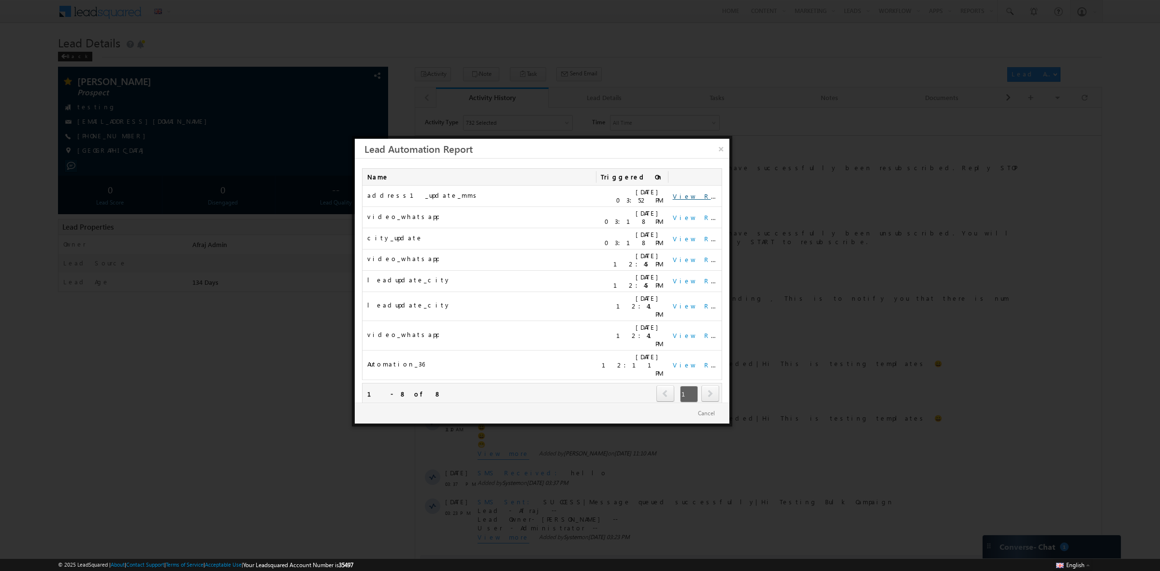
click at [679, 192] on link "View Report" at bounding box center [703, 196] width 60 height 8
click at [719, 146] on link "×" at bounding box center [721, 147] width 17 height 17
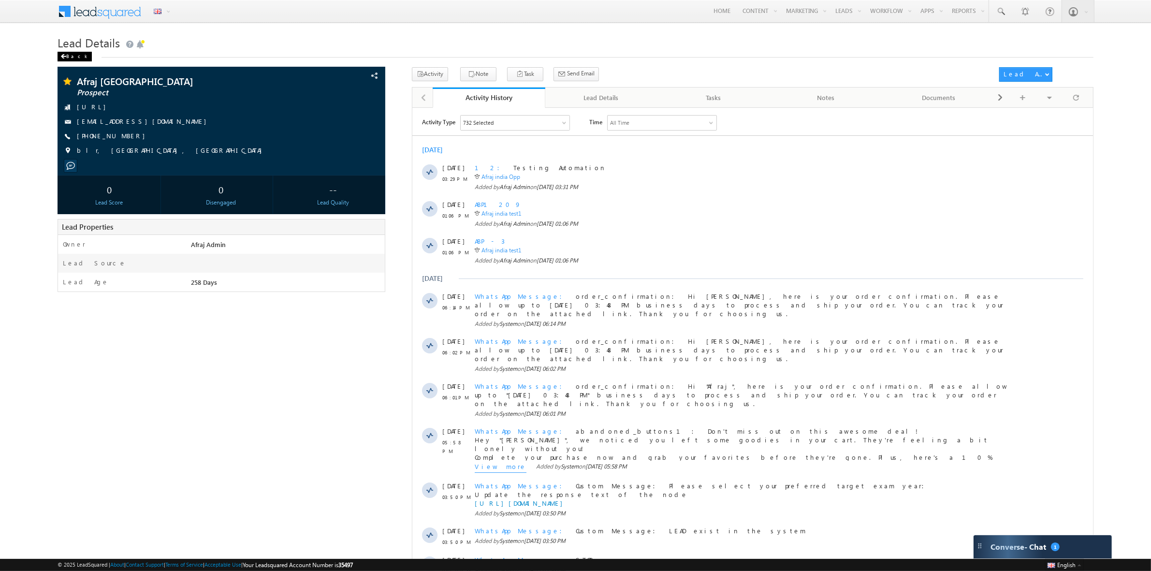
click at [74, 56] on div "Back" at bounding box center [75, 57] width 34 height 10
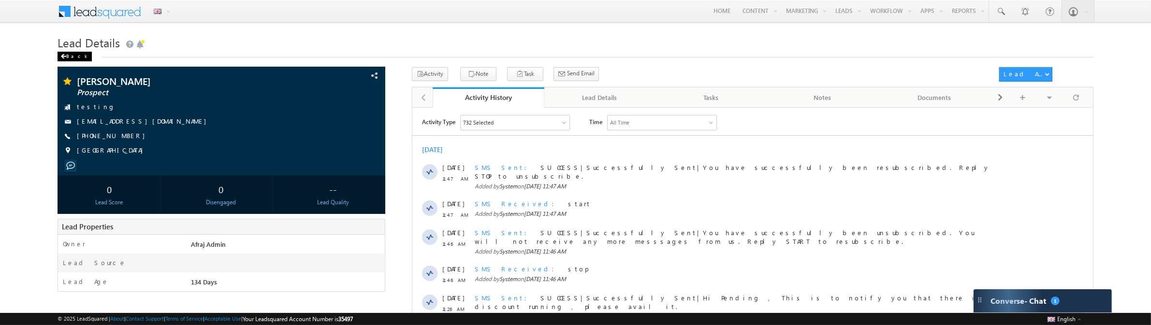
drag, startPoint x: 71, startPoint y: 54, endPoint x: 623, endPoint y: 166, distance: 563.1
click at [71, 54] on div "Back" at bounding box center [75, 57] width 34 height 10
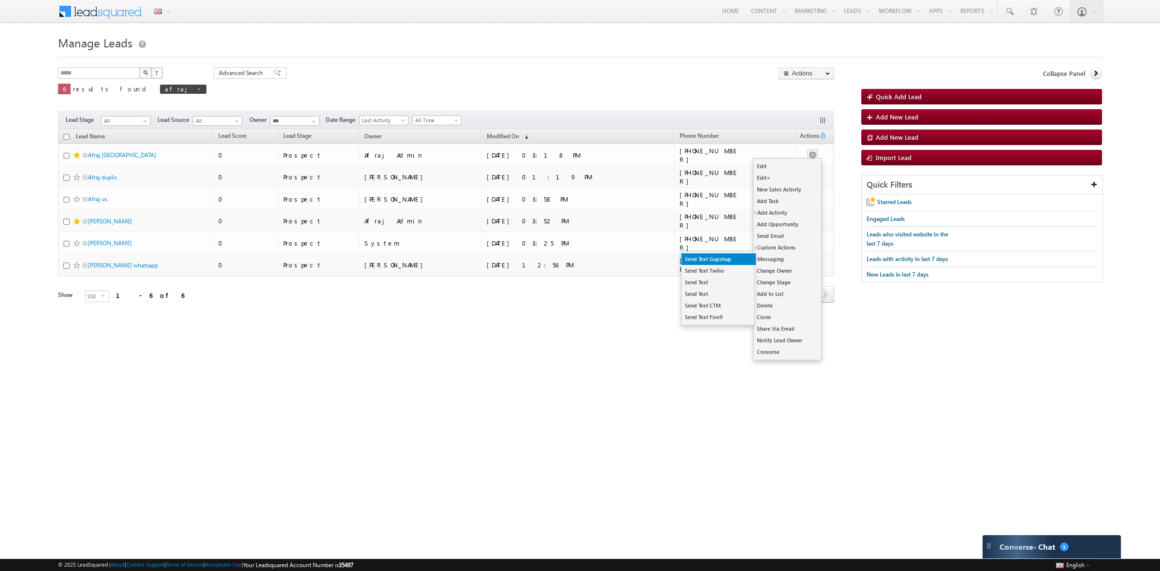
click at [714, 260] on link "Send Text Gupshup" at bounding box center [719, 259] width 74 height 12
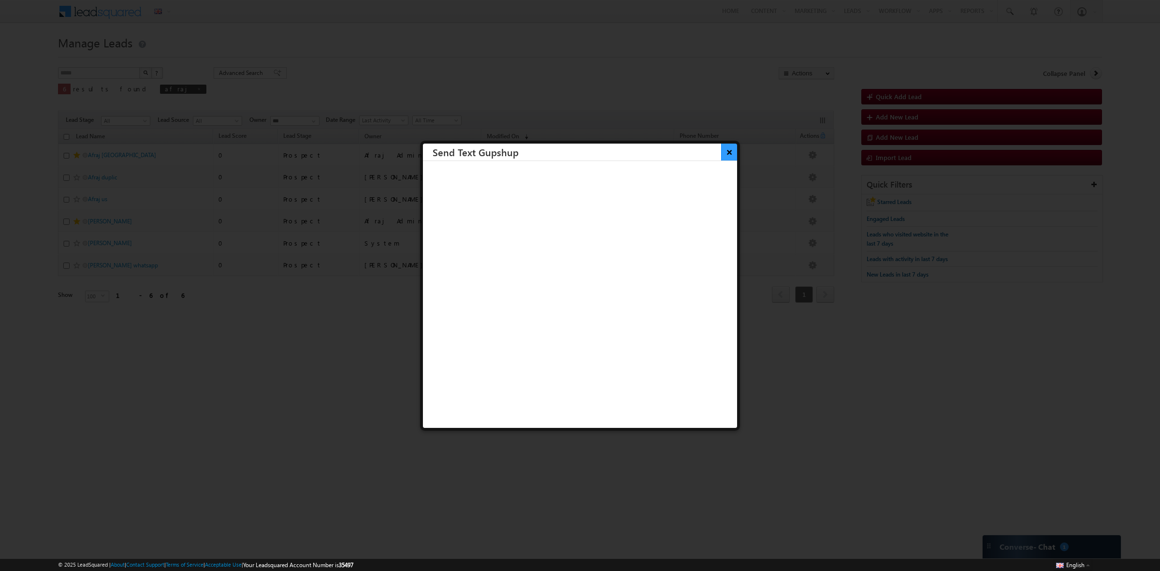
click at [721, 151] on button "×" at bounding box center [729, 152] width 16 height 17
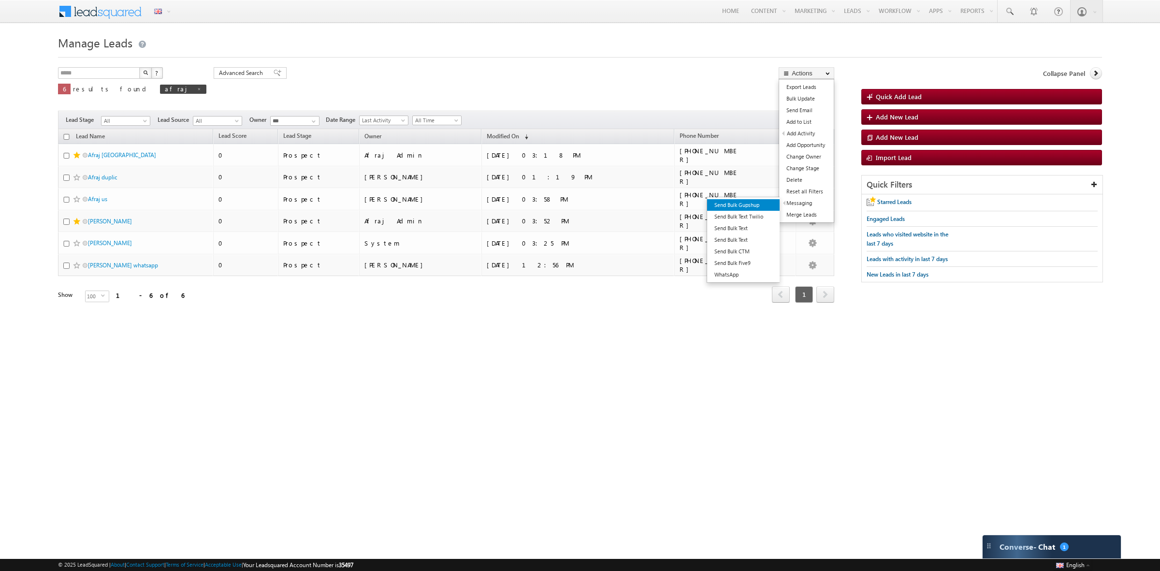
click at [753, 207] on link "Send Bulk Gupshup" at bounding box center [743, 205] width 73 height 12
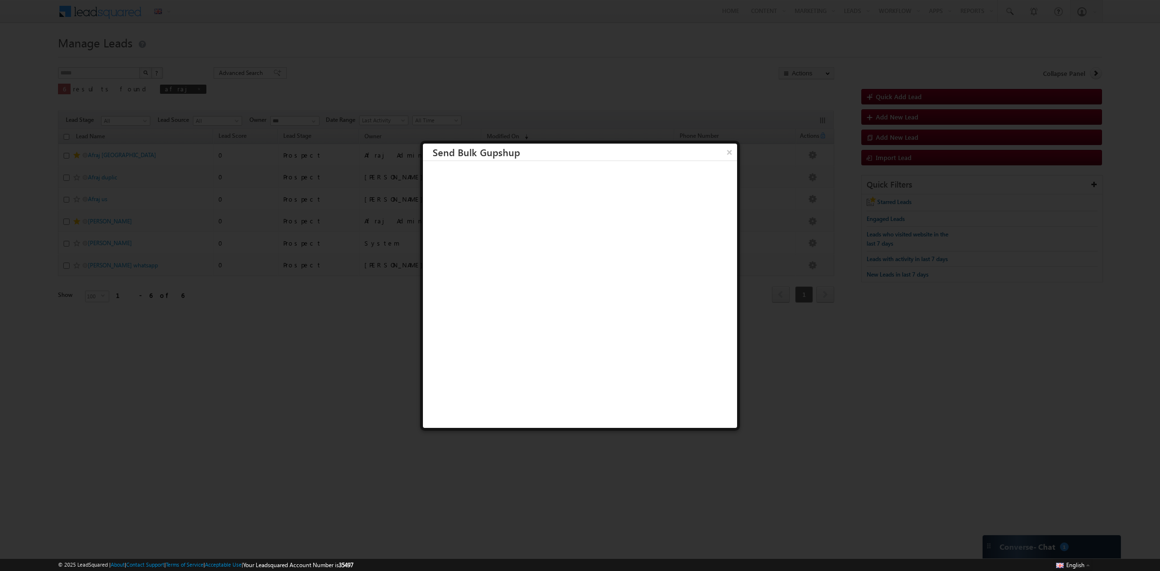
scroll to position [0, 0]
click at [721, 146] on button "×" at bounding box center [729, 151] width 16 height 17
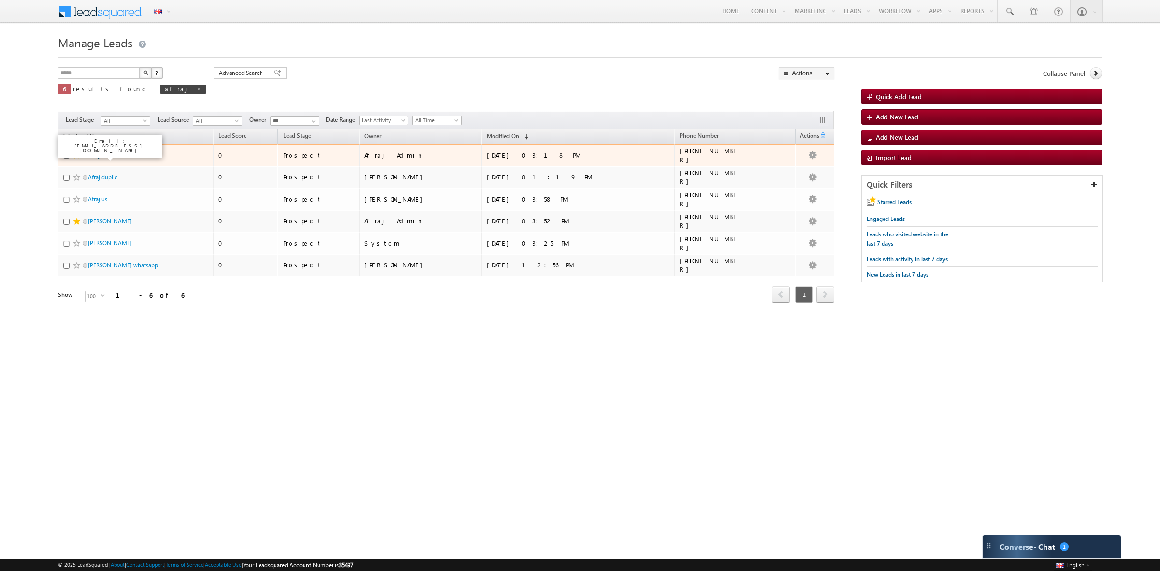
click at [102, 155] on link "Afraj [GEOGRAPHIC_DATA]" at bounding box center [122, 154] width 68 height 7
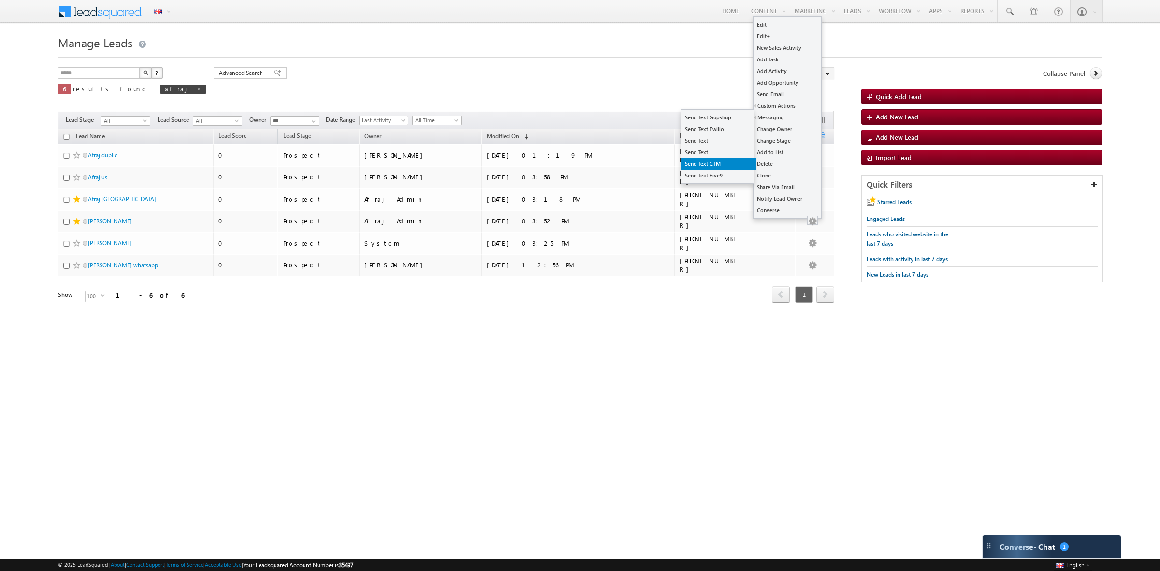
click at [710, 167] on link "Send Text CTM" at bounding box center [719, 164] width 74 height 12
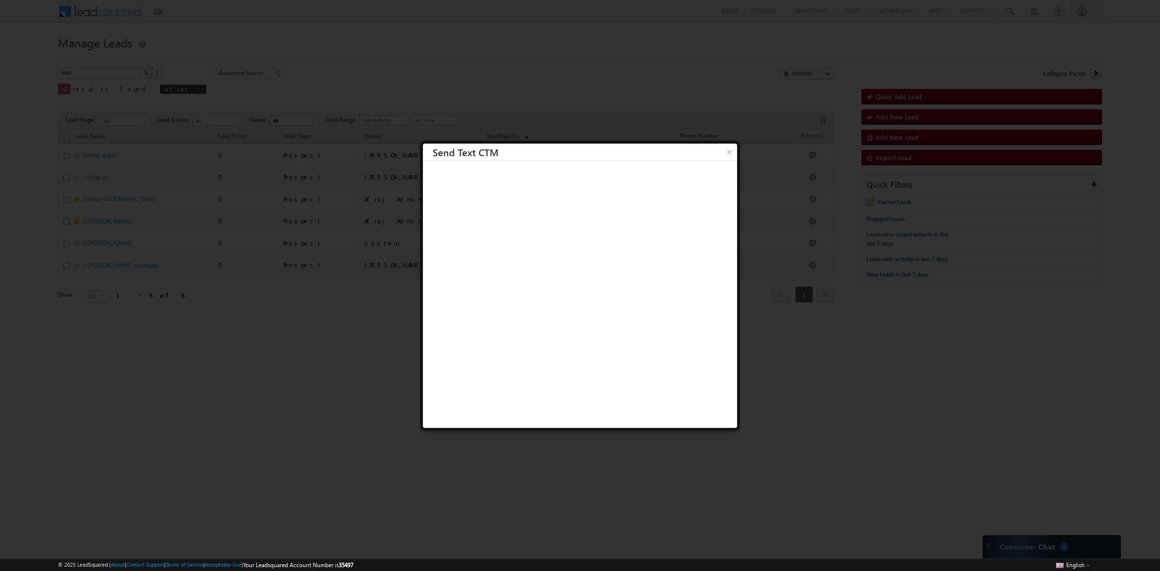
click at [722, 154] on button "×" at bounding box center [729, 152] width 15 height 17
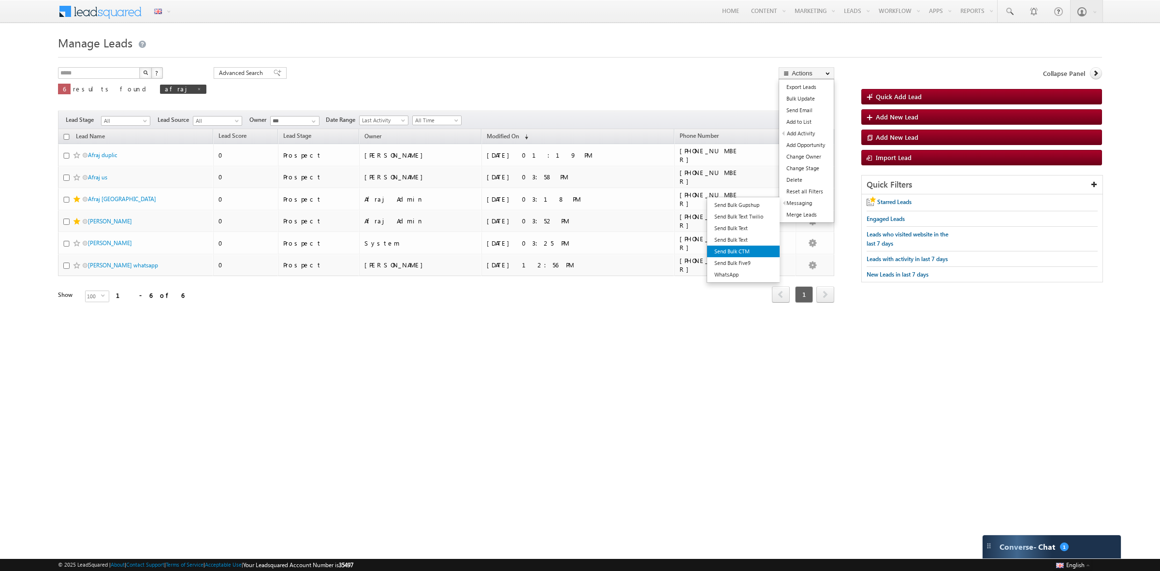
click at [747, 248] on link "Send Bulk CTM" at bounding box center [743, 252] width 73 height 12
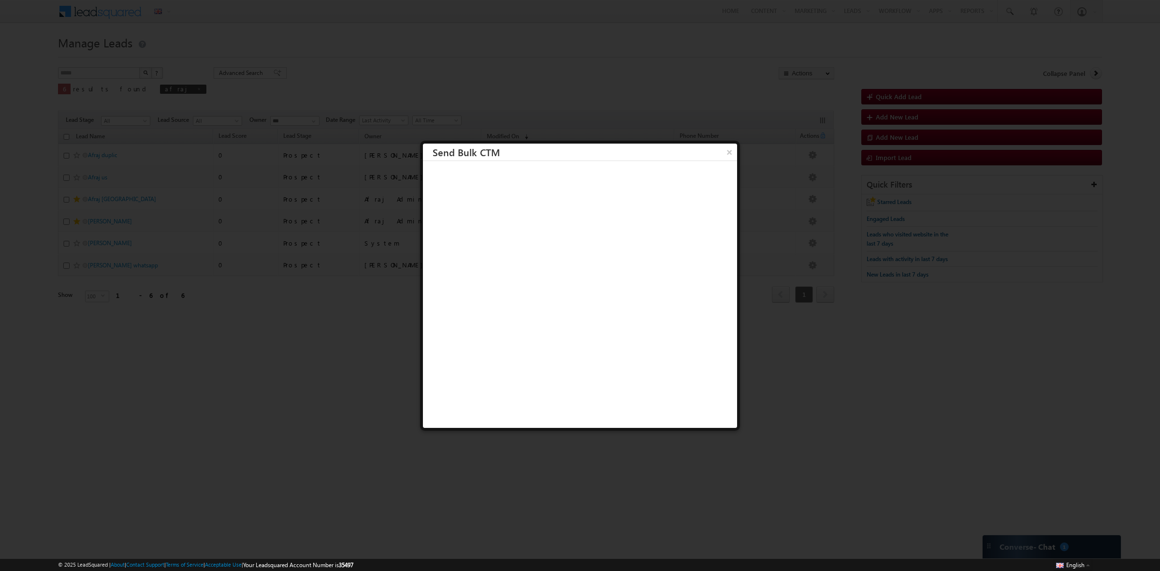
scroll to position [0, 0]
click at [721, 151] on button "×" at bounding box center [729, 151] width 16 height 17
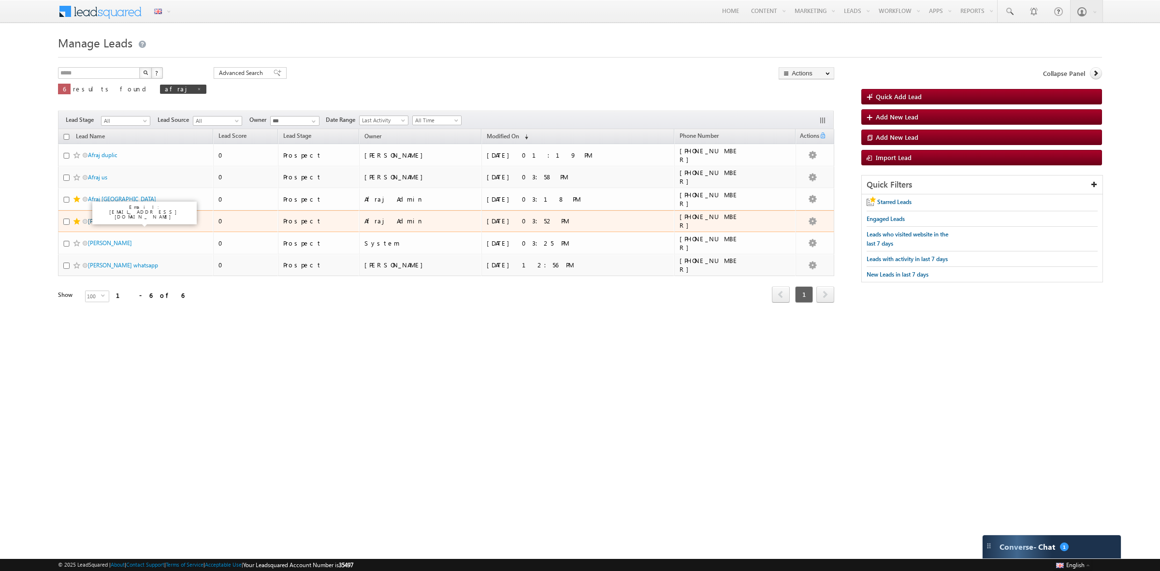
click at [132, 220] on link "[PERSON_NAME]" at bounding box center [110, 221] width 44 height 7
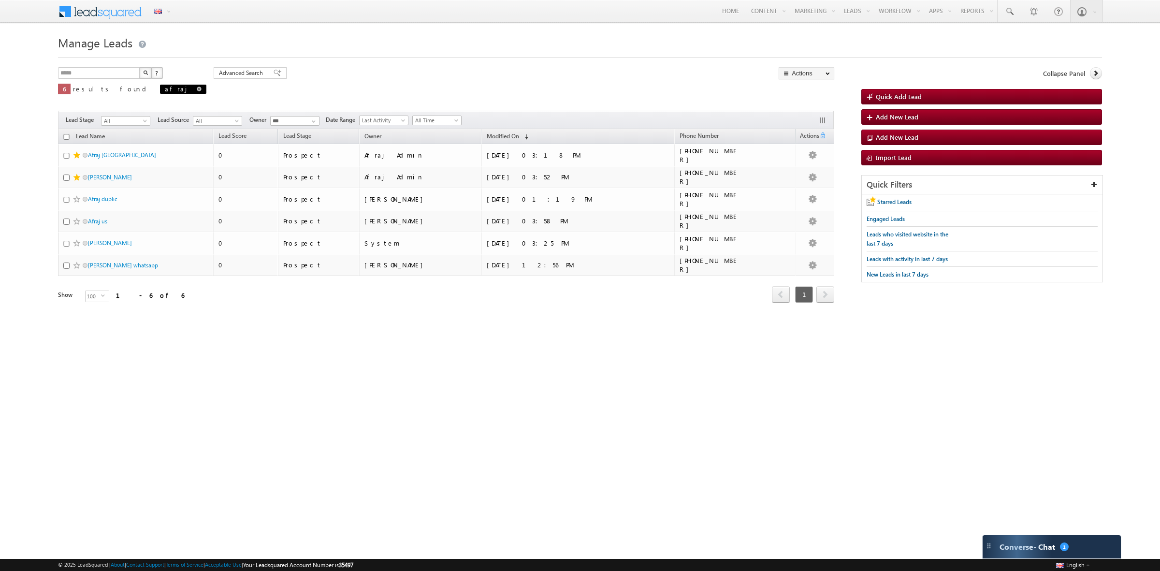
click at [197, 90] on span at bounding box center [199, 89] width 5 height 5
type input "**********"
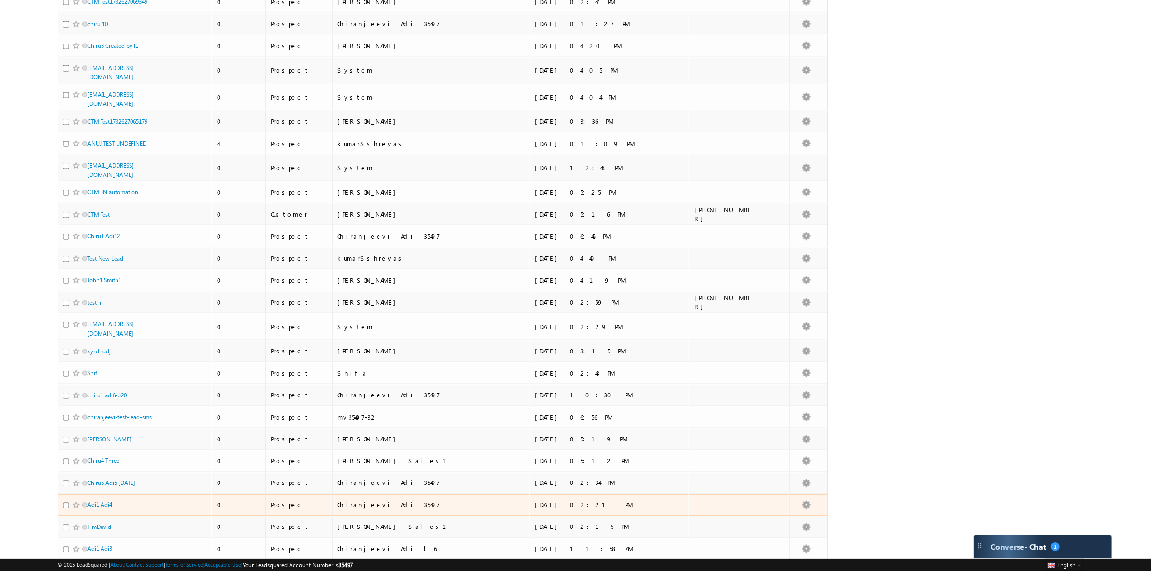
scroll to position [1903, 0]
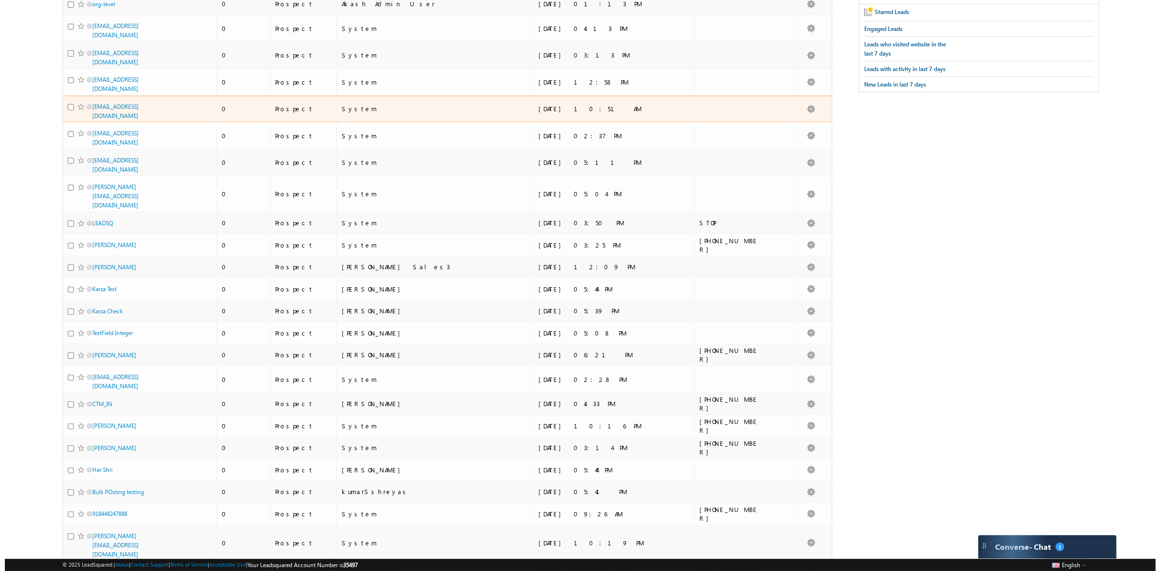
scroll to position [0, 0]
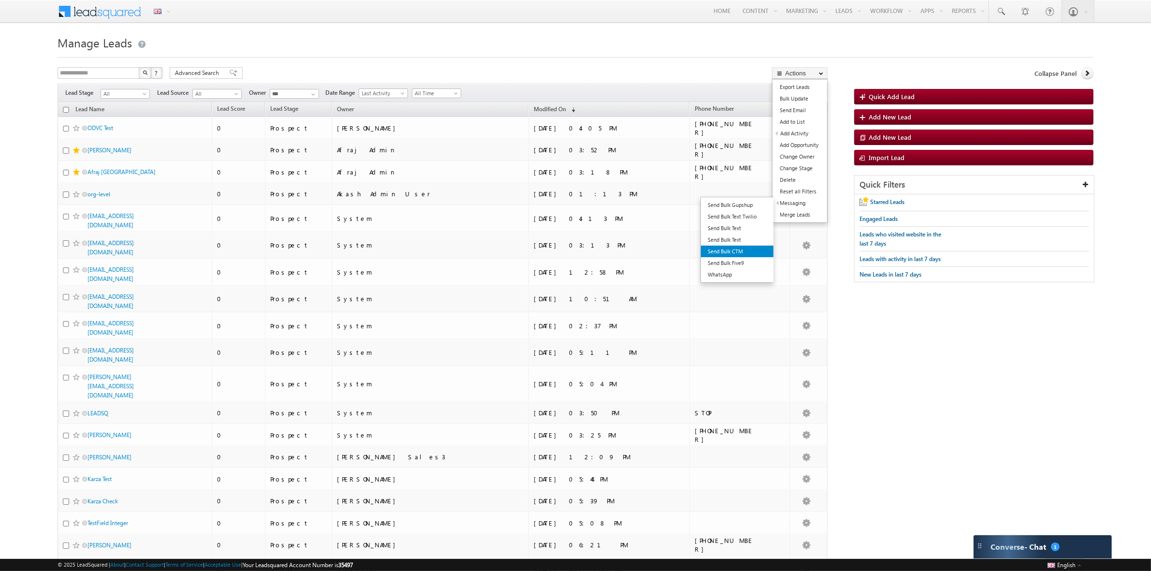
click at [736, 253] on link "Send Bulk CTM" at bounding box center [737, 252] width 73 height 12
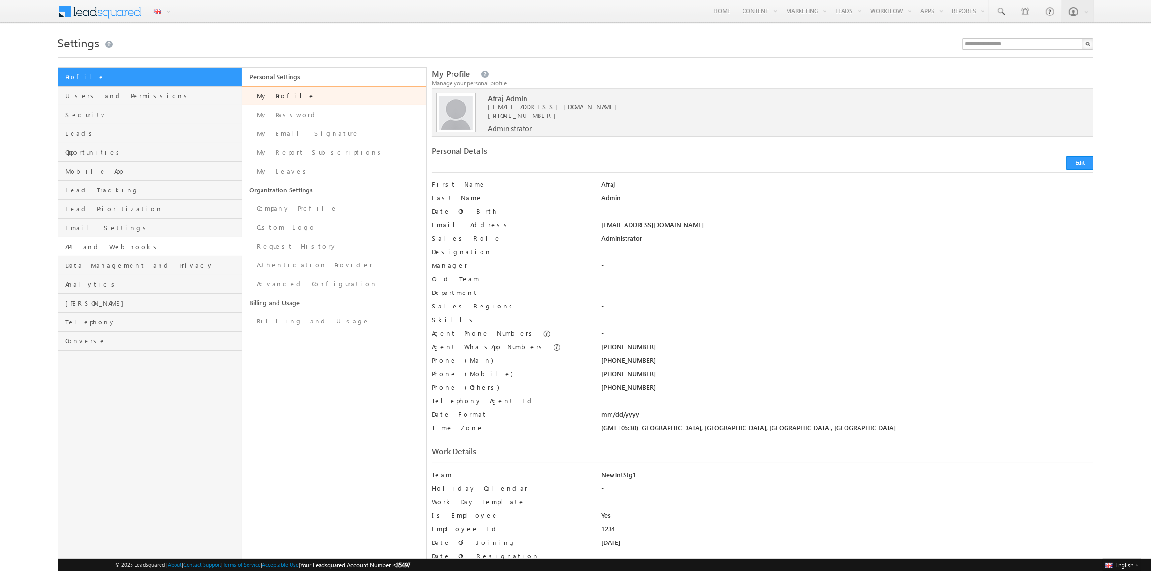
click at [129, 247] on span "API and Webhooks" at bounding box center [152, 246] width 174 height 9
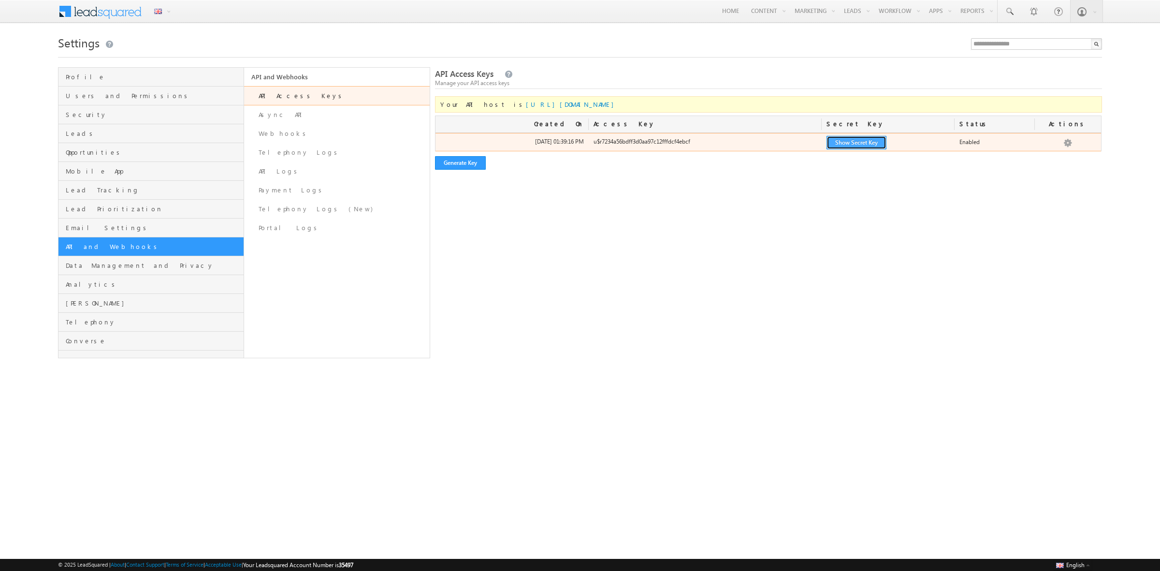
click at [855, 138] on button "Show Secret Key" at bounding box center [857, 143] width 60 height 14
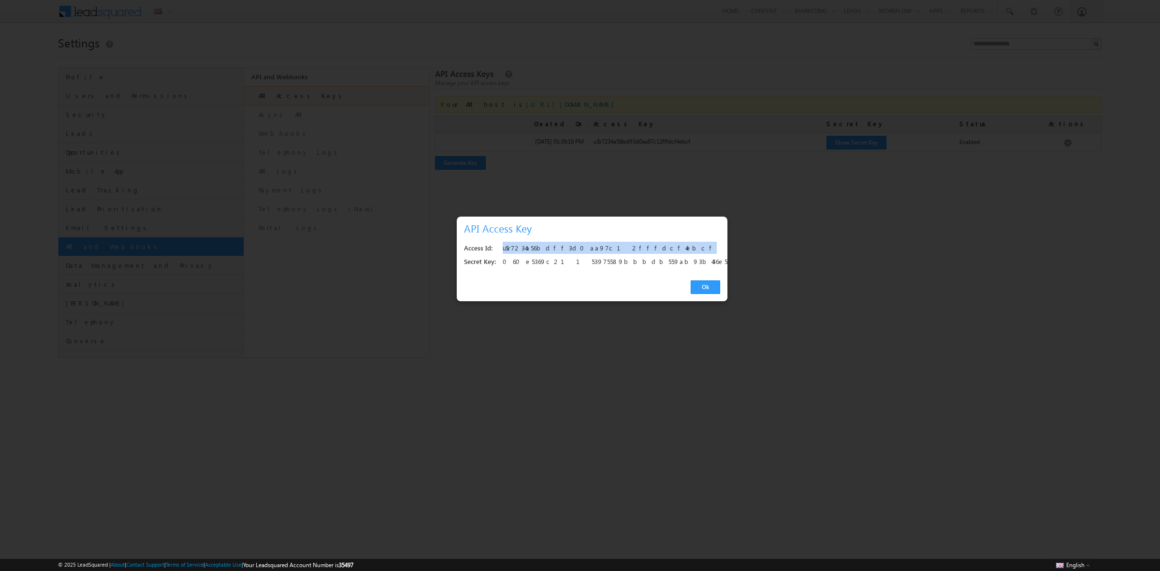
drag, startPoint x: 611, startPoint y: 249, endPoint x: 499, endPoint y: 249, distance: 111.2
click at [499, 249] on div "Access Id: u$r7234a56bdff3d0aa97c12fffdcf4ebcf" at bounding box center [592, 249] width 256 height 14
copy div "u$r7234a56bdff3d0aa97c12fffdcf4ebcf"
click at [560, 256] on div "060e5369c21153975589bbbdb559ab93b436e557" at bounding box center [609, 262] width 212 height 14
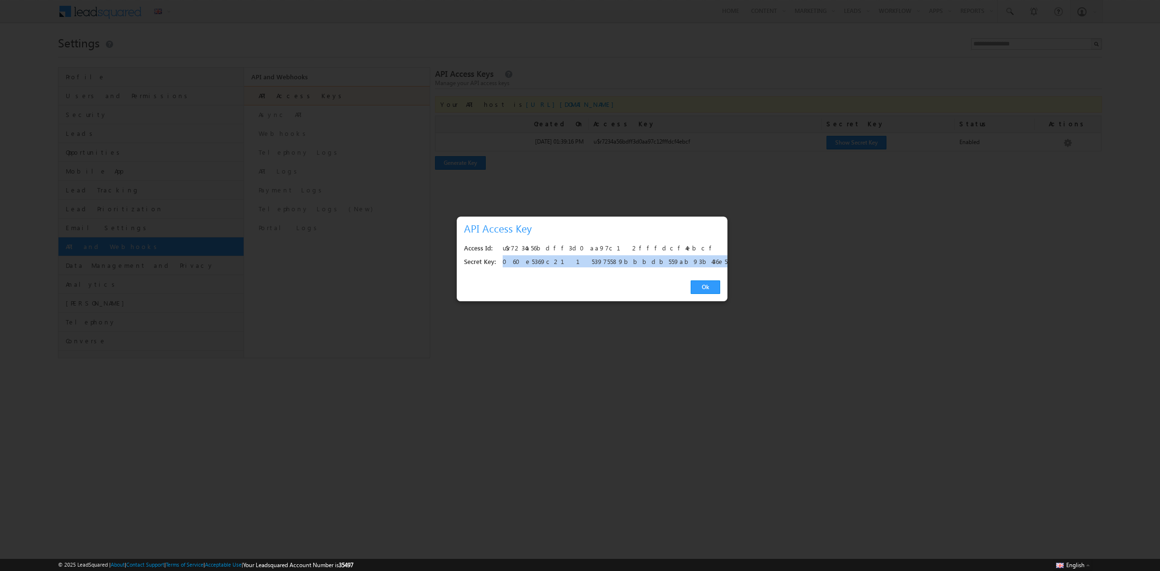
copy div "060e5369c21153975589bbbdb559ab93b436e557"
click at [701, 289] on link "Ok" at bounding box center [705, 287] width 29 height 14
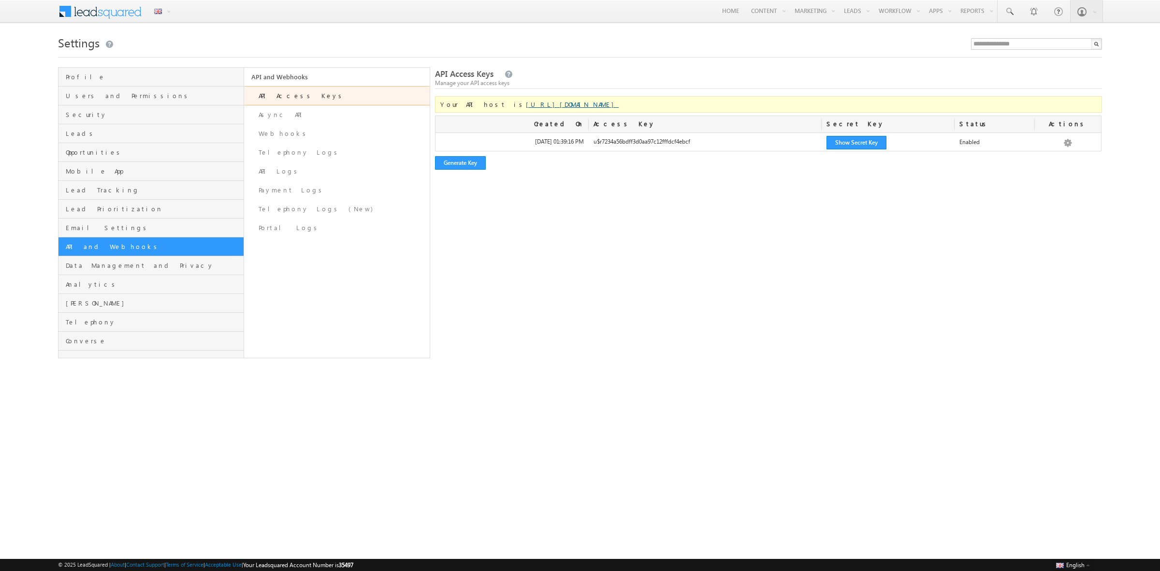
drag, startPoint x: 558, startPoint y: 103, endPoint x: 506, endPoint y: 107, distance: 52.9
click at [526, 107] on link "https://api.lsq-staging.com/v2/" at bounding box center [572, 104] width 93 height 8
copy link "api.lsq-staging.com"
